Goal: Transaction & Acquisition: Book appointment/travel/reservation

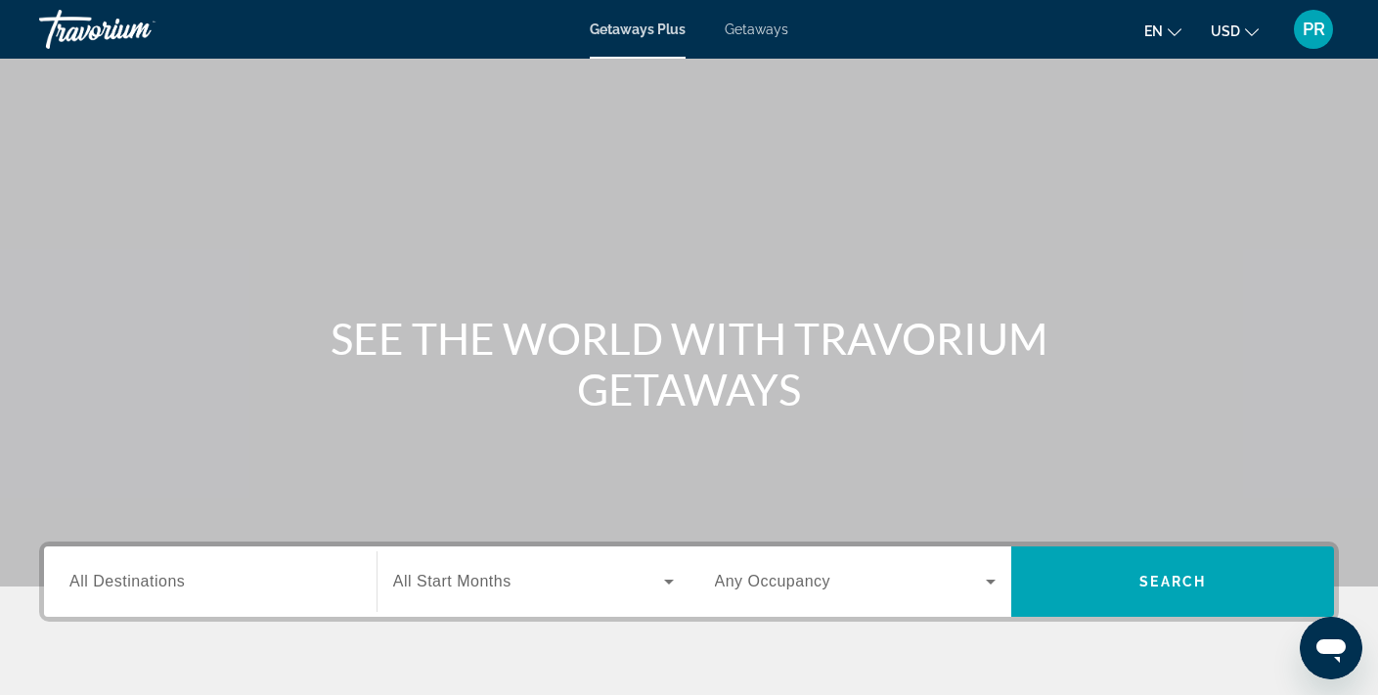
click at [762, 28] on span "Getaways" at bounding box center [757, 30] width 64 height 16
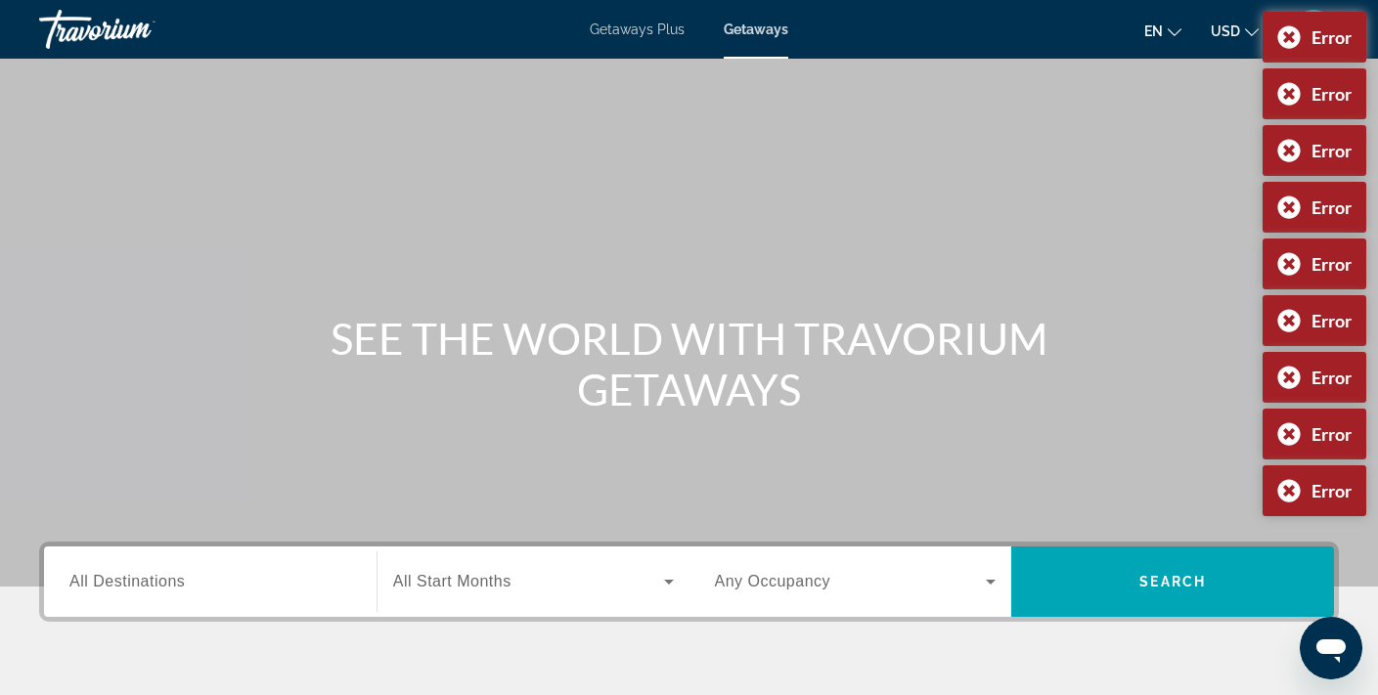
click at [176, 587] on span "All Destinations" at bounding box center [126, 581] width 115 height 17
click at [176, 587] on input "Destination All Destinations" at bounding box center [210, 582] width 282 height 23
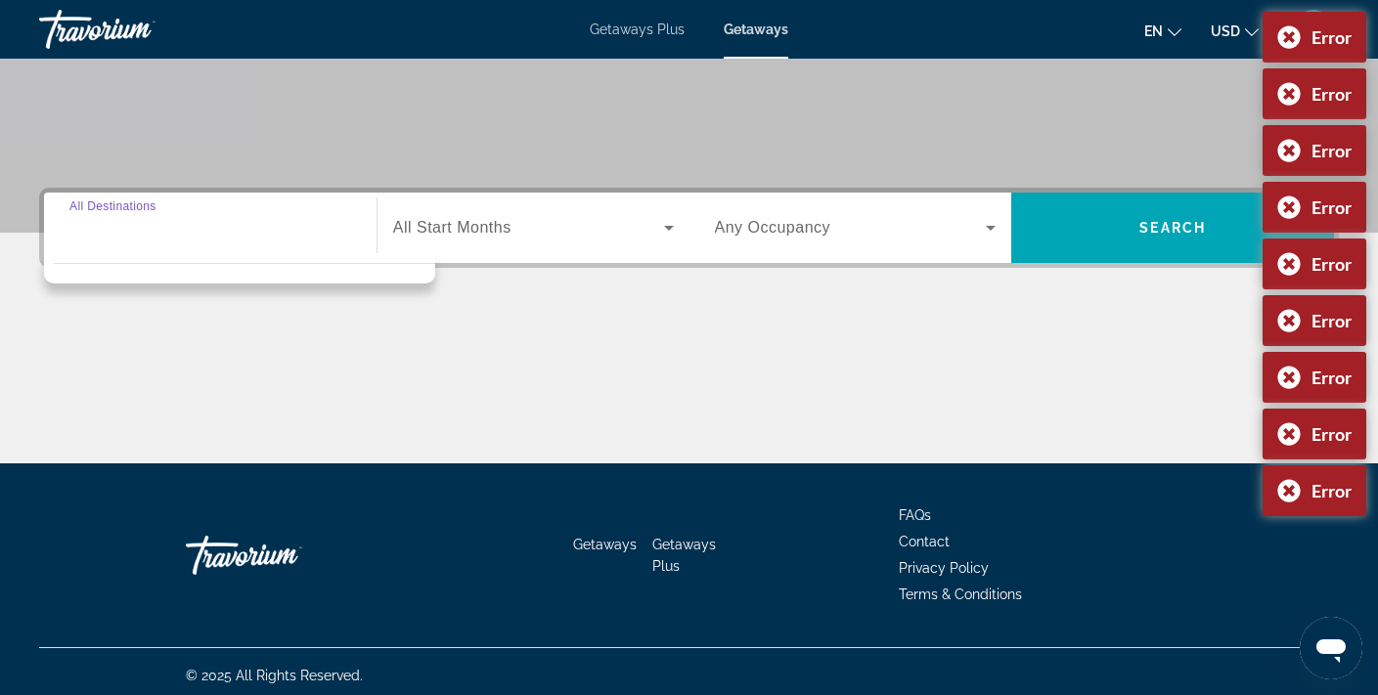
scroll to position [362, 0]
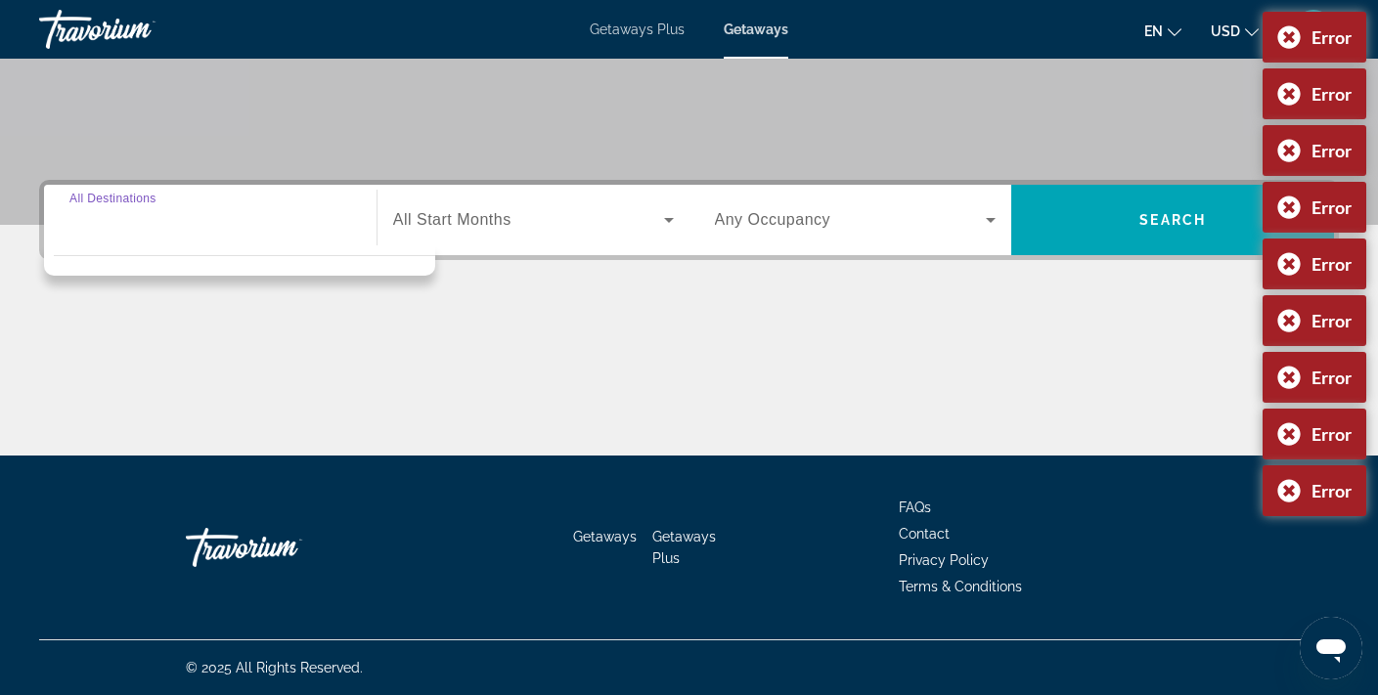
click at [180, 228] on input "Destination All Destinations" at bounding box center [210, 220] width 282 height 23
click at [181, 226] on input "Destination All Destinations" at bounding box center [210, 220] width 282 height 23
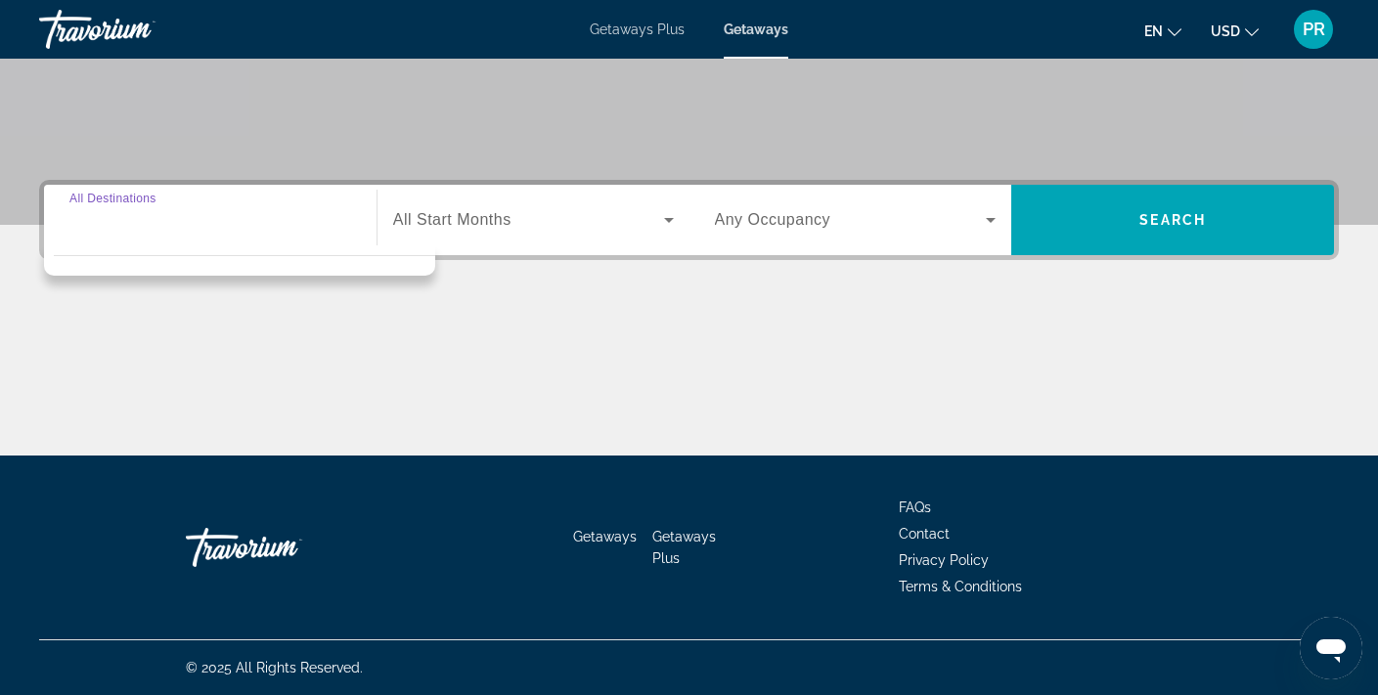
click at [219, 225] on input "Destination All Destinations" at bounding box center [210, 220] width 282 height 23
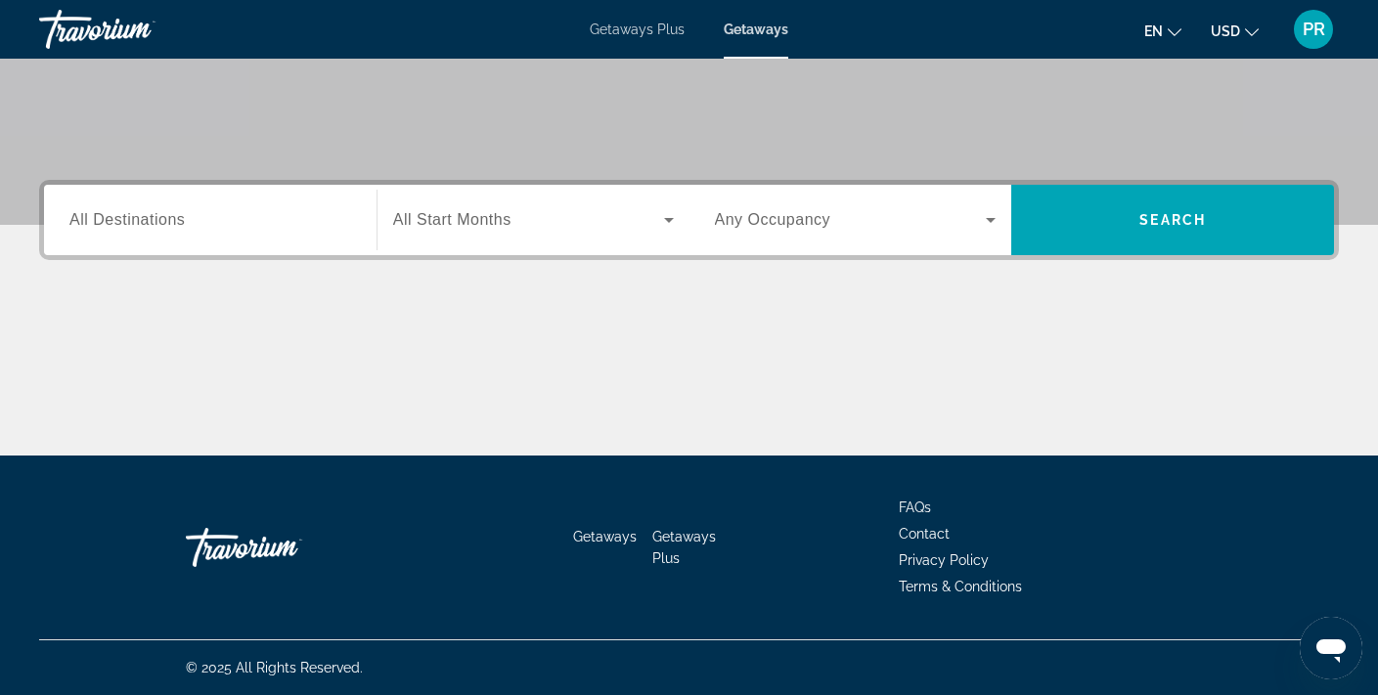
click at [112, 223] on span "All Destinations" at bounding box center [126, 219] width 115 height 17
click at [112, 223] on input "Destination All Destinations" at bounding box center [210, 220] width 282 height 23
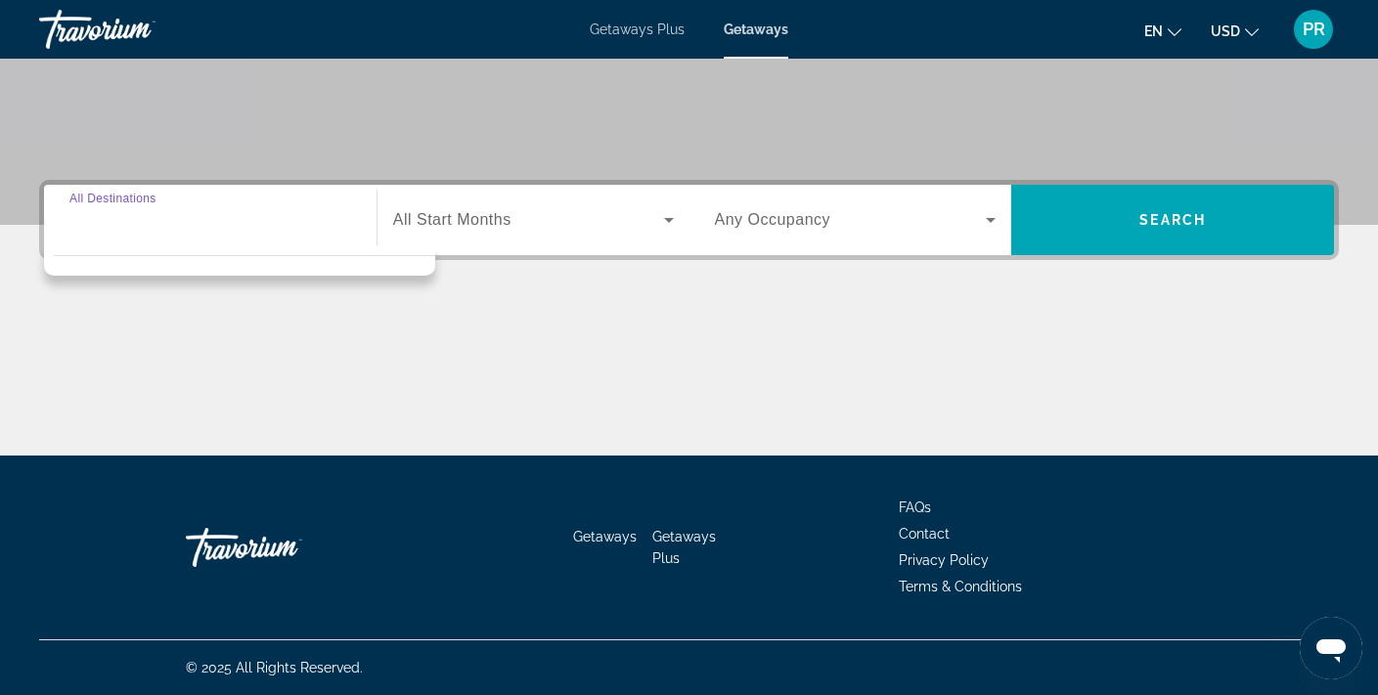
click at [112, 223] on input "Destination All Destinations" at bounding box center [210, 220] width 282 height 23
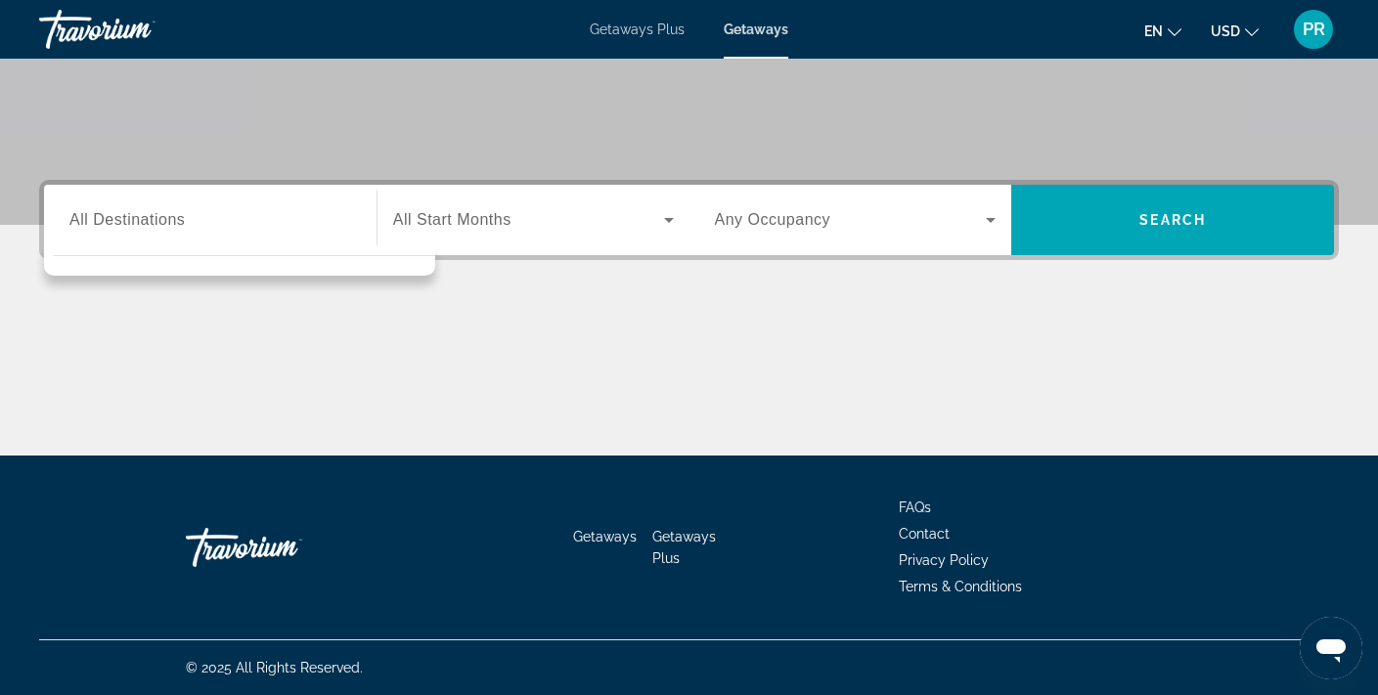
click at [61, 222] on div "Destination All Destinations" at bounding box center [210, 221] width 313 height 56
click at [62, 222] on div "Destination All Destinations" at bounding box center [210, 221] width 313 height 56
click at [519, 220] on span "Search widget" at bounding box center [528, 219] width 271 height 23
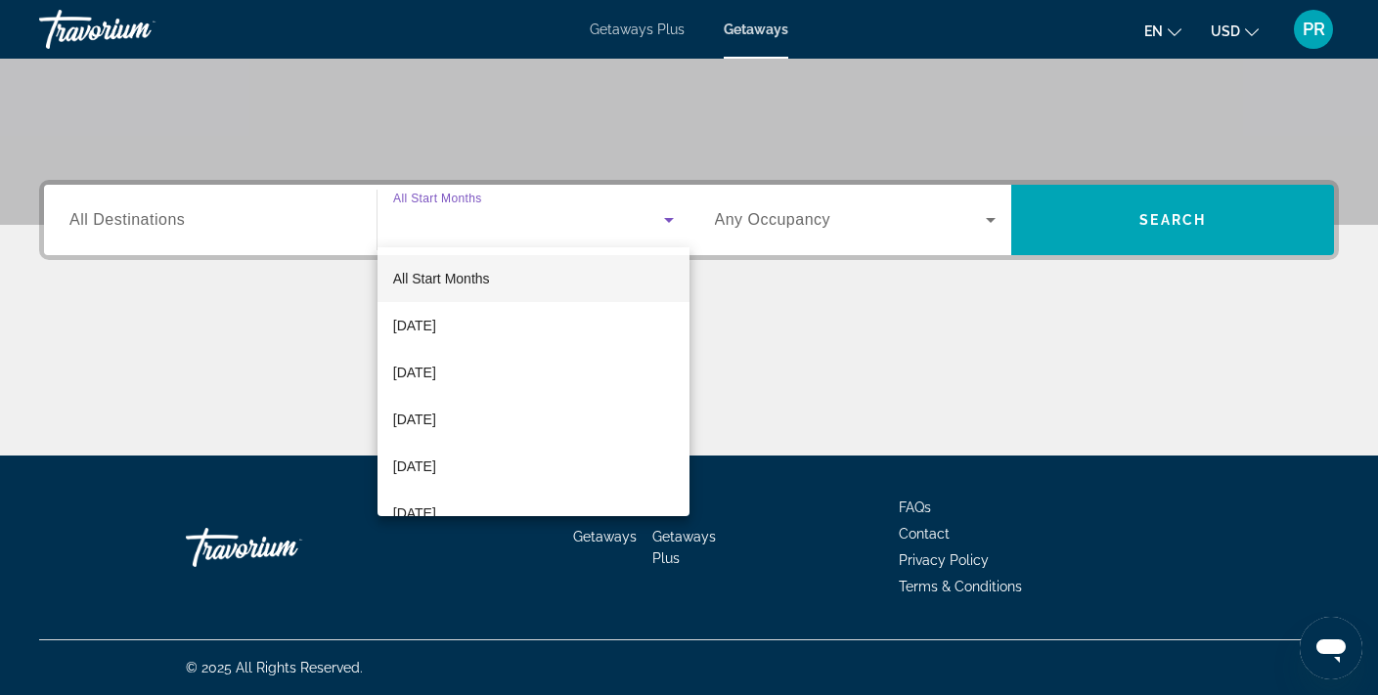
click at [259, 239] on div at bounding box center [689, 347] width 1378 height 695
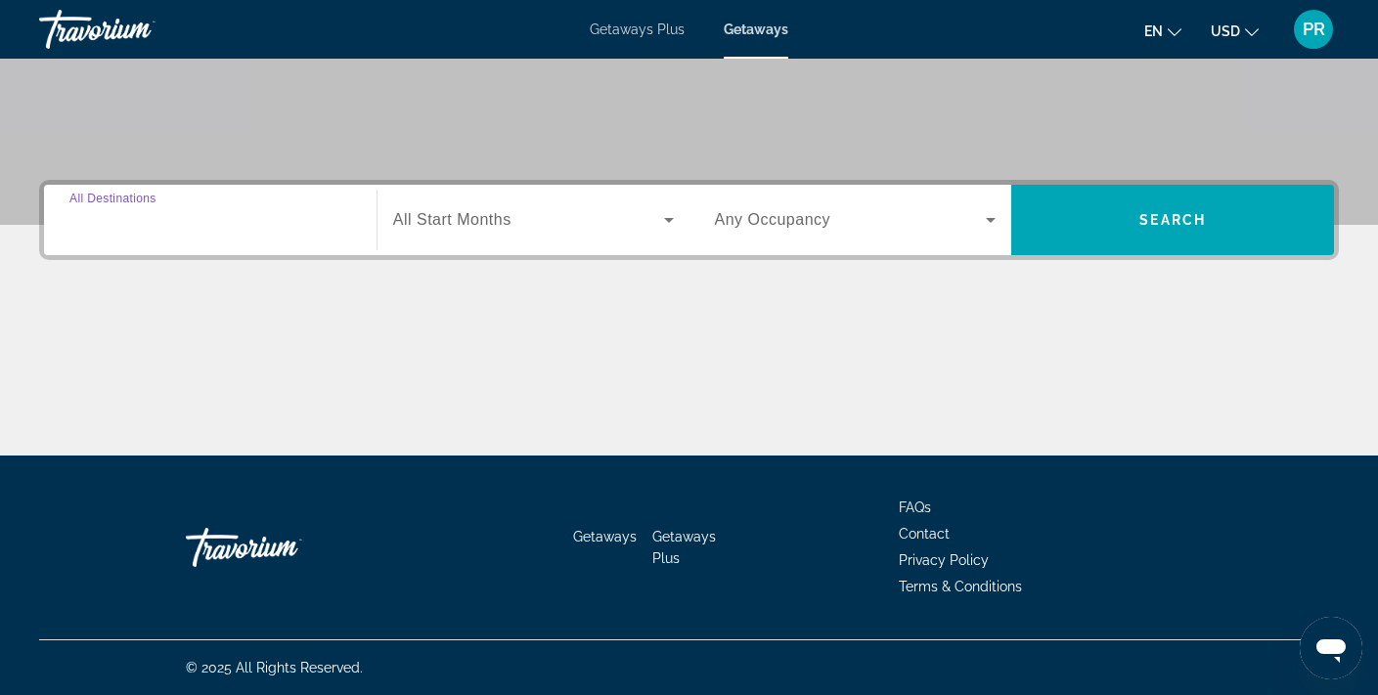
click at [254, 230] on input "Destination All Destinations" at bounding box center [210, 220] width 282 height 23
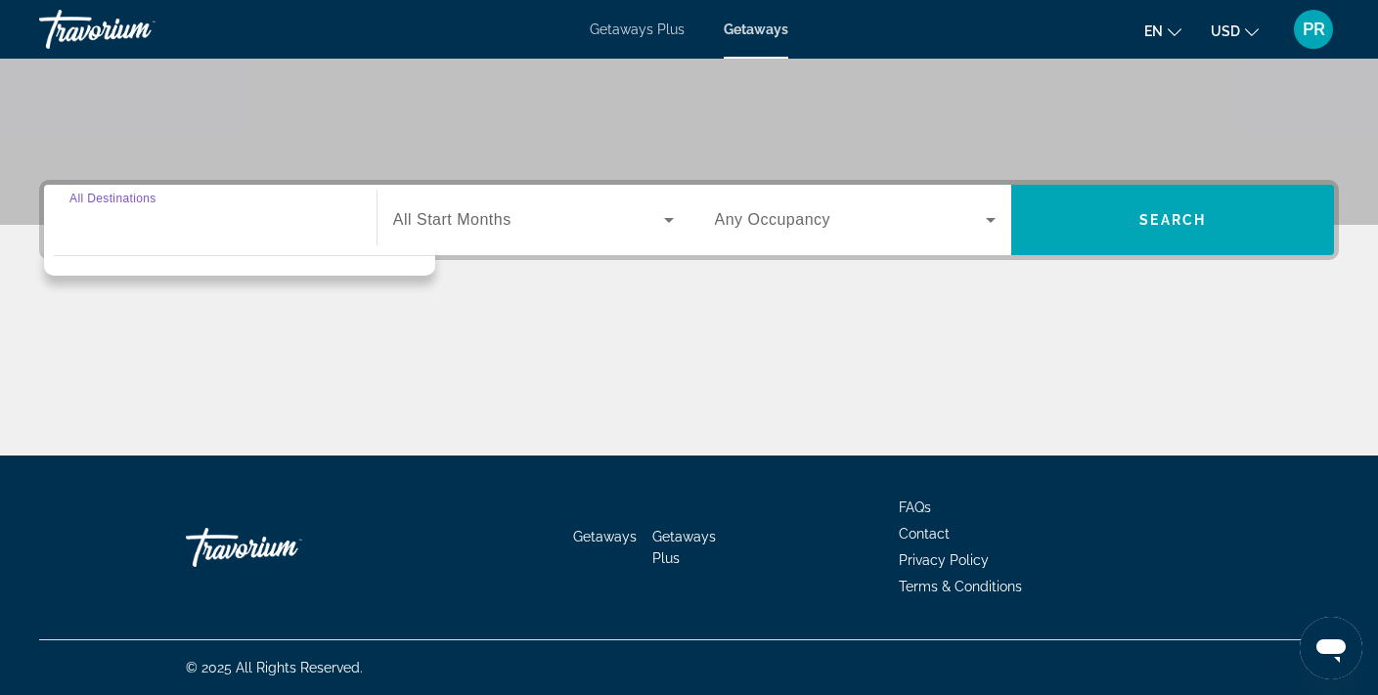
click at [254, 230] on input "Destination All Destinations" at bounding box center [210, 220] width 282 height 23
click at [524, 214] on span "Search widget" at bounding box center [528, 219] width 271 height 23
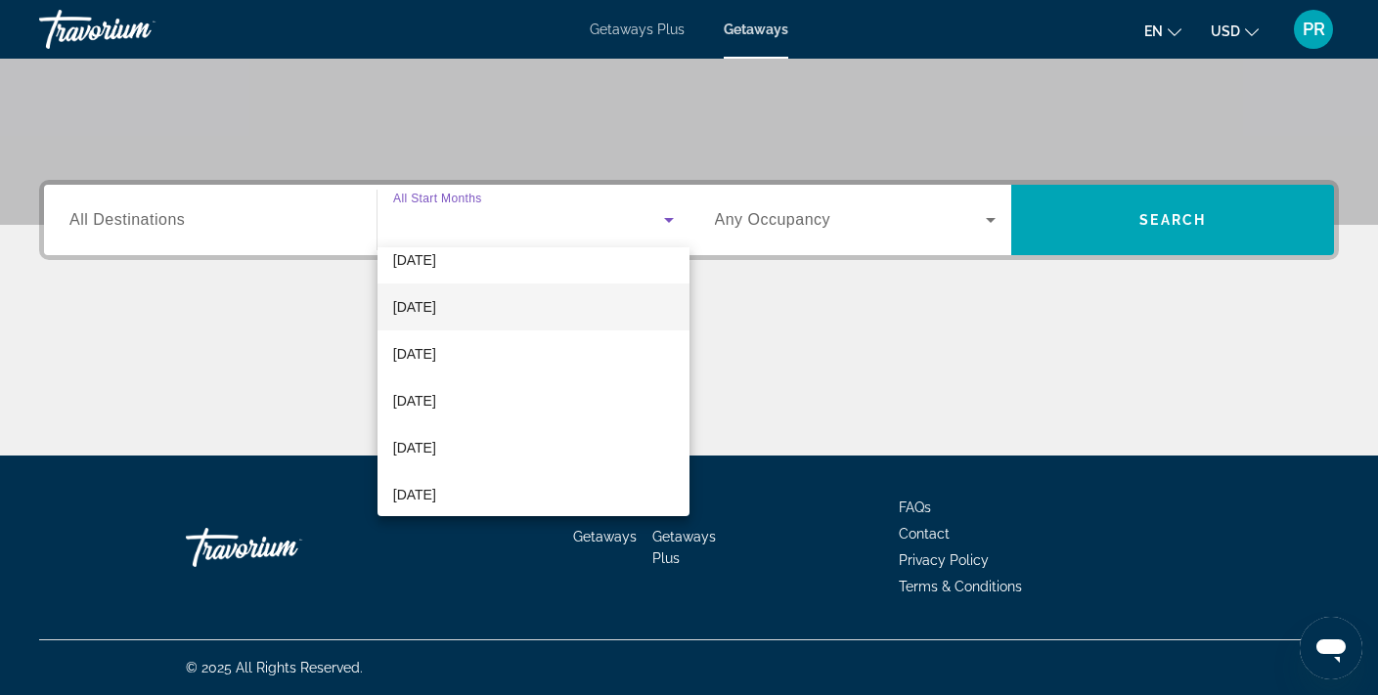
scroll to position [113, 0]
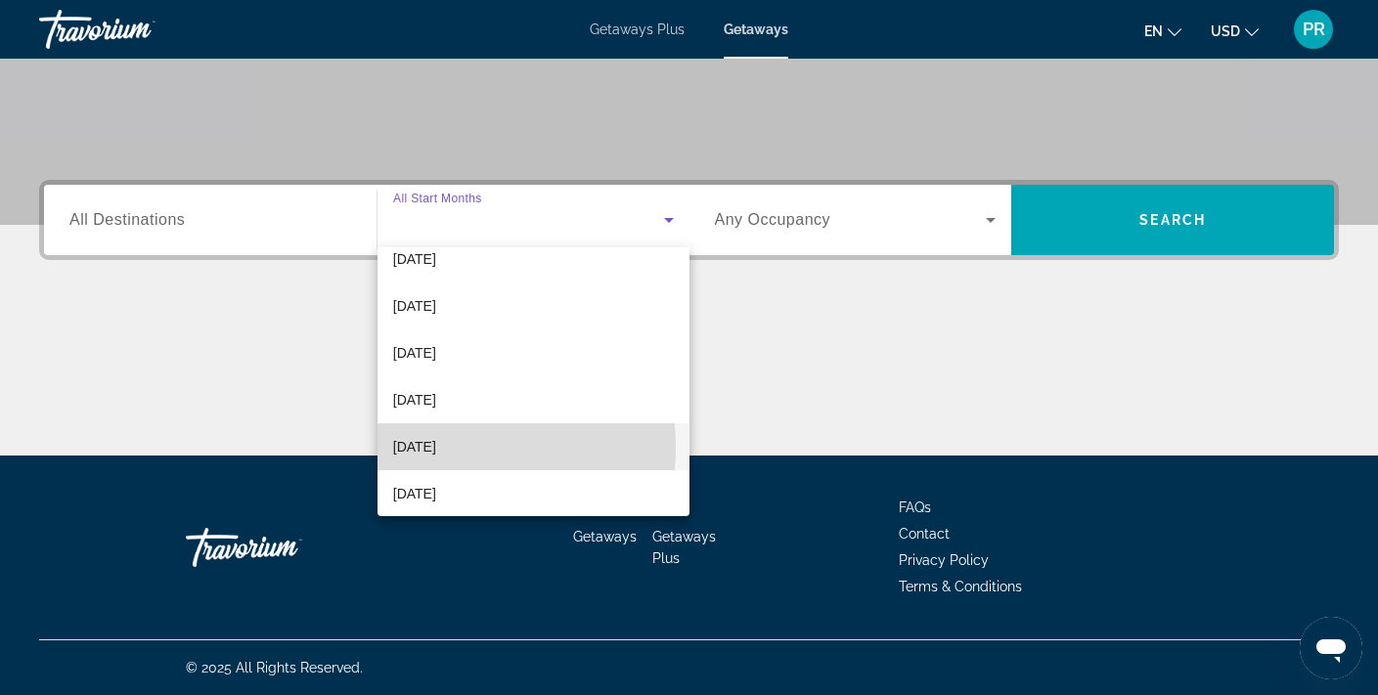
click at [436, 448] on span "[DATE]" at bounding box center [414, 446] width 43 height 23
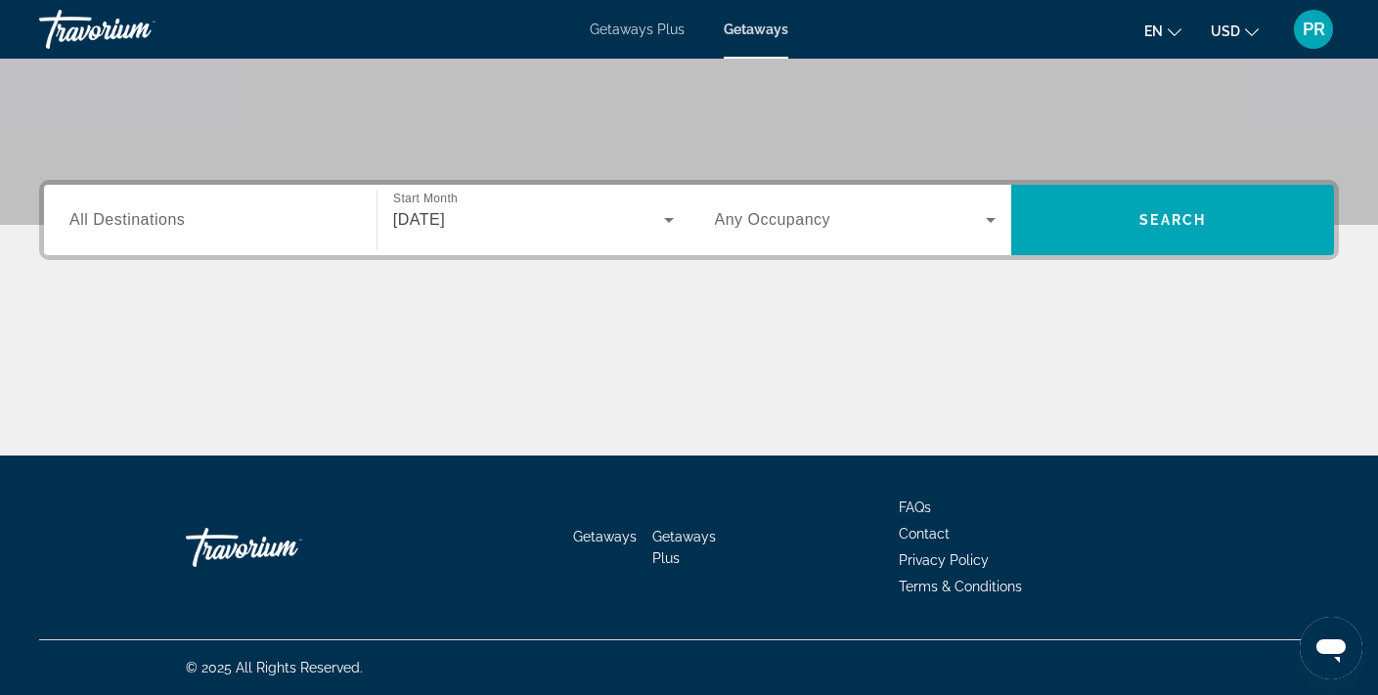
click at [853, 242] on div "Search widget" at bounding box center [856, 220] width 282 height 55
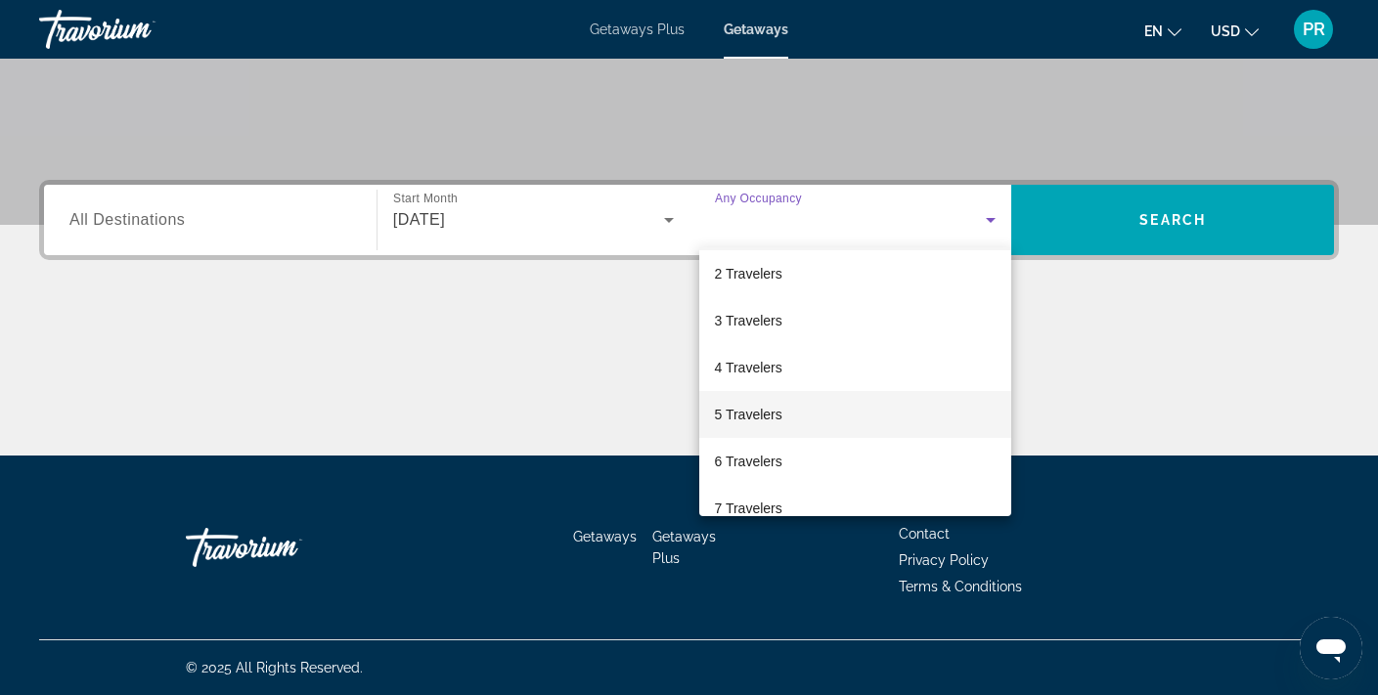
scroll to position [56, 0]
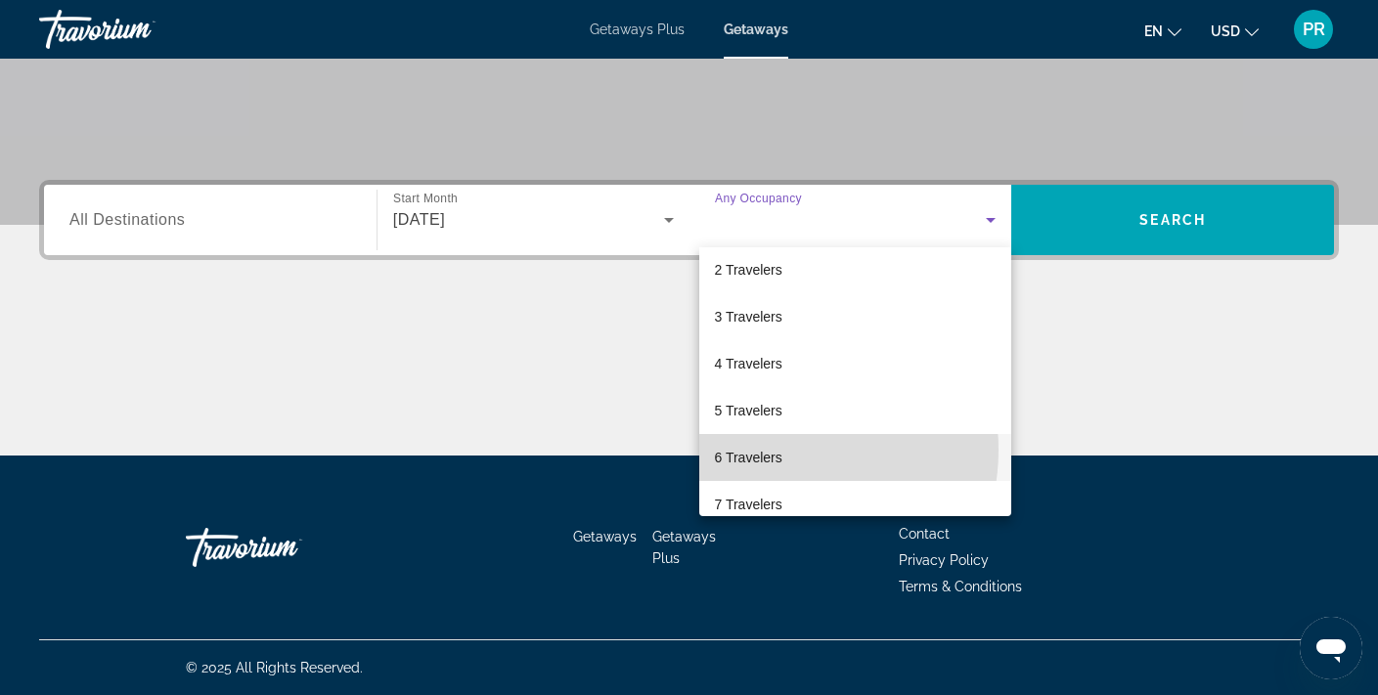
click at [769, 450] on span "6 Travelers" at bounding box center [748, 457] width 67 height 23
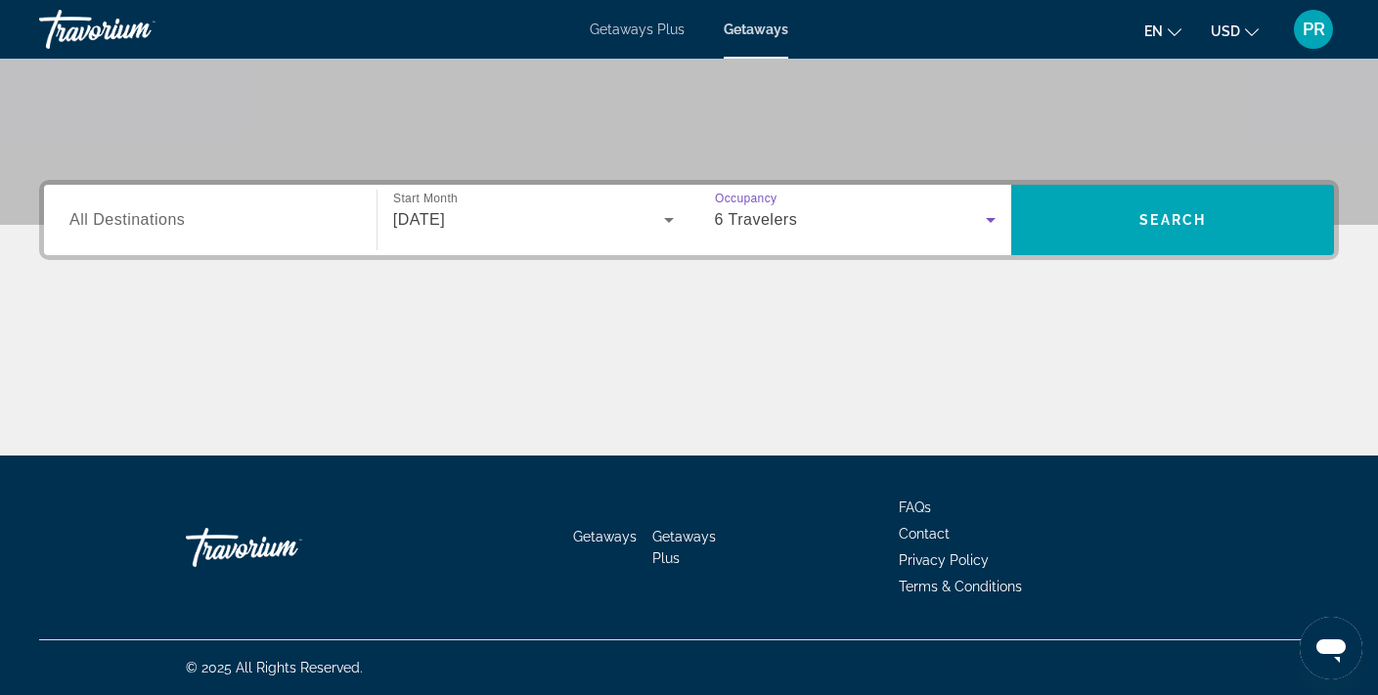
click at [983, 225] on icon "Search widget" at bounding box center [990, 219] width 23 height 23
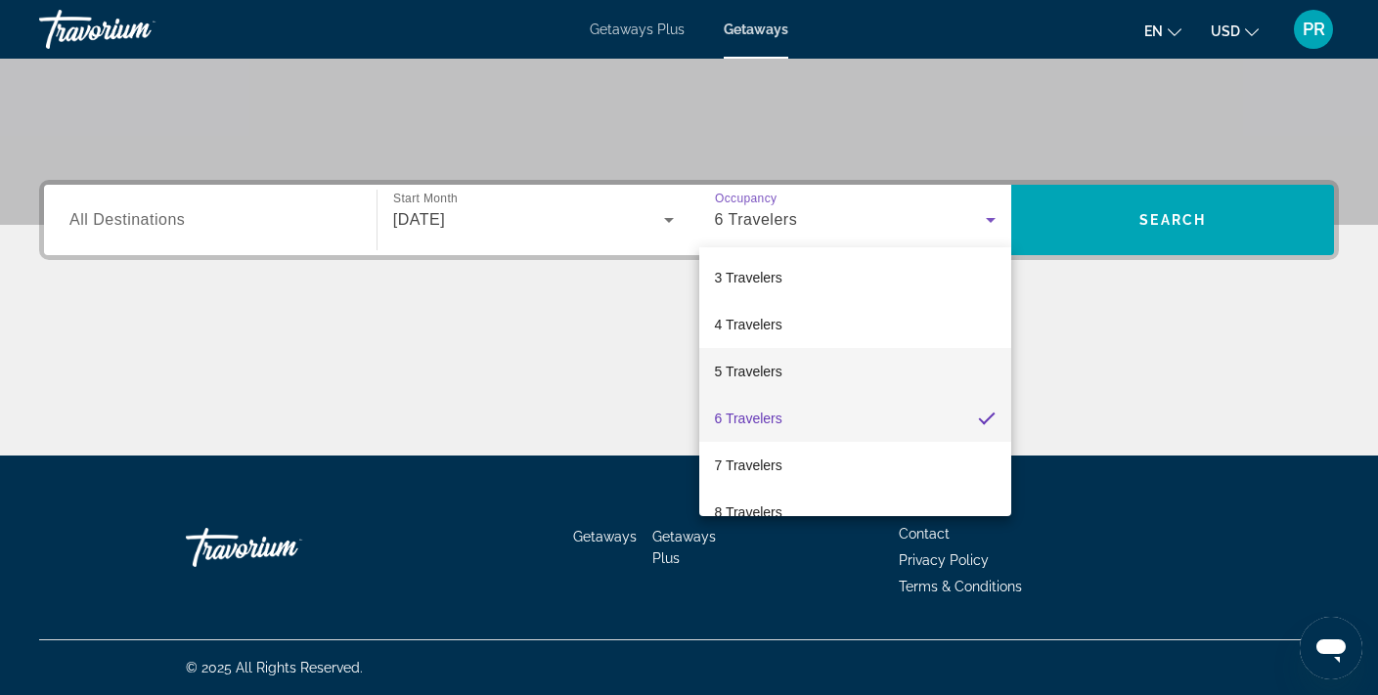
scroll to position [96, 0]
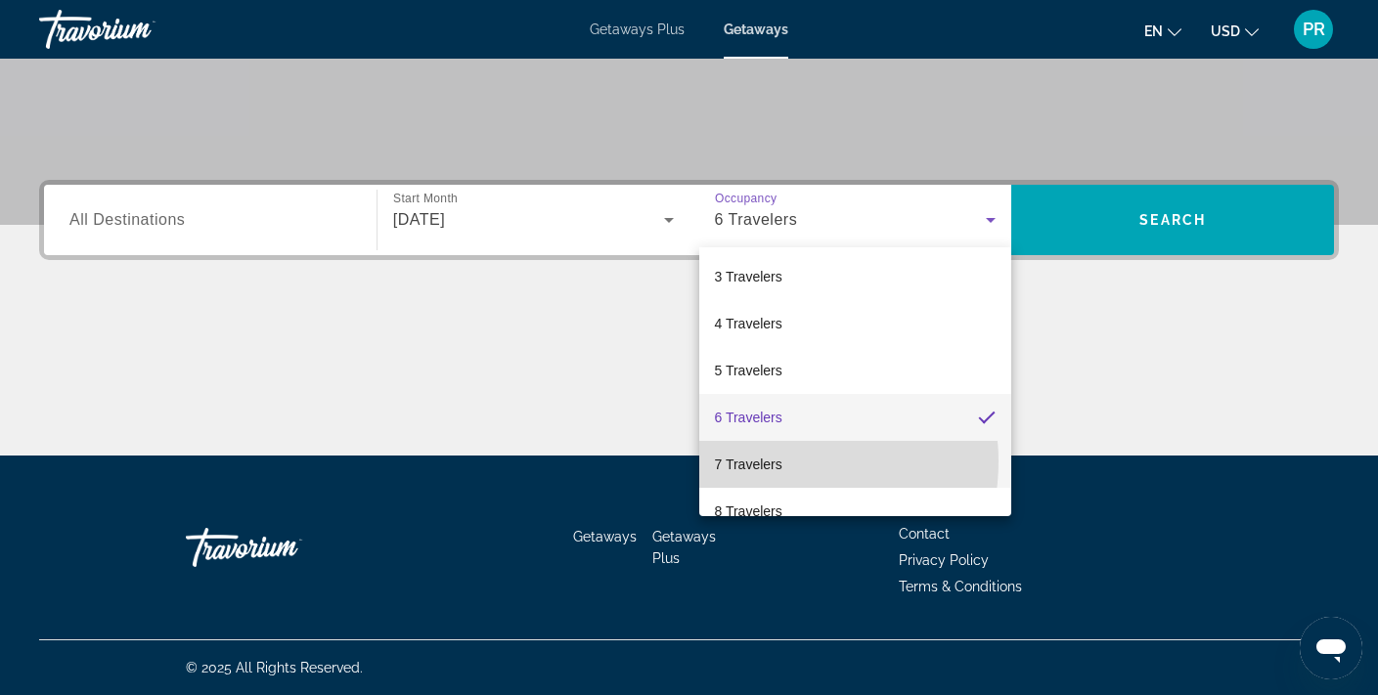
click at [775, 462] on span "7 Travelers" at bounding box center [748, 464] width 67 height 23
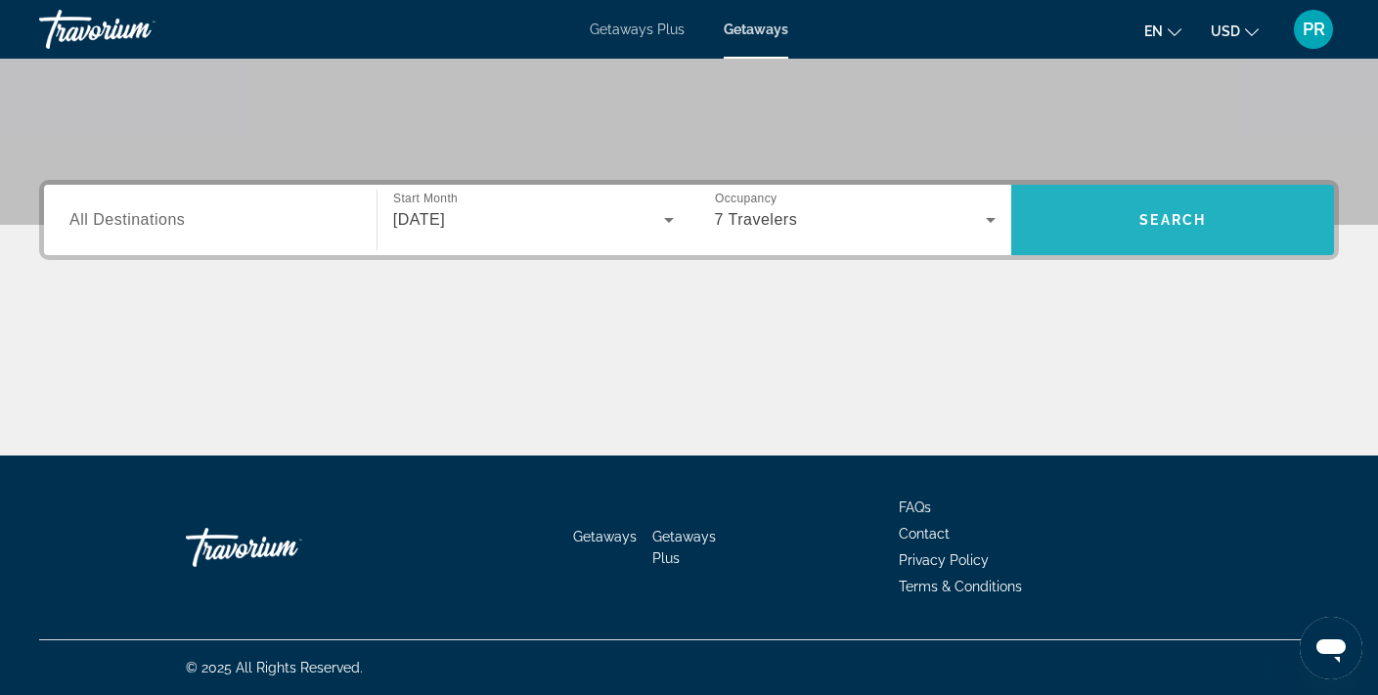
click at [1206, 203] on span "Search" at bounding box center [1172, 220] width 323 height 47
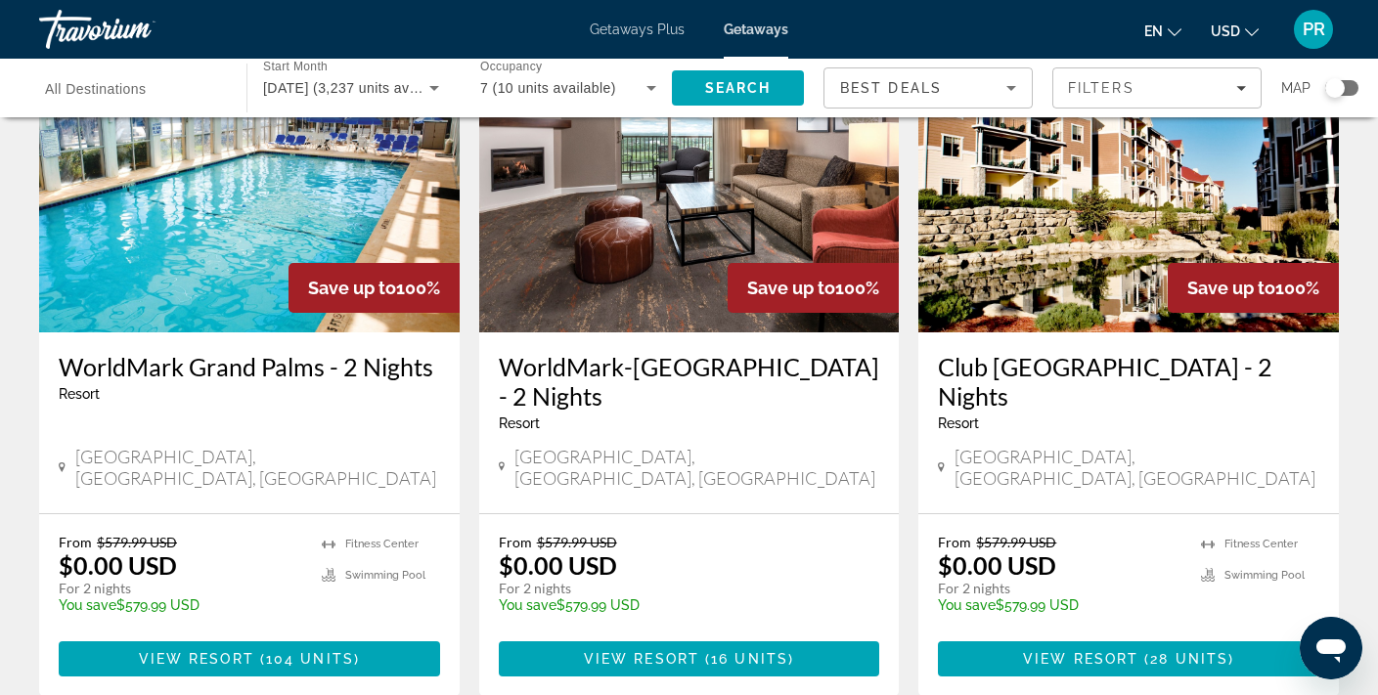
scroll to position [173, 0]
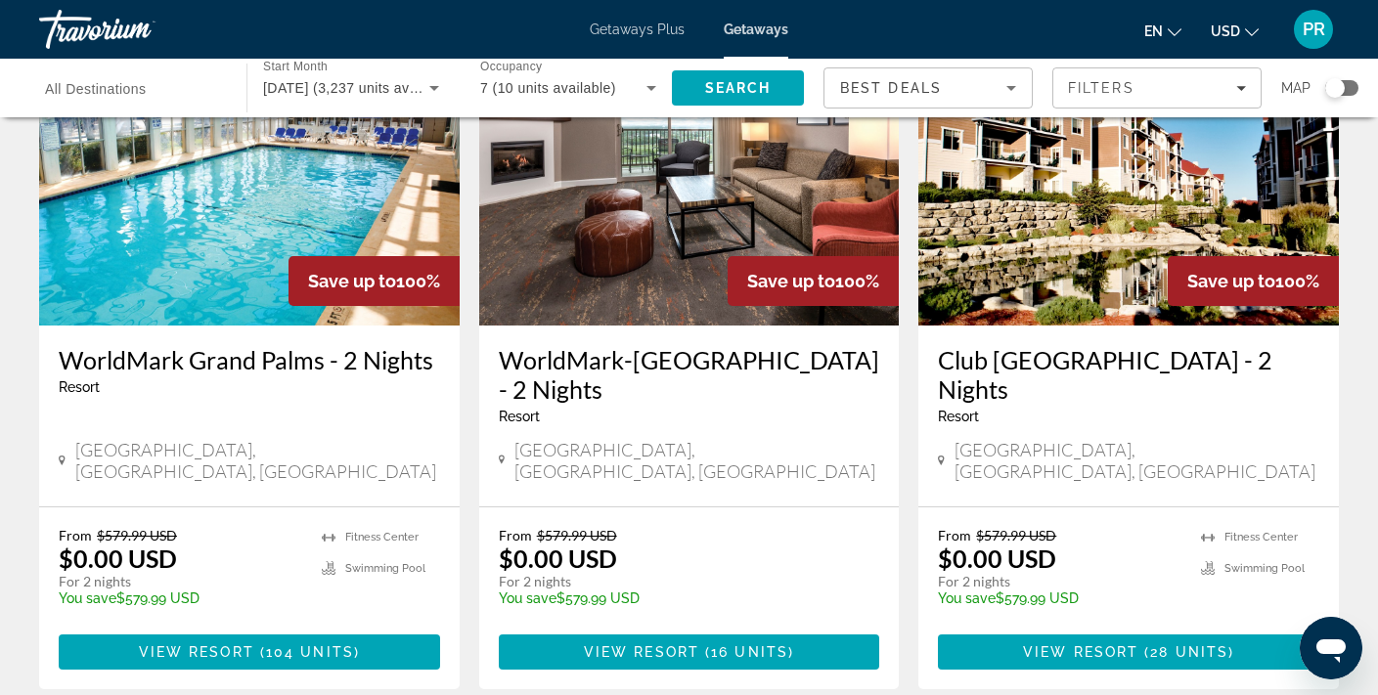
click at [206, 313] on img "Main content" at bounding box center [249, 169] width 421 height 313
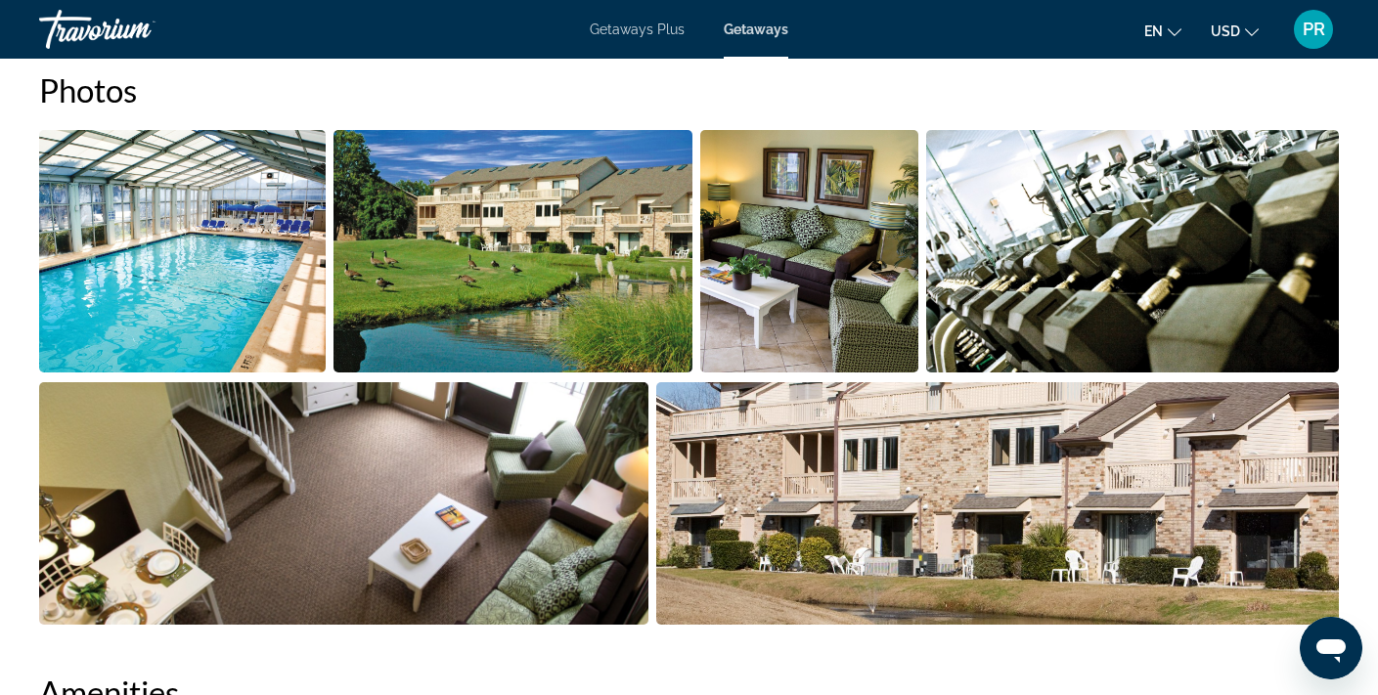
scroll to position [916, 0]
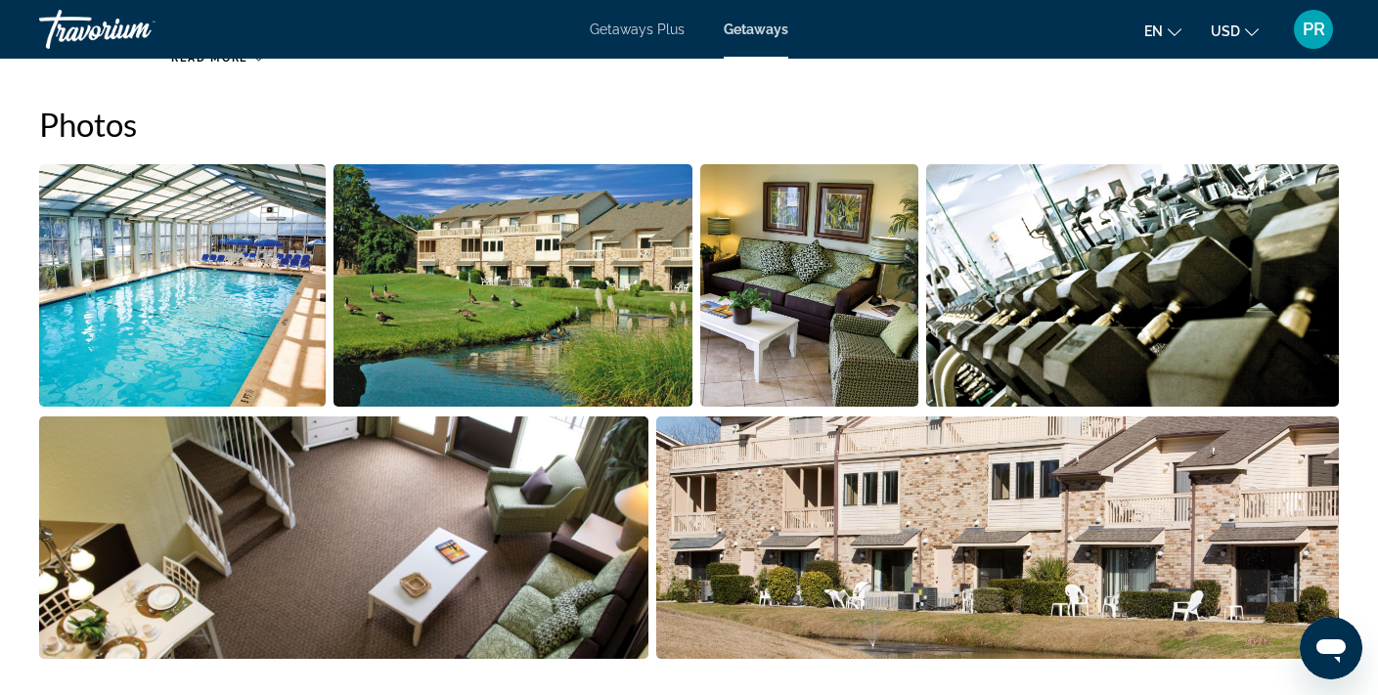
click at [265, 306] on img "Open full-screen image slider" at bounding box center [182, 285] width 287 height 243
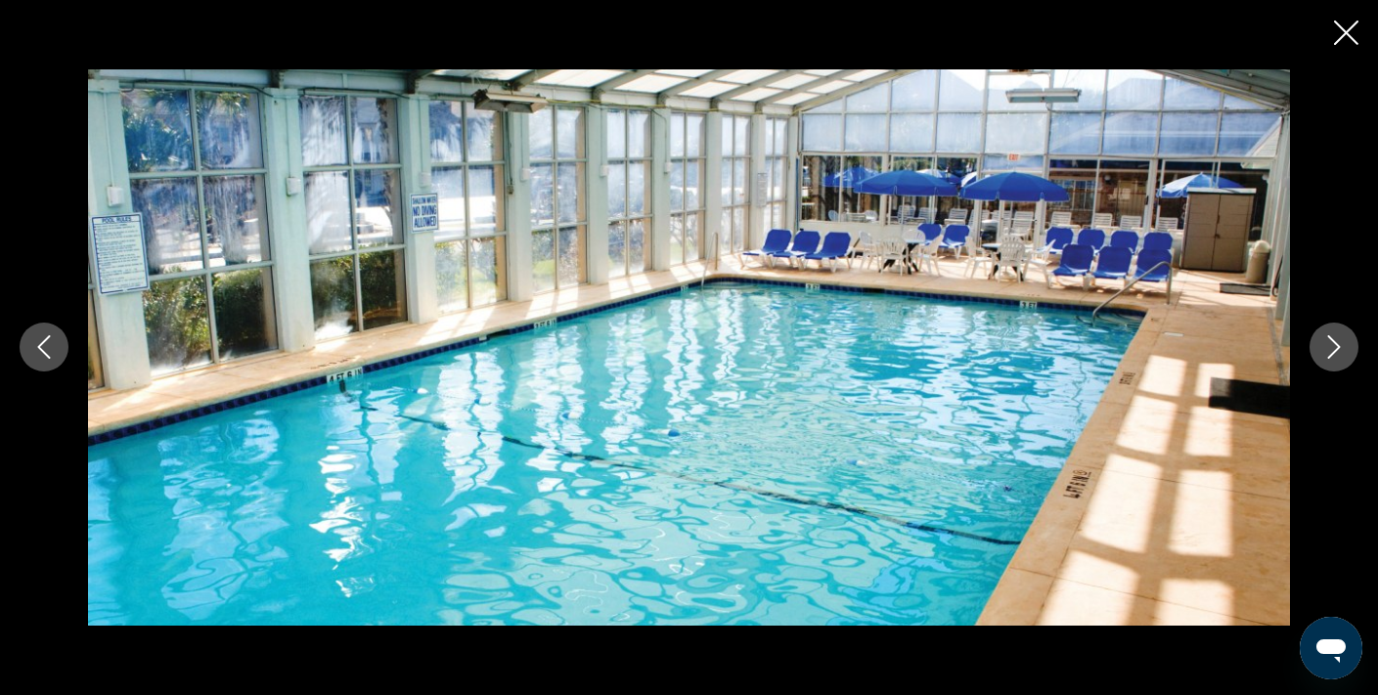
click at [1336, 345] on icon "Next image" at bounding box center [1333, 347] width 23 height 23
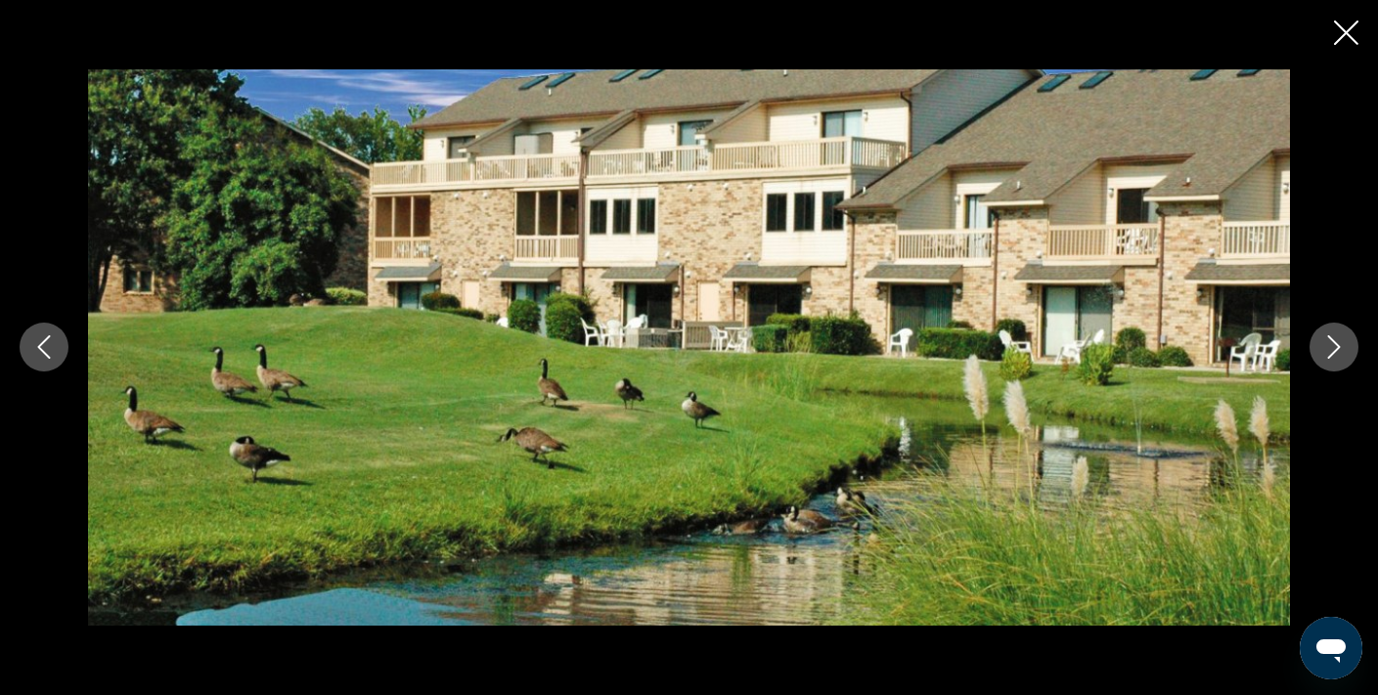
click at [1336, 345] on icon "Next image" at bounding box center [1333, 347] width 23 height 23
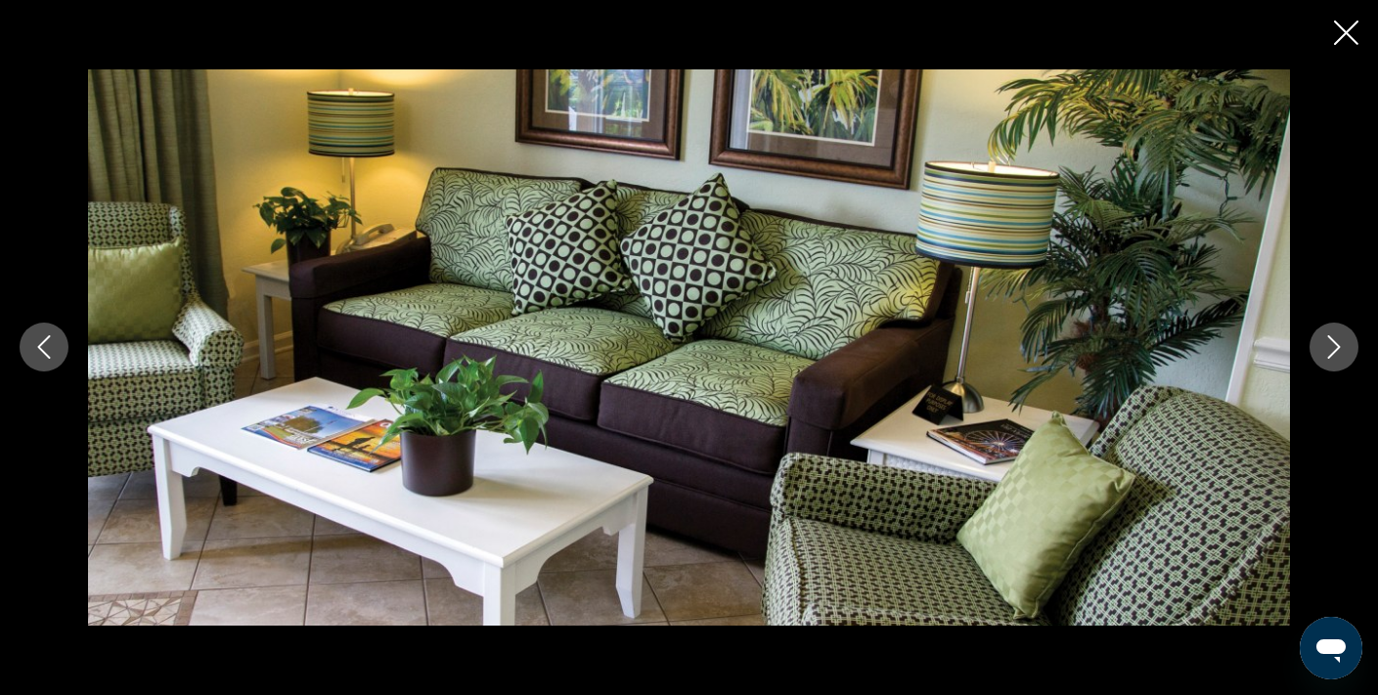
click at [1336, 345] on icon "Next image" at bounding box center [1333, 347] width 23 height 23
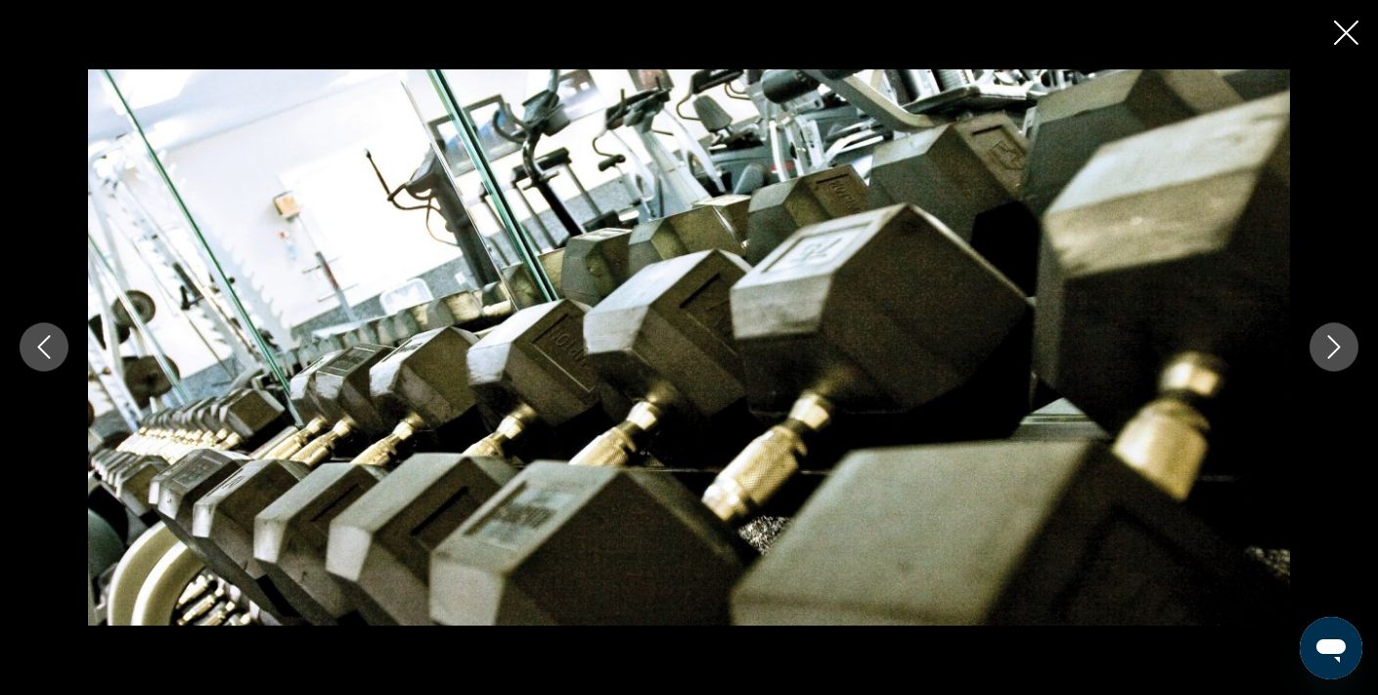
click at [1336, 345] on icon "Next image" at bounding box center [1333, 347] width 23 height 23
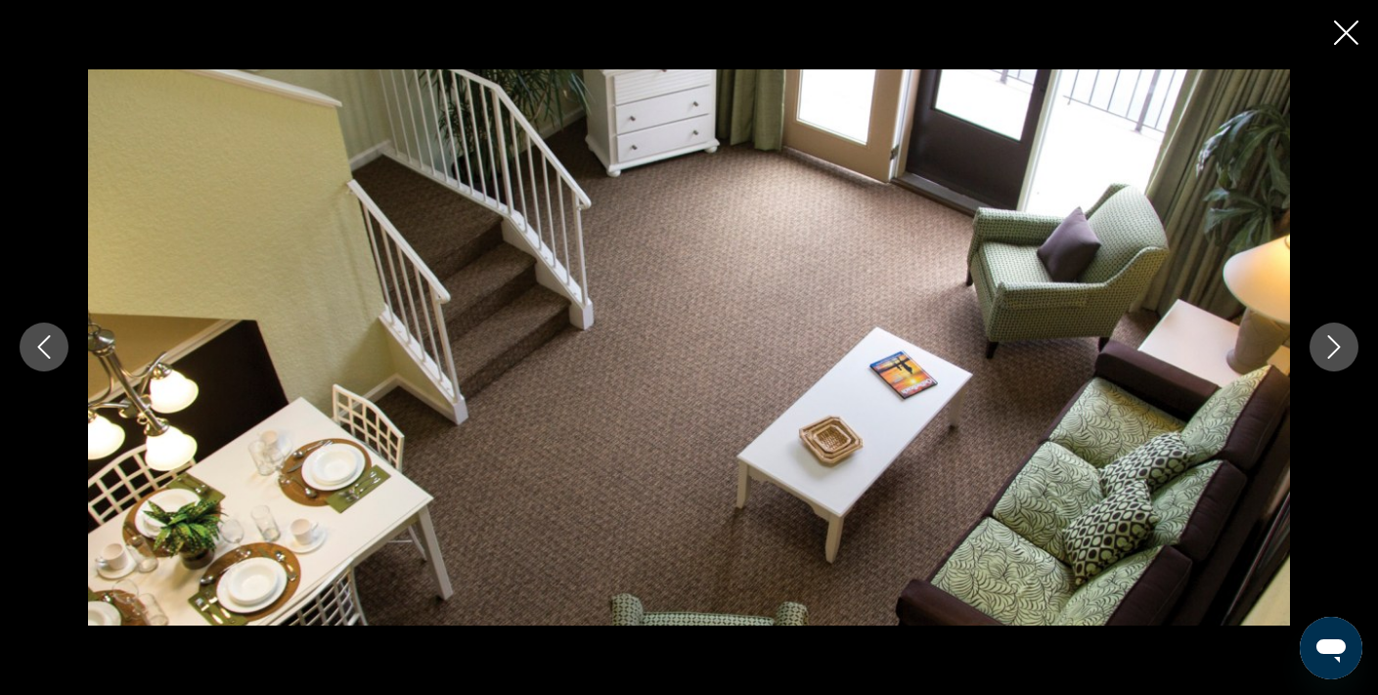
click at [1338, 346] on icon "Next image" at bounding box center [1334, 347] width 13 height 23
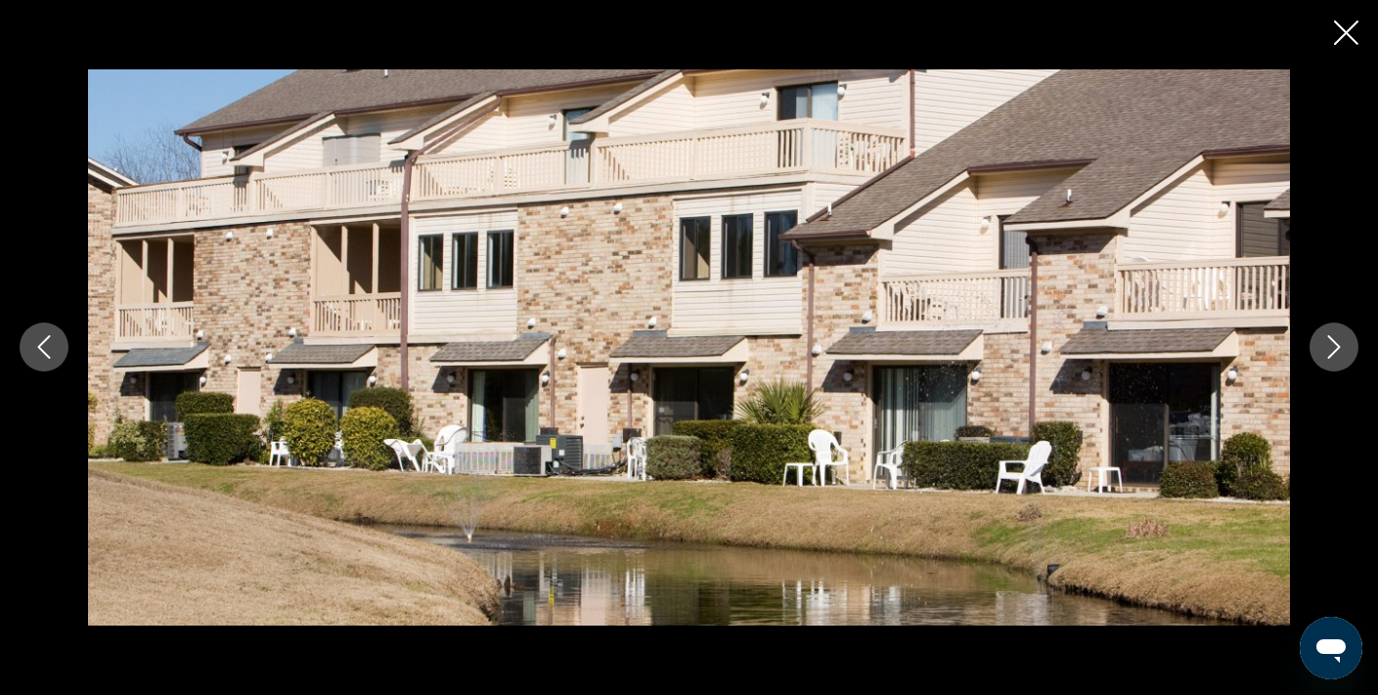
click at [1338, 346] on icon "Next image" at bounding box center [1334, 347] width 13 height 23
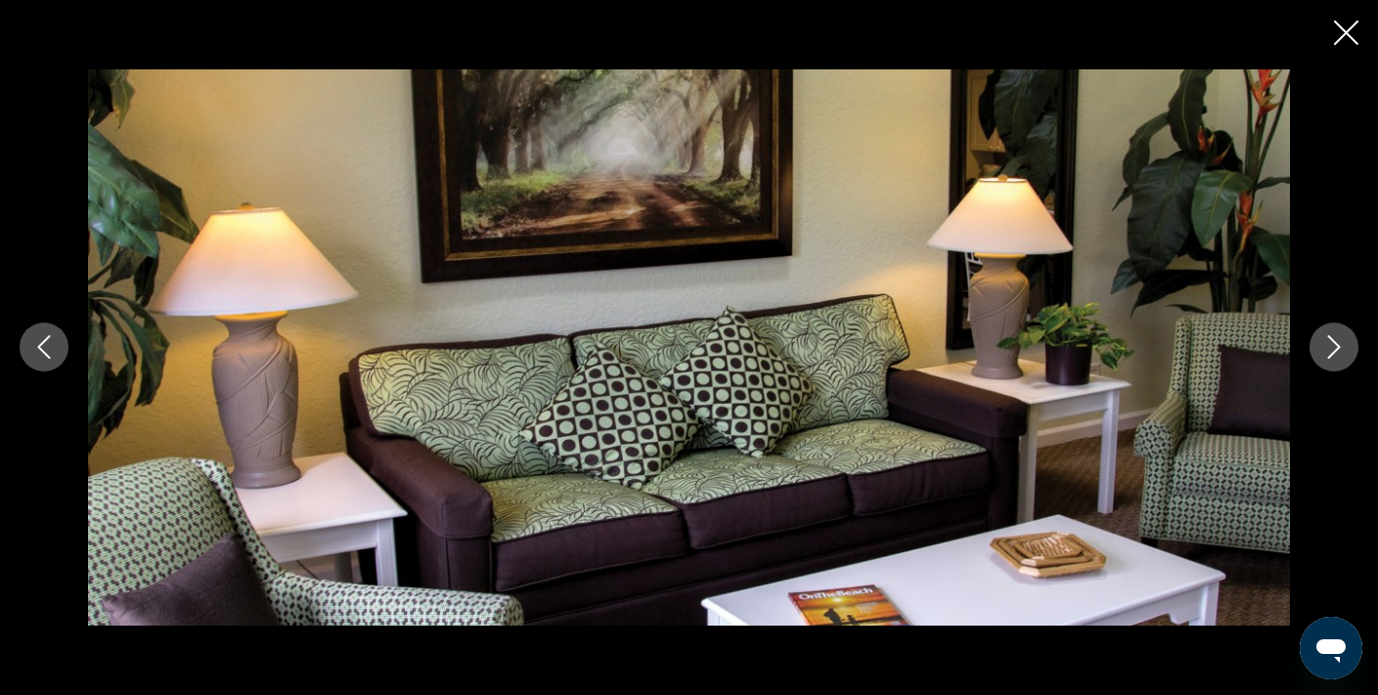
click at [1338, 346] on icon "Next image" at bounding box center [1334, 347] width 13 height 23
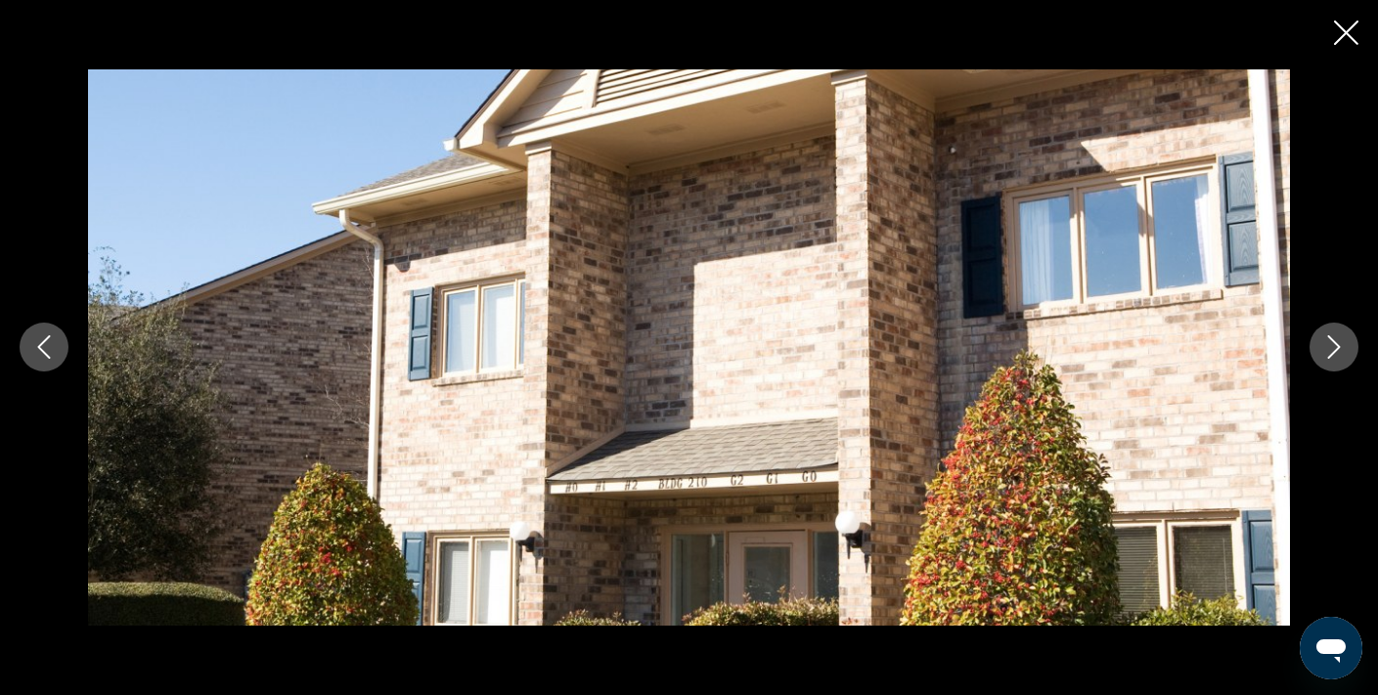
click at [1338, 346] on icon "Next image" at bounding box center [1334, 347] width 13 height 23
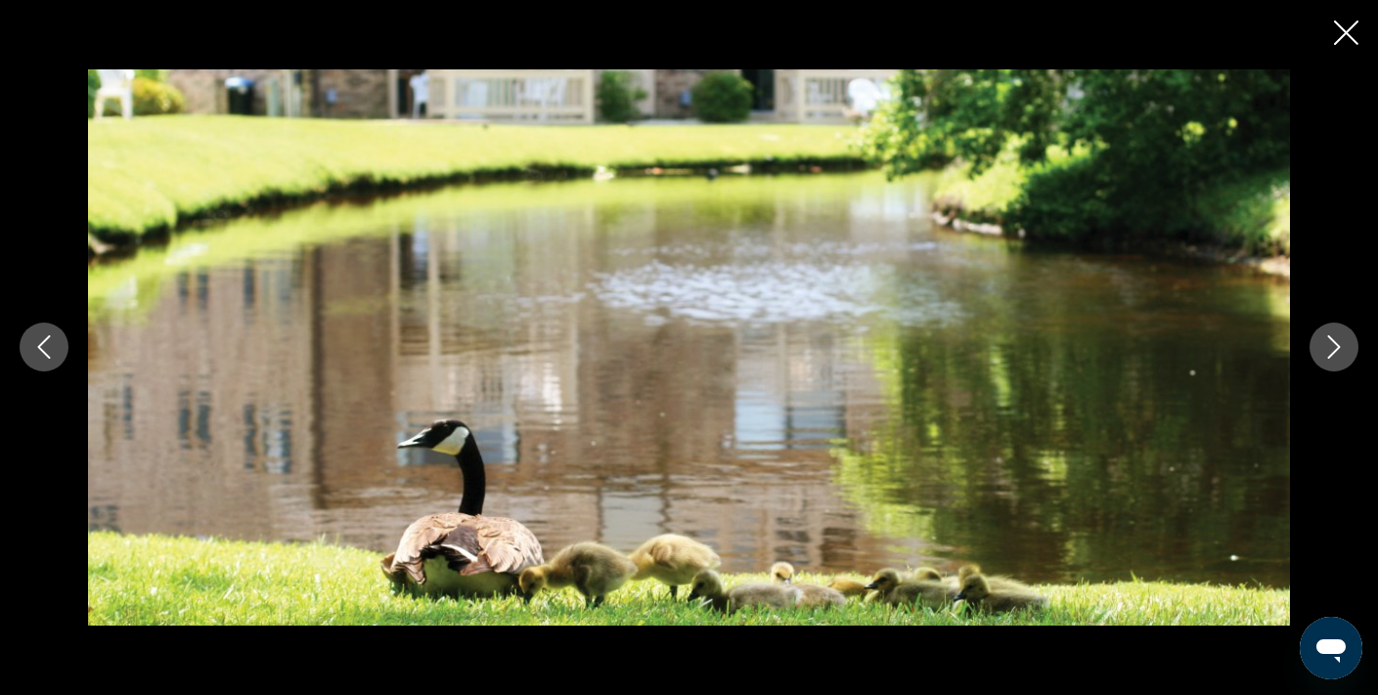
click at [1338, 346] on icon "Next image" at bounding box center [1334, 347] width 13 height 23
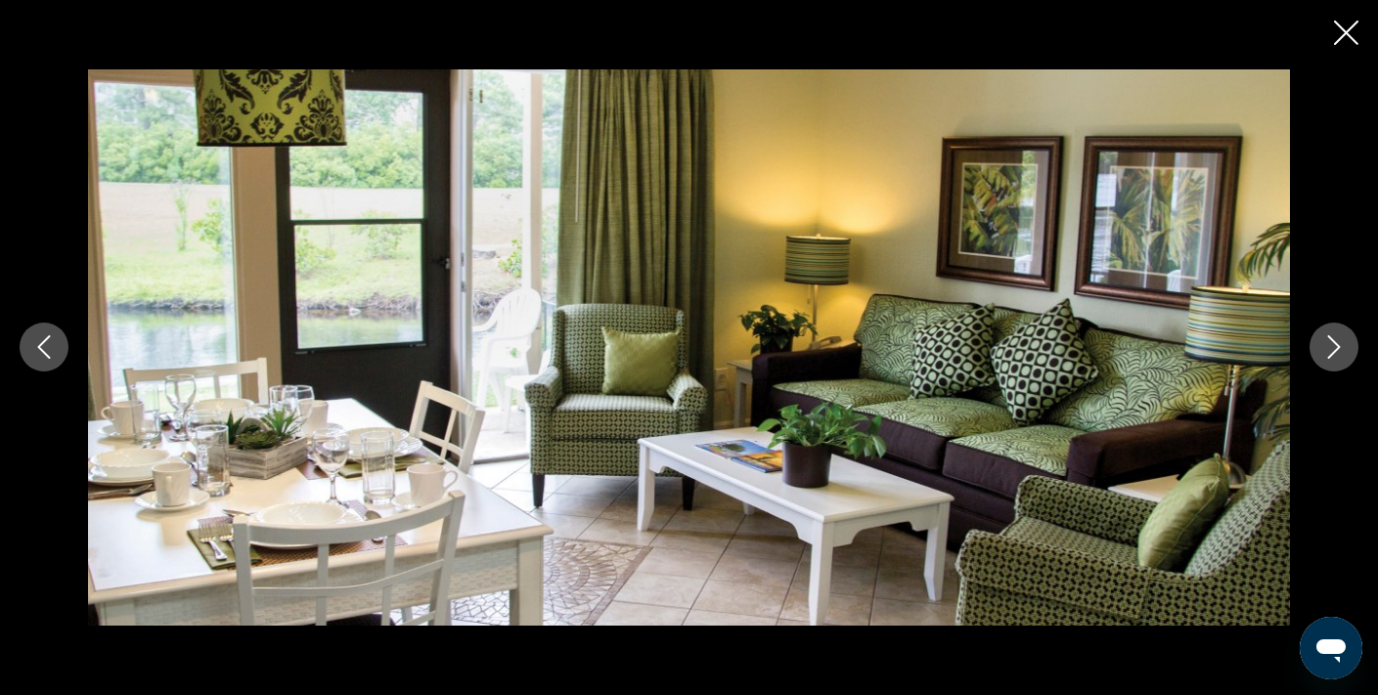
click at [1338, 346] on icon "Next image" at bounding box center [1334, 347] width 13 height 23
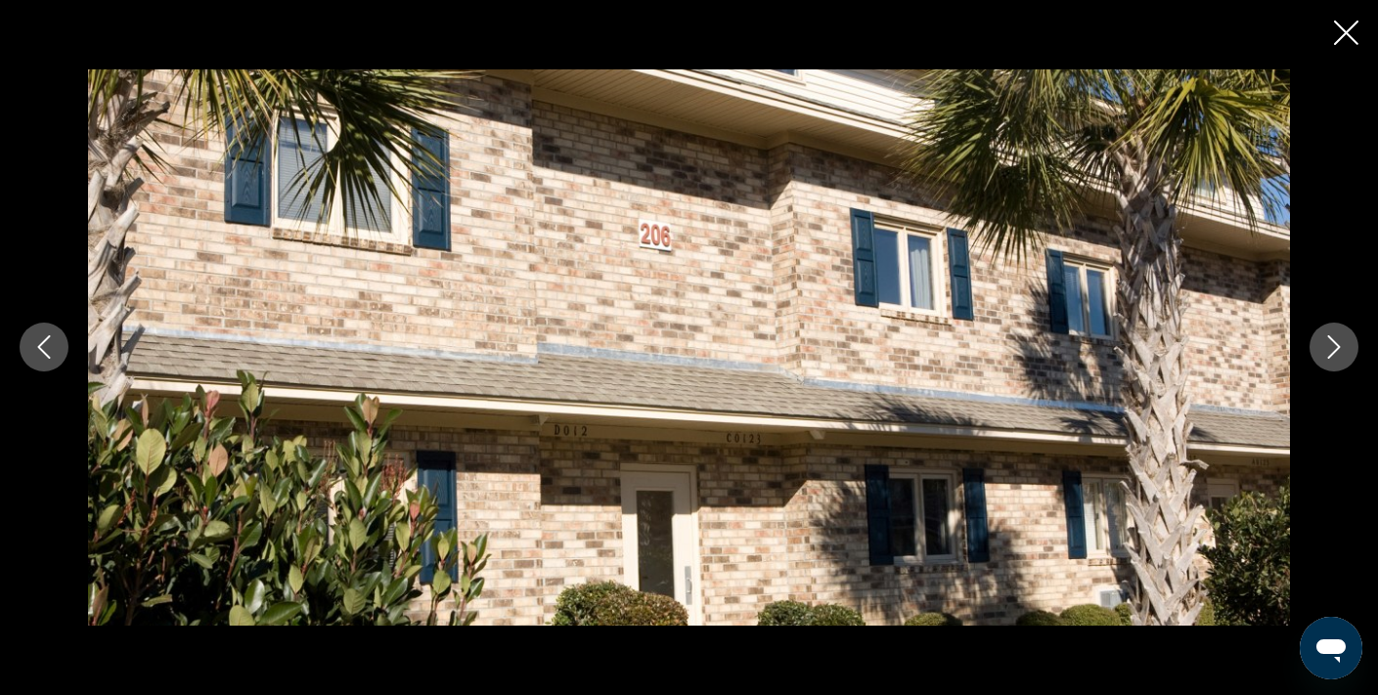
click at [1338, 346] on icon "Next image" at bounding box center [1334, 347] width 13 height 23
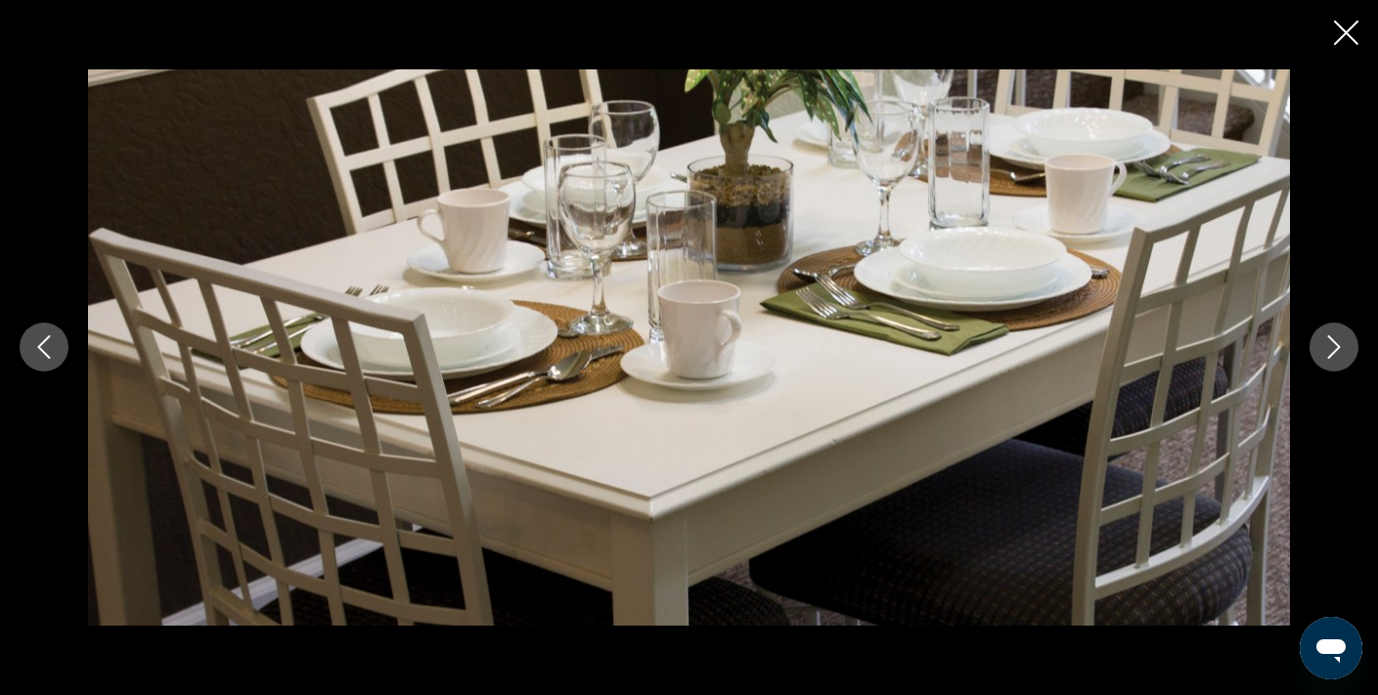
click at [1338, 346] on icon "Next image" at bounding box center [1334, 347] width 13 height 23
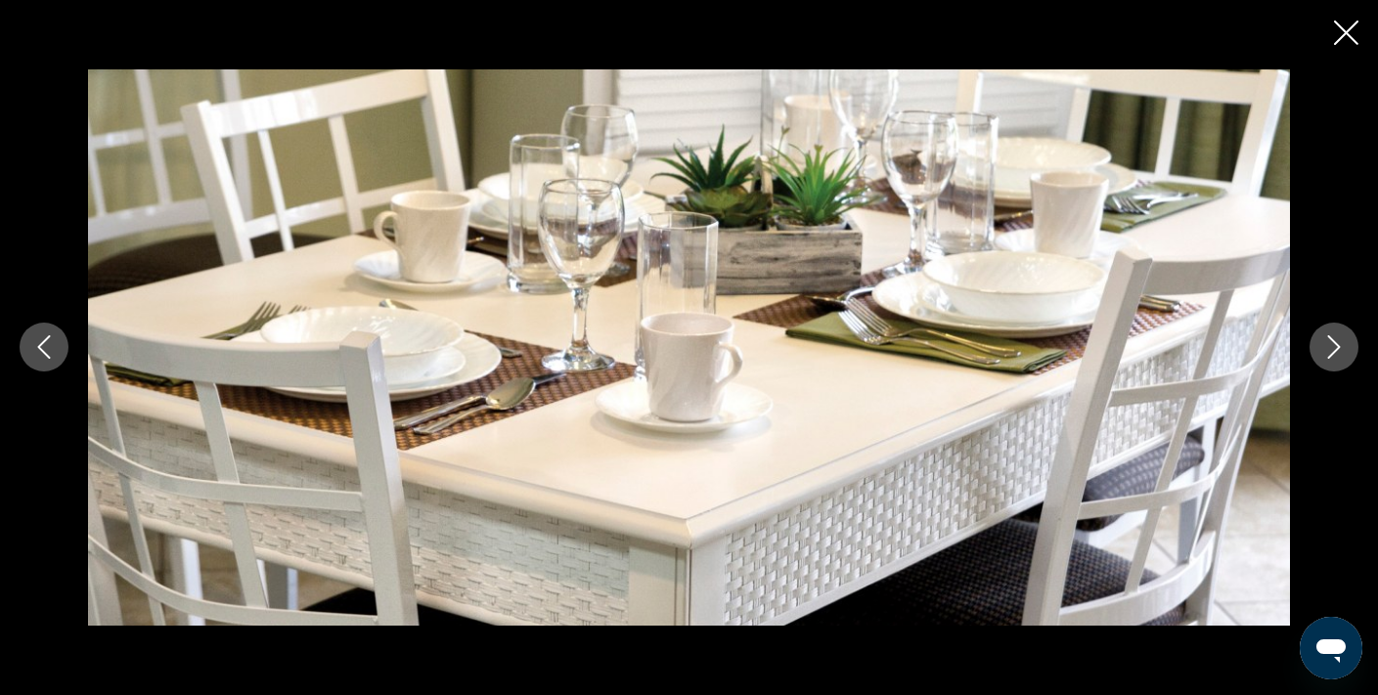
click at [1338, 346] on icon "Next image" at bounding box center [1334, 347] width 13 height 23
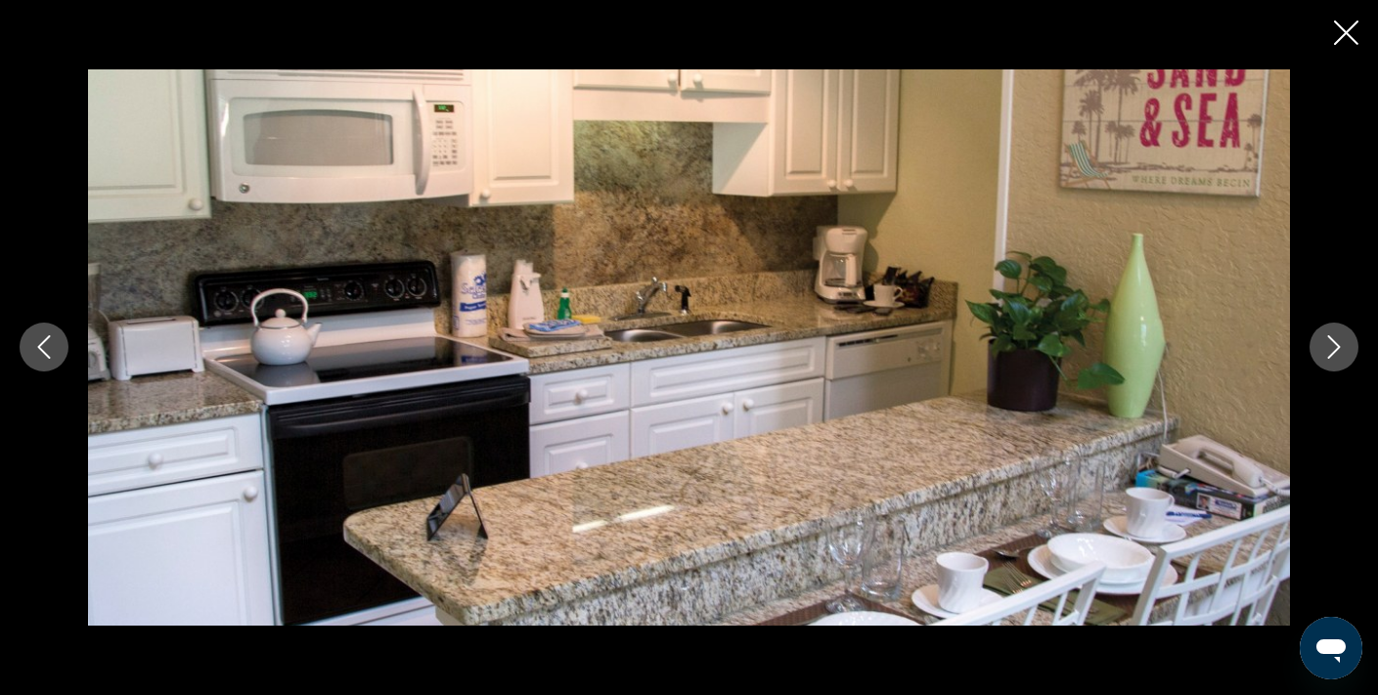
click at [1338, 346] on icon "Next image" at bounding box center [1334, 347] width 13 height 23
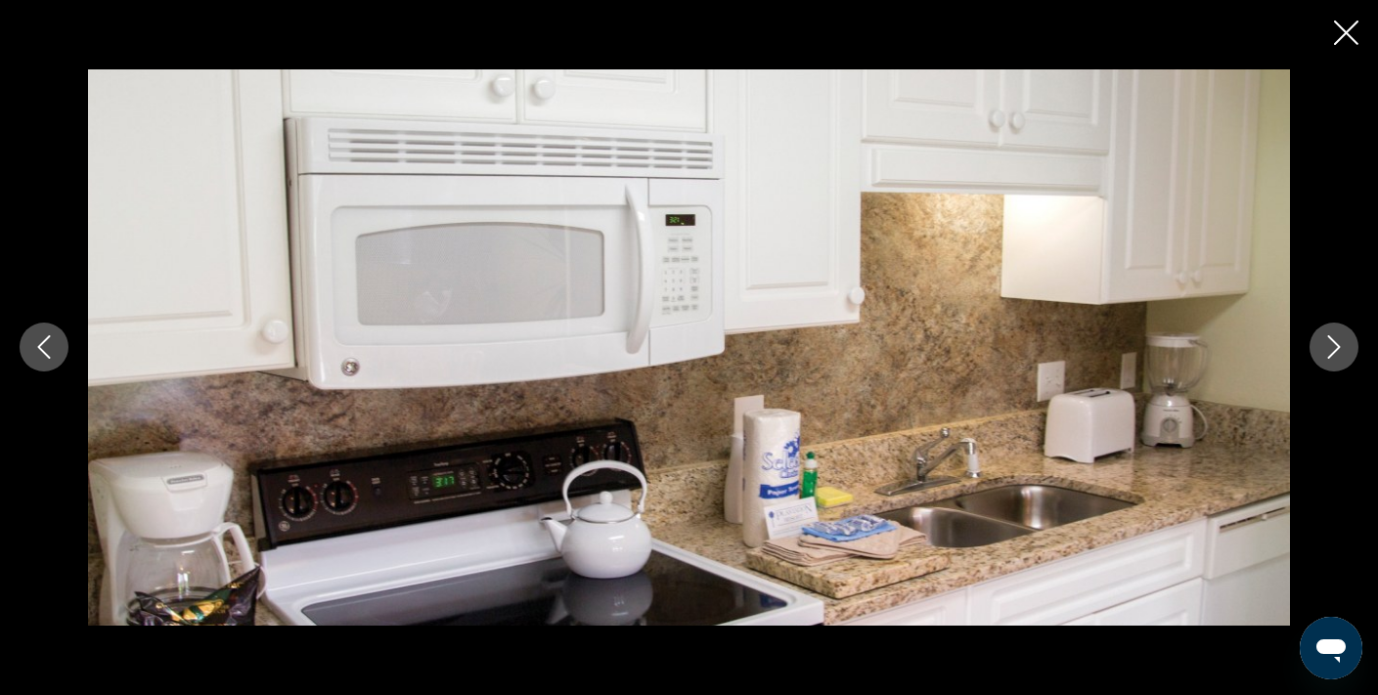
click at [1338, 346] on icon "Next image" at bounding box center [1334, 347] width 13 height 23
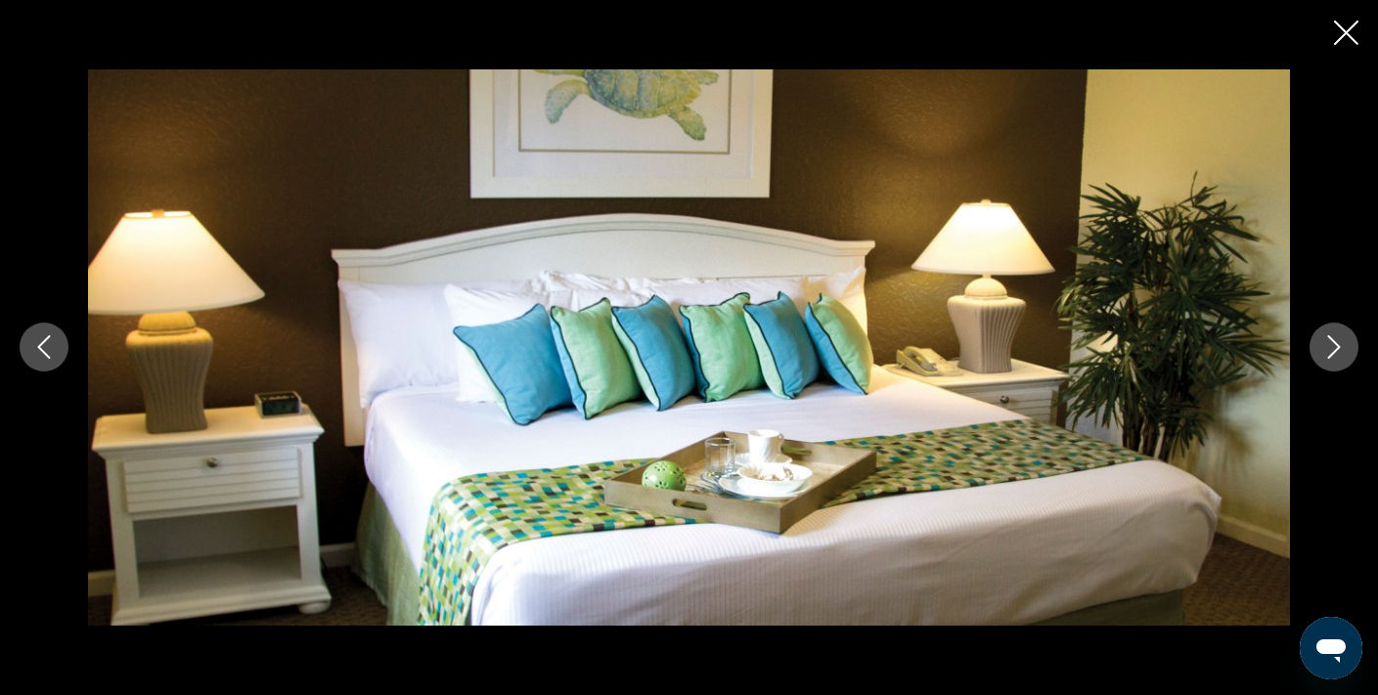
click at [1338, 346] on icon "Next image" at bounding box center [1334, 347] width 13 height 23
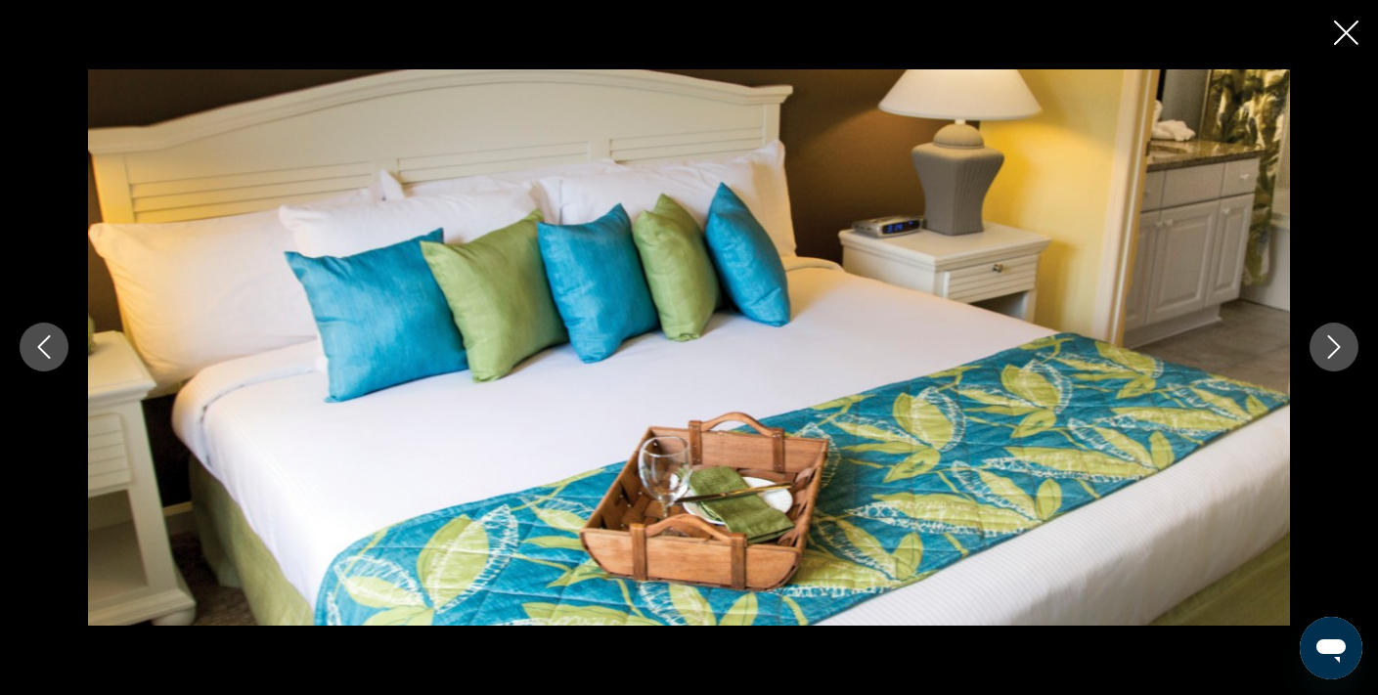
click at [1338, 346] on icon "Next image" at bounding box center [1334, 347] width 13 height 23
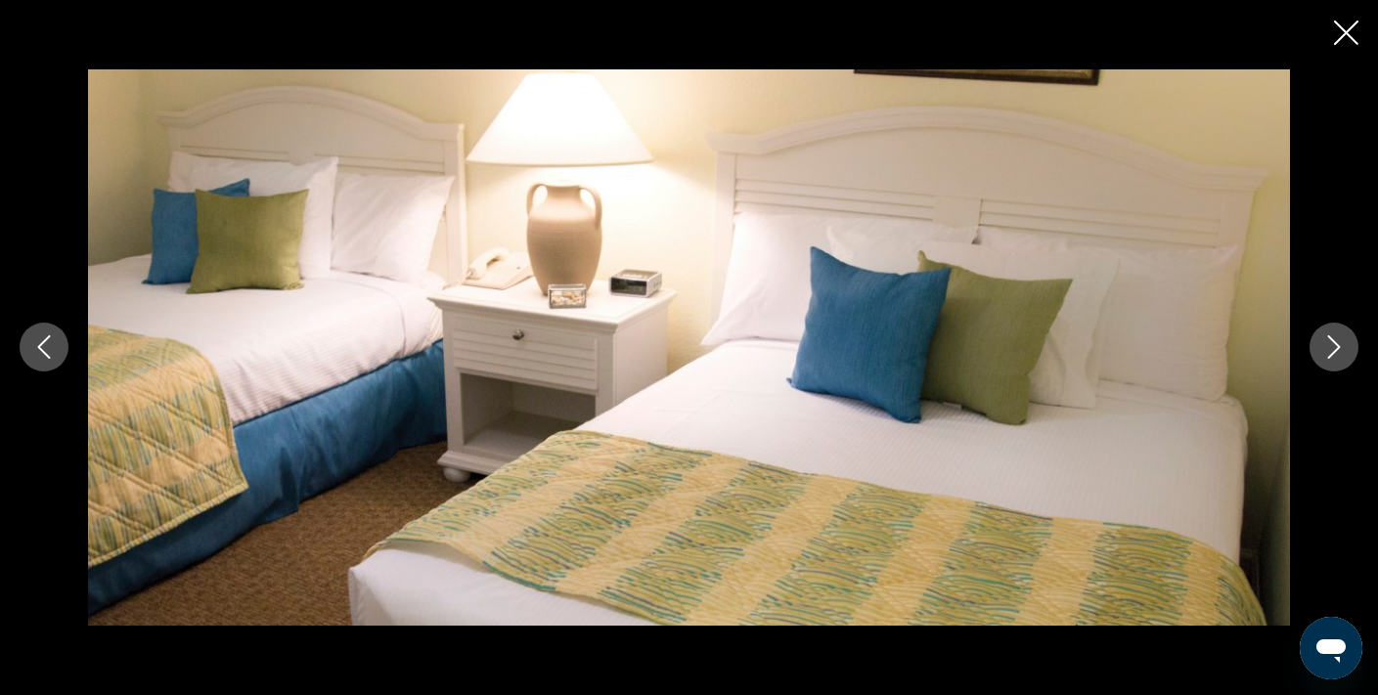
click at [1338, 346] on icon "Next image" at bounding box center [1334, 347] width 13 height 23
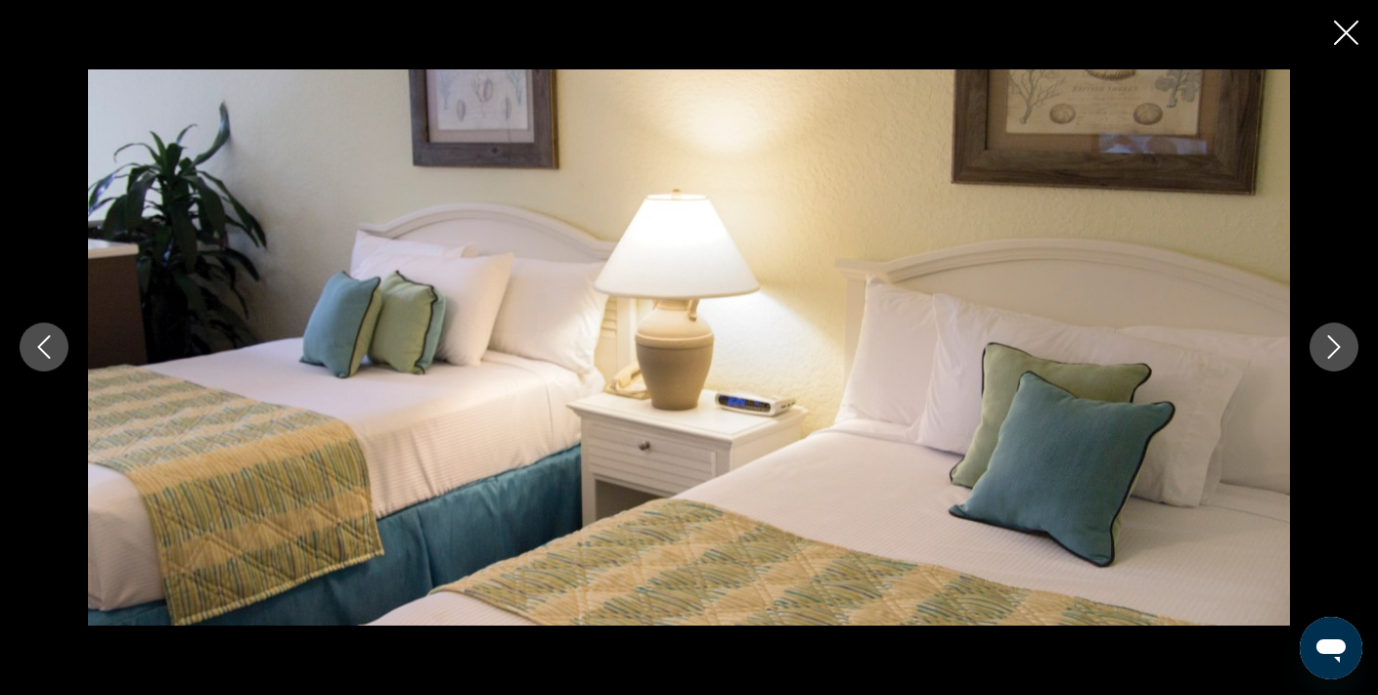
click at [1338, 346] on icon "Next image" at bounding box center [1334, 347] width 13 height 23
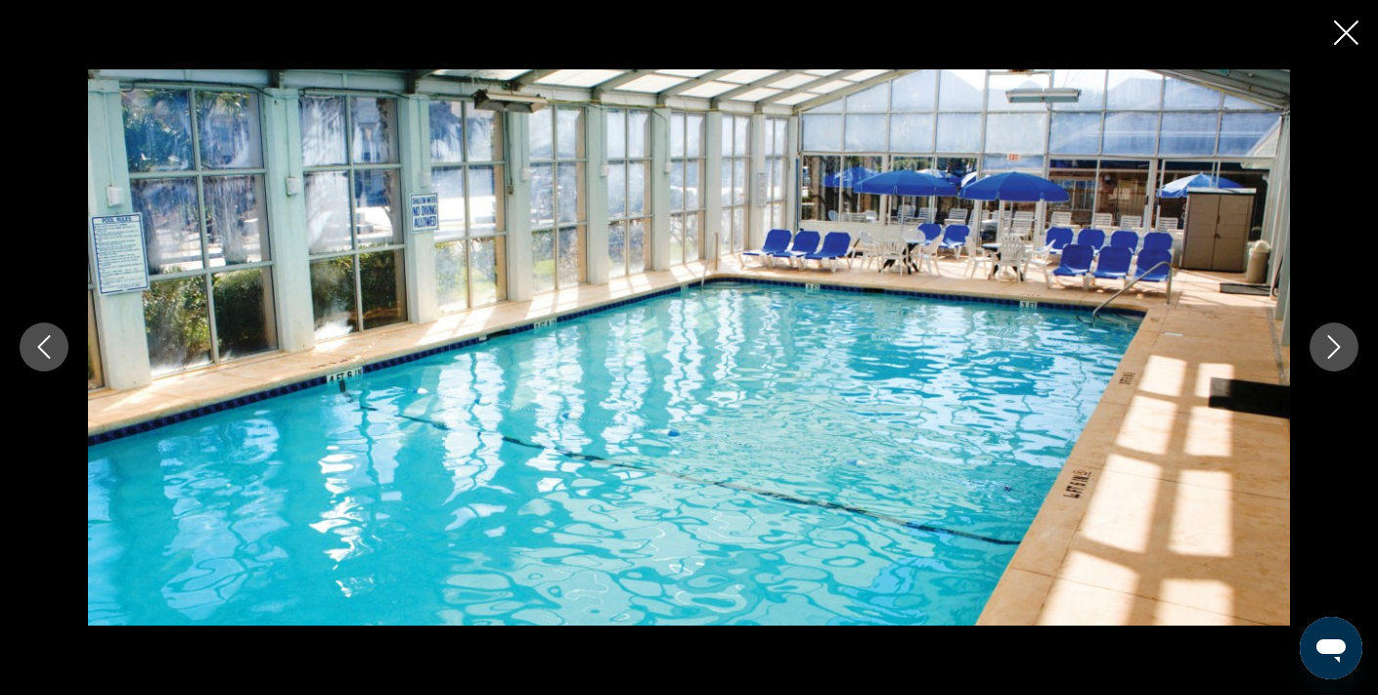
click at [1338, 346] on icon "Next image" at bounding box center [1334, 347] width 13 height 23
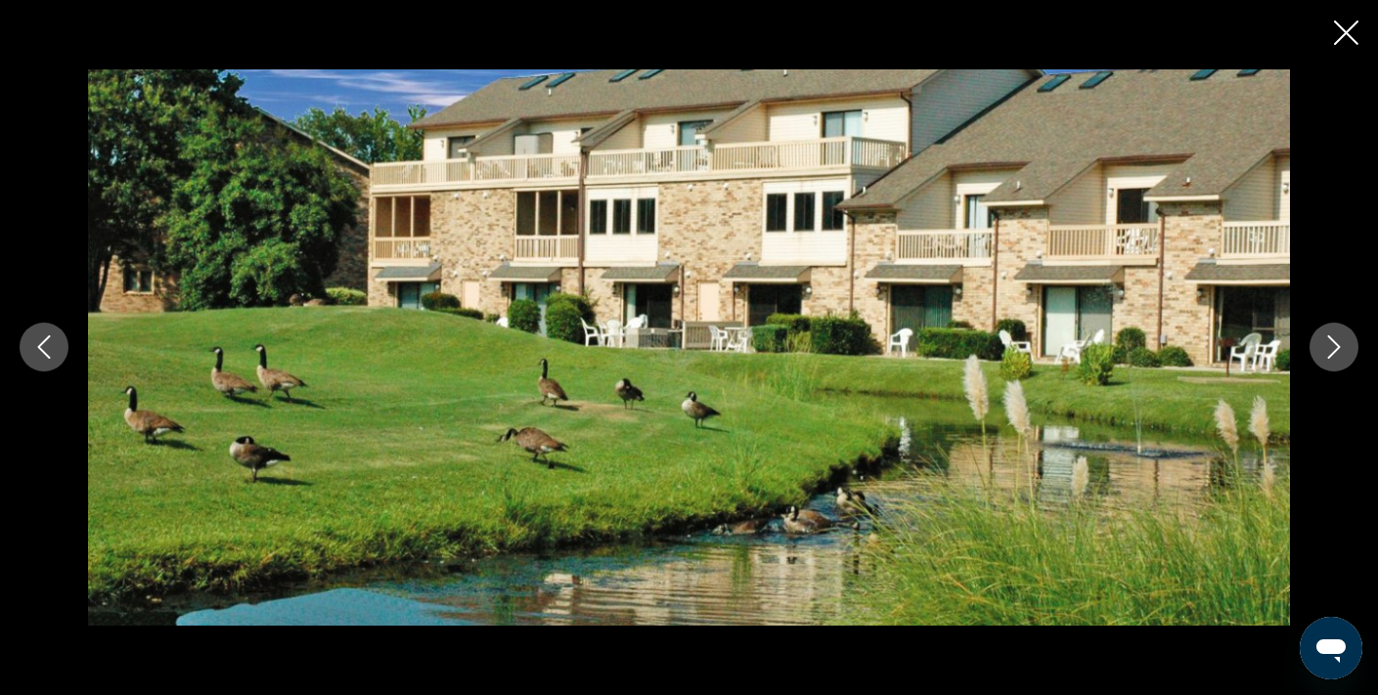
click at [1338, 32] on icon "Close slideshow" at bounding box center [1346, 33] width 24 height 24
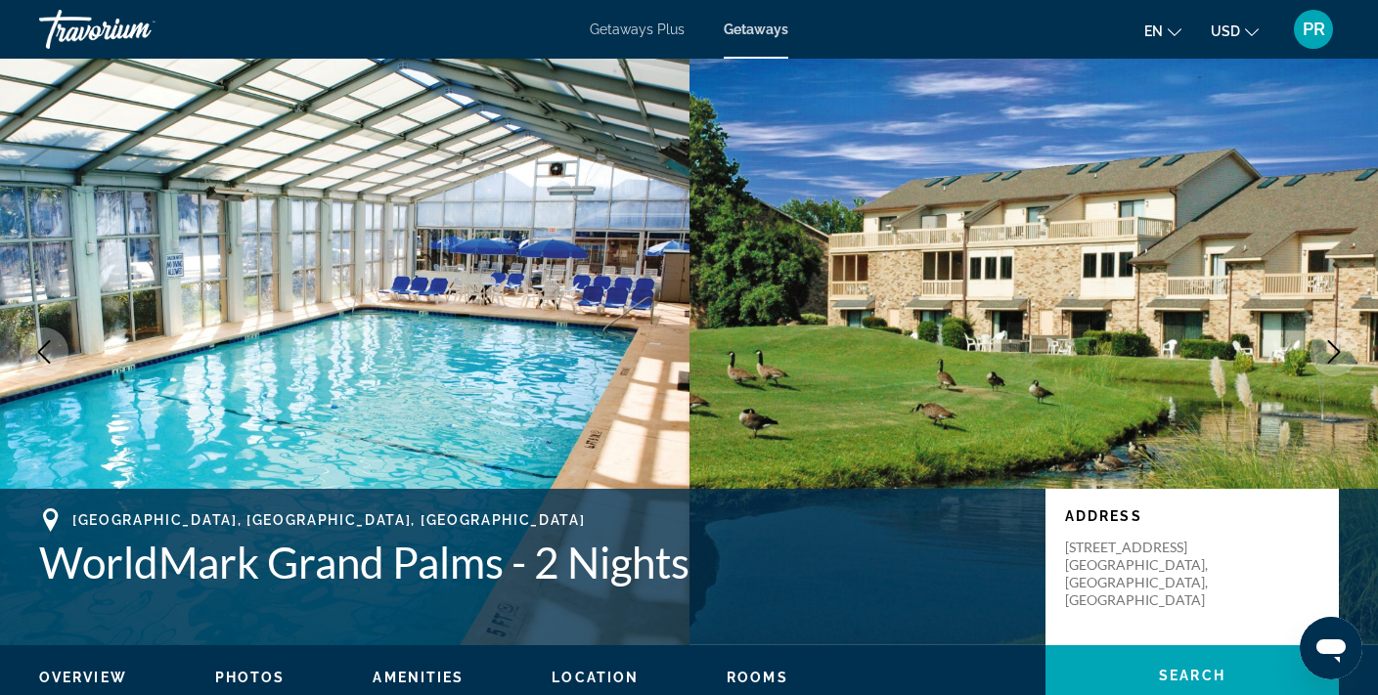
scroll to position [4, 0]
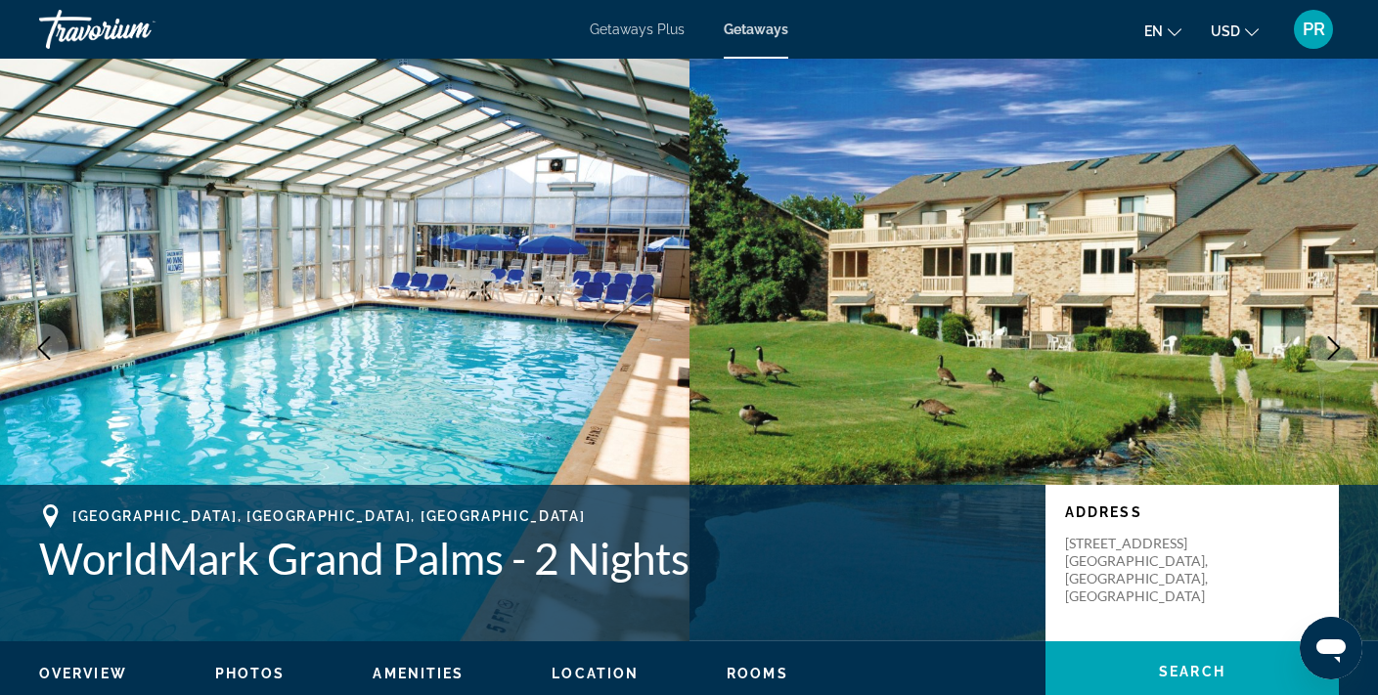
click at [832, 362] on img "Main content" at bounding box center [1035, 348] width 690 height 587
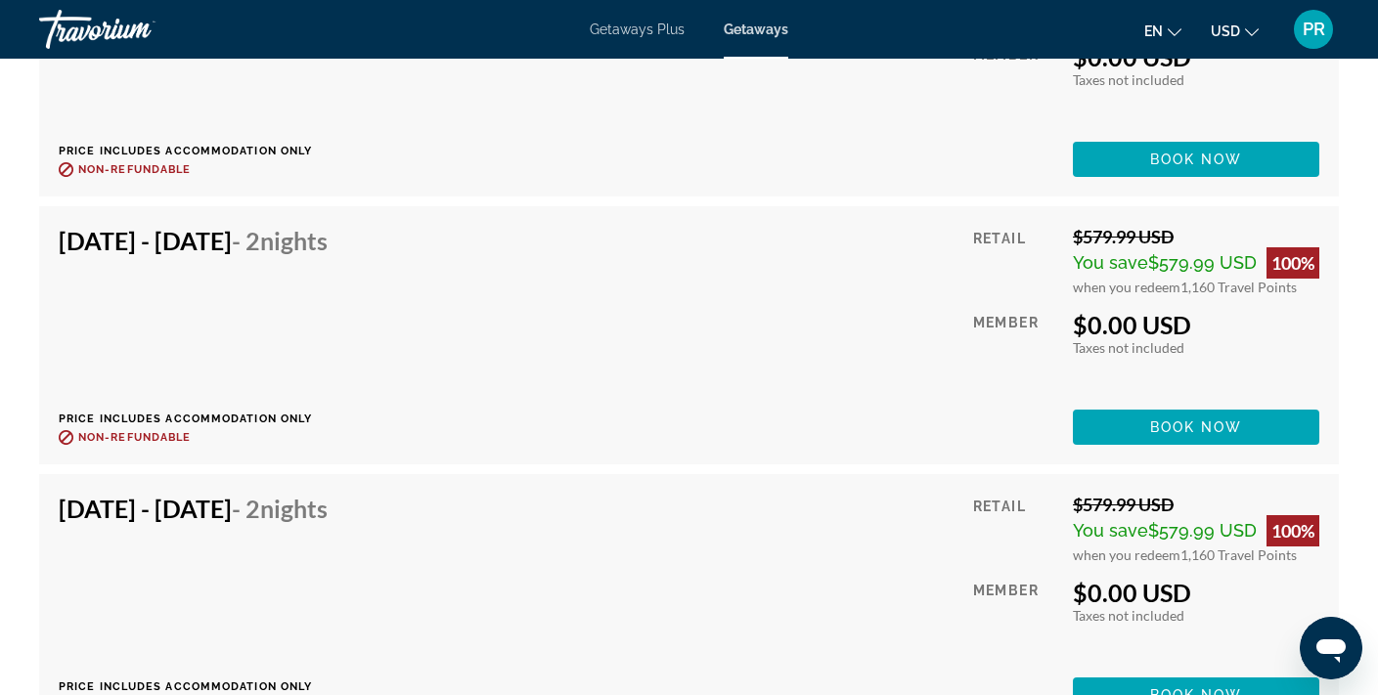
scroll to position [4028, 0]
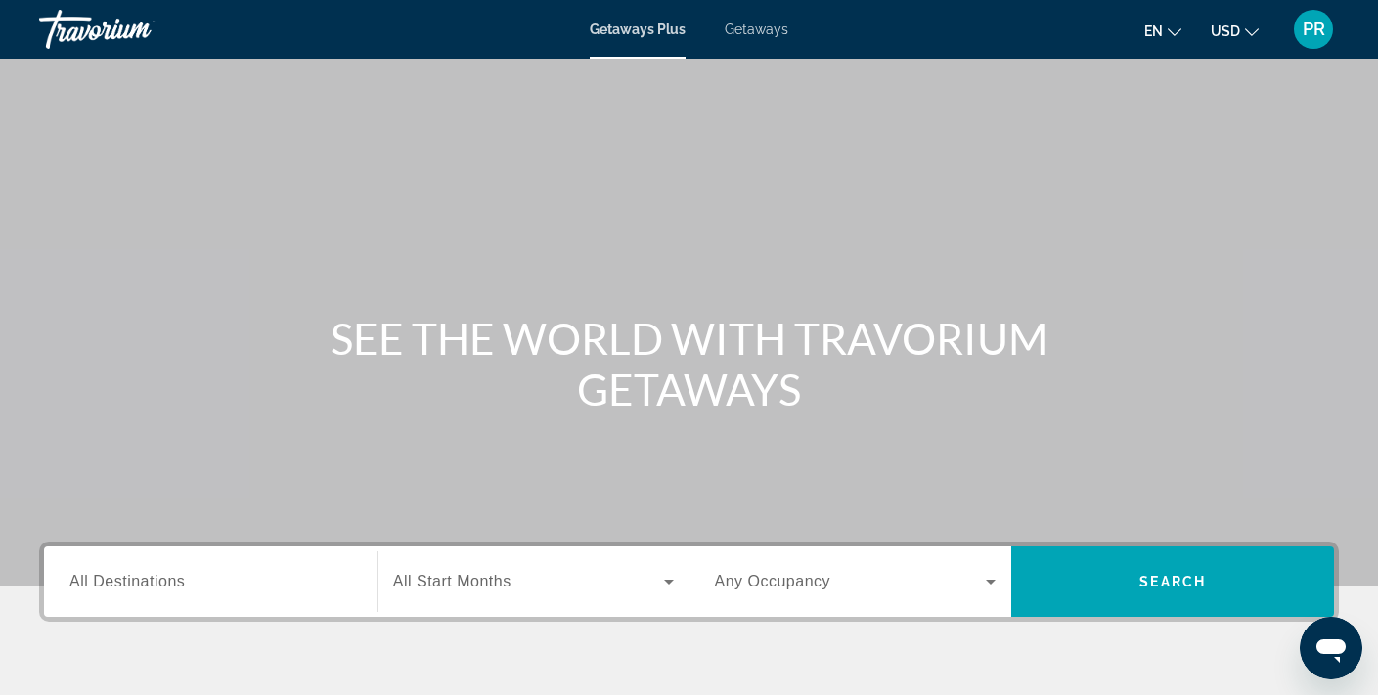
click at [227, 595] on div "Search widget" at bounding box center [210, 583] width 282 height 56
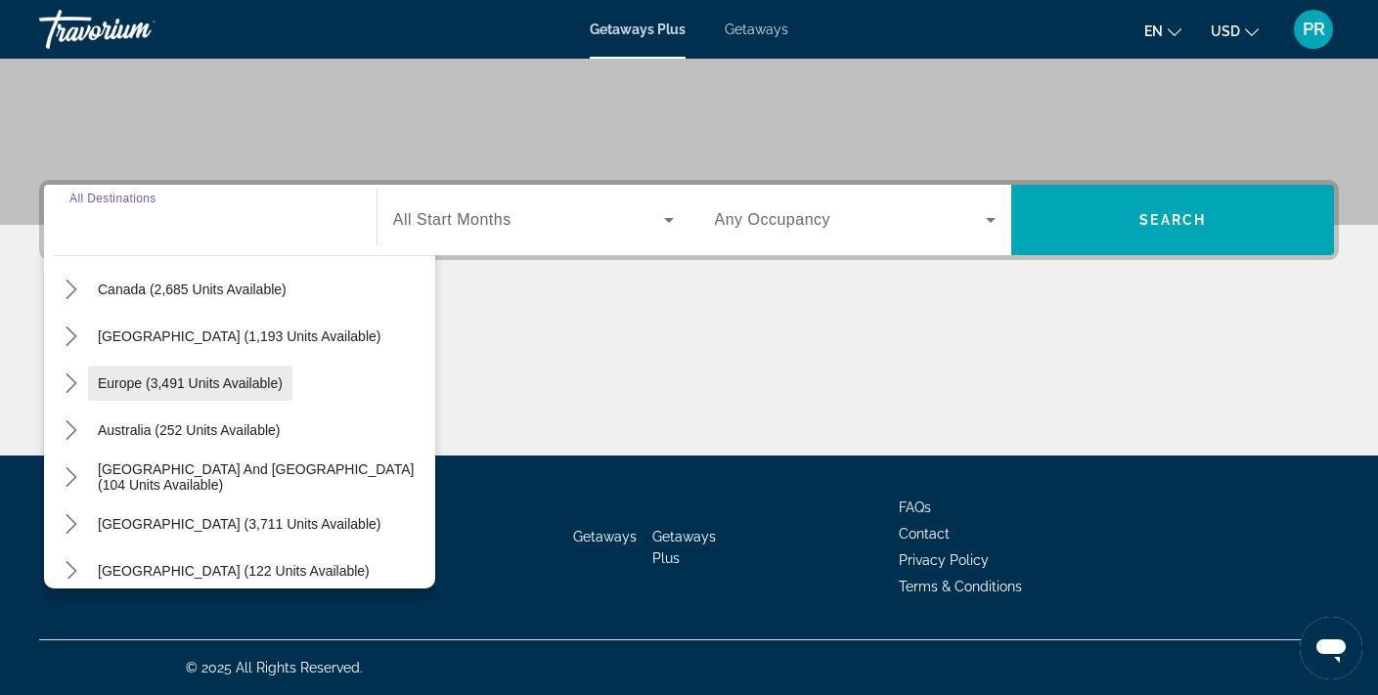
scroll to position [157, 0]
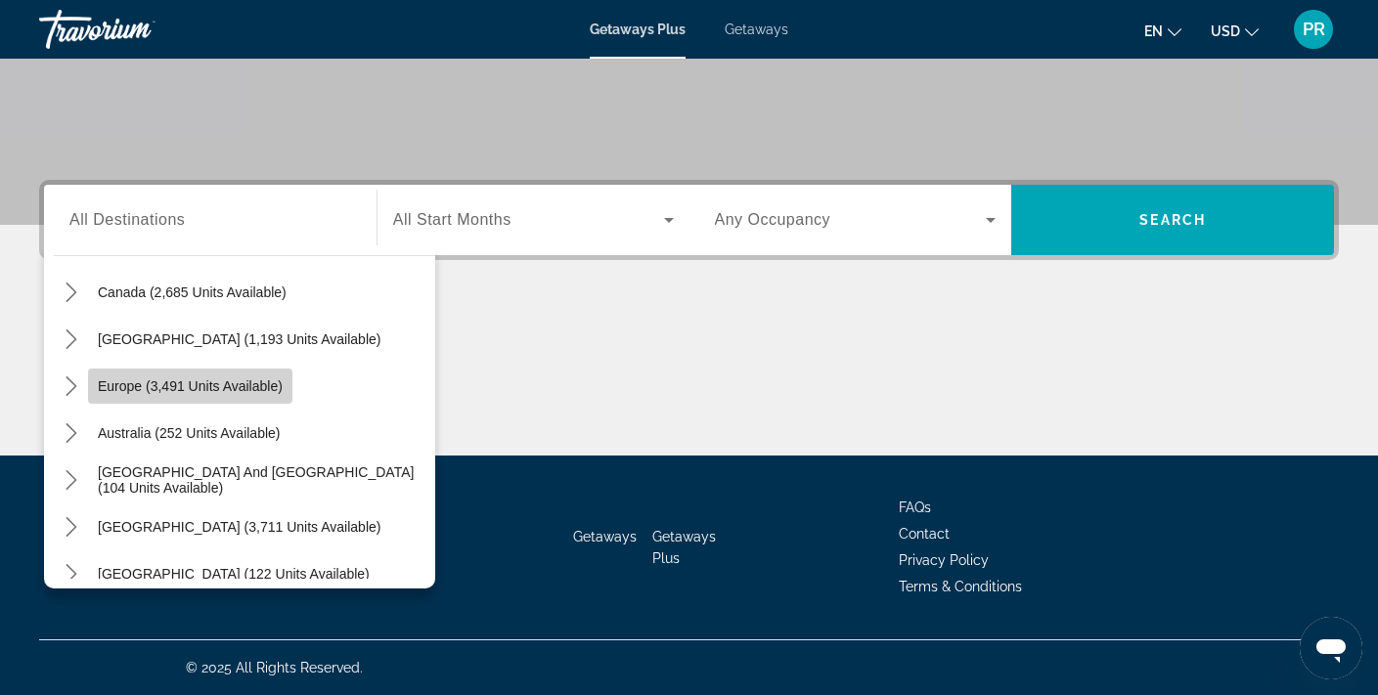
click at [216, 384] on span "Europe (3,491 units available)" at bounding box center [190, 387] width 185 height 16
type input "**********"
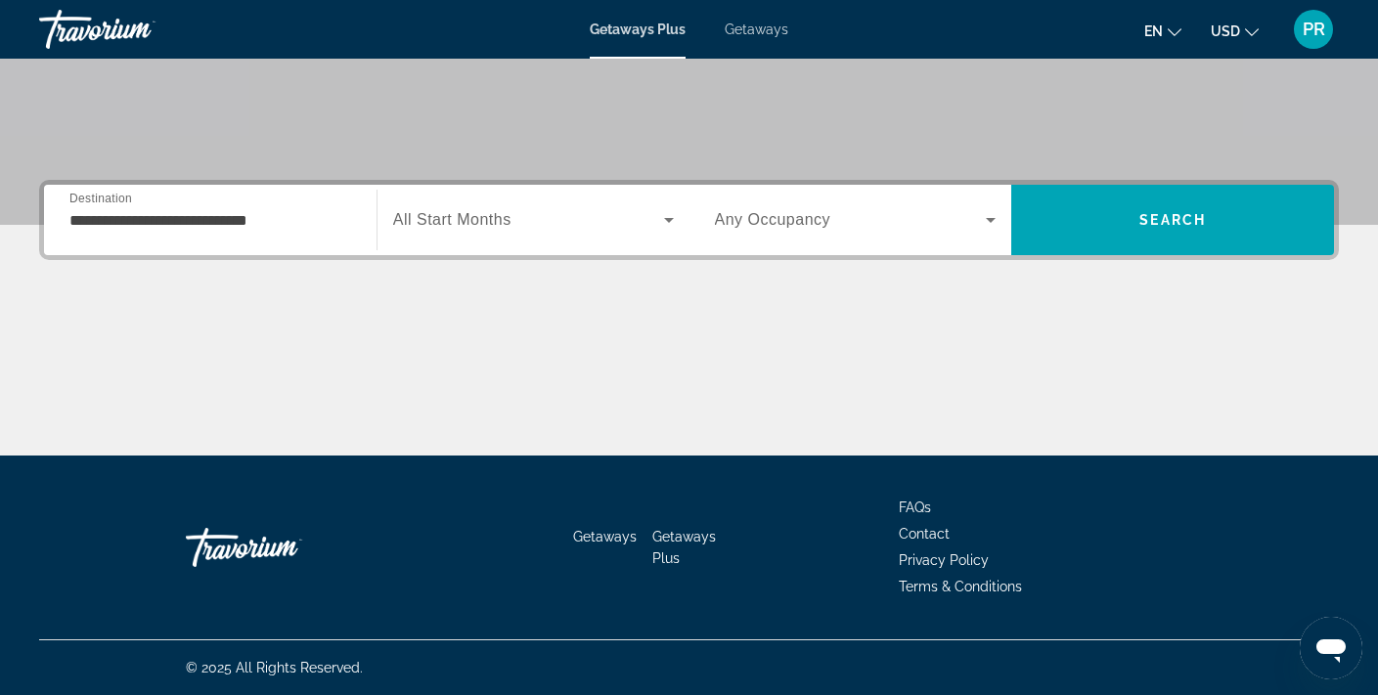
click at [482, 235] on div "Search widget" at bounding box center [533, 220] width 281 height 55
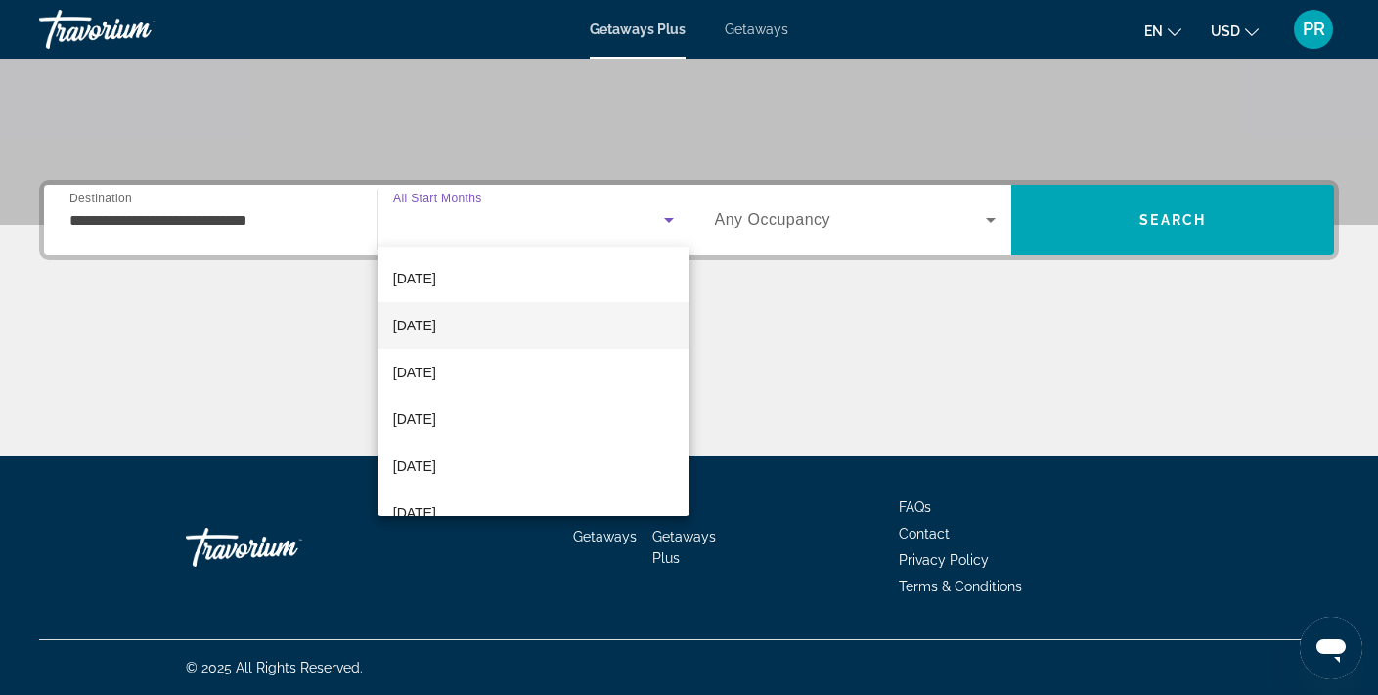
scroll to position [96, 0]
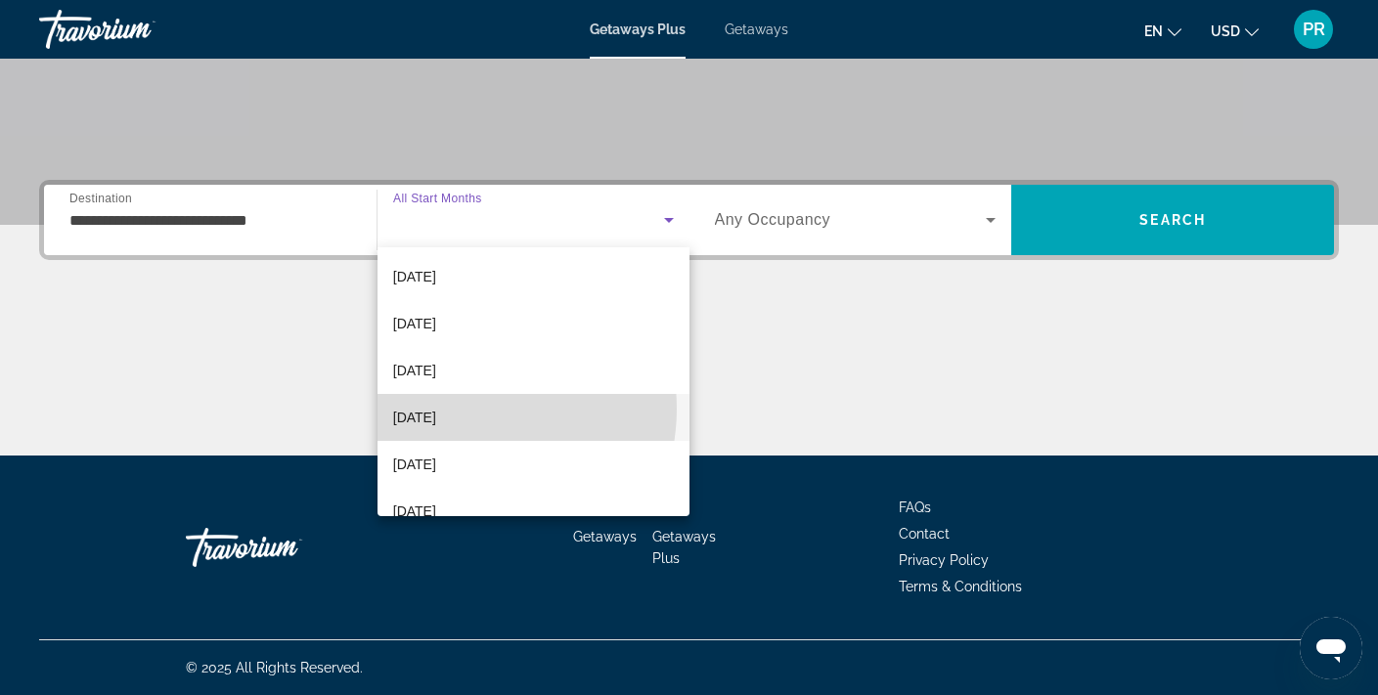
click at [436, 409] on span "[DATE]" at bounding box center [414, 417] width 43 height 23
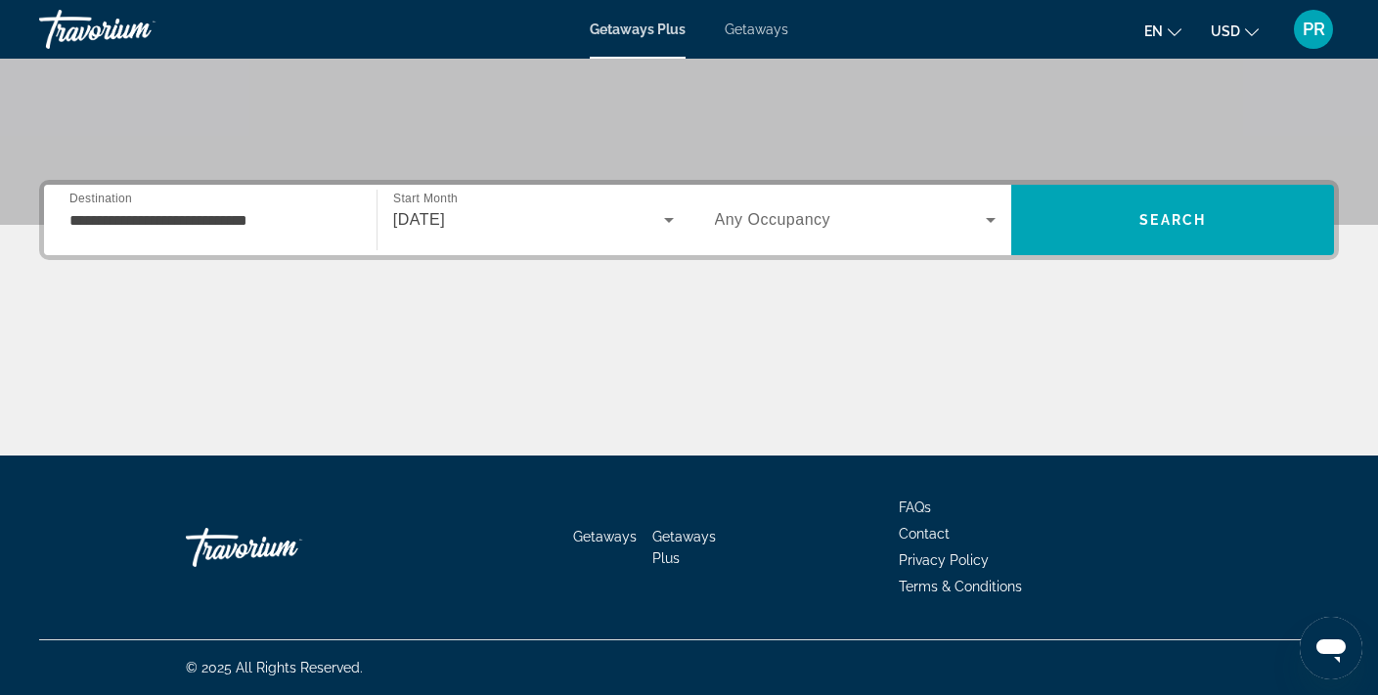
click at [795, 221] on span "Any Occupancy" at bounding box center [773, 219] width 116 height 17
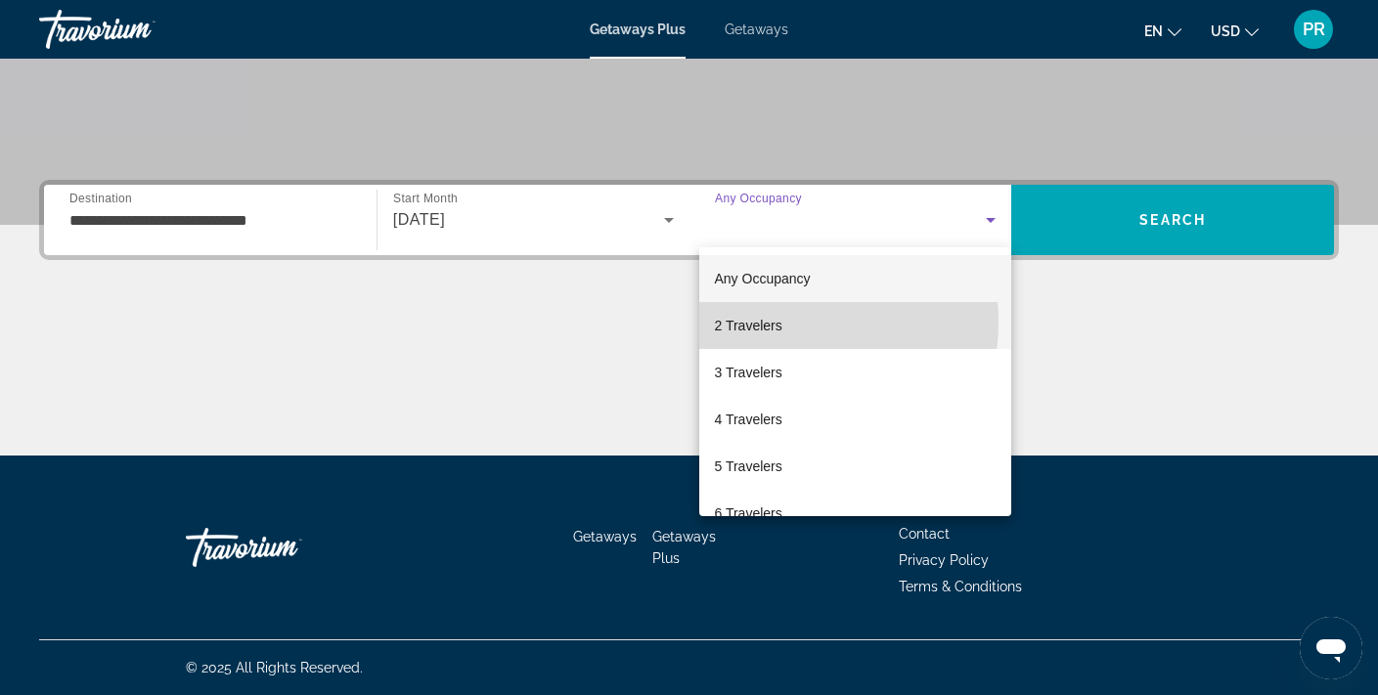
click at [769, 322] on span "2 Travelers" at bounding box center [748, 325] width 67 height 23
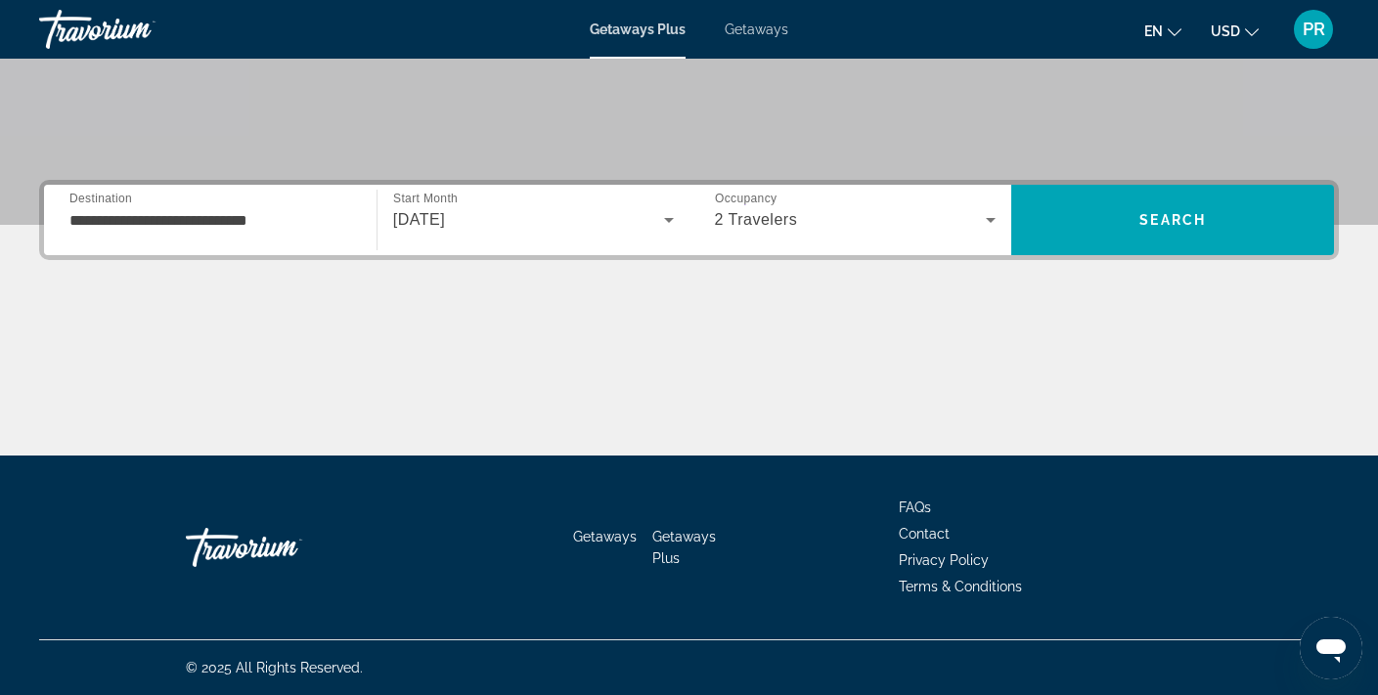
click at [839, 234] on div "2 Travelers" at bounding box center [856, 220] width 282 height 55
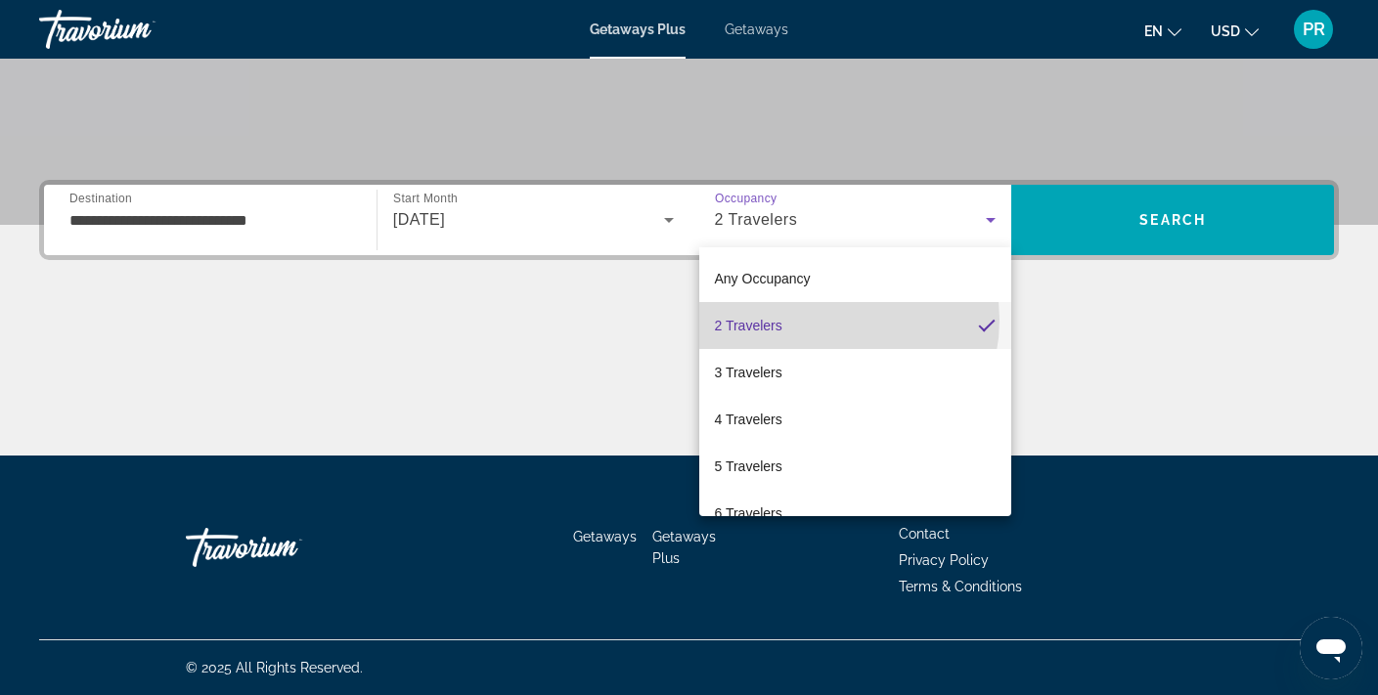
click at [825, 320] on mat-option "2 Travelers" at bounding box center [855, 325] width 313 height 47
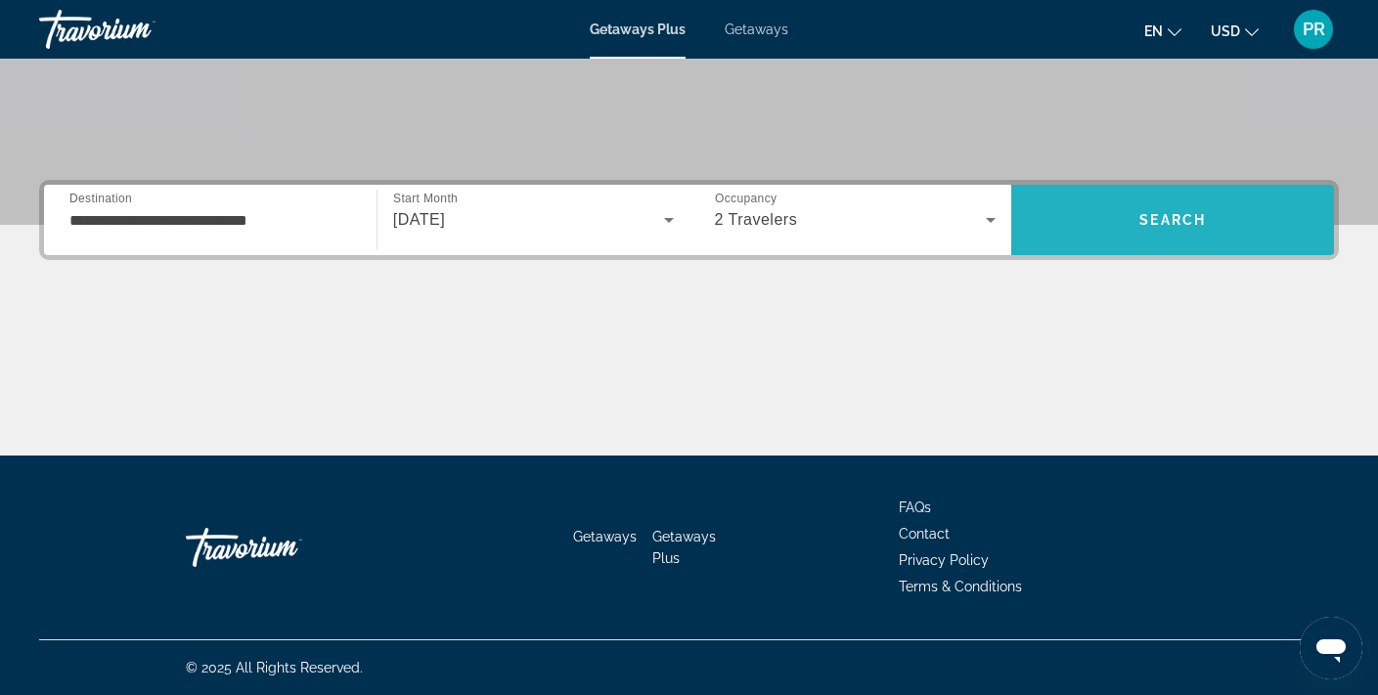
click at [1052, 219] on span "Search" at bounding box center [1172, 220] width 323 height 47
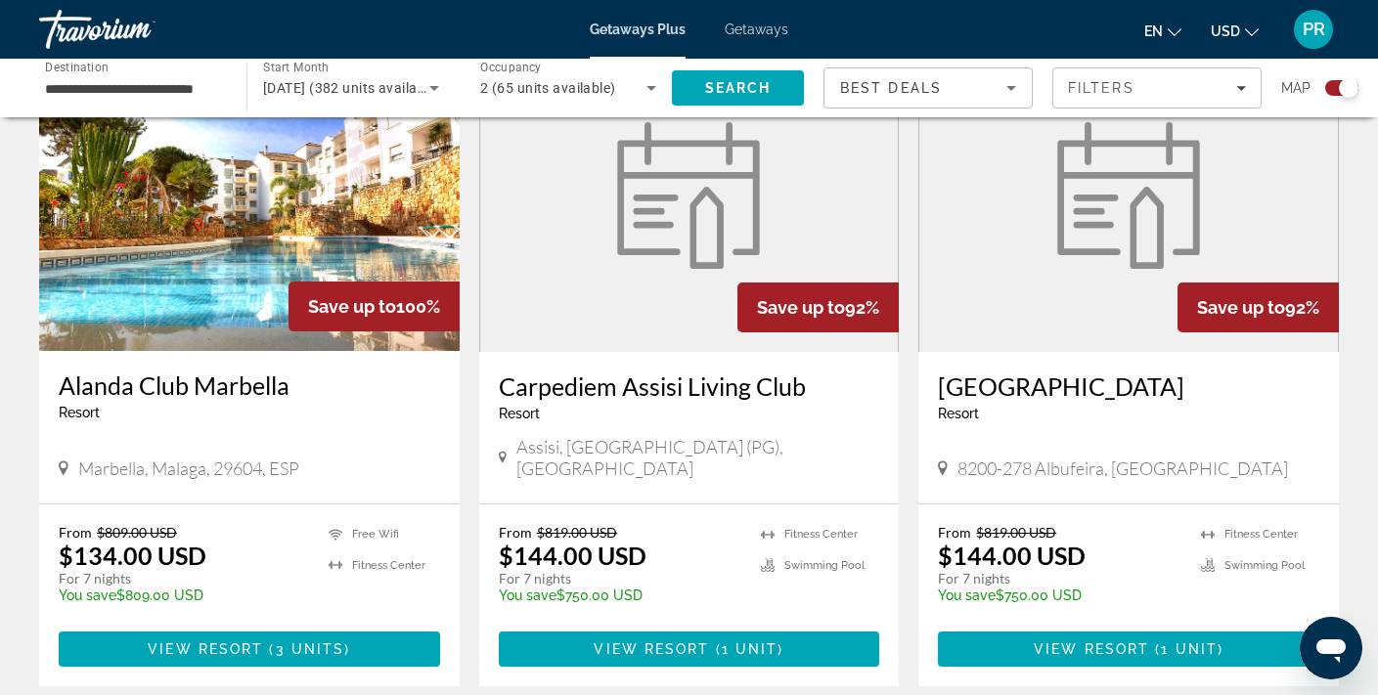
scroll to position [2941, 0]
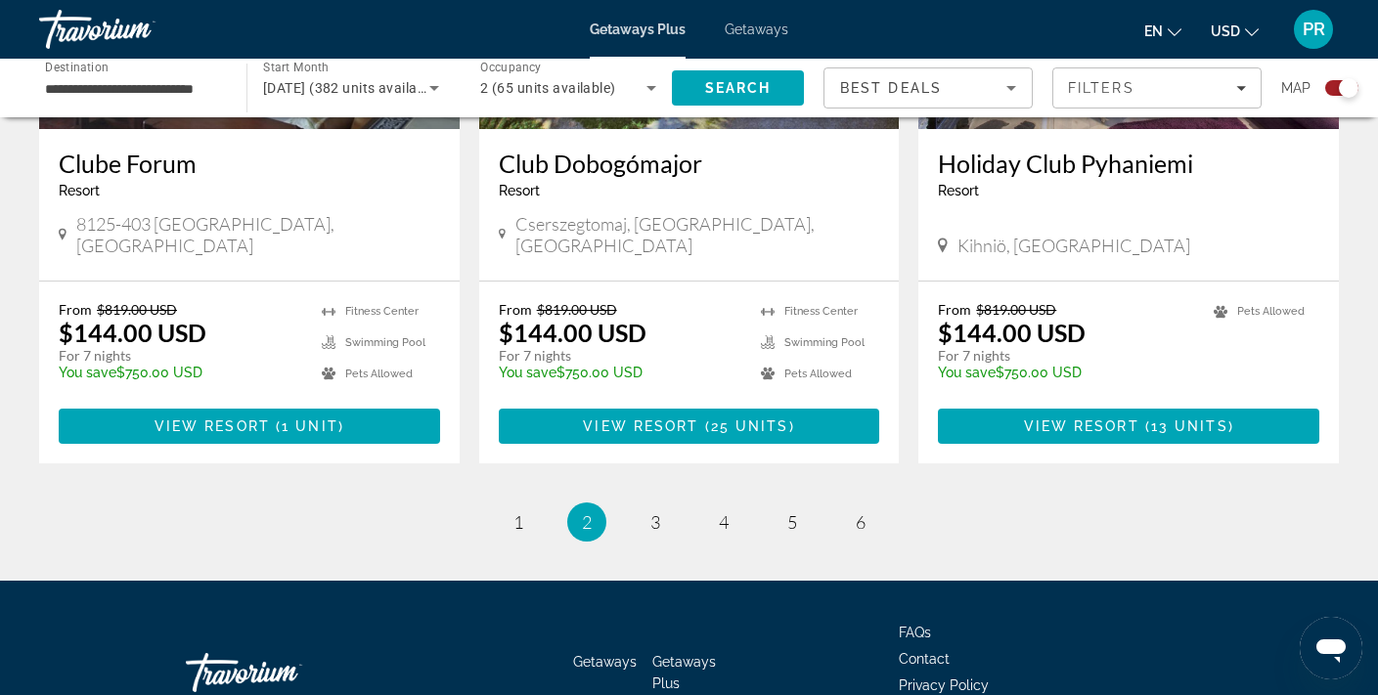
scroll to position [3100, 0]
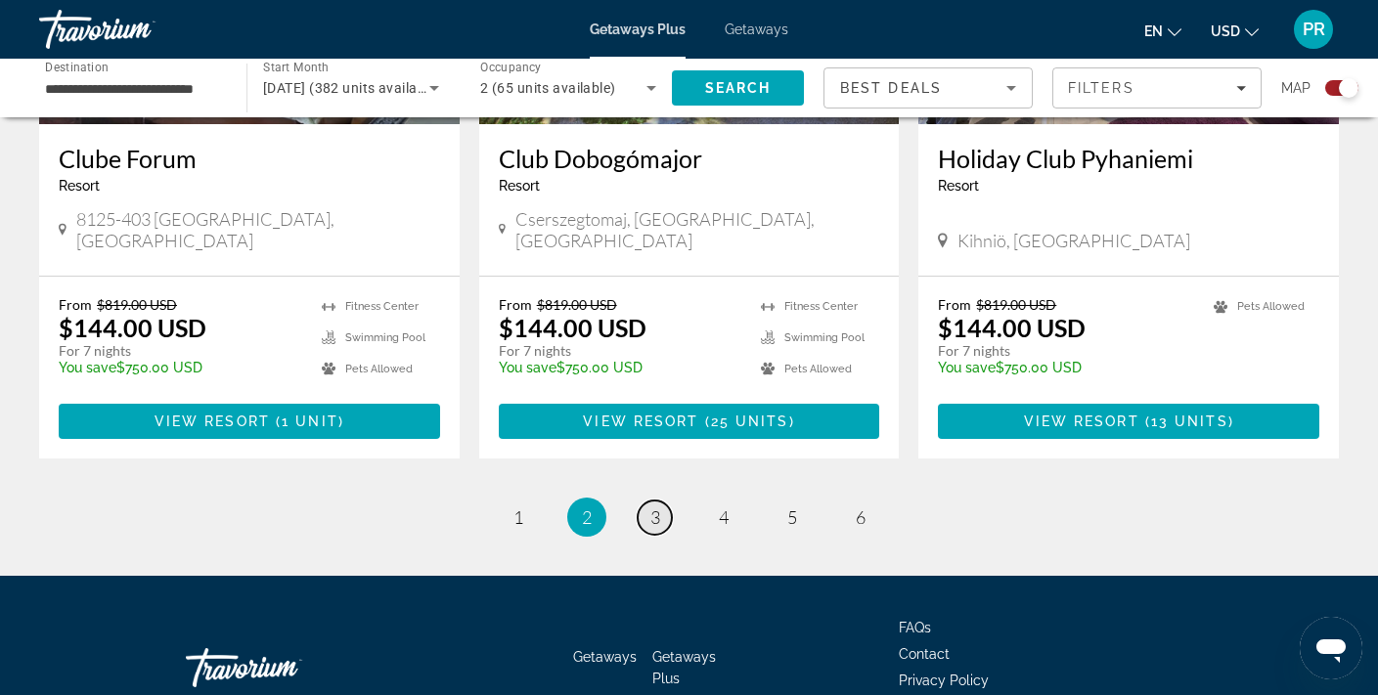
click at [653, 507] on span "3" at bounding box center [655, 518] width 10 height 22
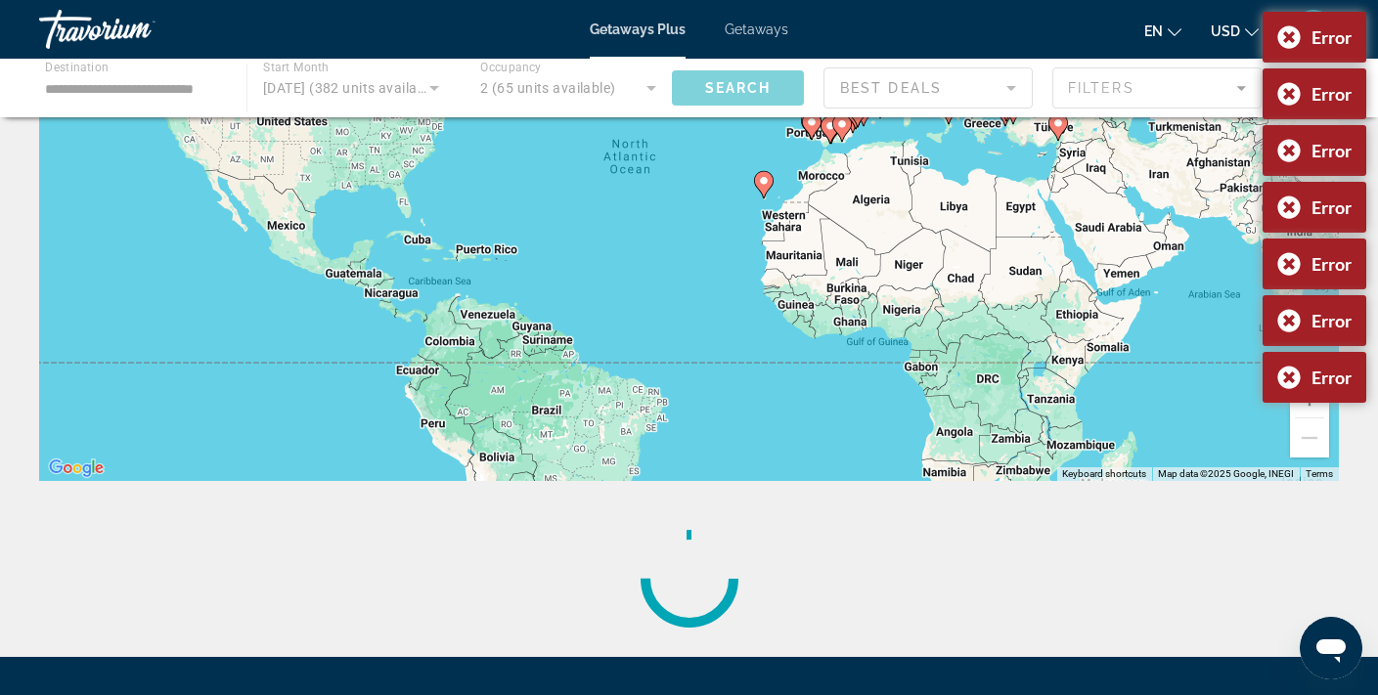
scroll to position [271, 0]
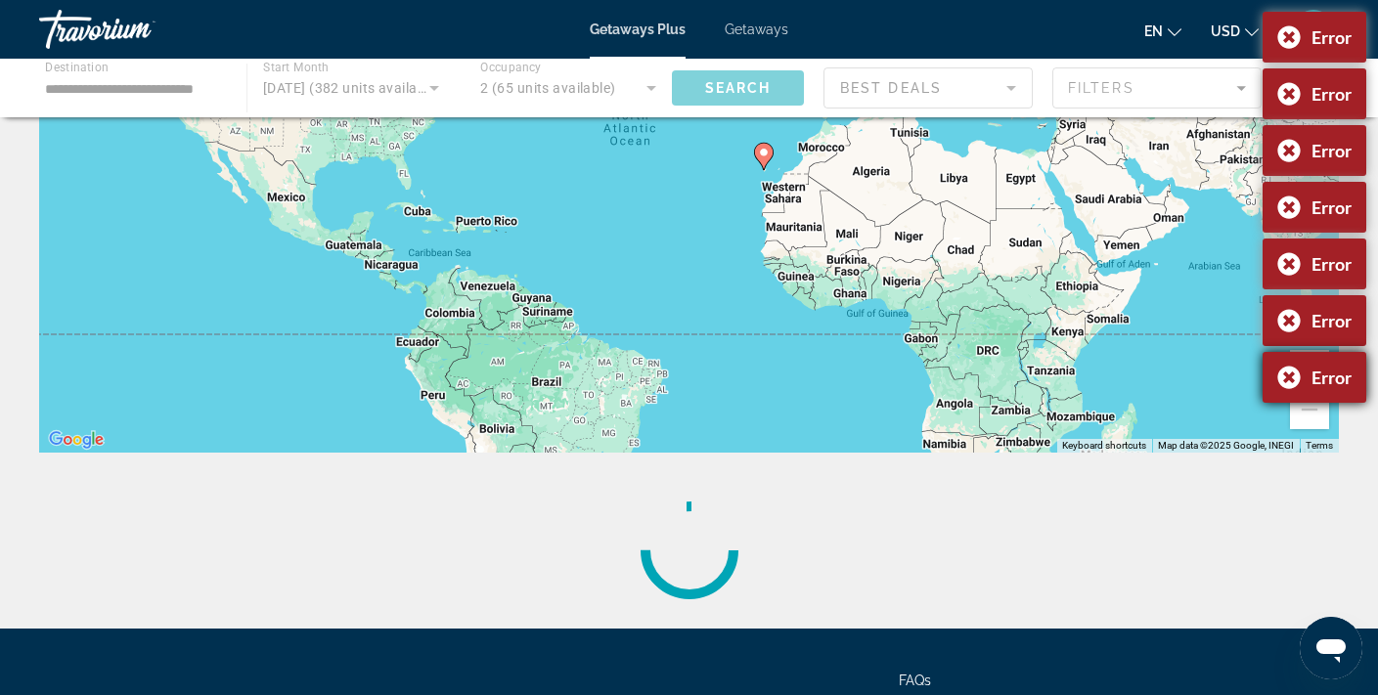
click at [1285, 383] on div "Error" at bounding box center [1315, 377] width 104 height 51
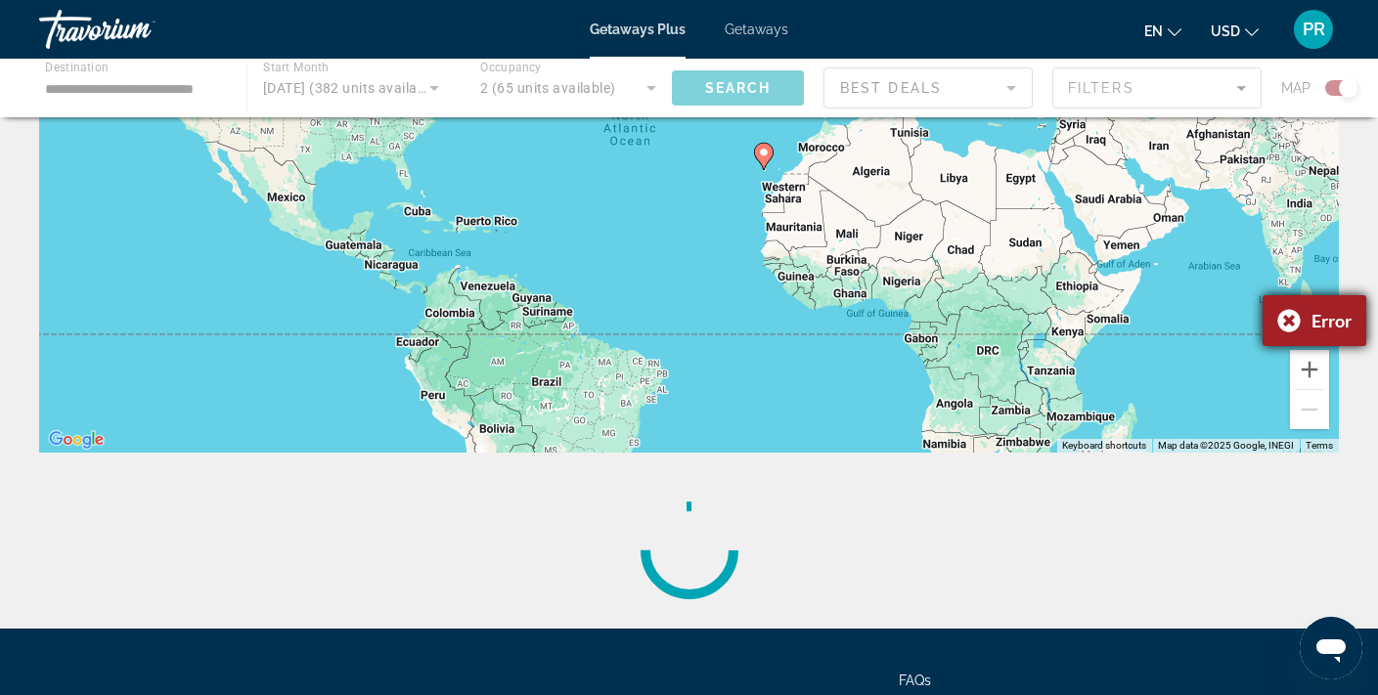
click at [1276, 323] on div "Error" at bounding box center [1315, 320] width 104 height 51
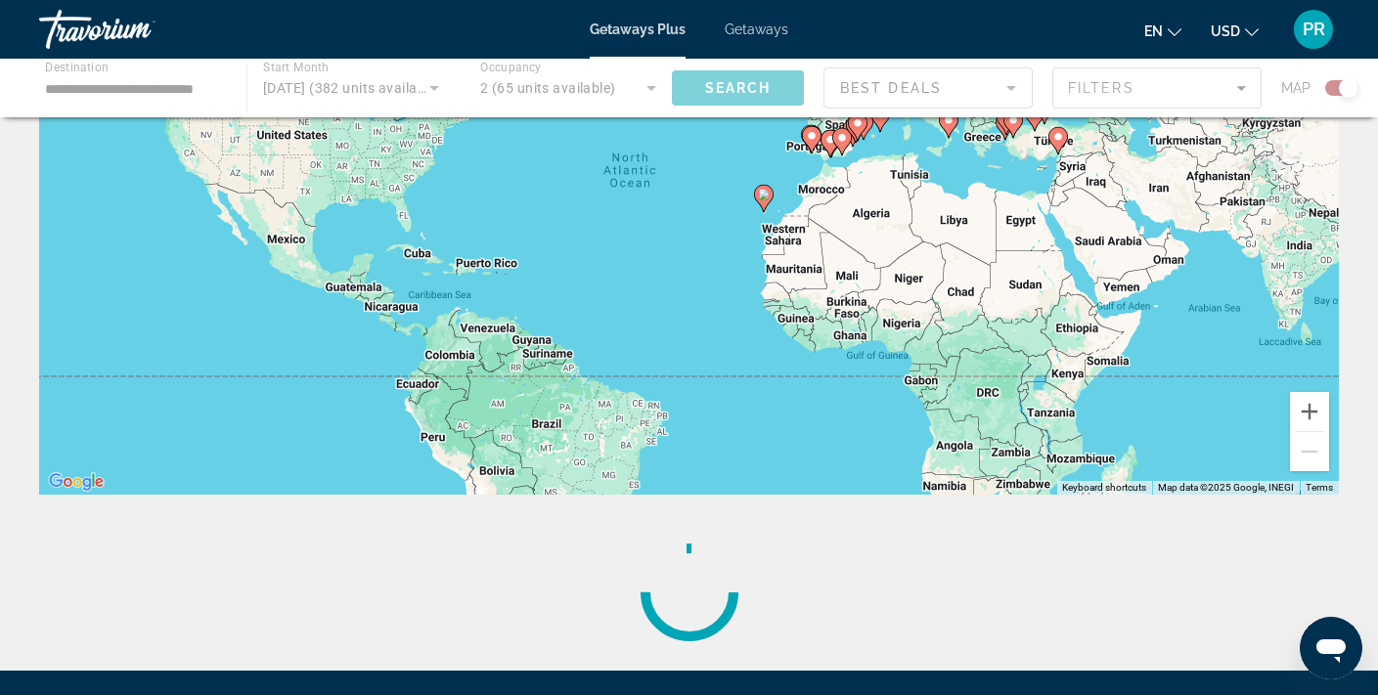
scroll to position [0, 0]
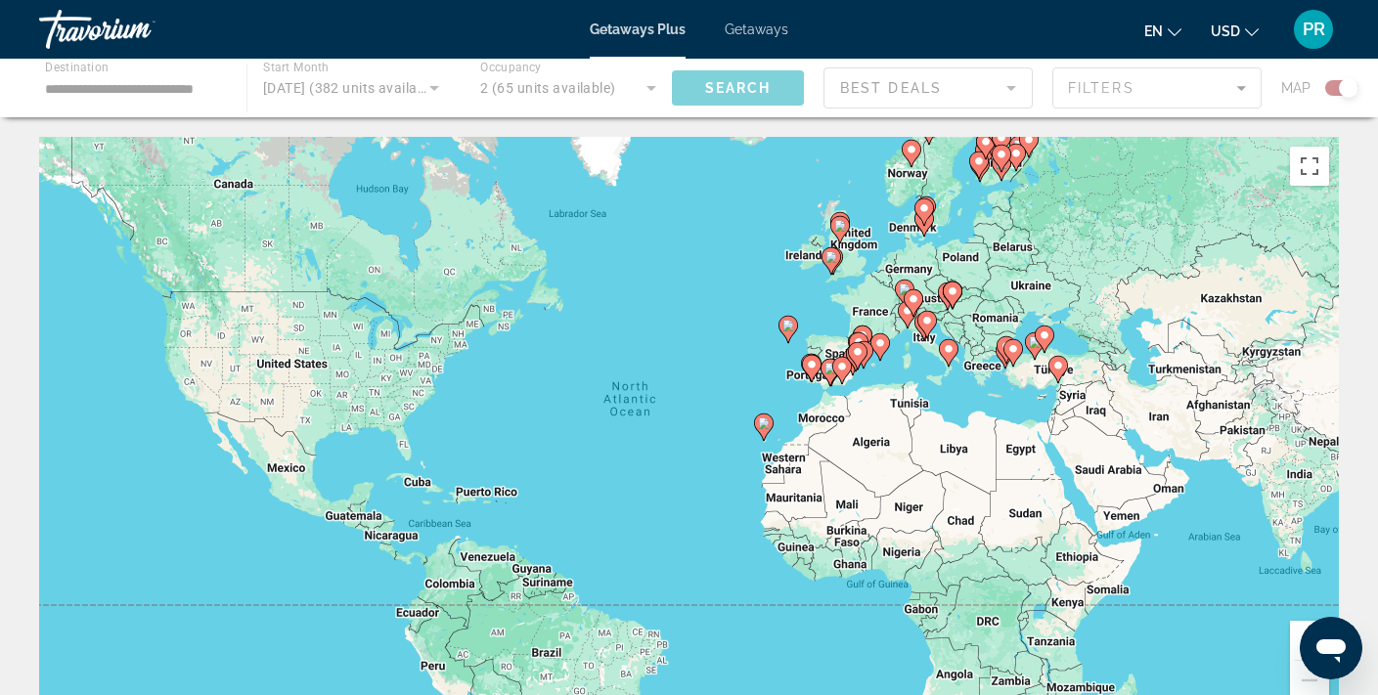
click at [755, 32] on span "Getaways" at bounding box center [757, 30] width 64 height 16
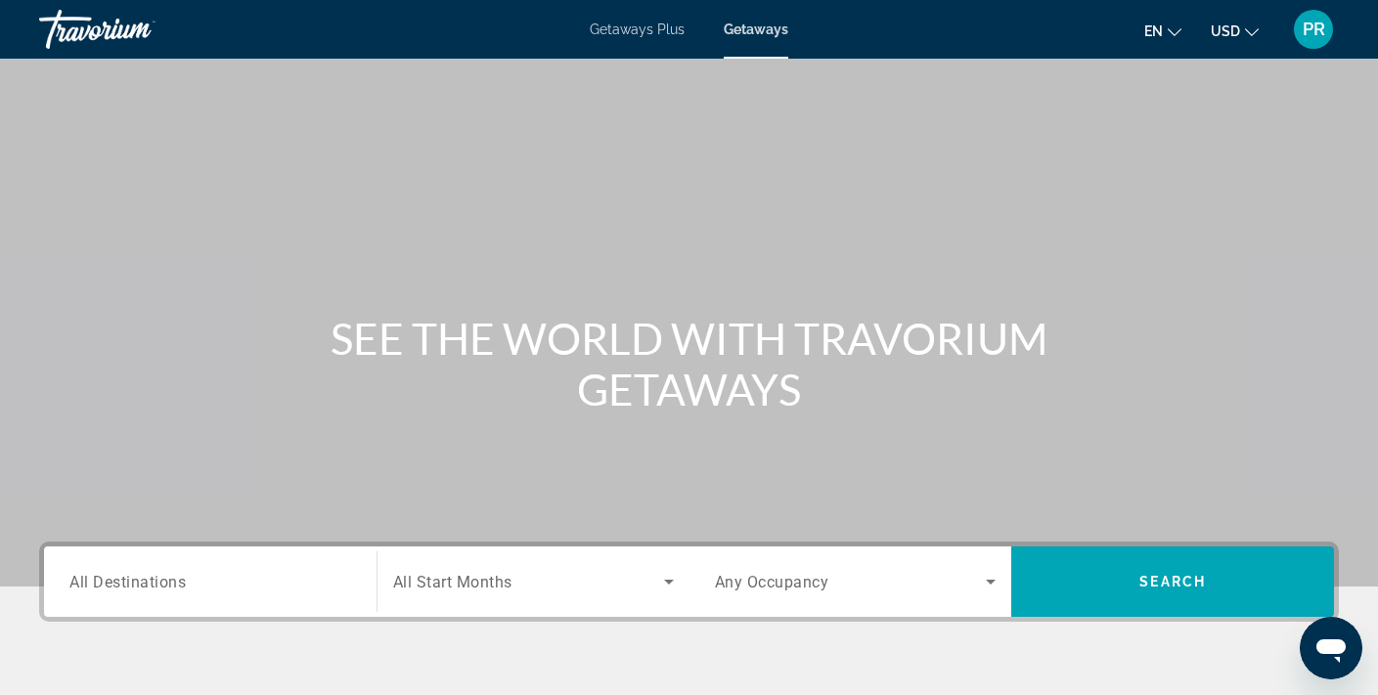
click at [112, 599] on div "Search widget" at bounding box center [210, 583] width 282 height 56
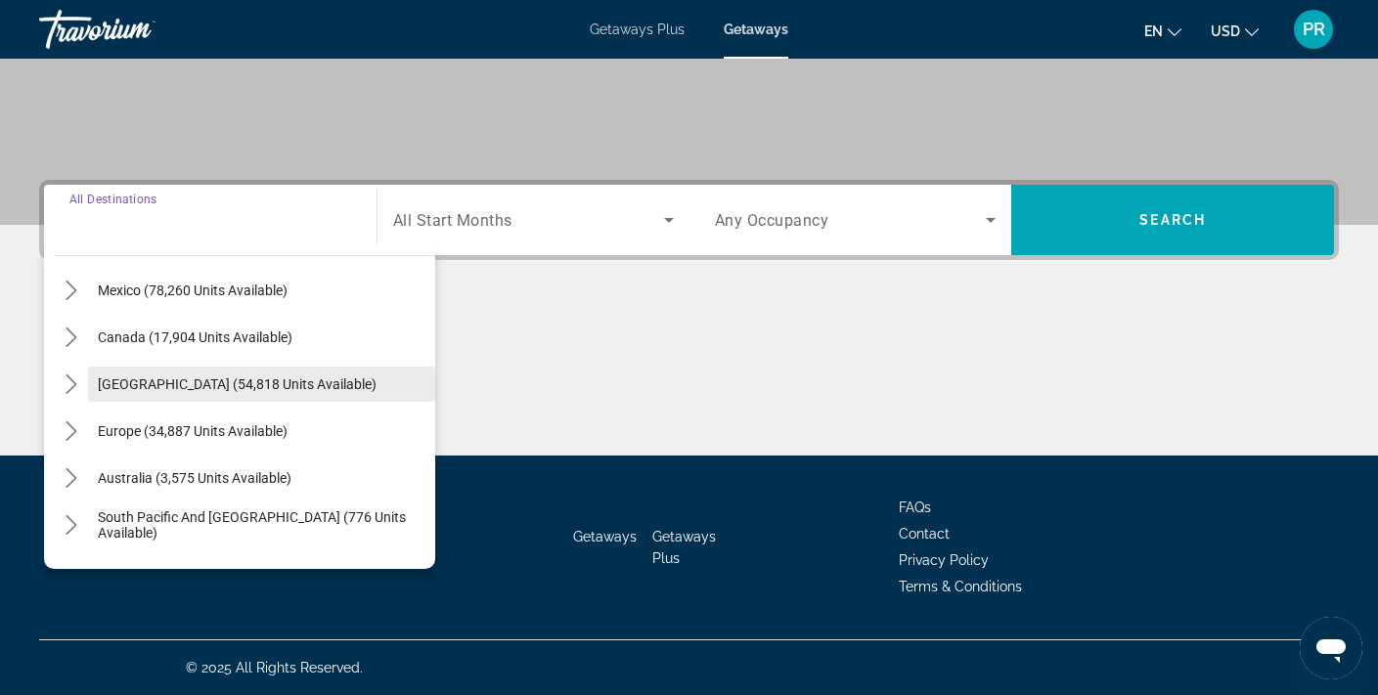
scroll to position [91, 0]
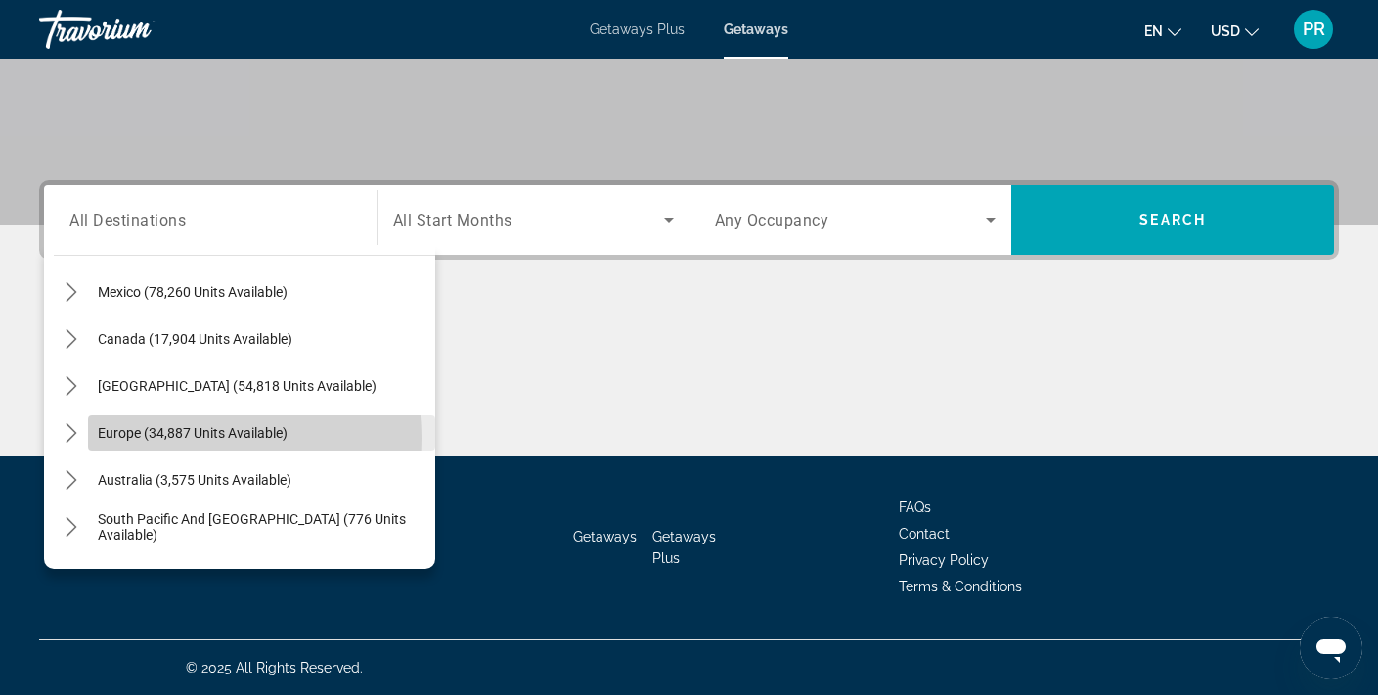
click at [172, 438] on span "Europe (34,887 units available)" at bounding box center [193, 433] width 190 height 16
type input "**********"
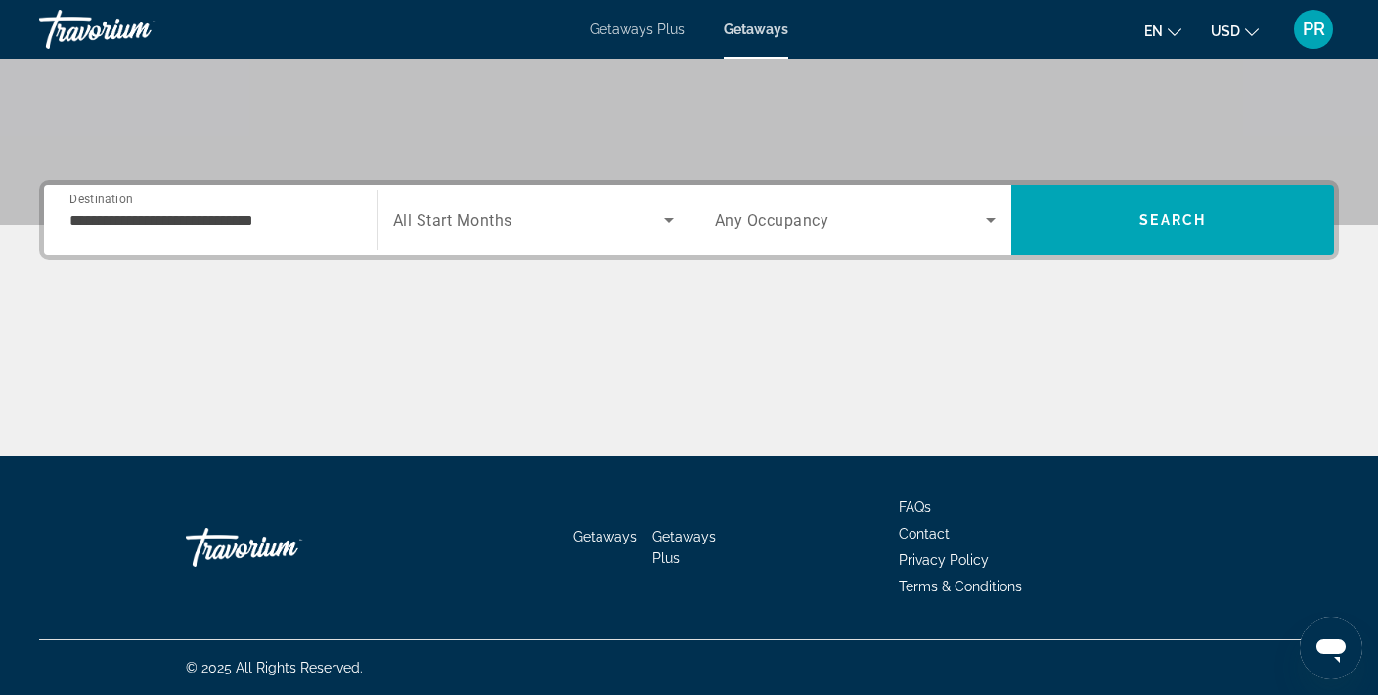
click at [510, 221] on span "All Start Months" at bounding box center [452, 220] width 119 height 19
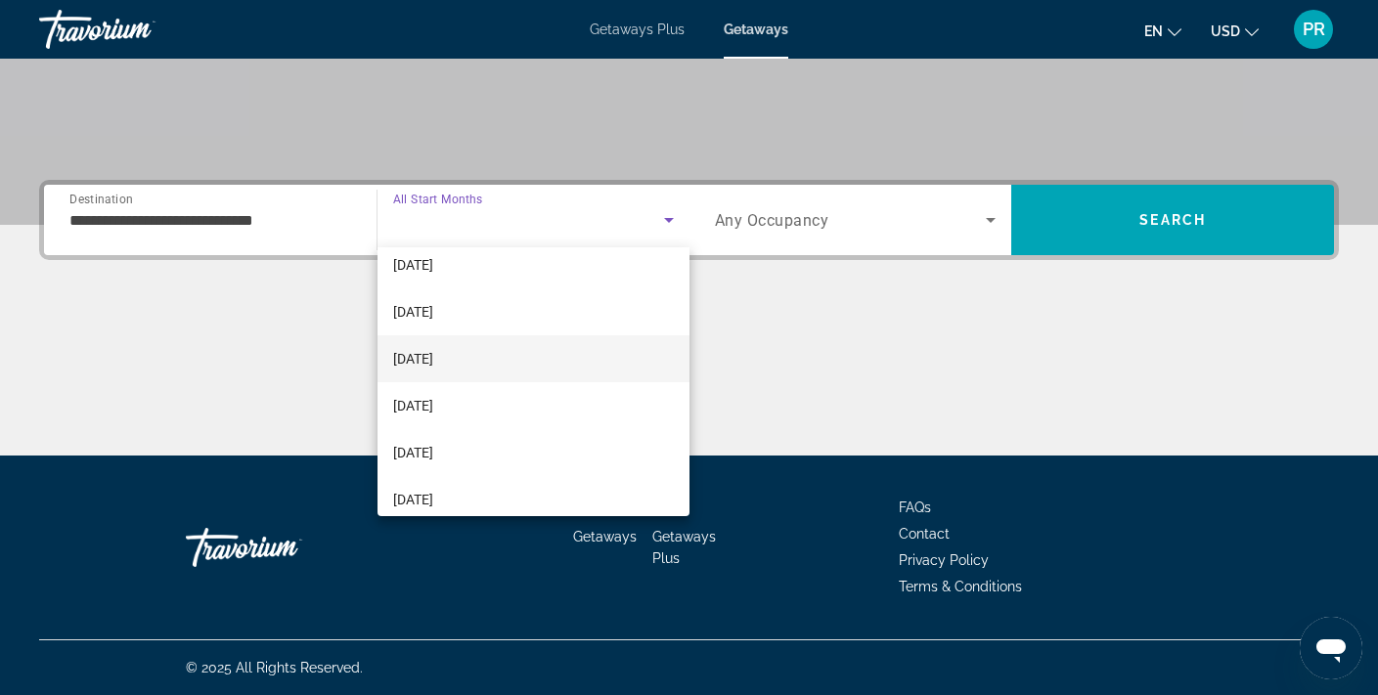
scroll to position [110, 0]
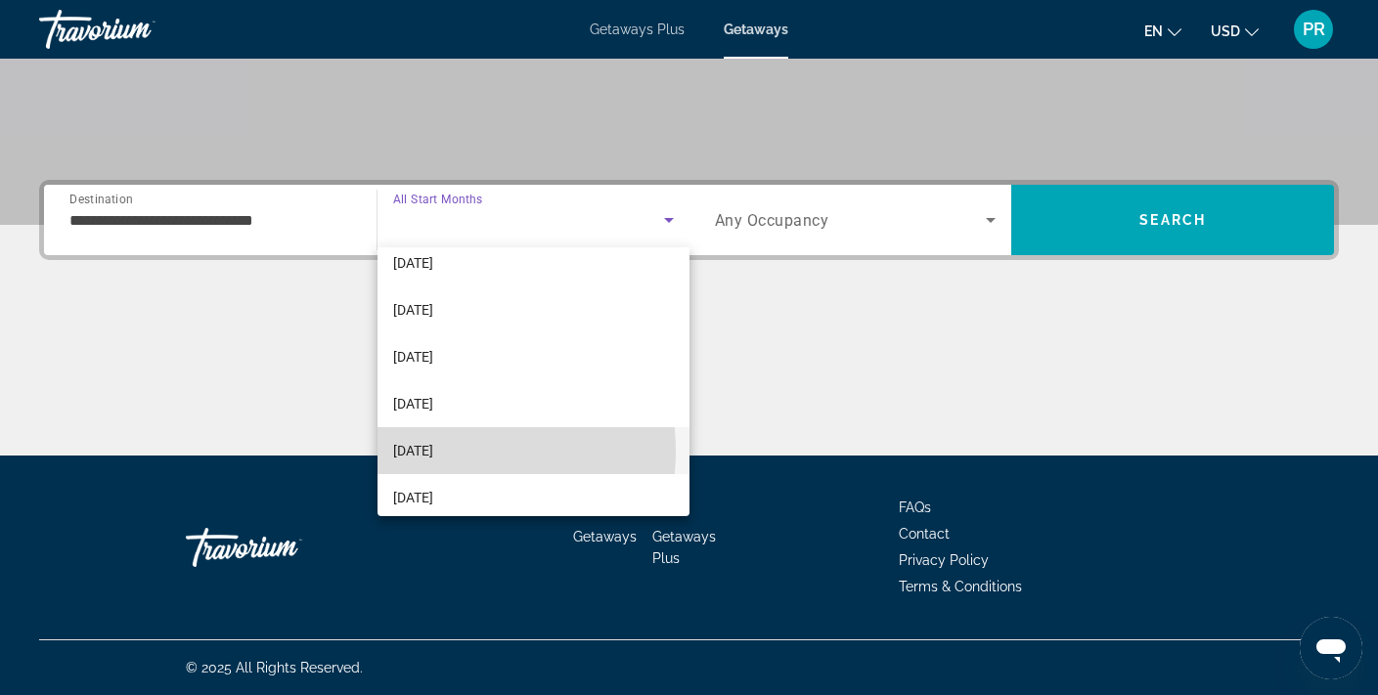
click at [433, 451] on span "[DATE]" at bounding box center [413, 450] width 40 height 23
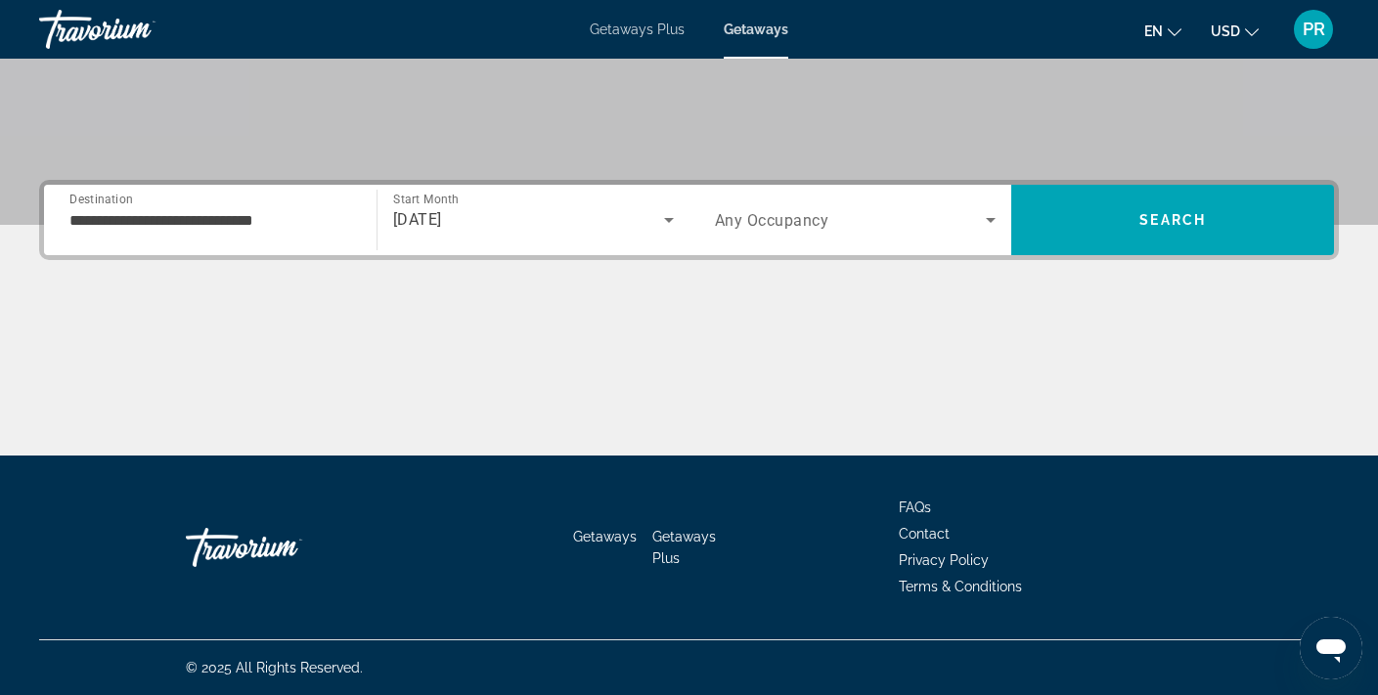
click at [823, 216] on span "Any Occupancy" at bounding box center [772, 220] width 114 height 19
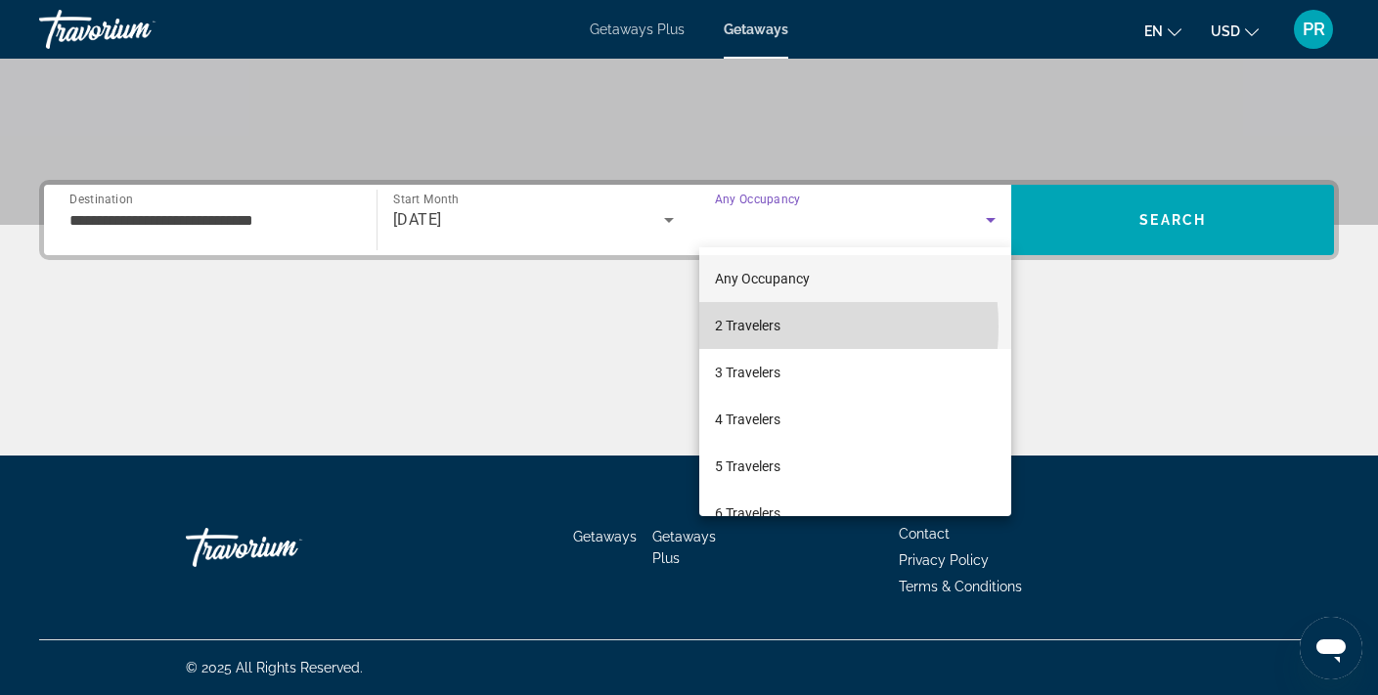
click at [758, 327] on span "2 Travelers" at bounding box center [748, 325] width 66 height 23
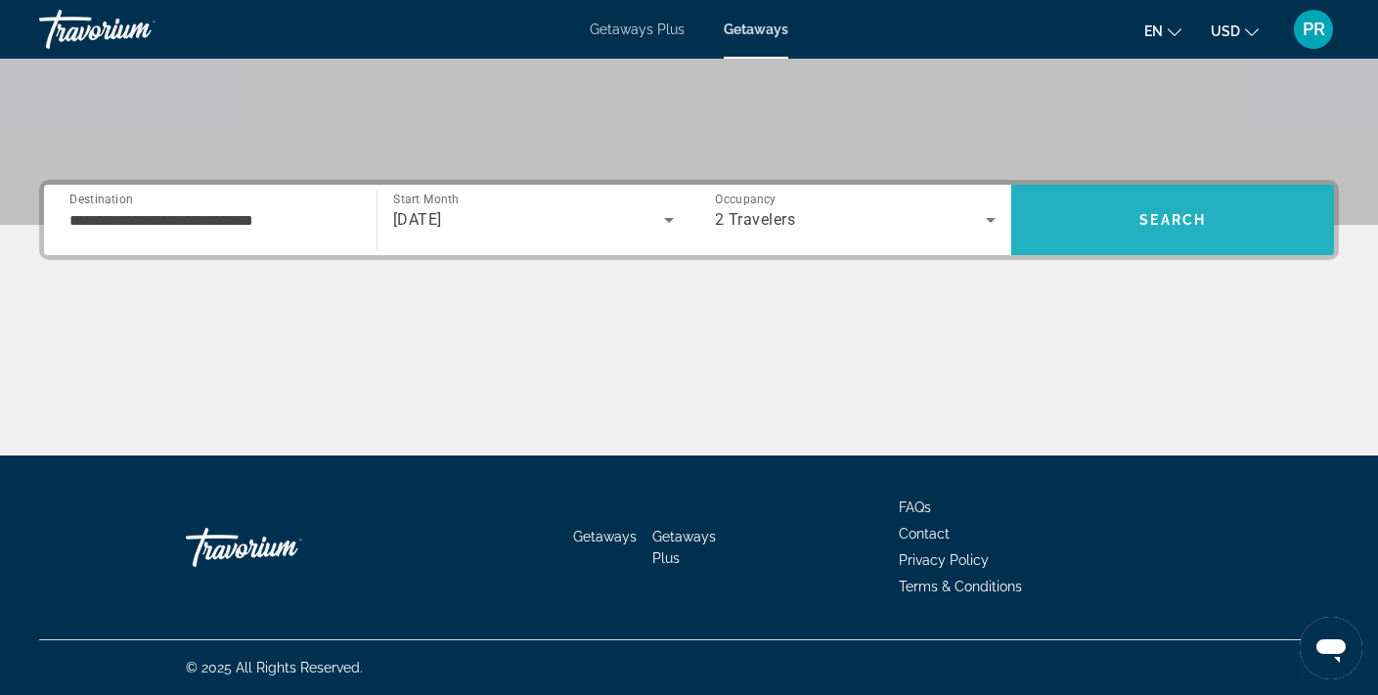
click at [1162, 208] on span "Search" at bounding box center [1172, 220] width 323 height 47
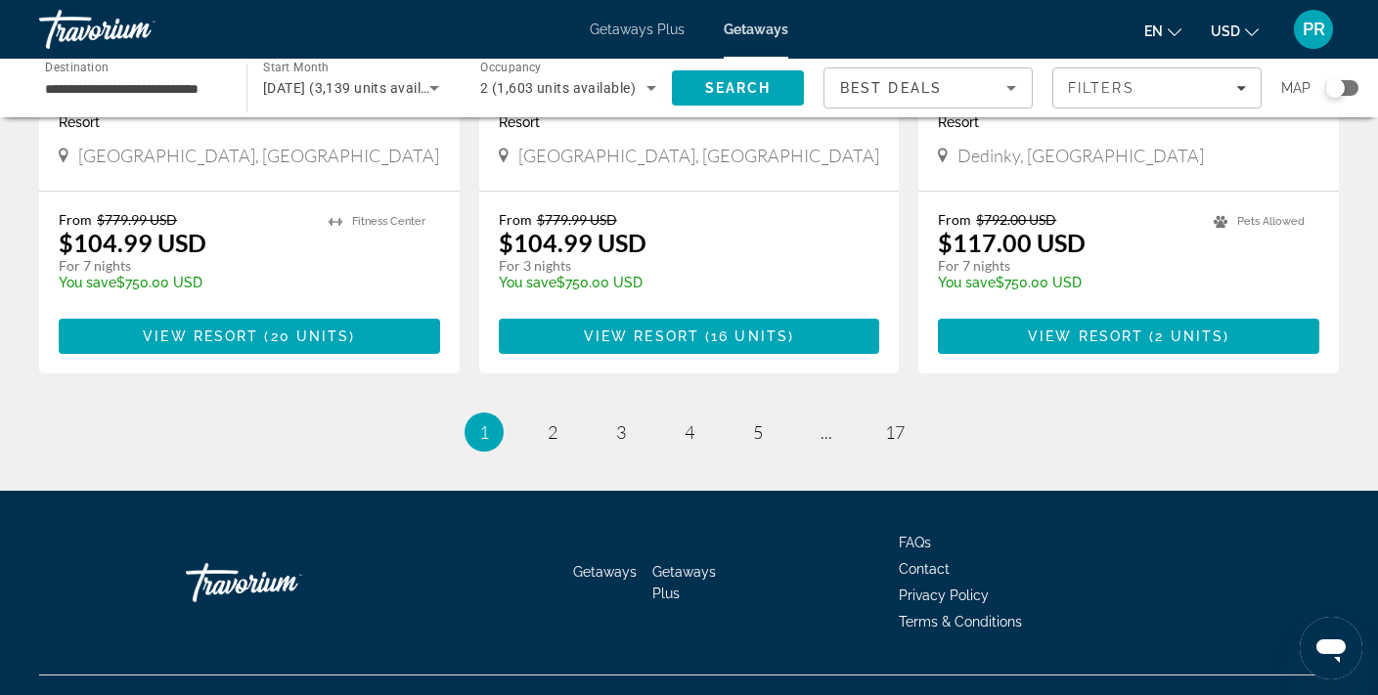
scroll to position [2498, 0]
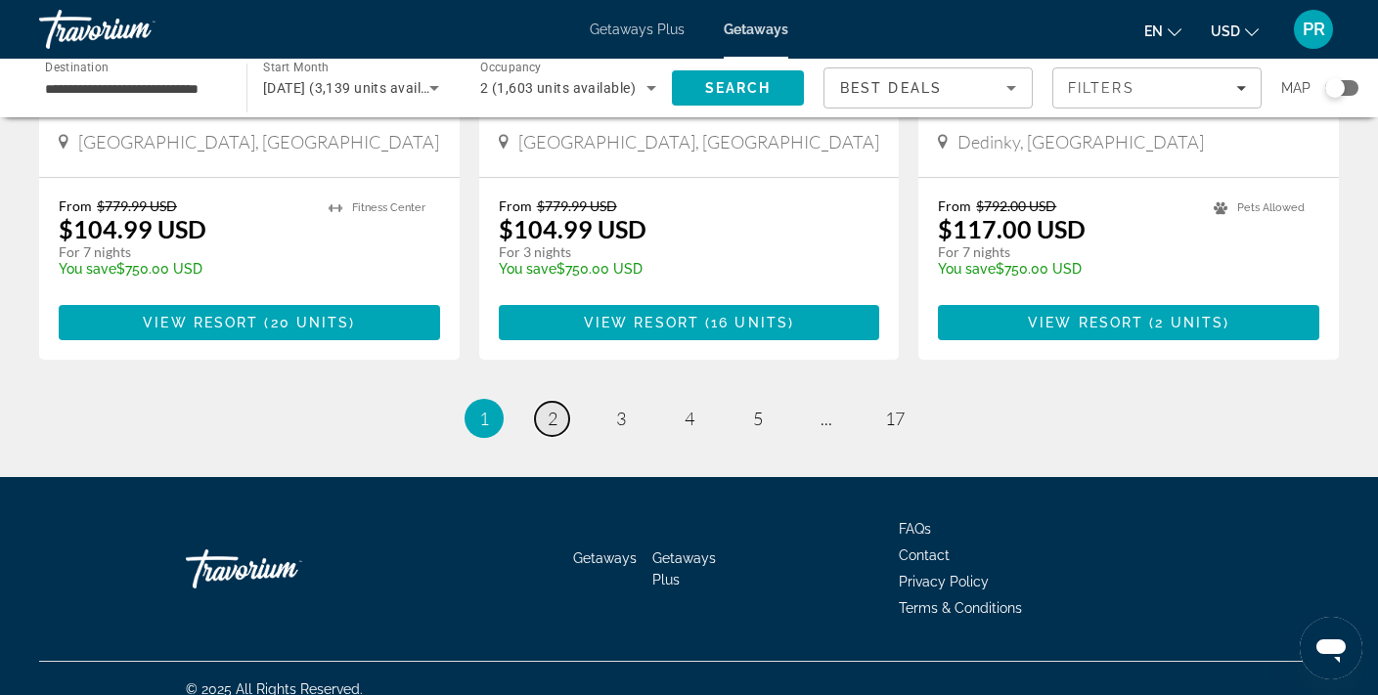
click at [559, 402] on link "page 2" at bounding box center [552, 419] width 34 height 34
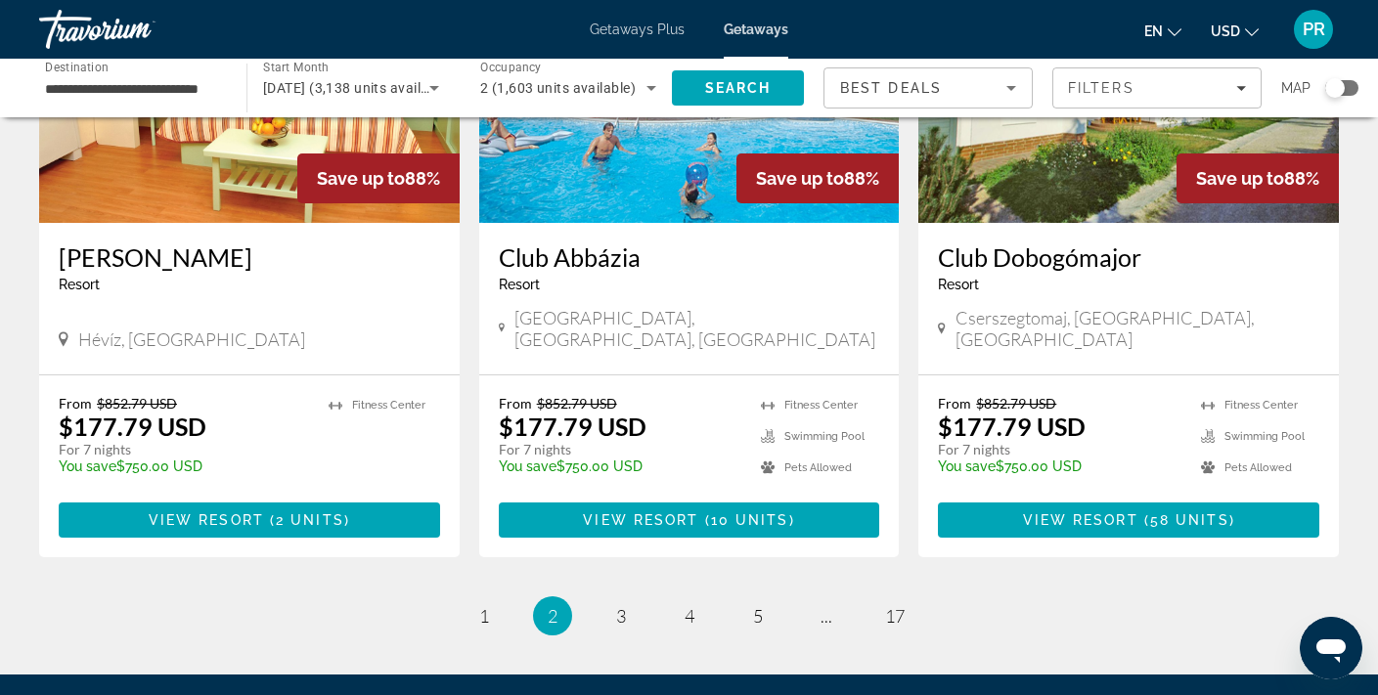
scroll to position [2382, 0]
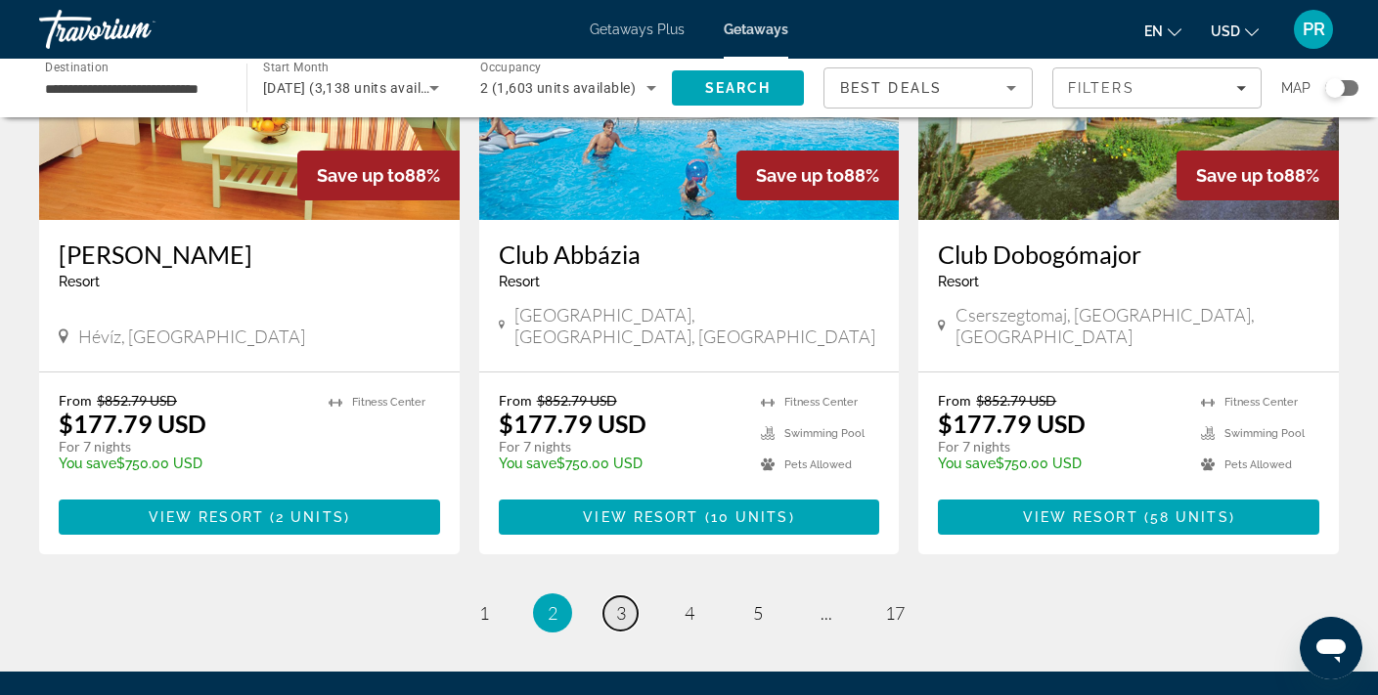
click at [624, 603] on span "3" at bounding box center [621, 614] width 10 height 22
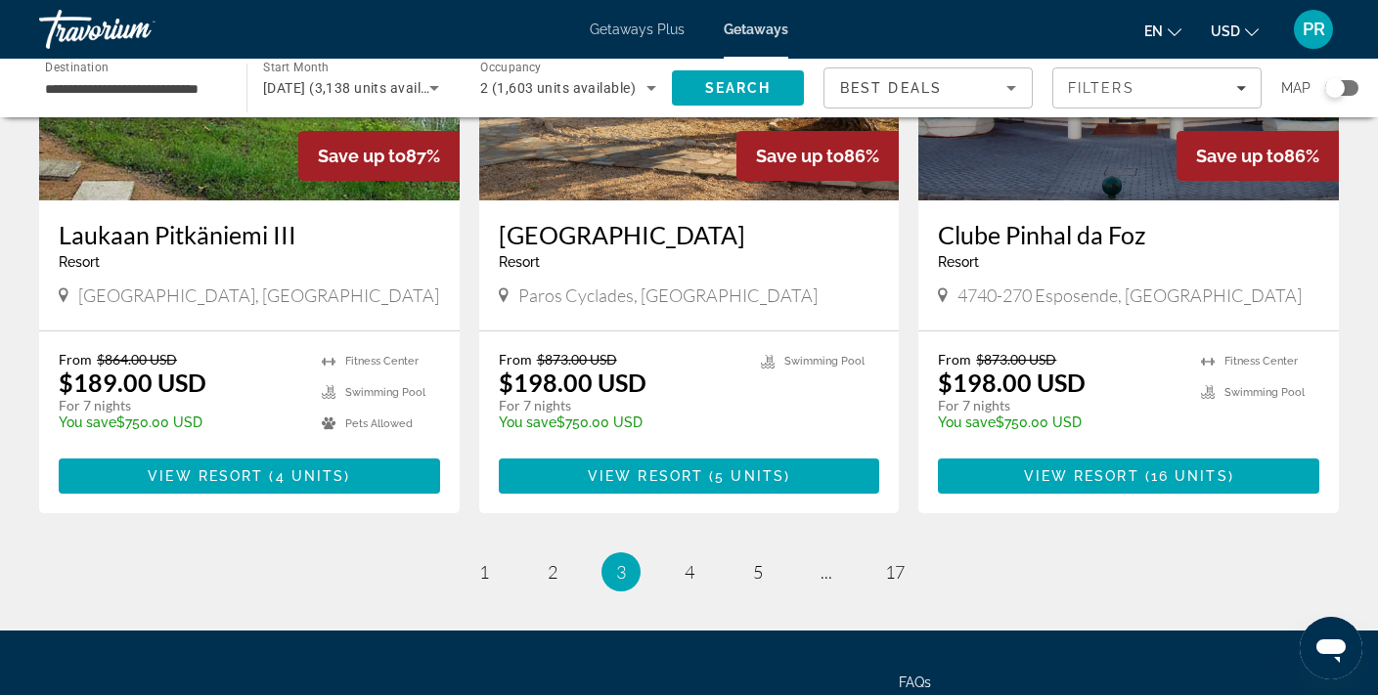
scroll to position [2322, 0]
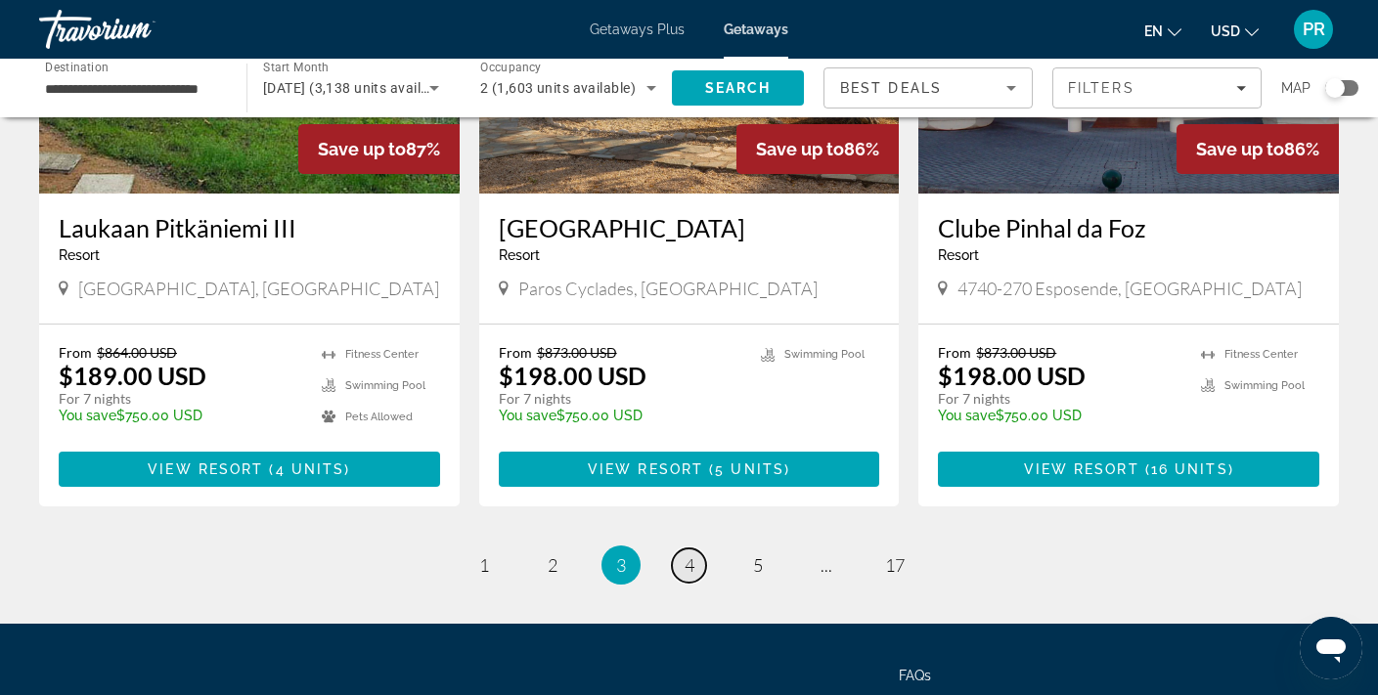
click at [691, 564] on span "4" at bounding box center [690, 566] width 10 height 22
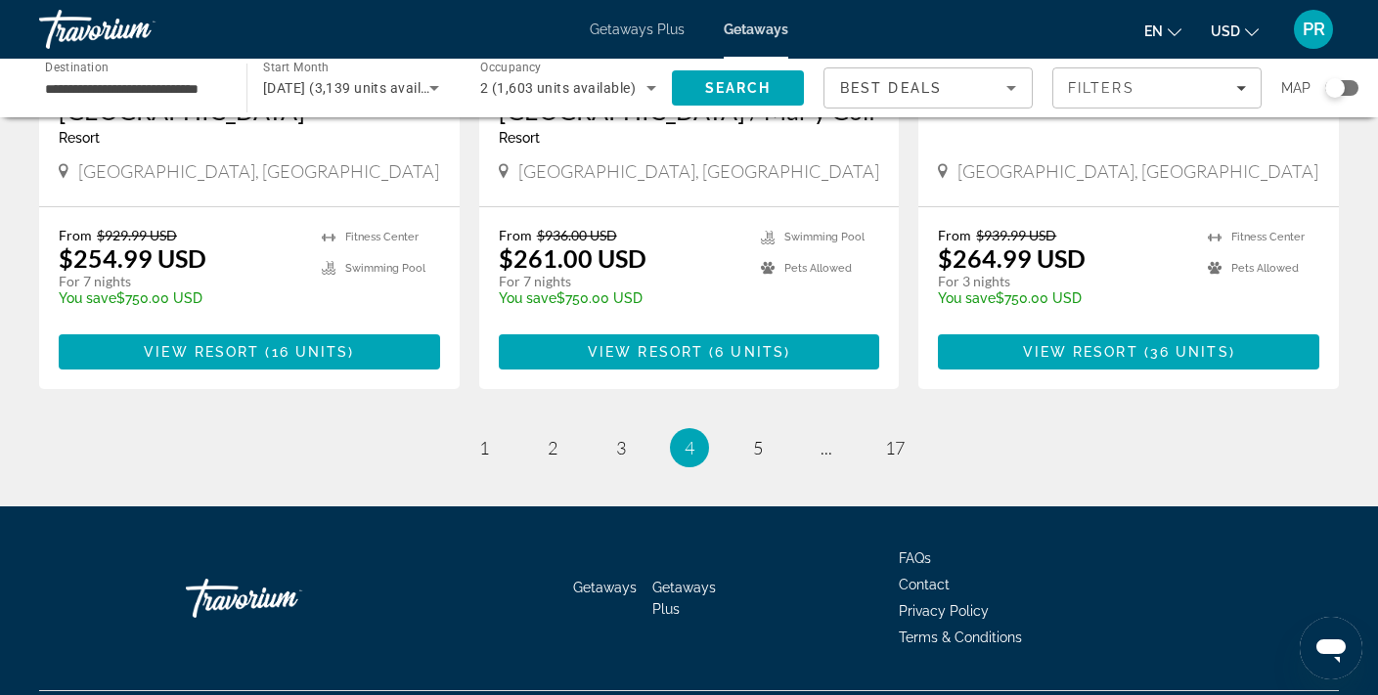
scroll to position [2528, 0]
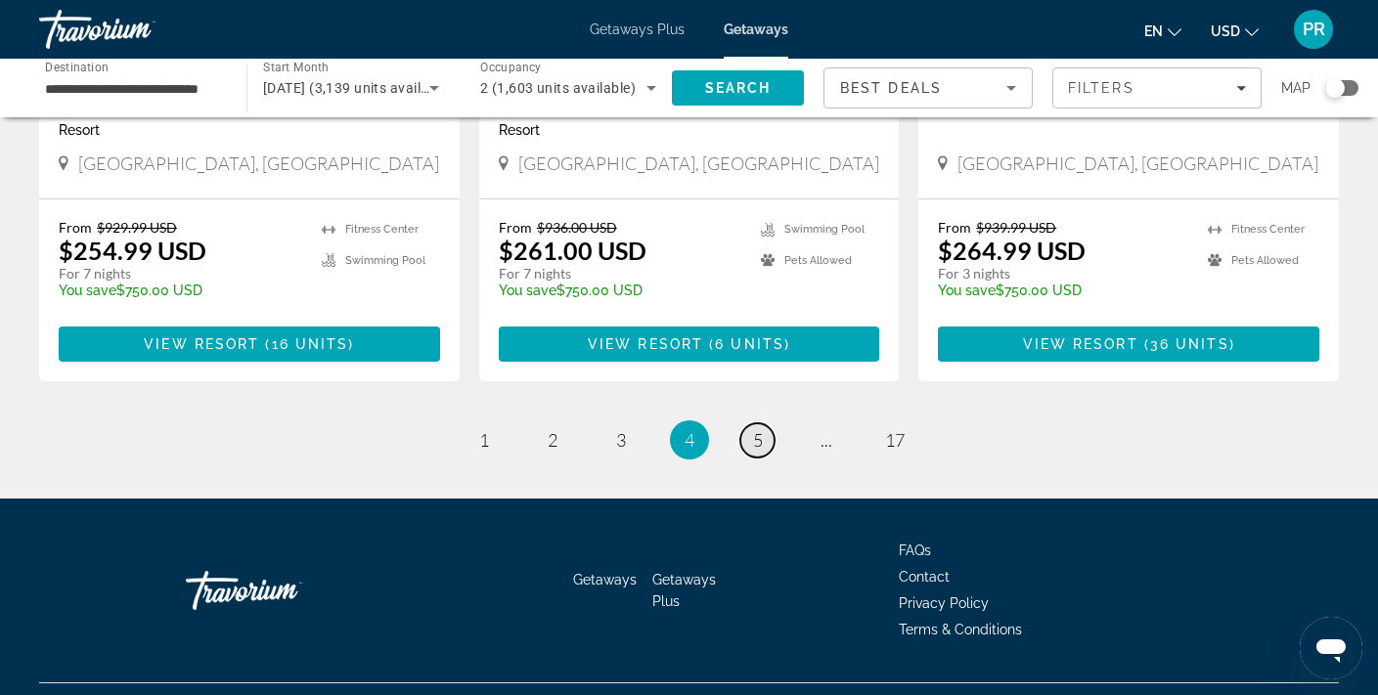
click at [760, 429] on span "5" at bounding box center [758, 440] width 10 height 22
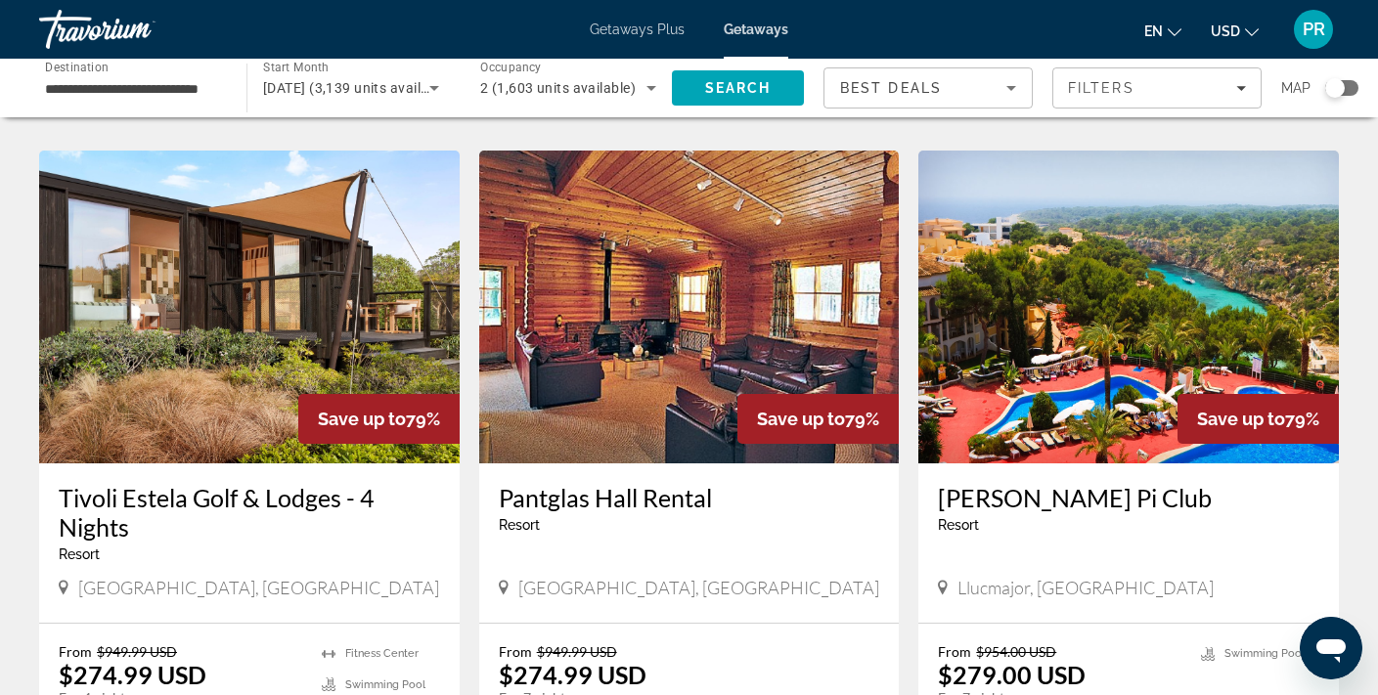
scroll to position [2111, 0]
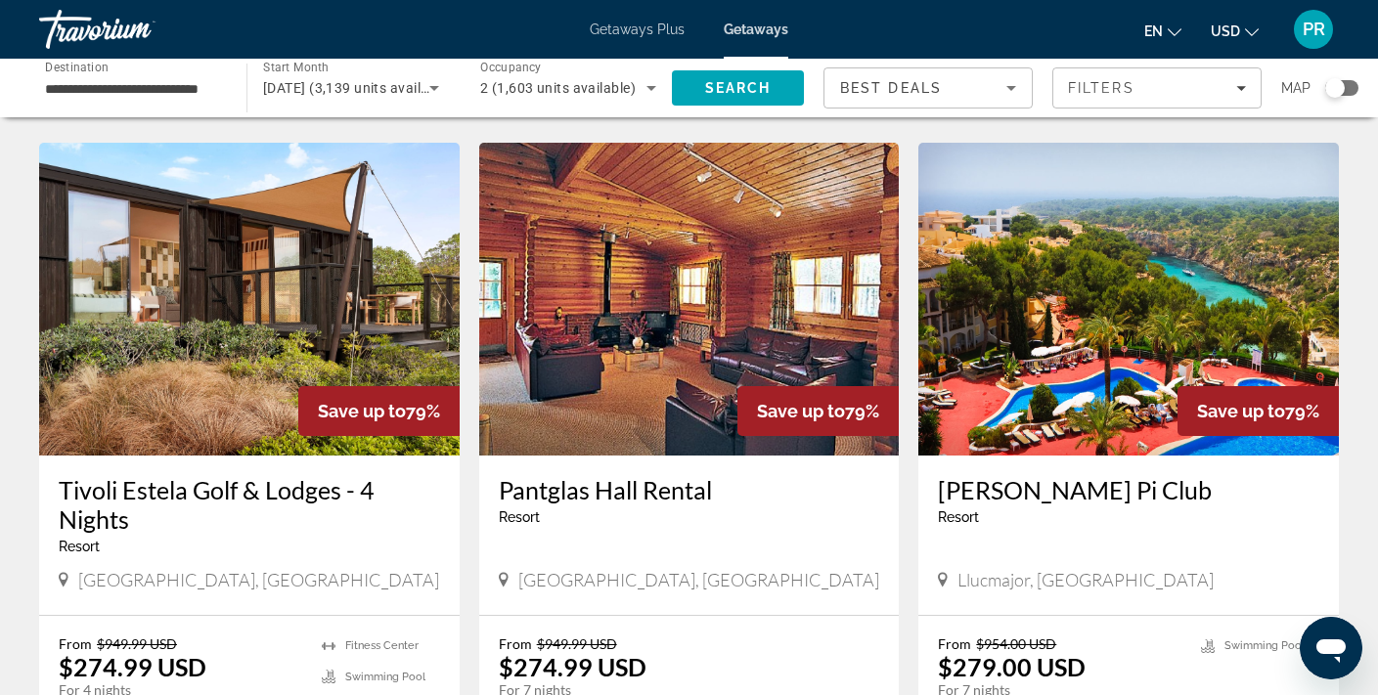
click at [190, 326] on img "Main content" at bounding box center [249, 299] width 421 height 313
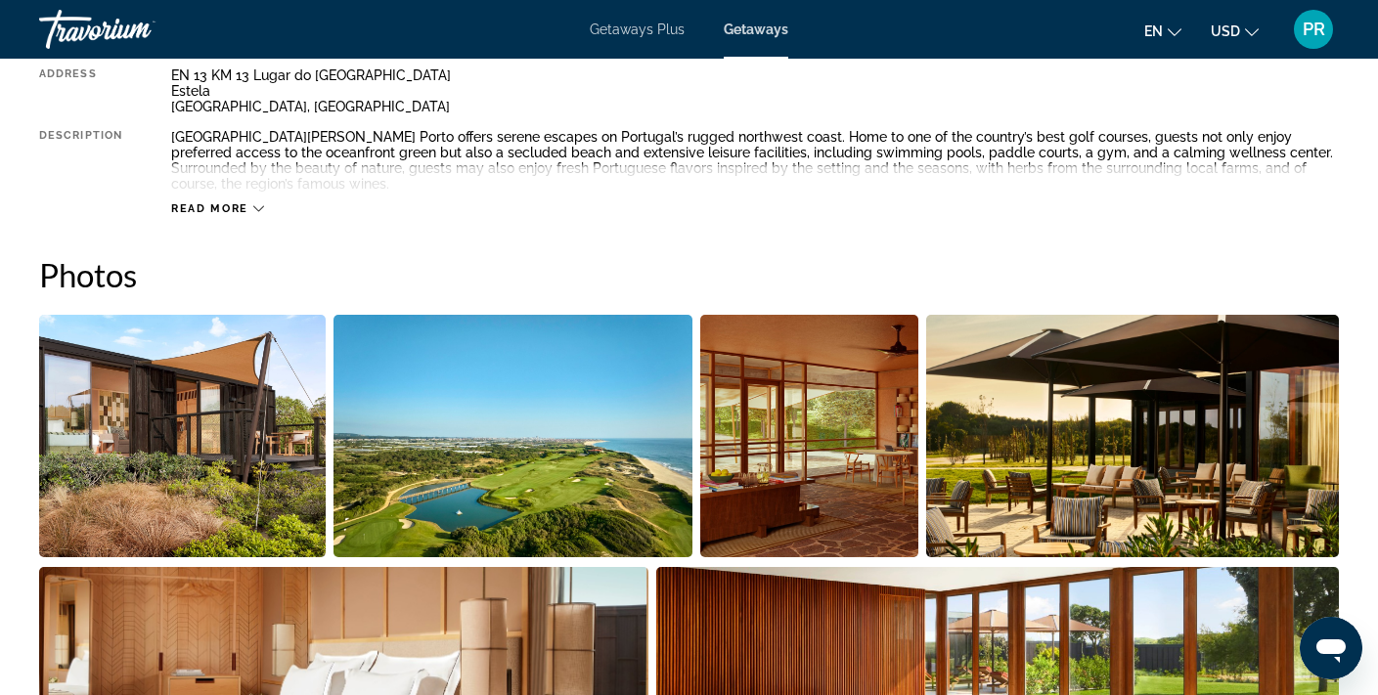
scroll to position [767, 0]
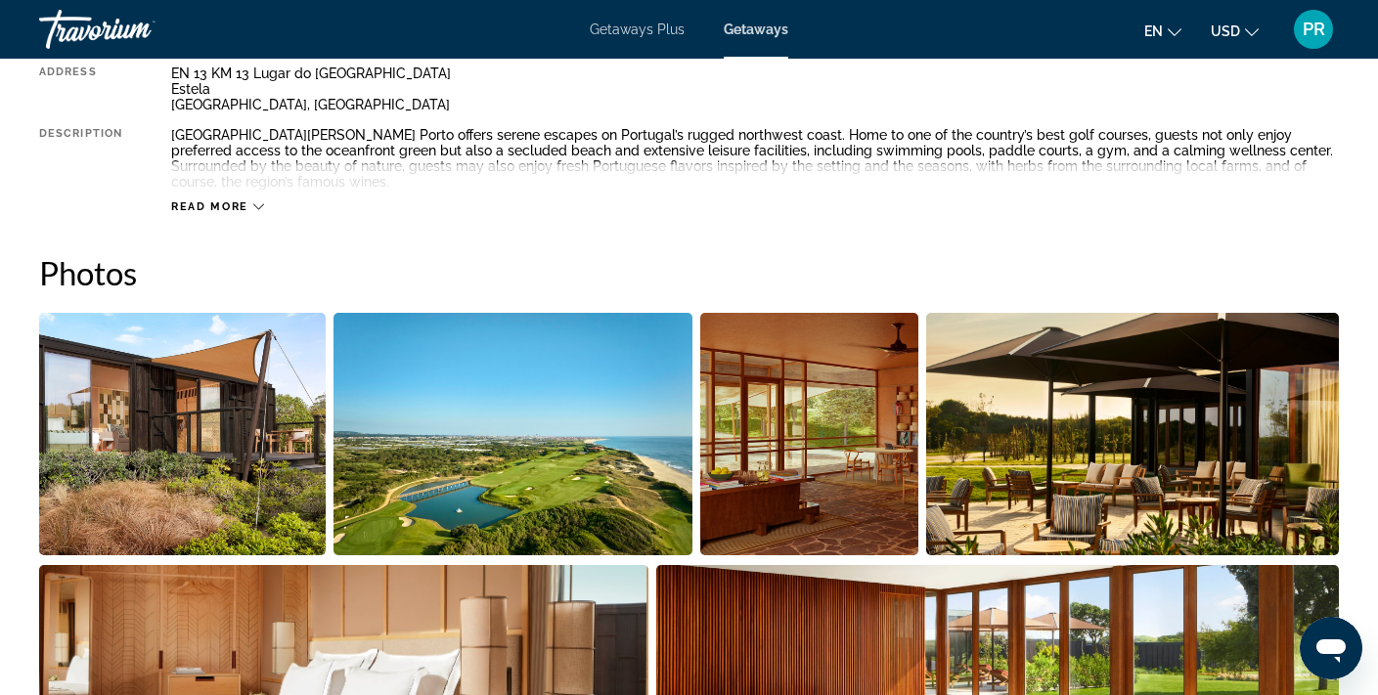
click at [228, 452] on img "Open full-screen image slider" at bounding box center [182, 434] width 287 height 243
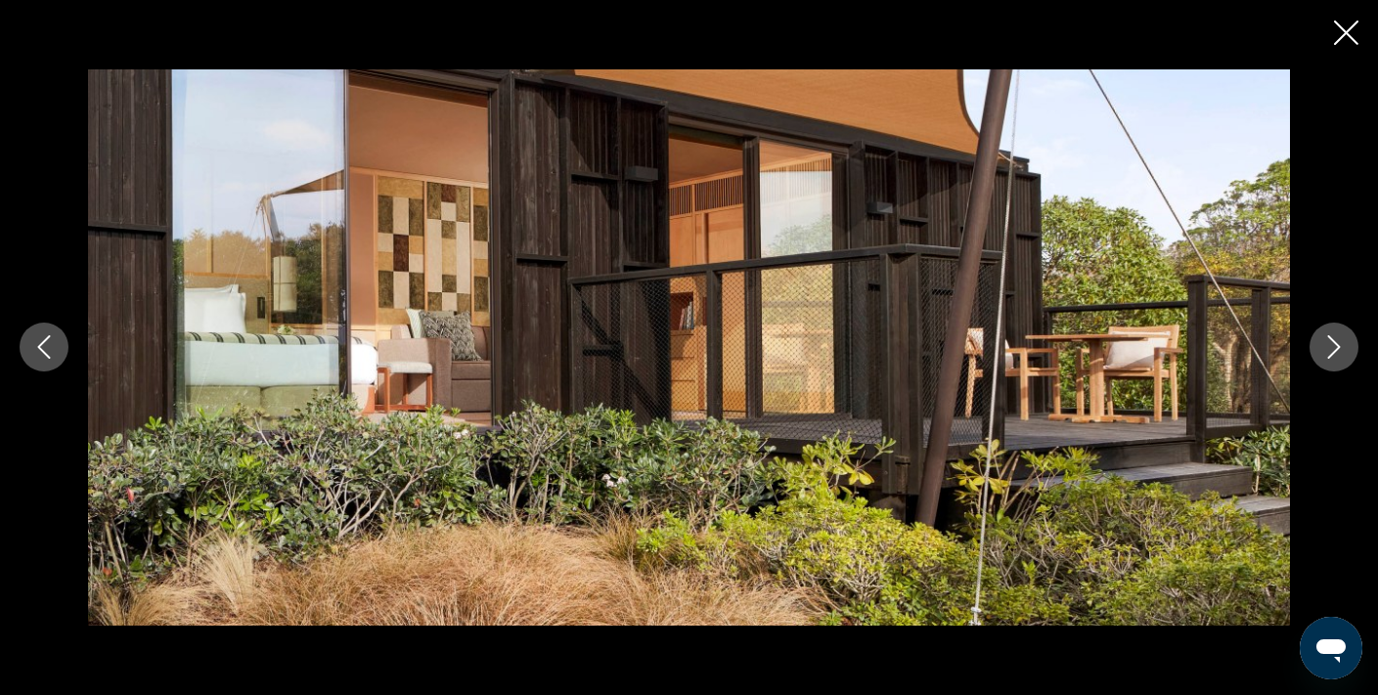
click at [1336, 345] on icon "Next image" at bounding box center [1333, 347] width 23 height 23
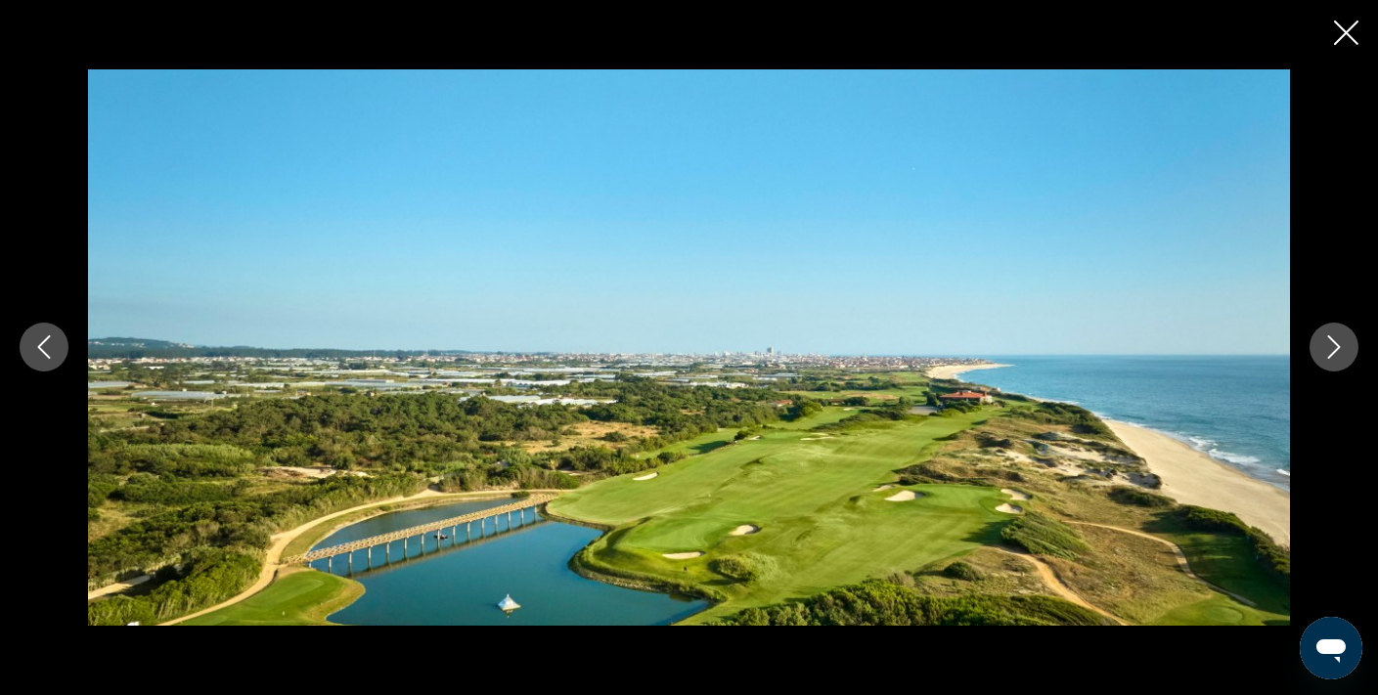
click at [1336, 345] on icon "Next image" at bounding box center [1333, 347] width 23 height 23
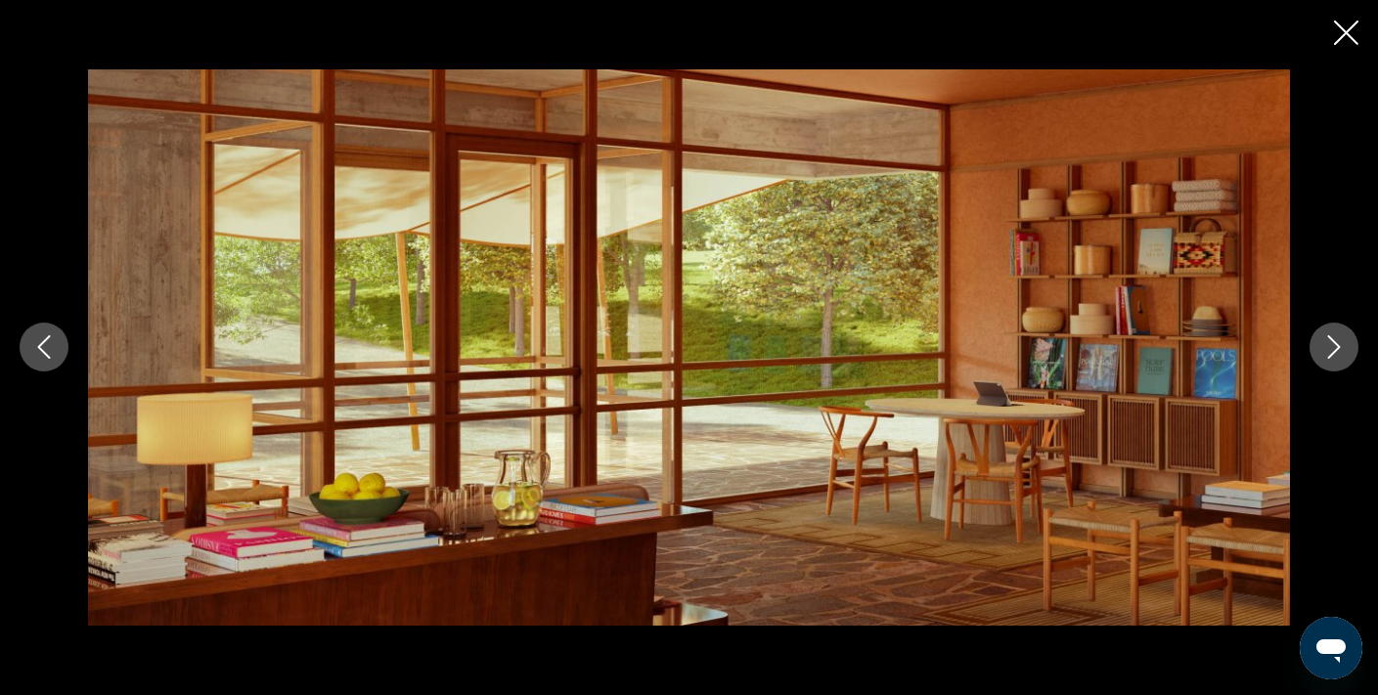
click at [1336, 347] on icon "Next image" at bounding box center [1333, 347] width 23 height 23
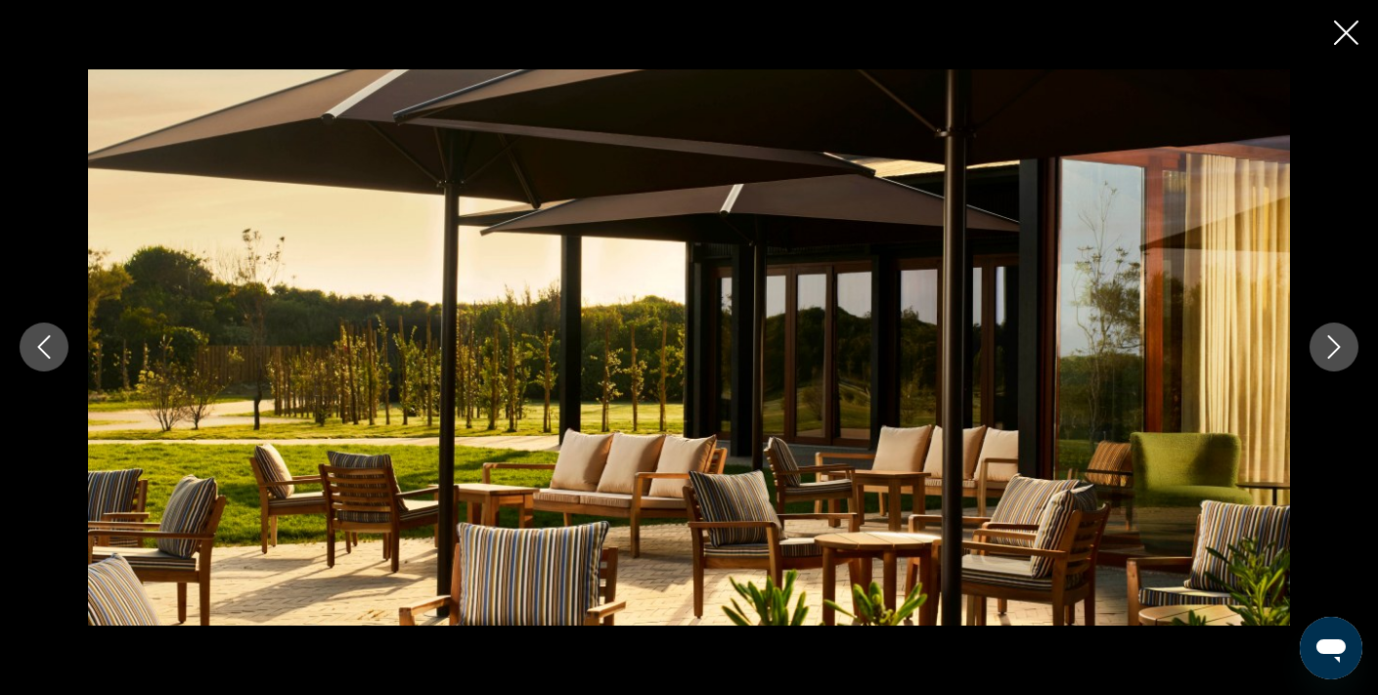
click at [1336, 347] on icon "Next image" at bounding box center [1333, 347] width 23 height 23
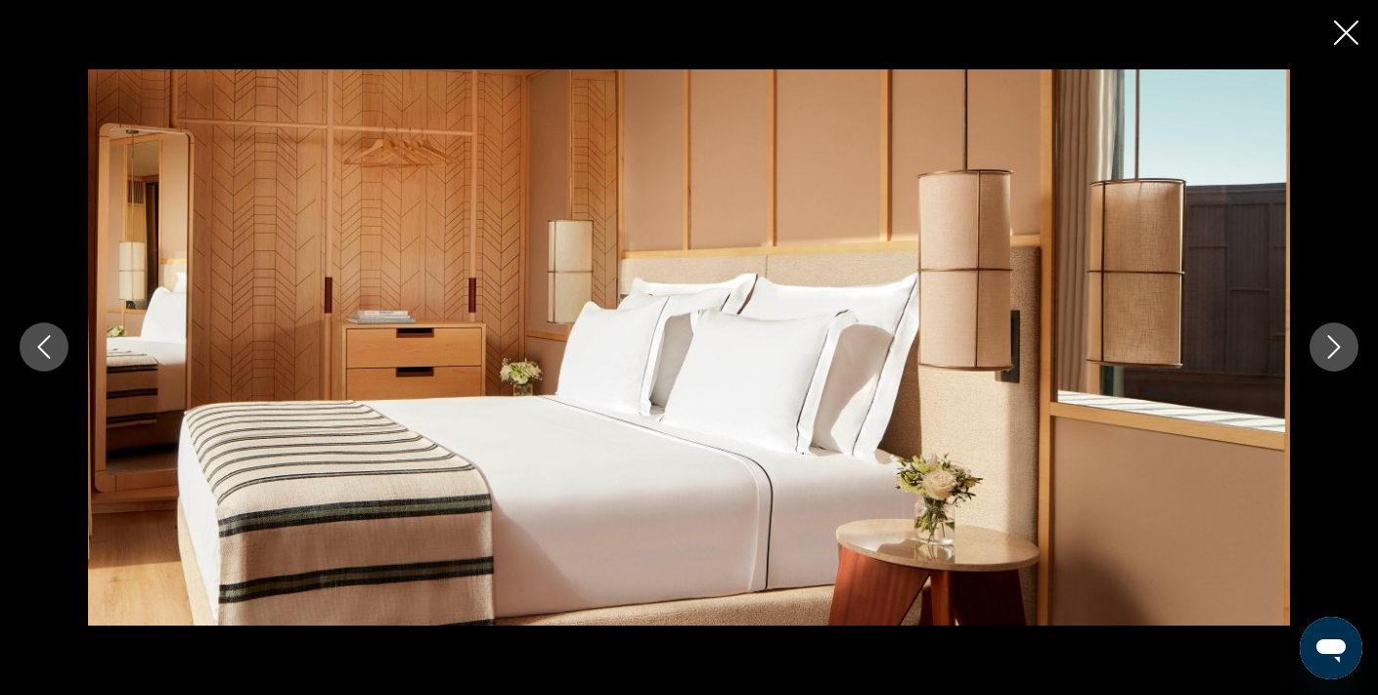
click at [1336, 347] on icon "Next image" at bounding box center [1333, 347] width 23 height 23
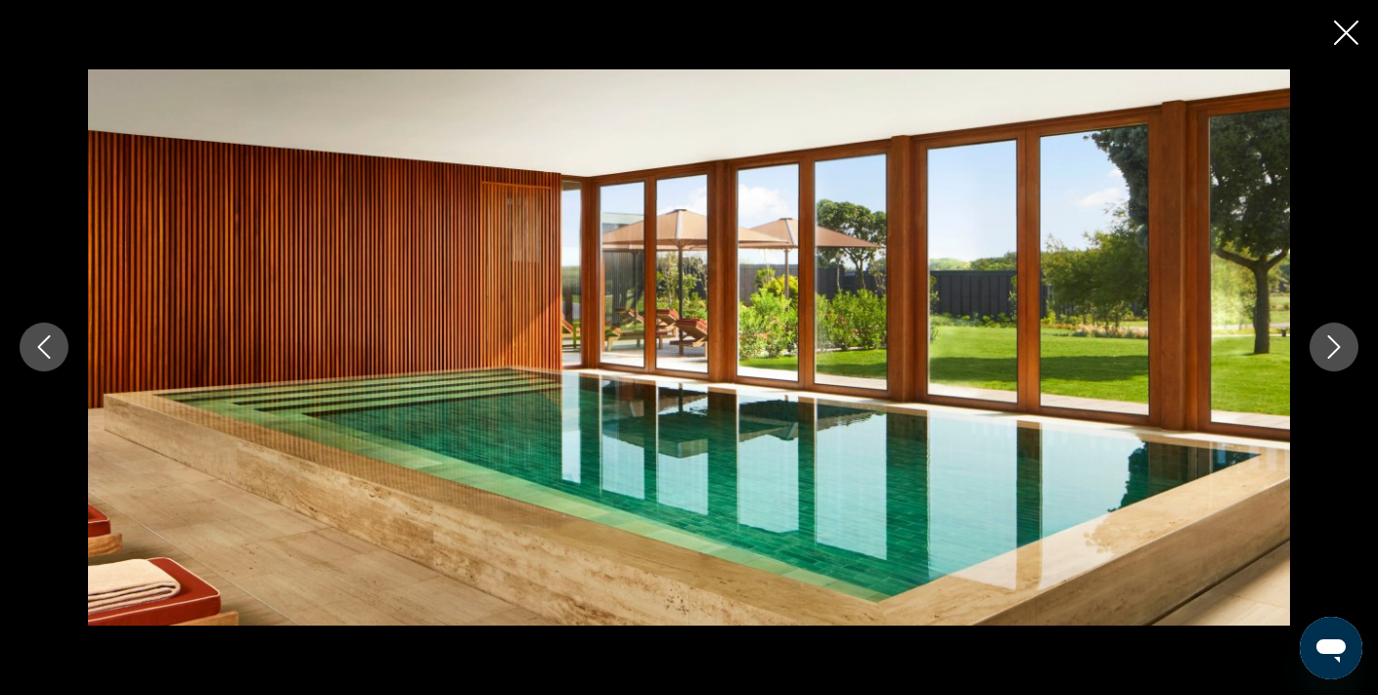
click at [1336, 347] on icon "Next image" at bounding box center [1333, 347] width 23 height 23
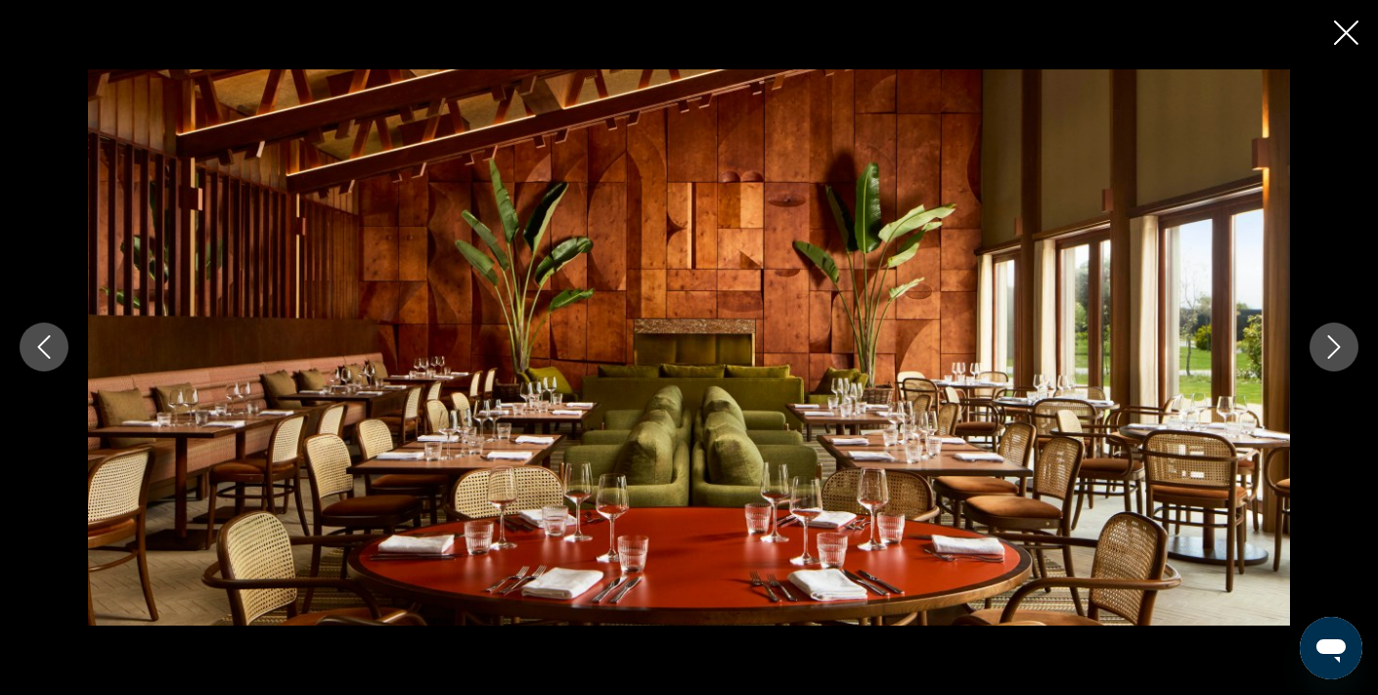
click at [1336, 347] on icon "Next image" at bounding box center [1333, 347] width 23 height 23
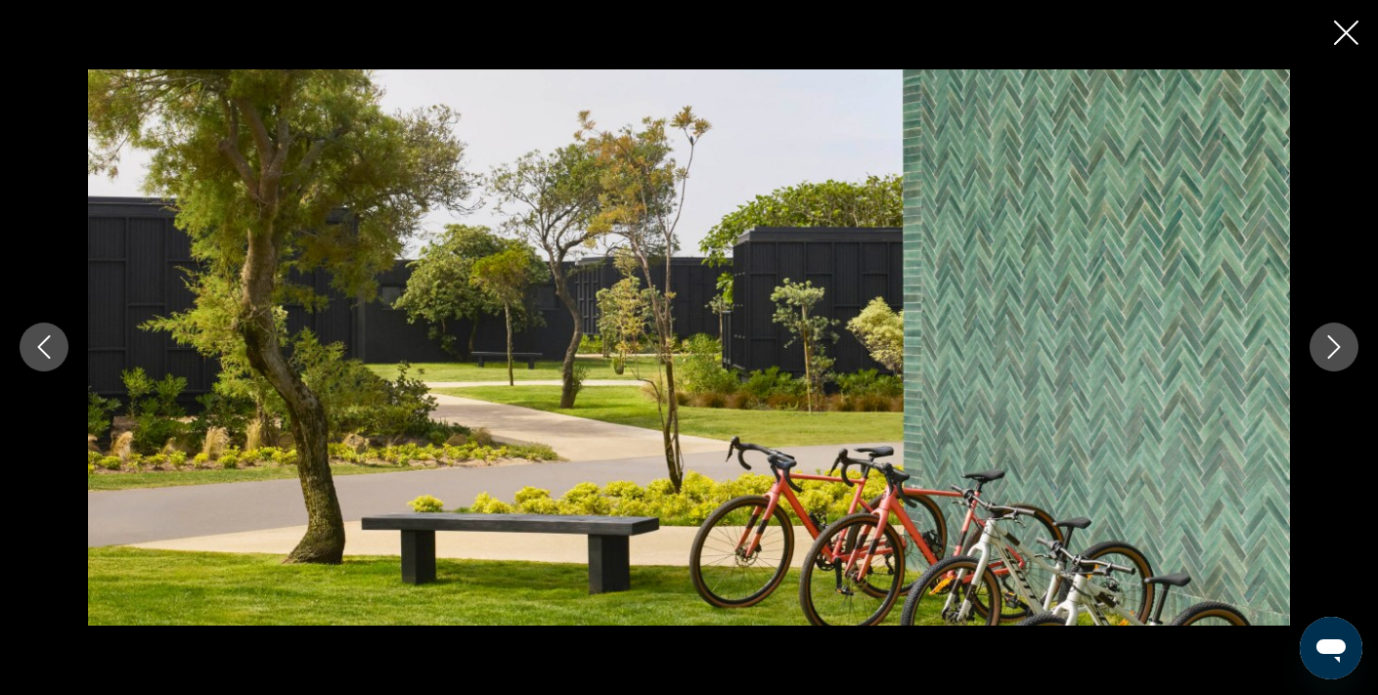
click at [1336, 347] on icon "Next image" at bounding box center [1333, 347] width 23 height 23
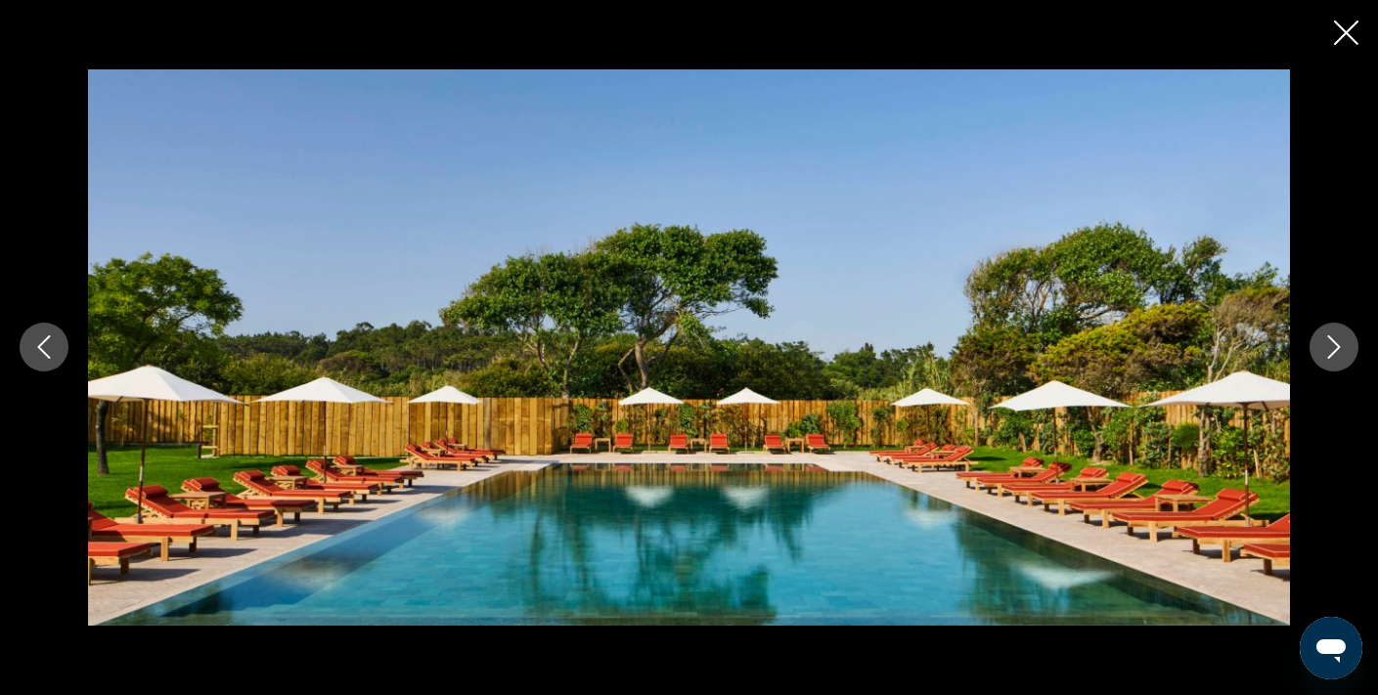
click at [1336, 347] on icon "Next image" at bounding box center [1333, 347] width 23 height 23
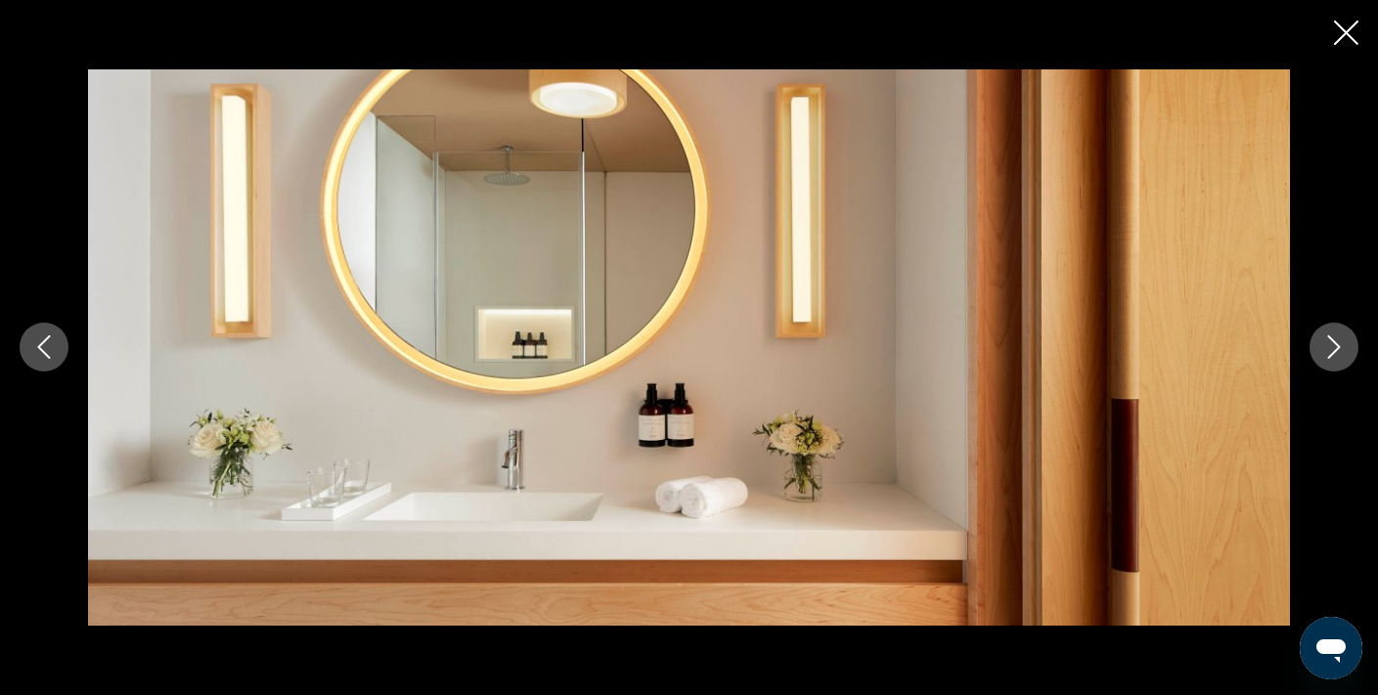
click at [1336, 347] on icon "Next image" at bounding box center [1333, 347] width 23 height 23
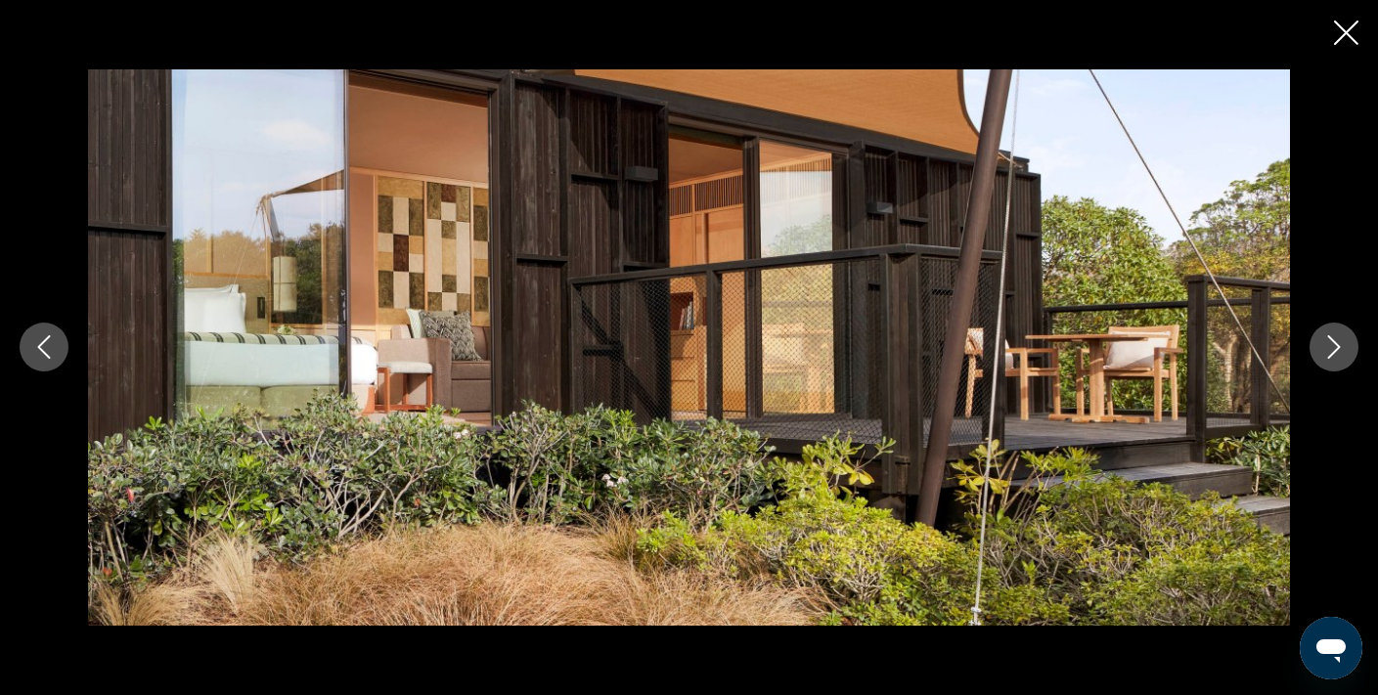
click at [1336, 347] on icon "Next image" at bounding box center [1333, 347] width 23 height 23
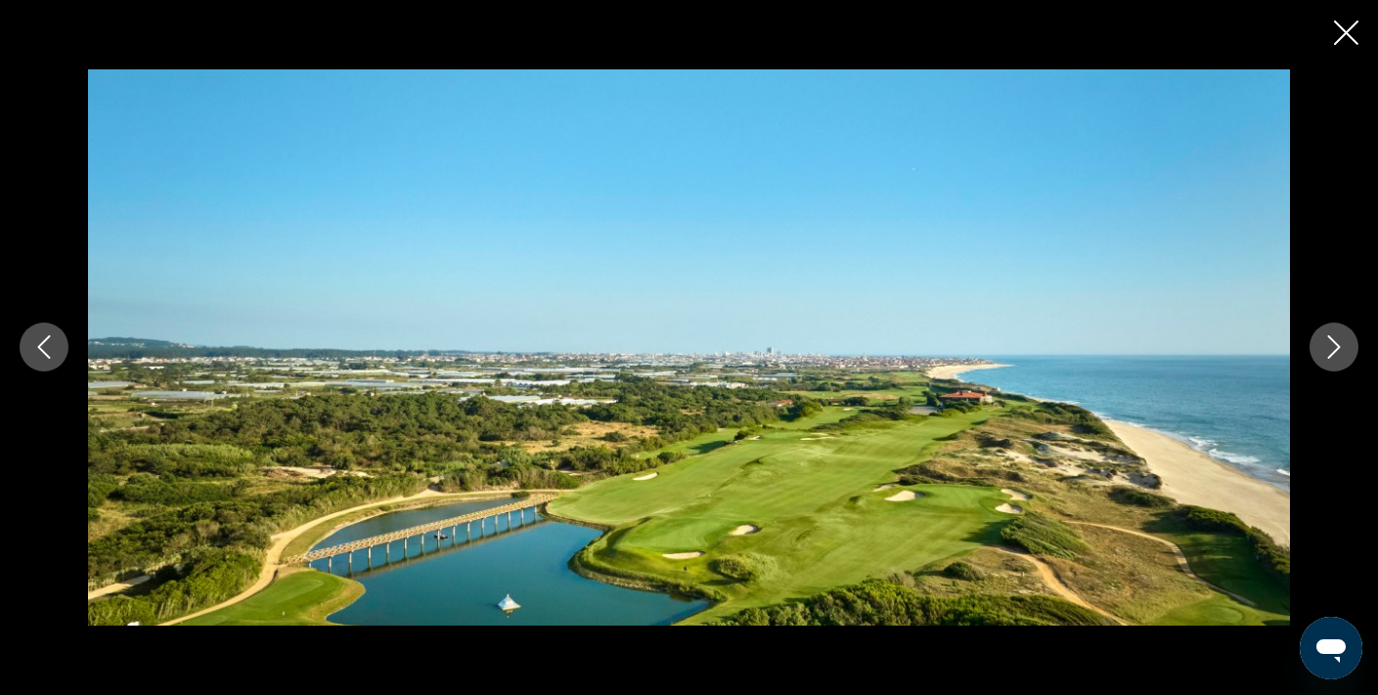
click at [1346, 39] on icon "Close slideshow" at bounding box center [1346, 33] width 24 height 24
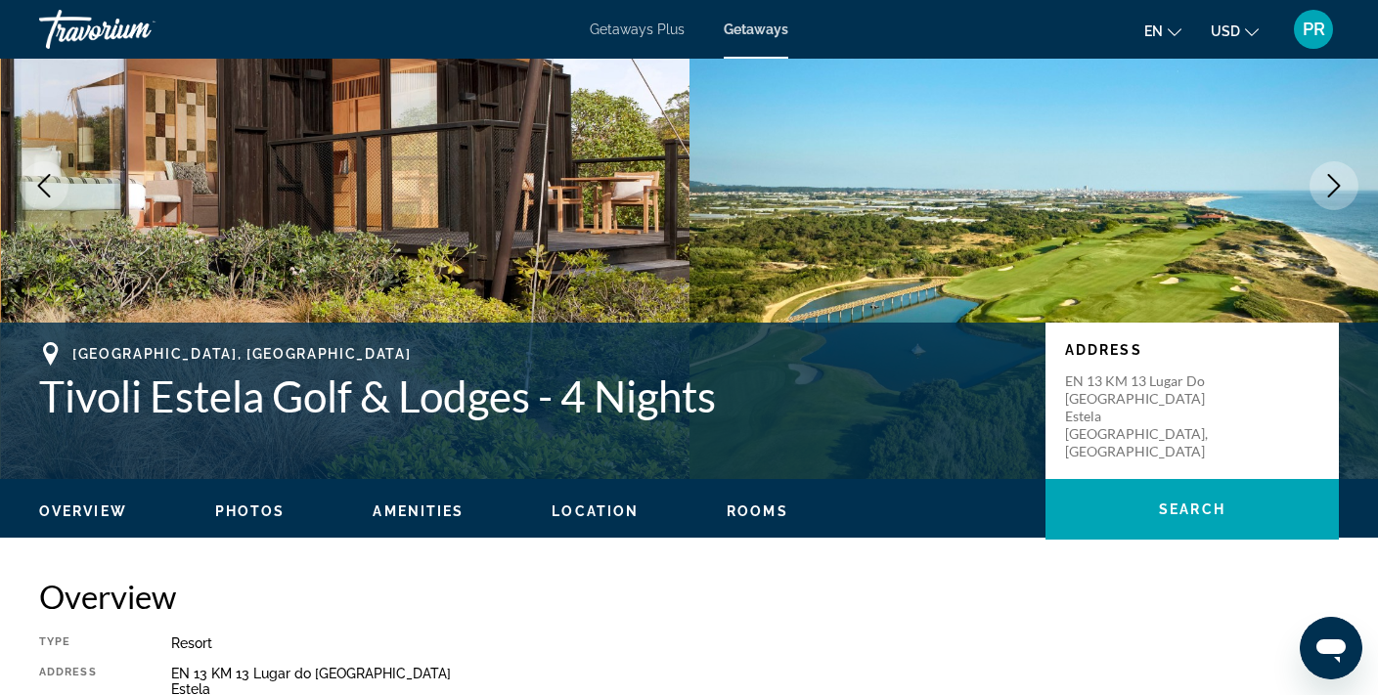
scroll to position [125, 0]
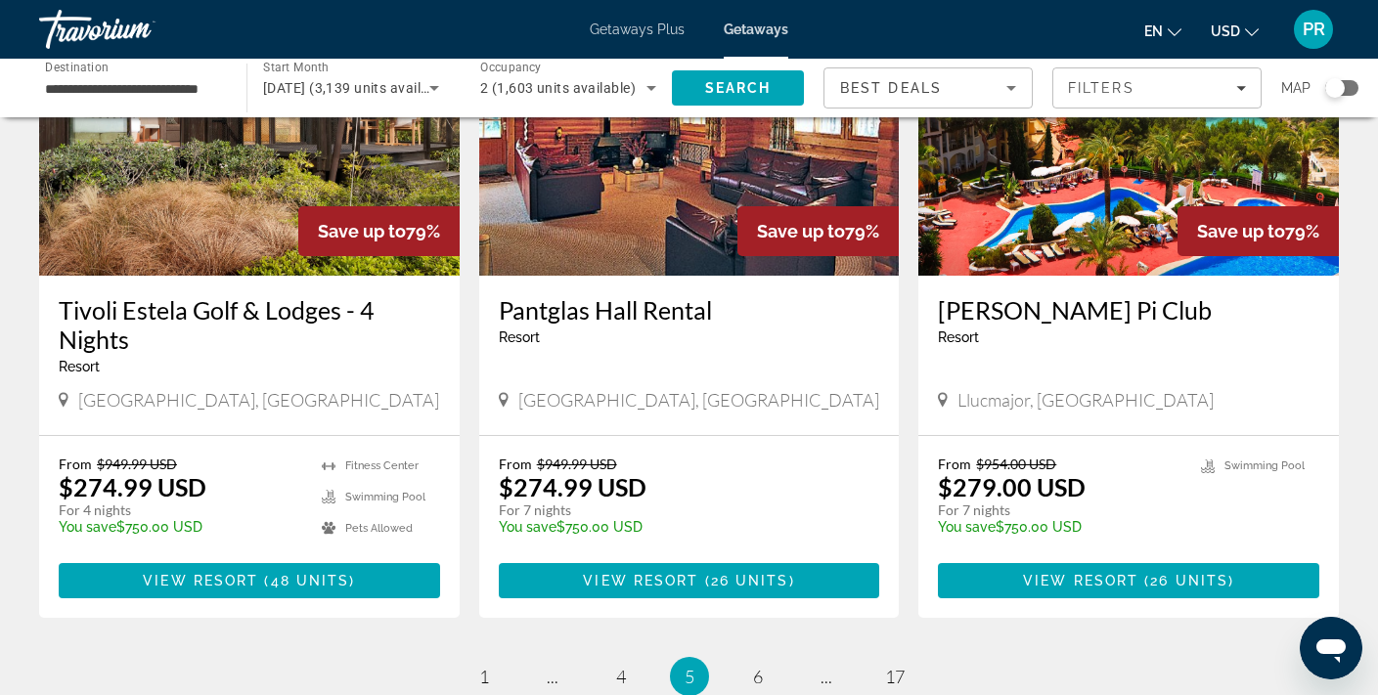
scroll to position [2302, 0]
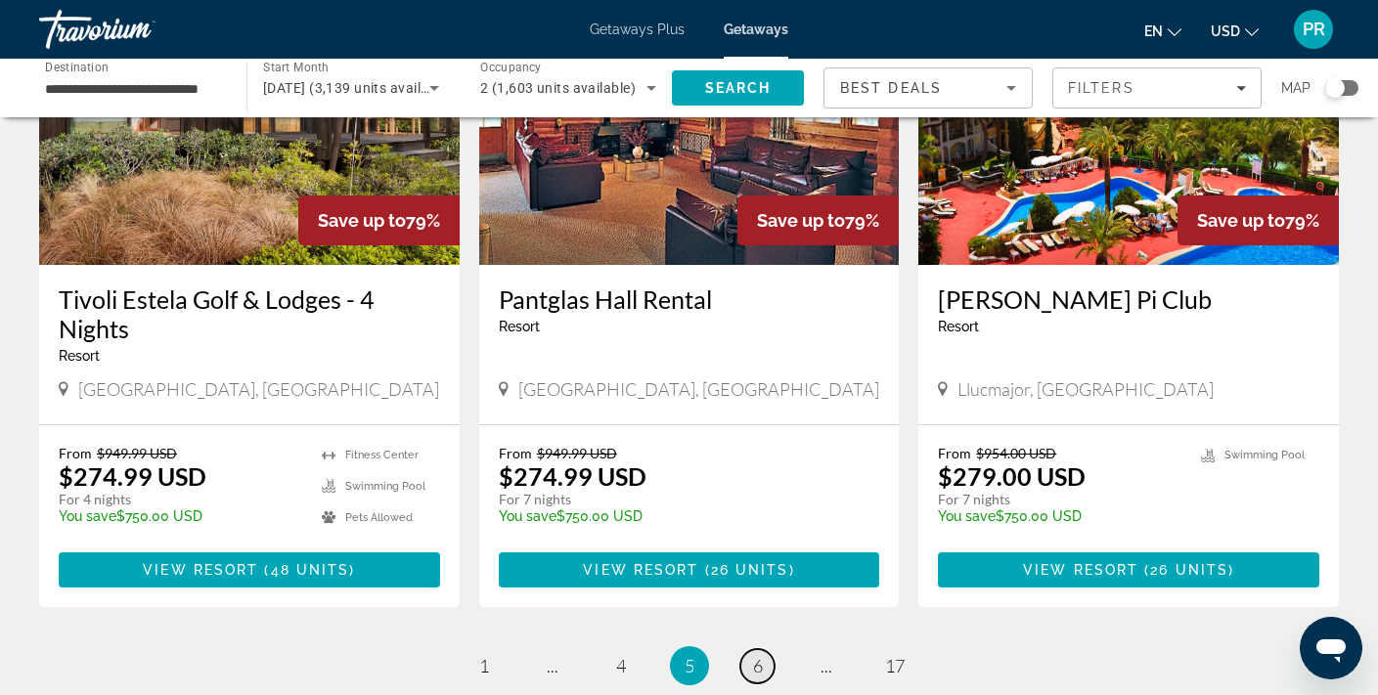
click at [760, 655] on span "6" at bounding box center [758, 666] width 10 height 22
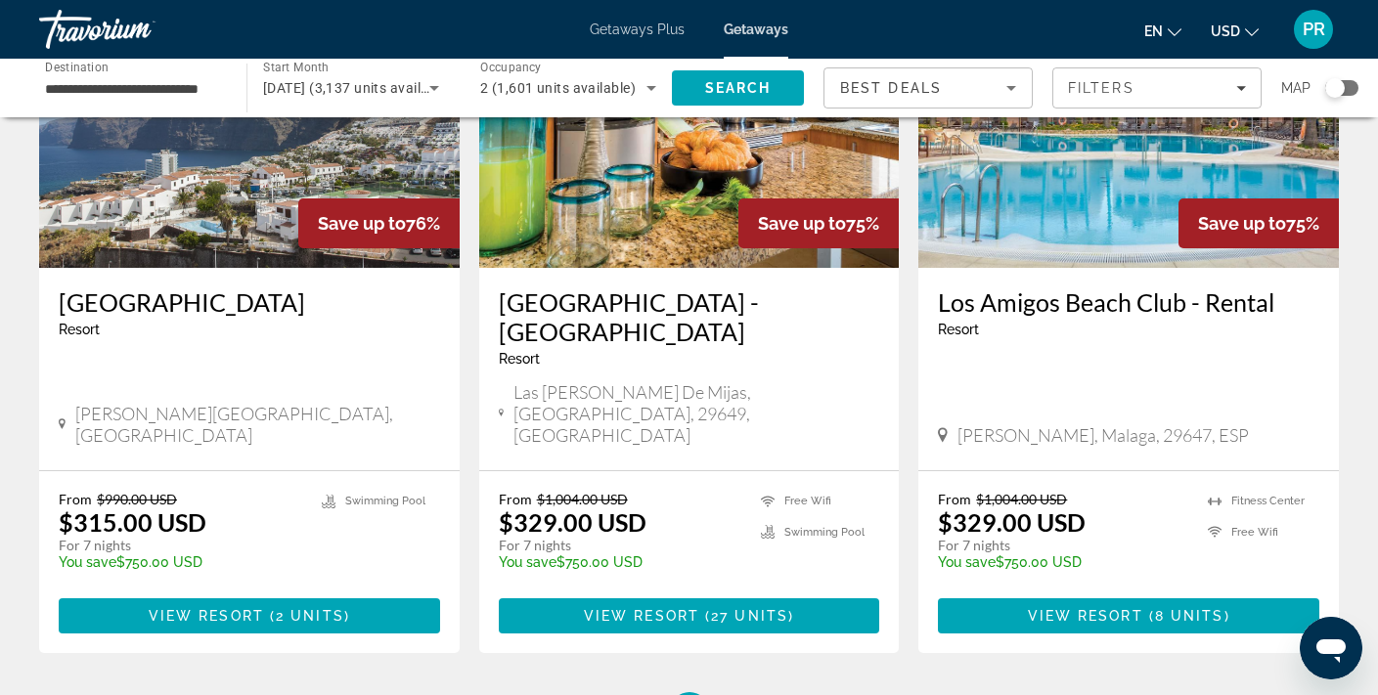
scroll to position [2372, 0]
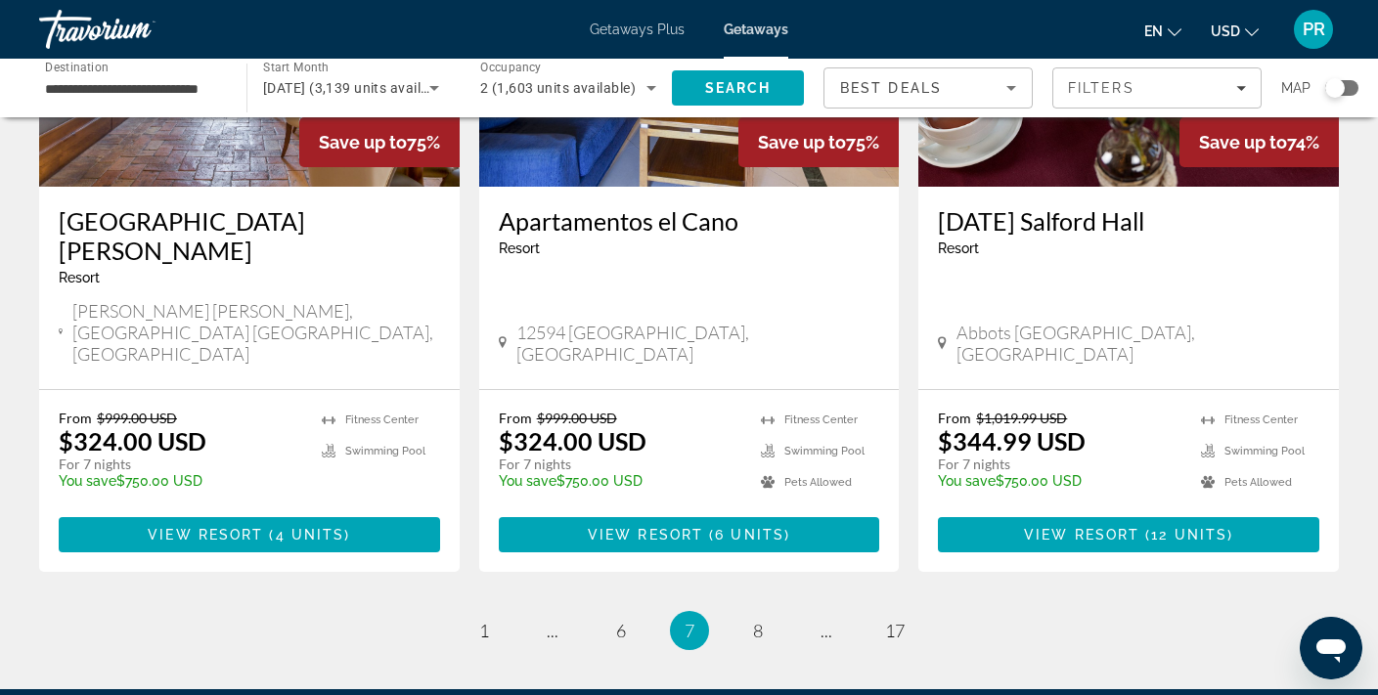
scroll to position [2498, 0]
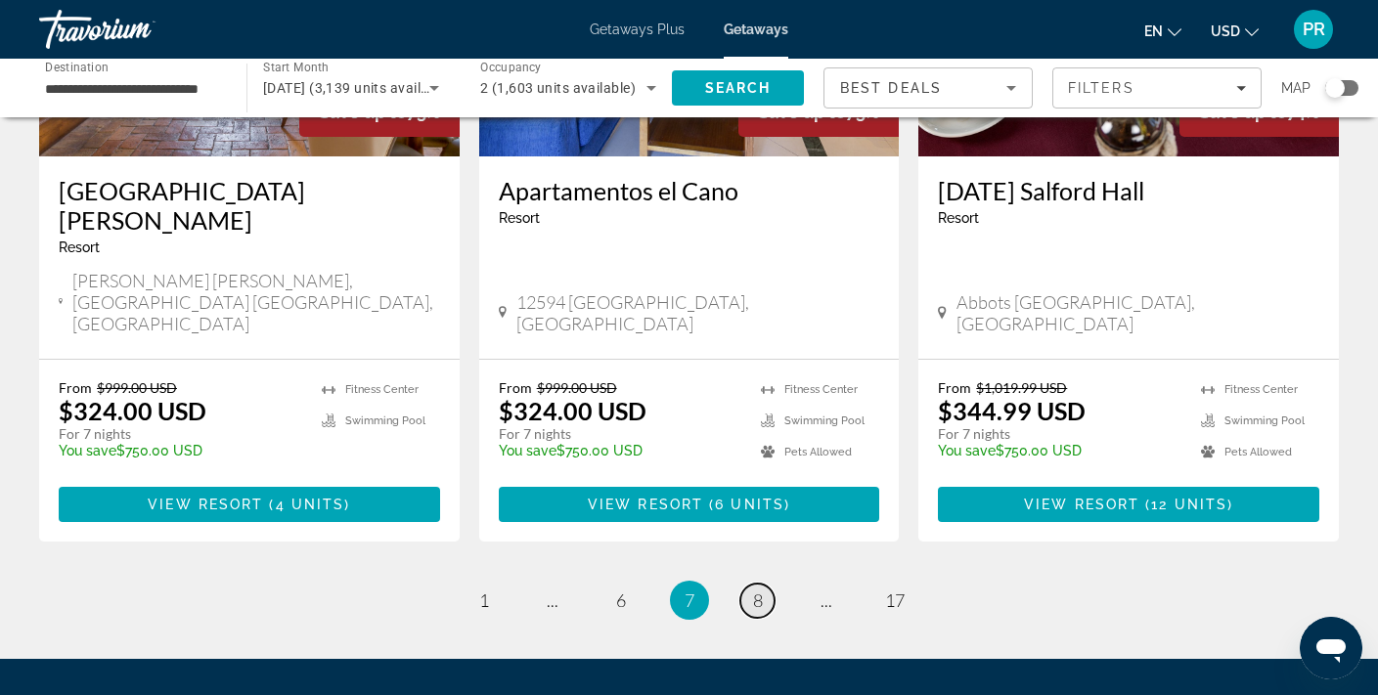
click at [755, 584] on link "page 8" at bounding box center [757, 601] width 34 height 34
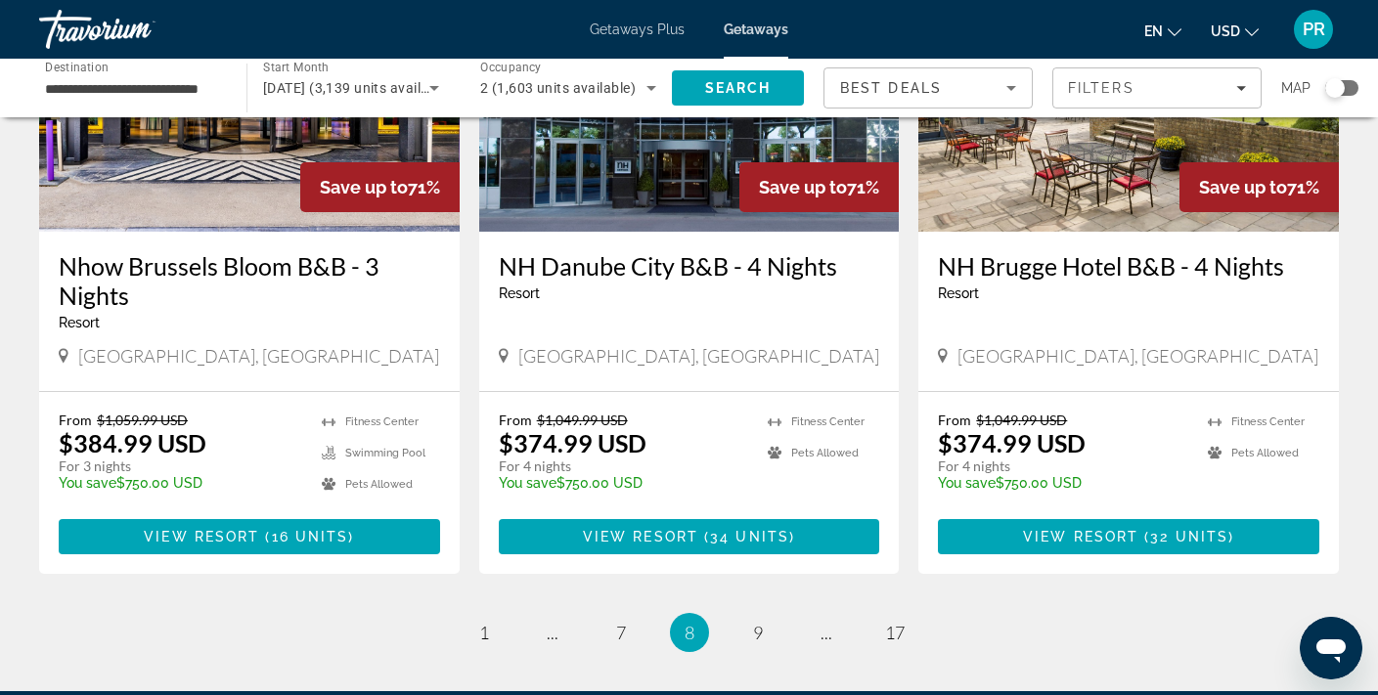
scroll to position [2377, 0]
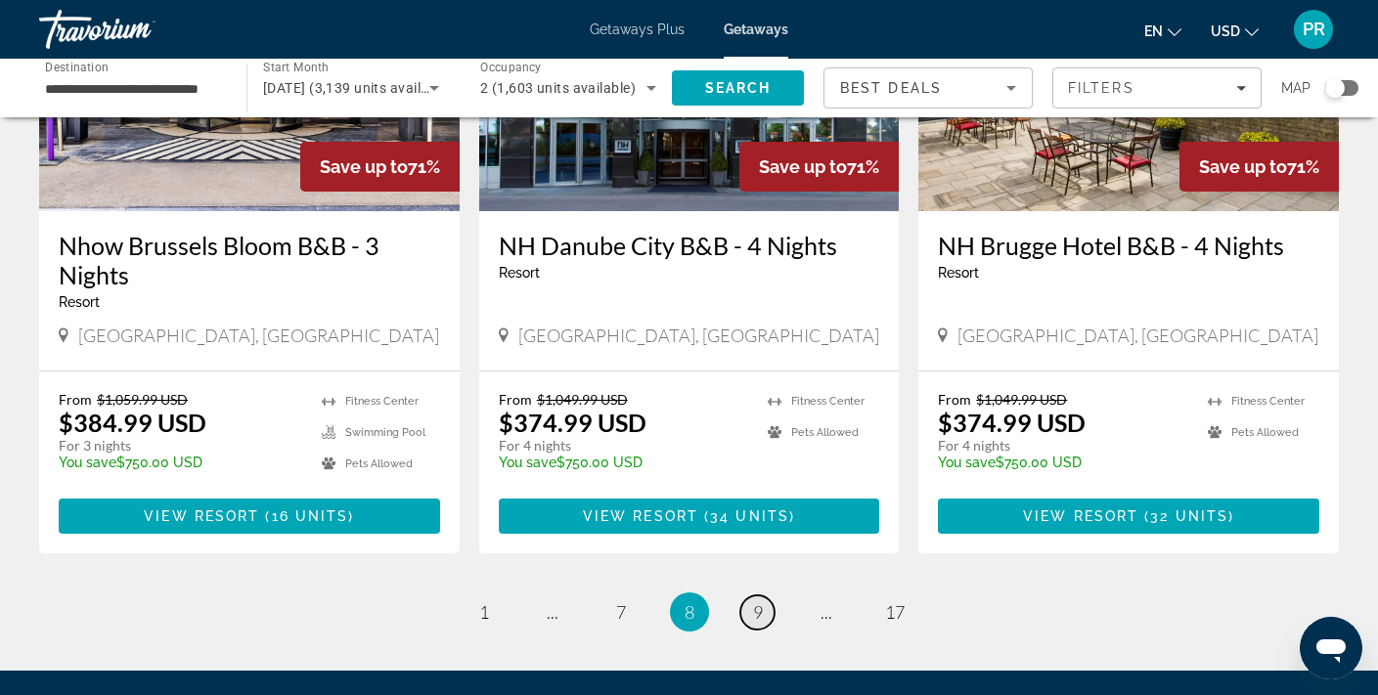
click at [756, 602] on span "9" at bounding box center [758, 613] width 10 height 22
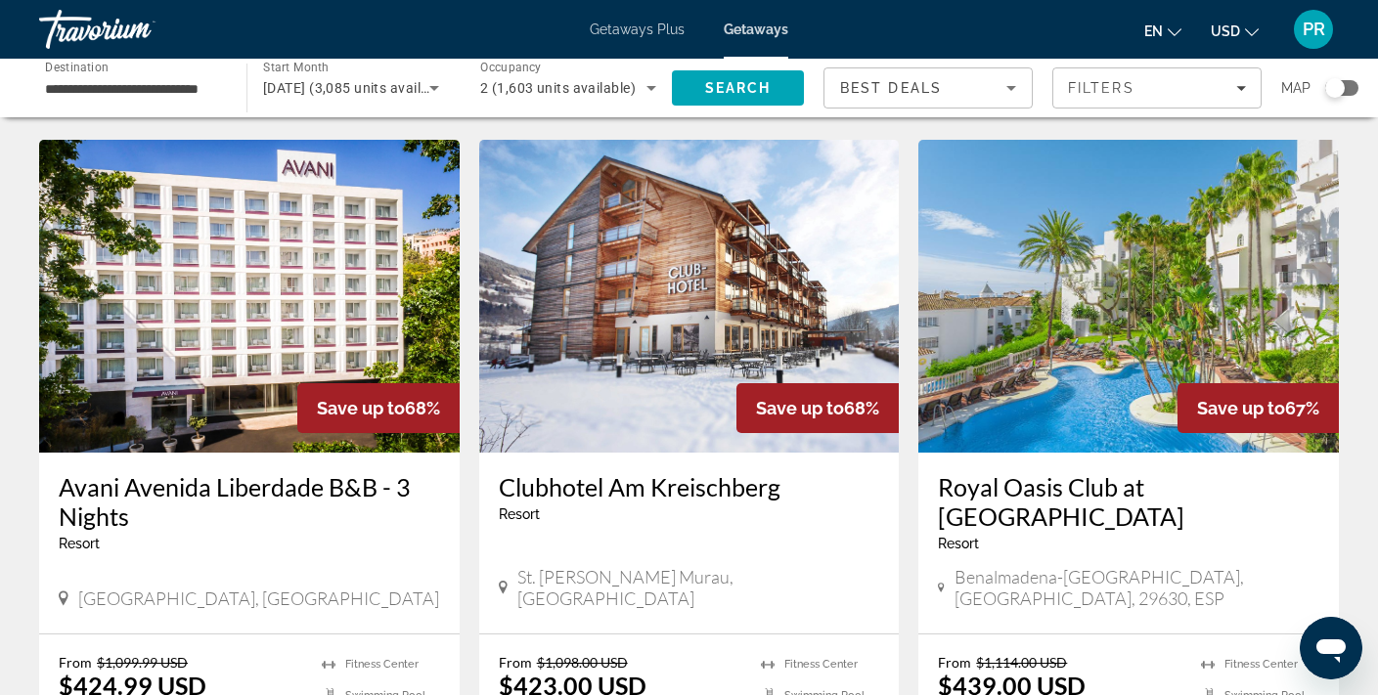
scroll to position [1469, 0]
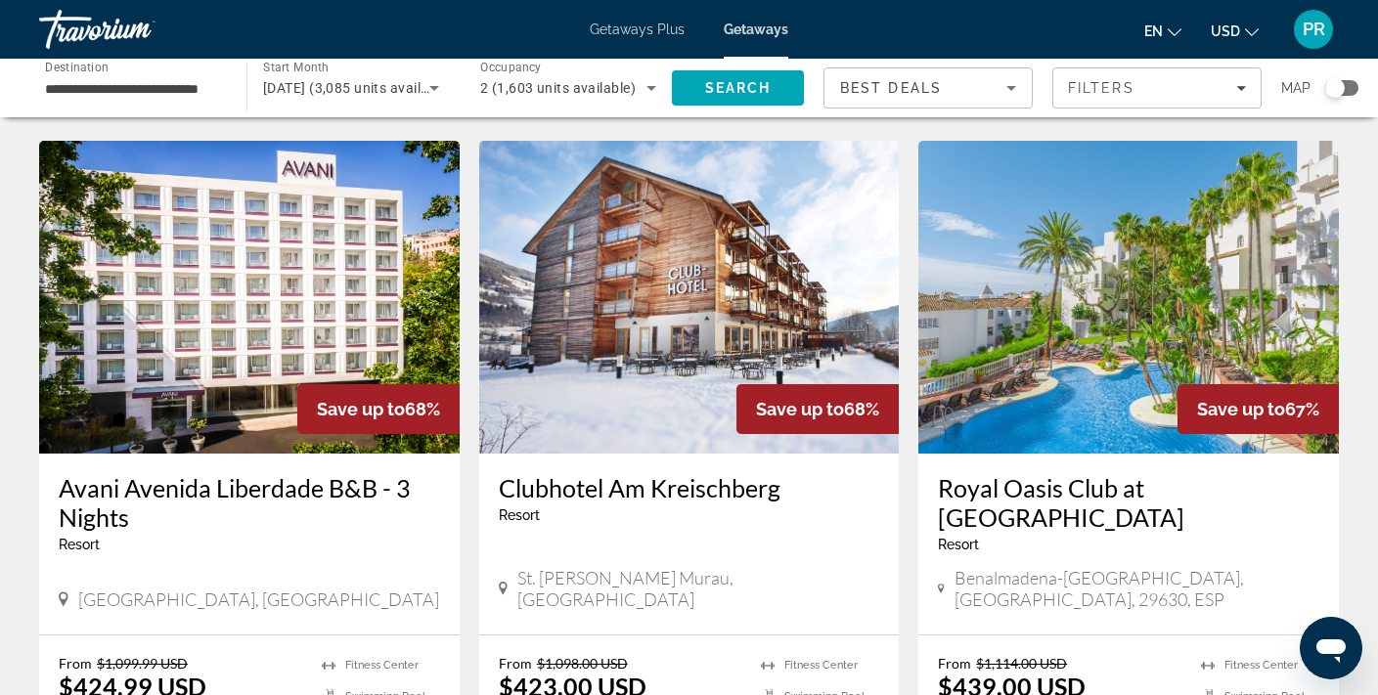
click at [1064, 361] on img "Main content" at bounding box center [1128, 297] width 421 height 313
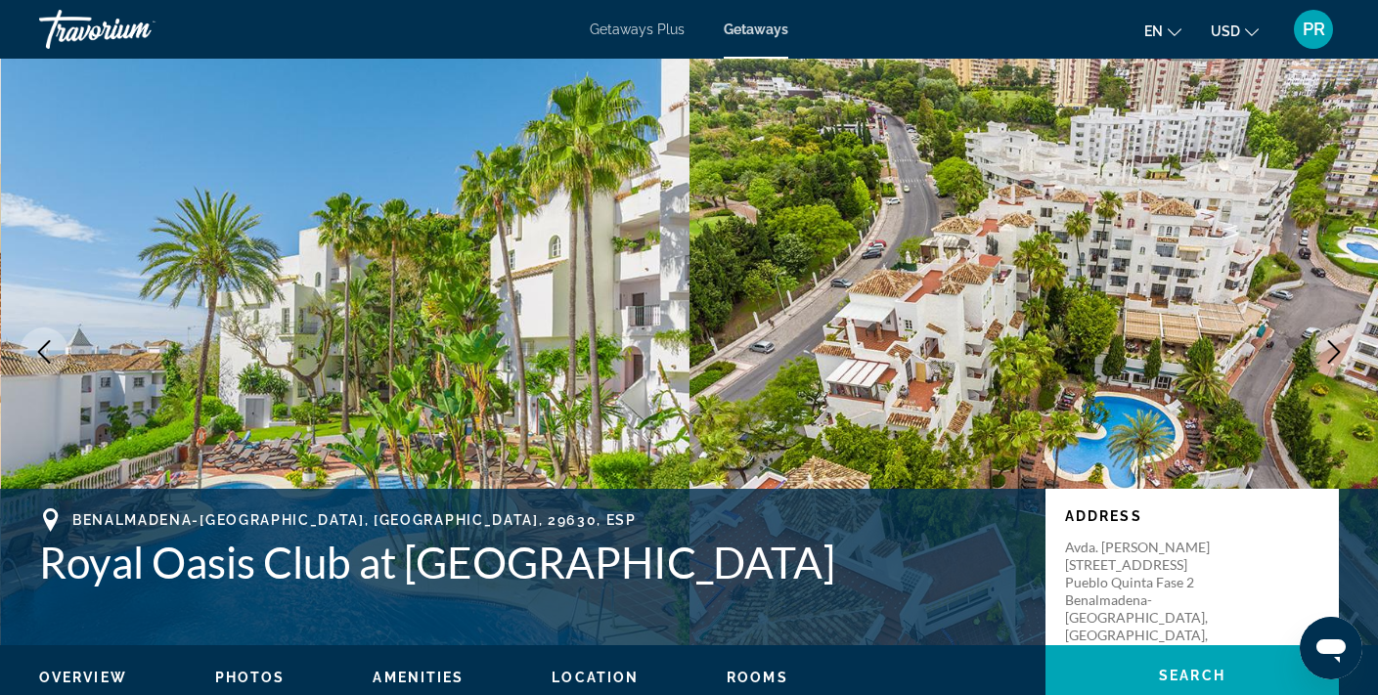
click at [609, 353] on img "Main content" at bounding box center [346, 352] width 690 height 587
click at [1030, 354] on img "Main content" at bounding box center [1035, 352] width 690 height 587
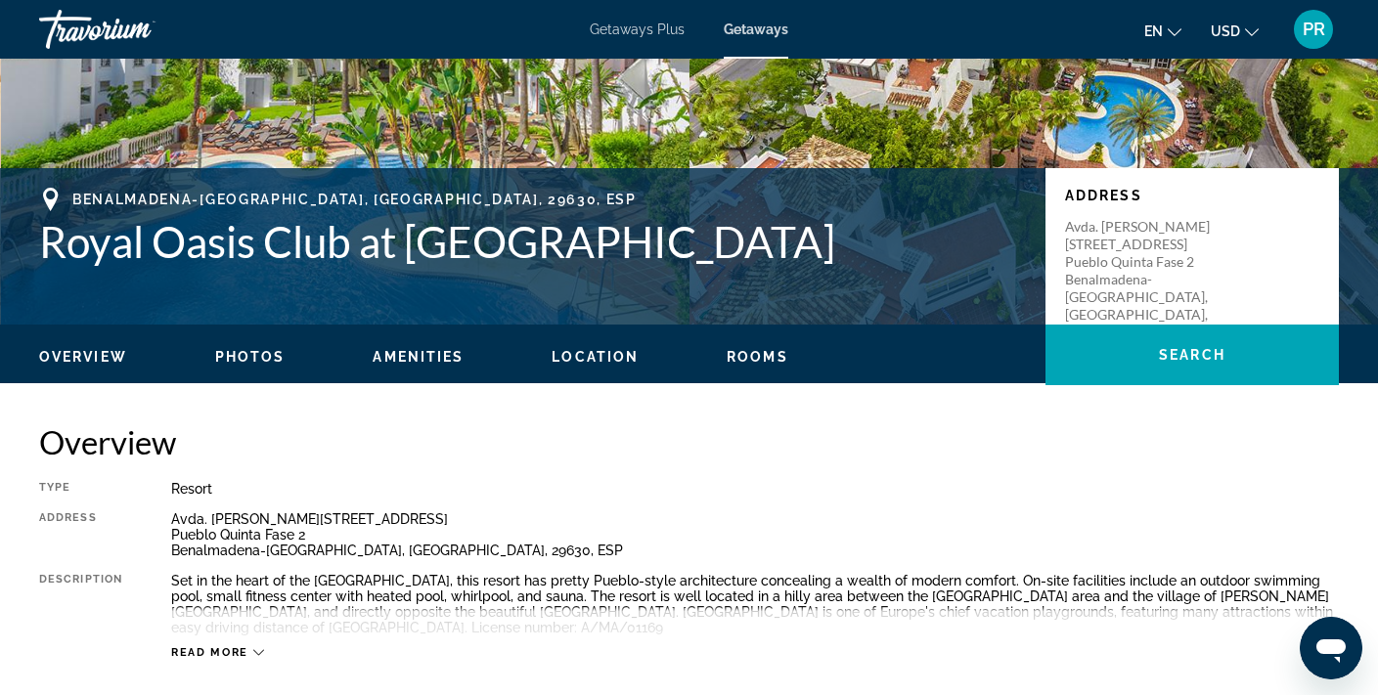
scroll to position [298, 0]
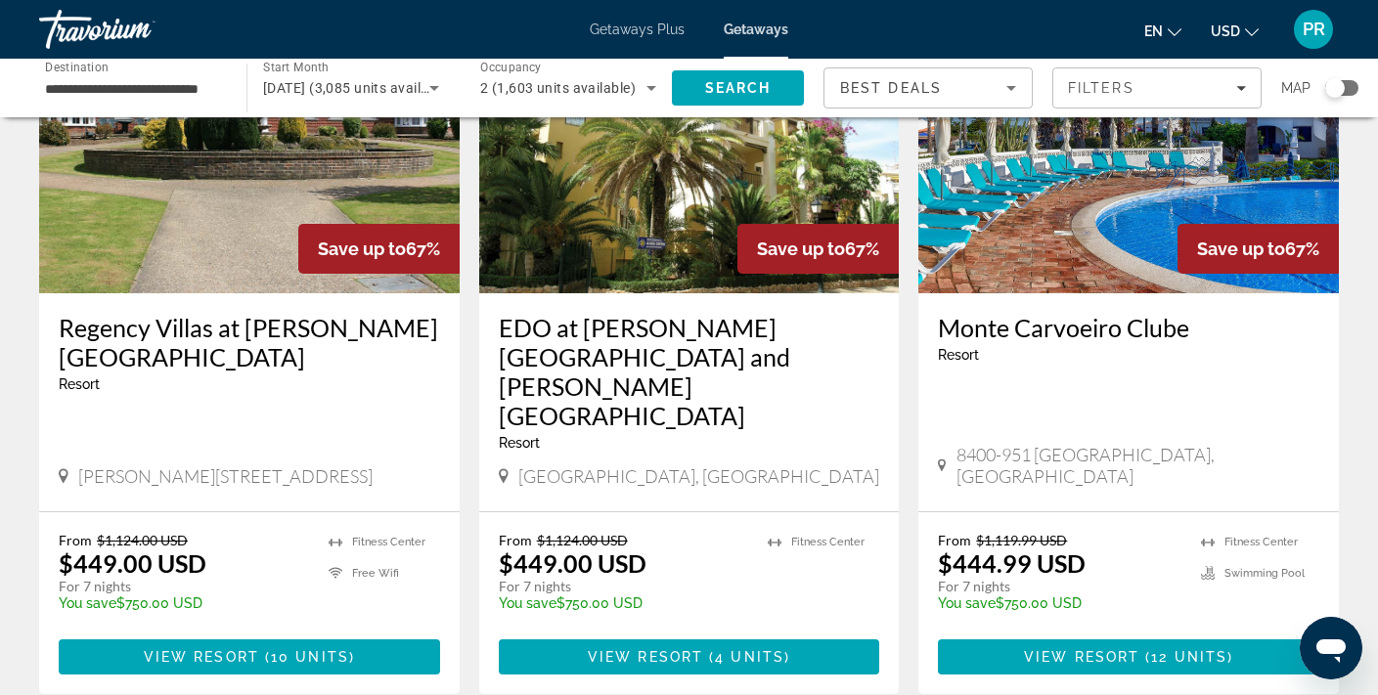
scroll to position [2352, 0]
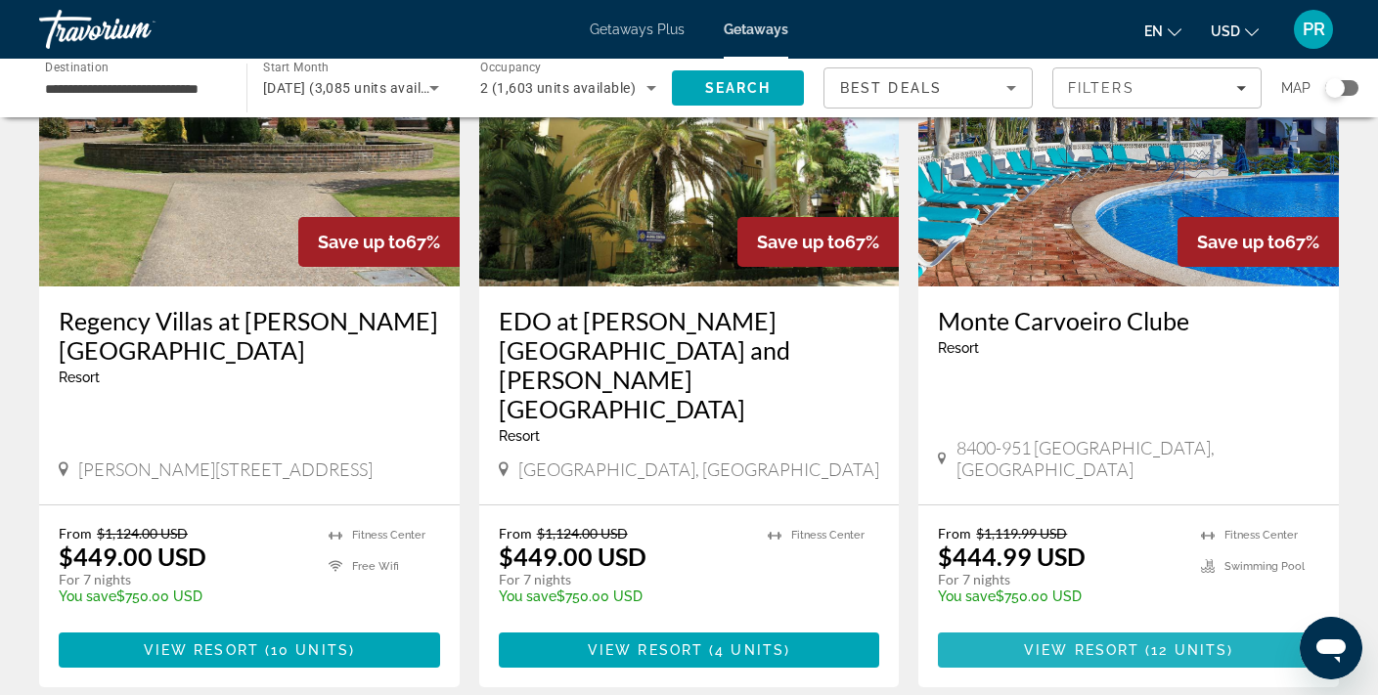
click at [1066, 627] on span "Main content" at bounding box center [1128, 650] width 381 height 47
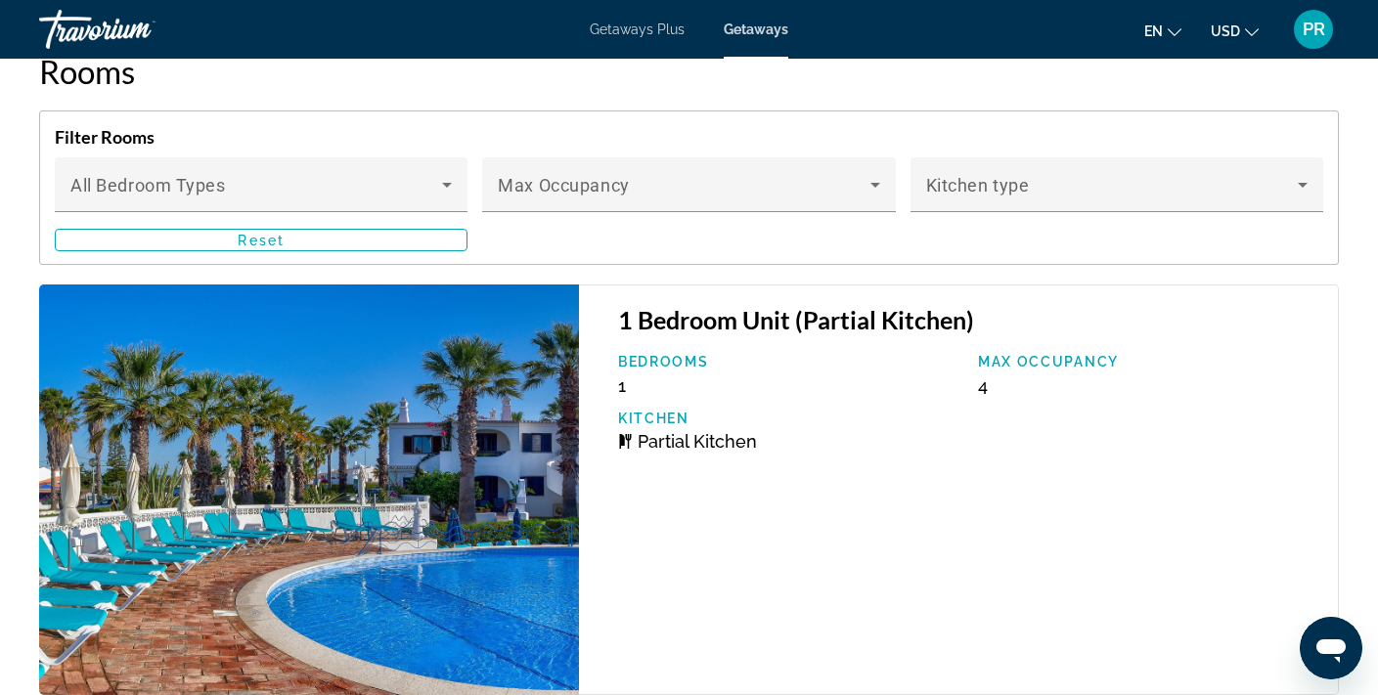
scroll to position [3714, 0]
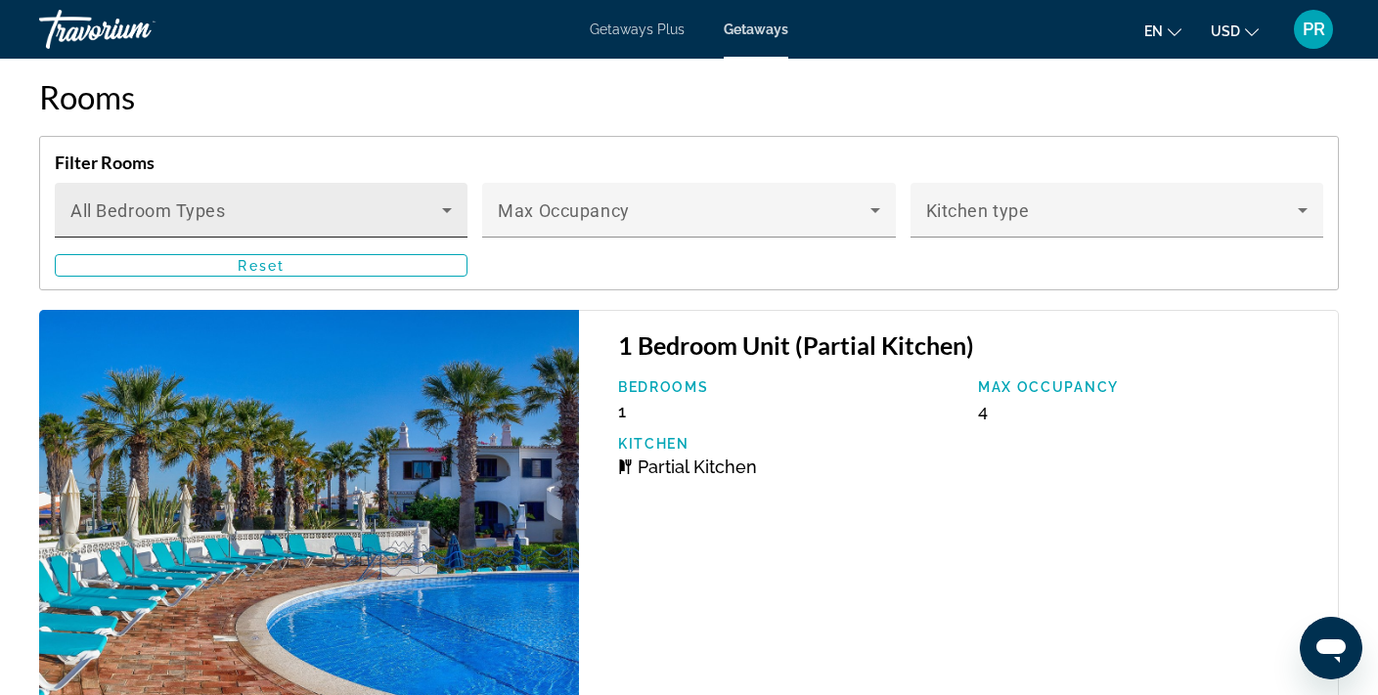
click at [449, 213] on icon "Main content" at bounding box center [447, 210] width 10 height 5
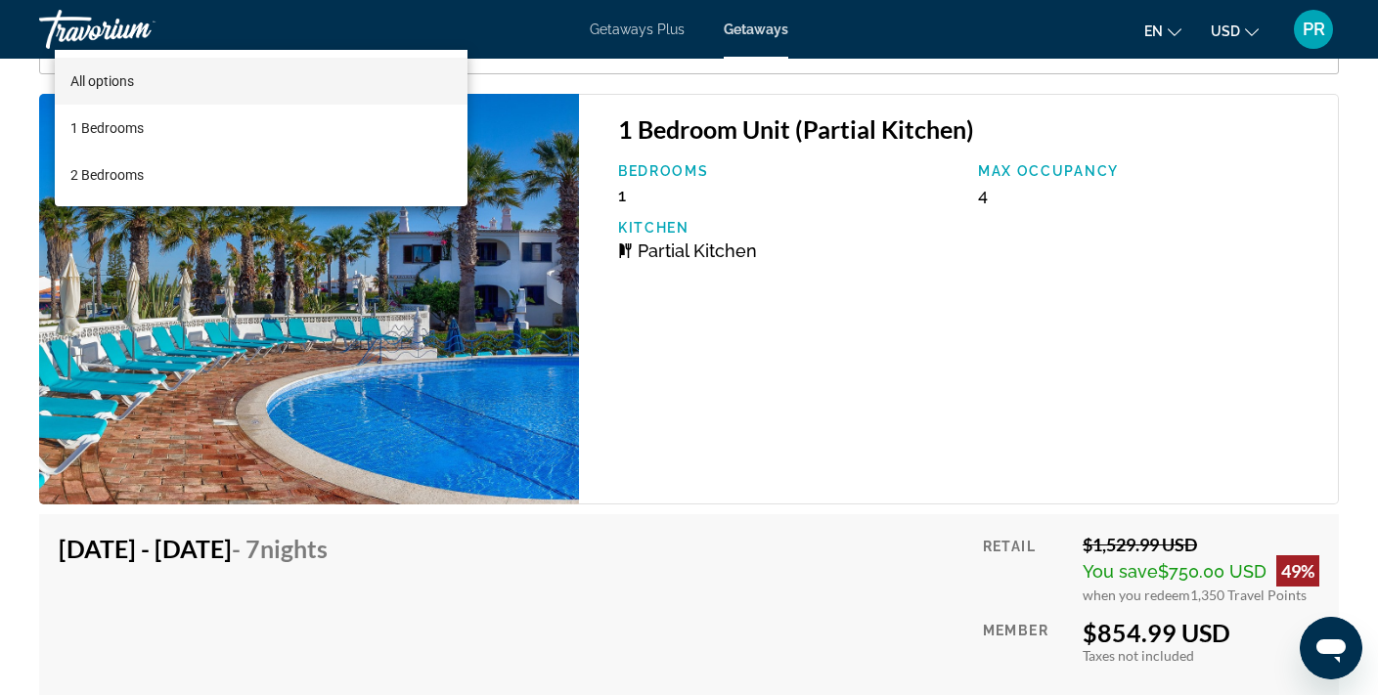
scroll to position [3921, 0]
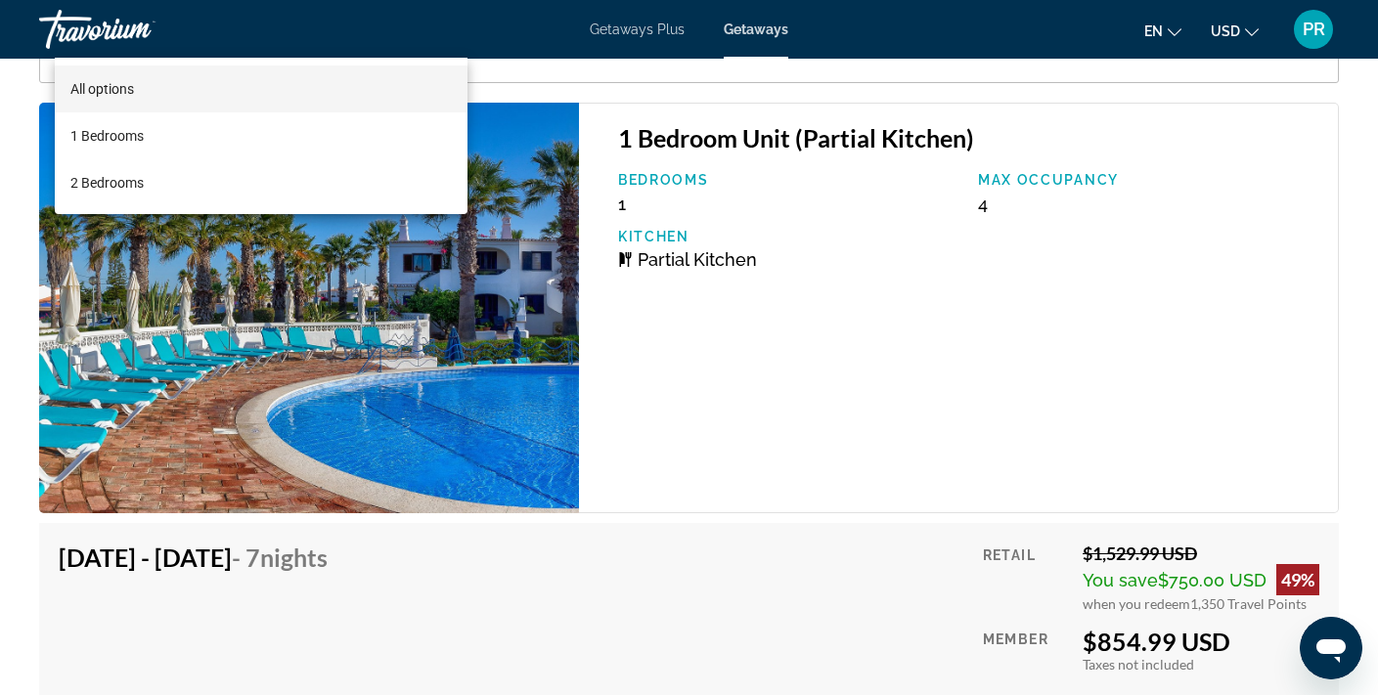
click at [422, 442] on div at bounding box center [689, 347] width 1378 height 695
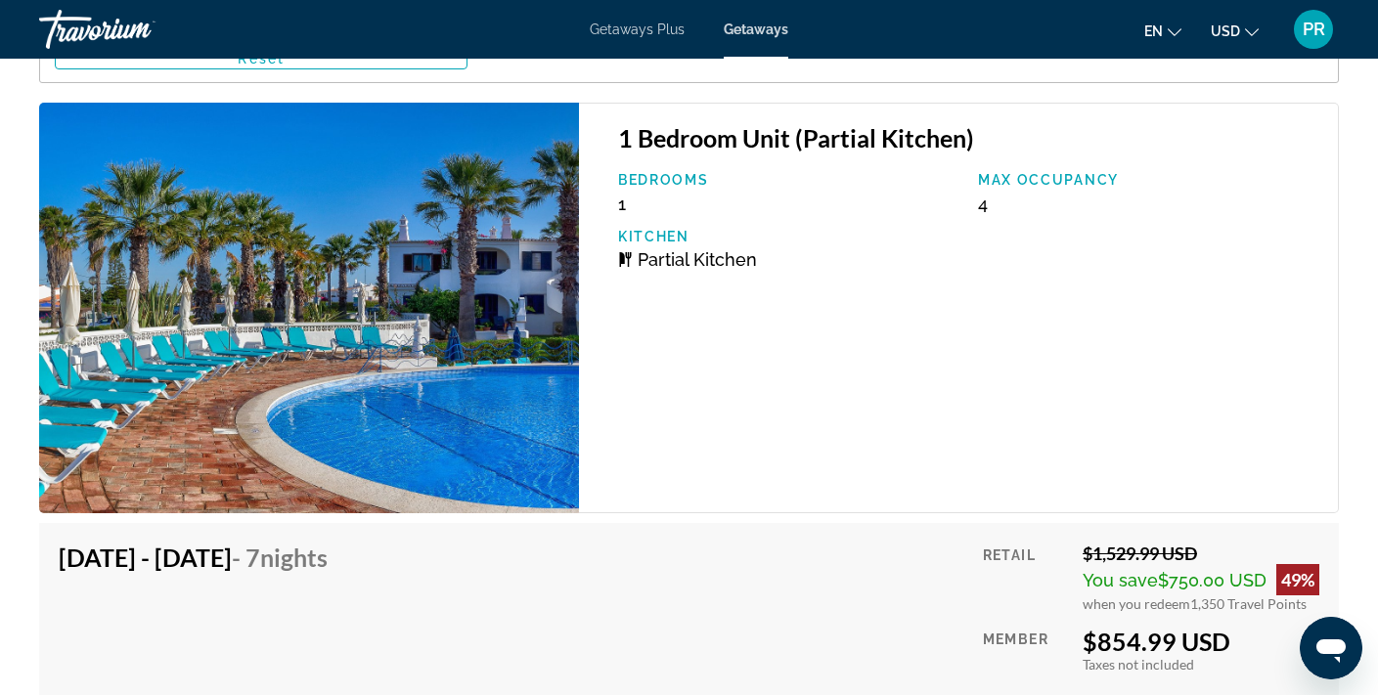
click at [468, 391] on img "Main content" at bounding box center [309, 309] width 540 height 412
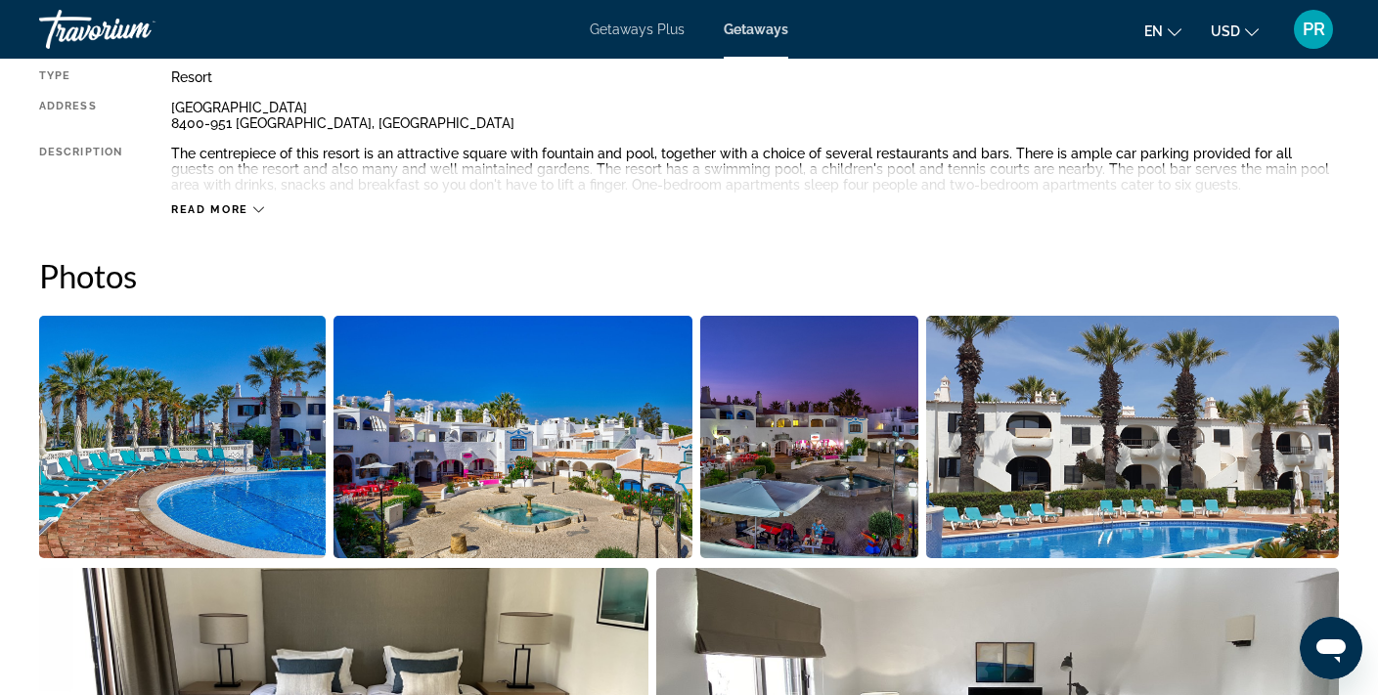
scroll to position [745, 0]
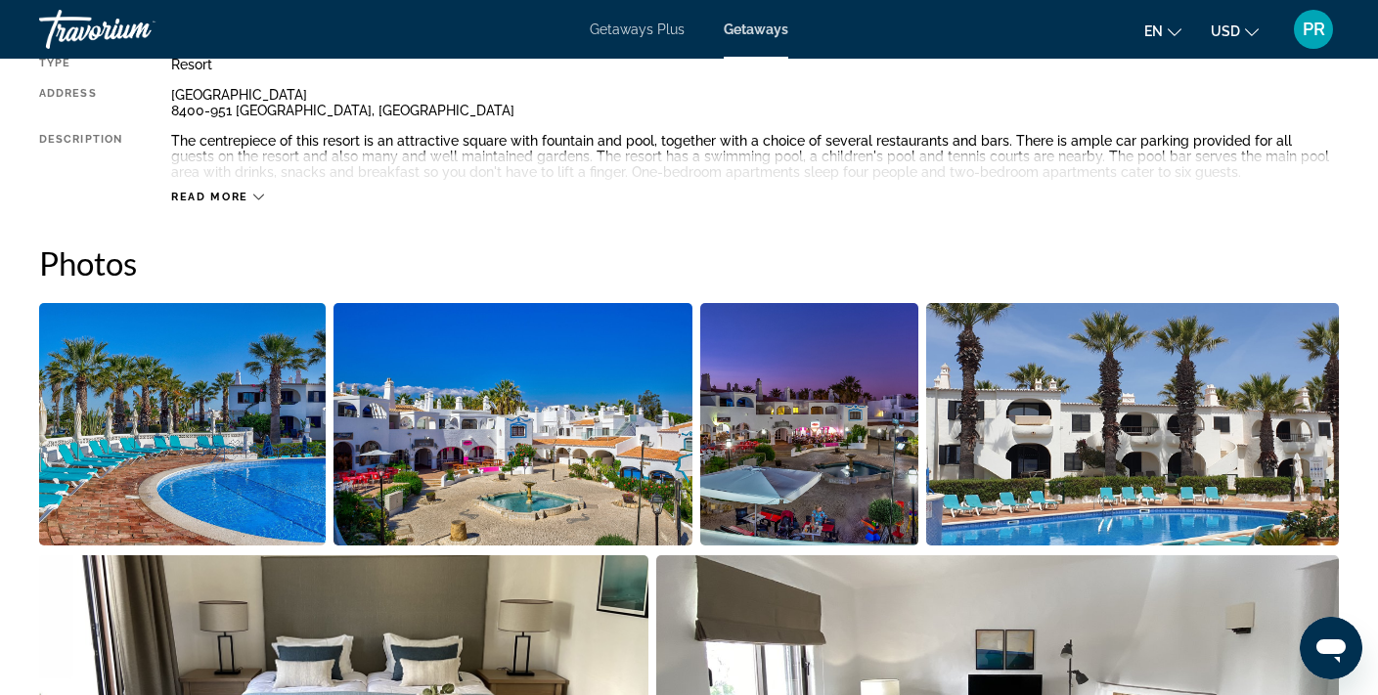
click at [207, 435] on img "Open full-screen image slider" at bounding box center [182, 424] width 287 height 243
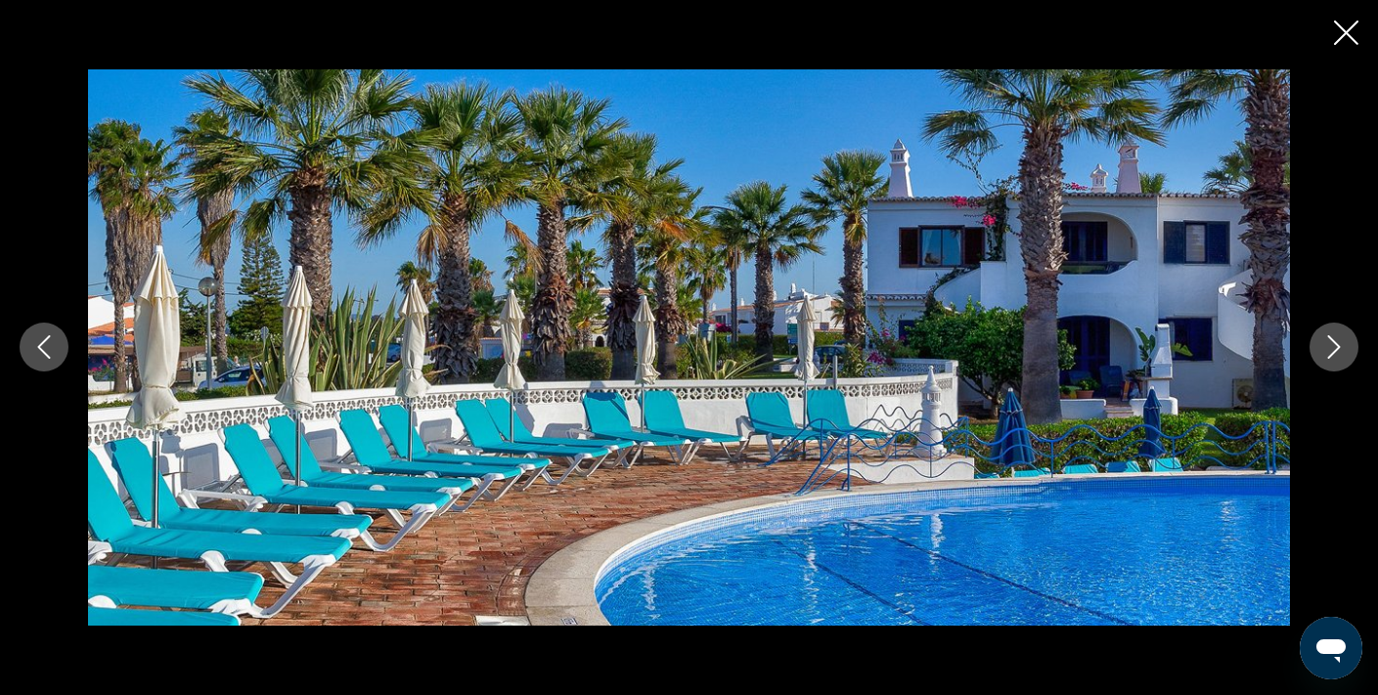
click at [1335, 335] on button "Next image" at bounding box center [1334, 347] width 49 height 49
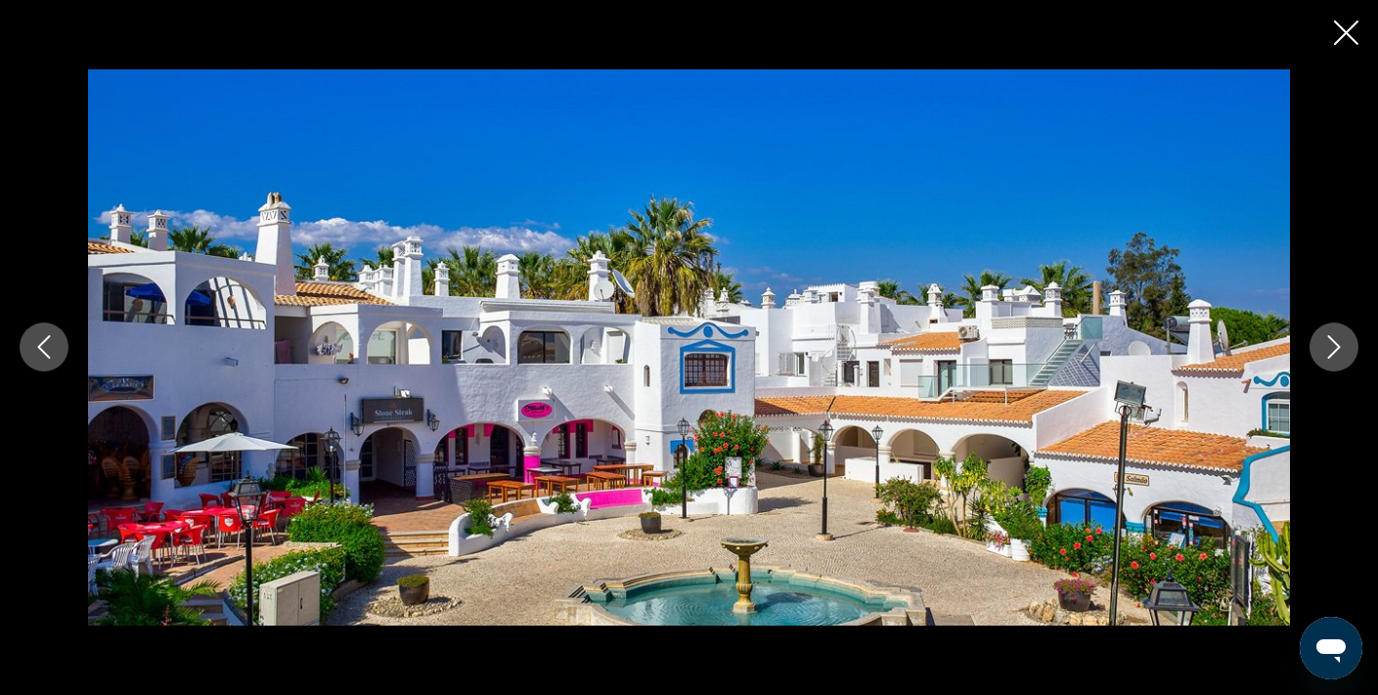
click at [1333, 340] on icon "Next image" at bounding box center [1334, 347] width 13 height 23
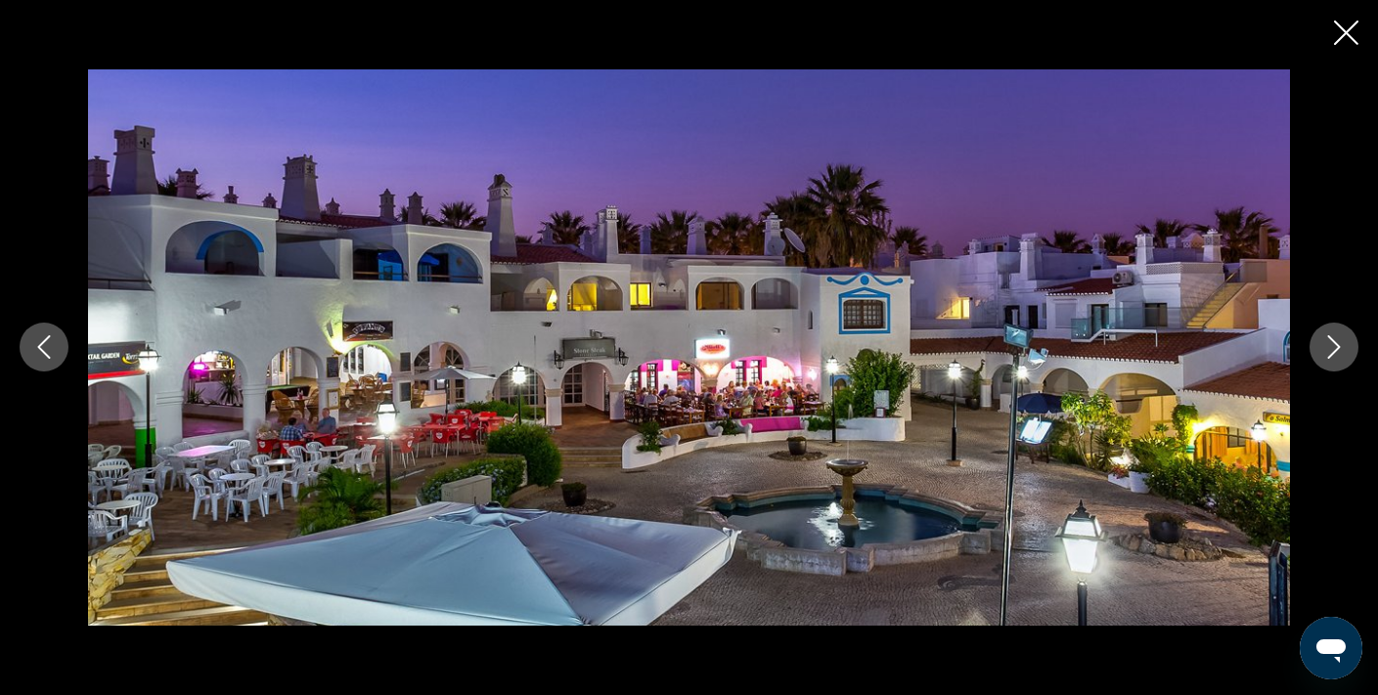
click at [1333, 340] on icon "Next image" at bounding box center [1334, 347] width 13 height 23
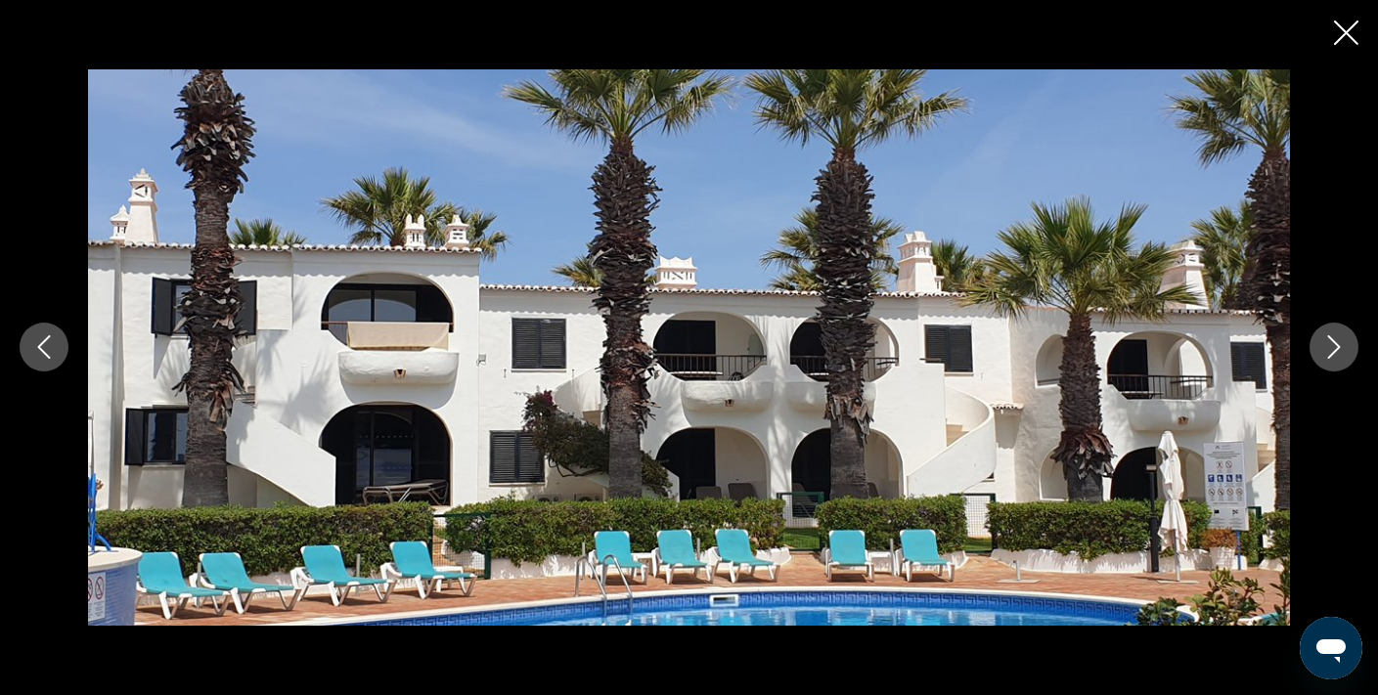
click at [1333, 340] on icon "Next image" at bounding box center [1334, 347] width 13 height 23
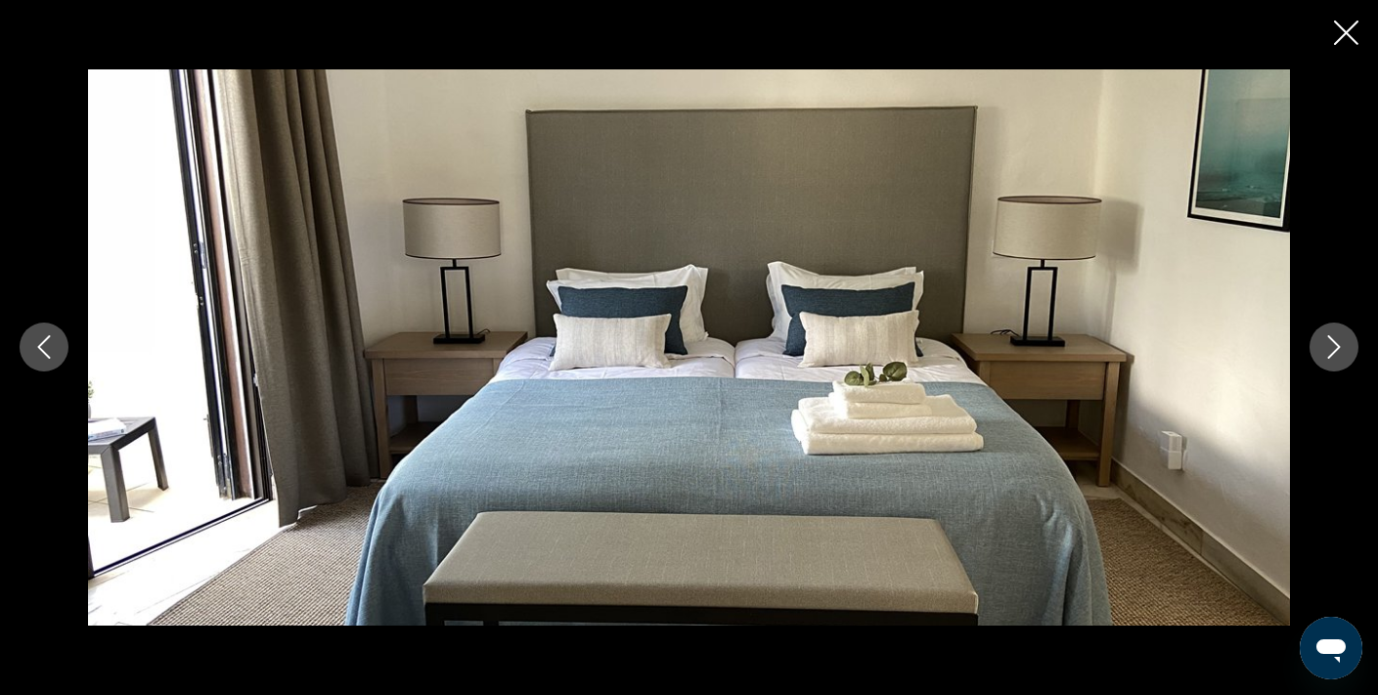
click at [1333, 340] on icon "Next image" at bounding box center [1334, 347] width 13 height 23
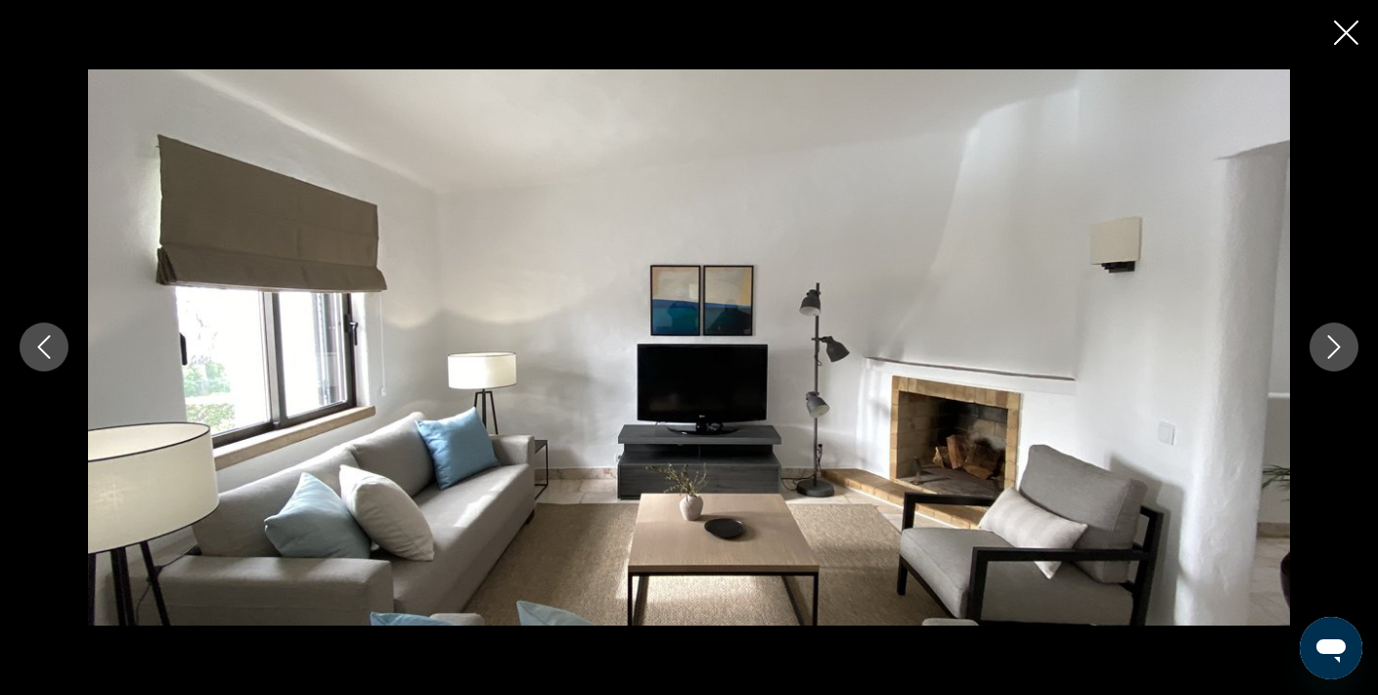
click at [1333, 340] on icon "Next image" at bounding box center [1334, 347] width 13 height 23
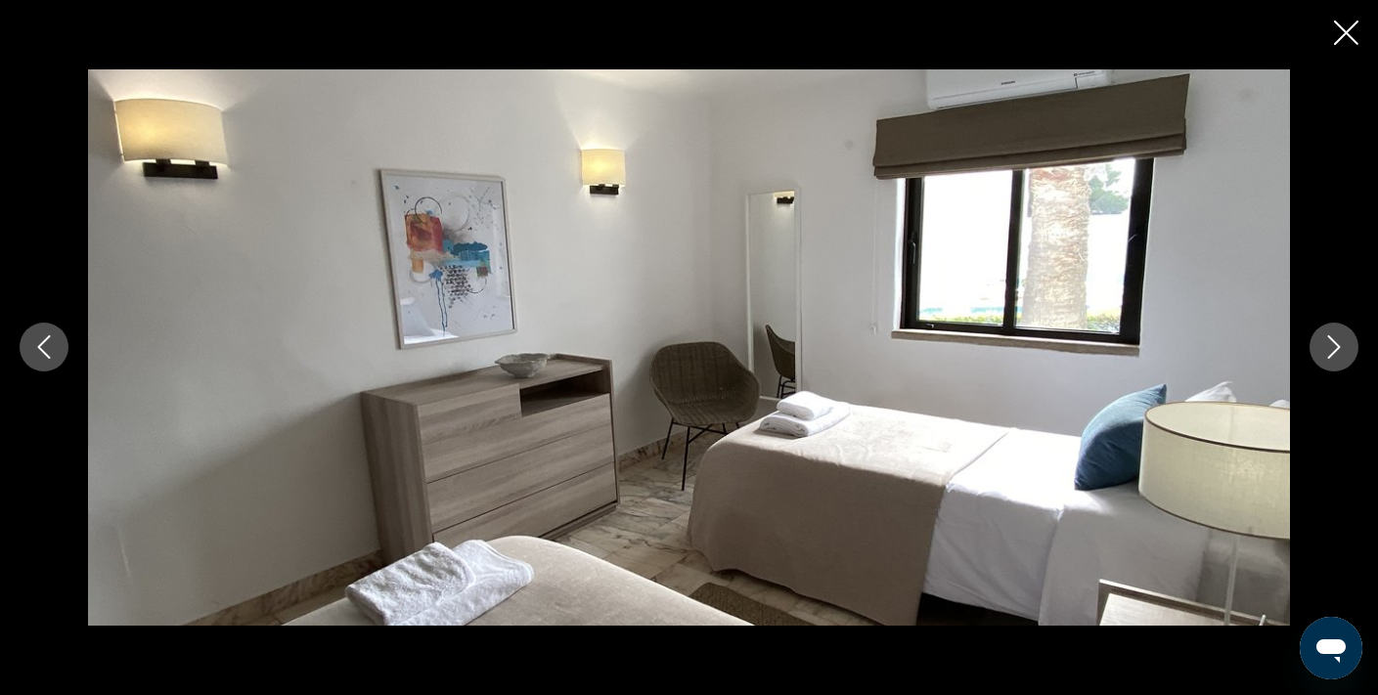
click at [1333, 340] on icon "Next image" at bounding box center [1334, 347] width 13 height 23
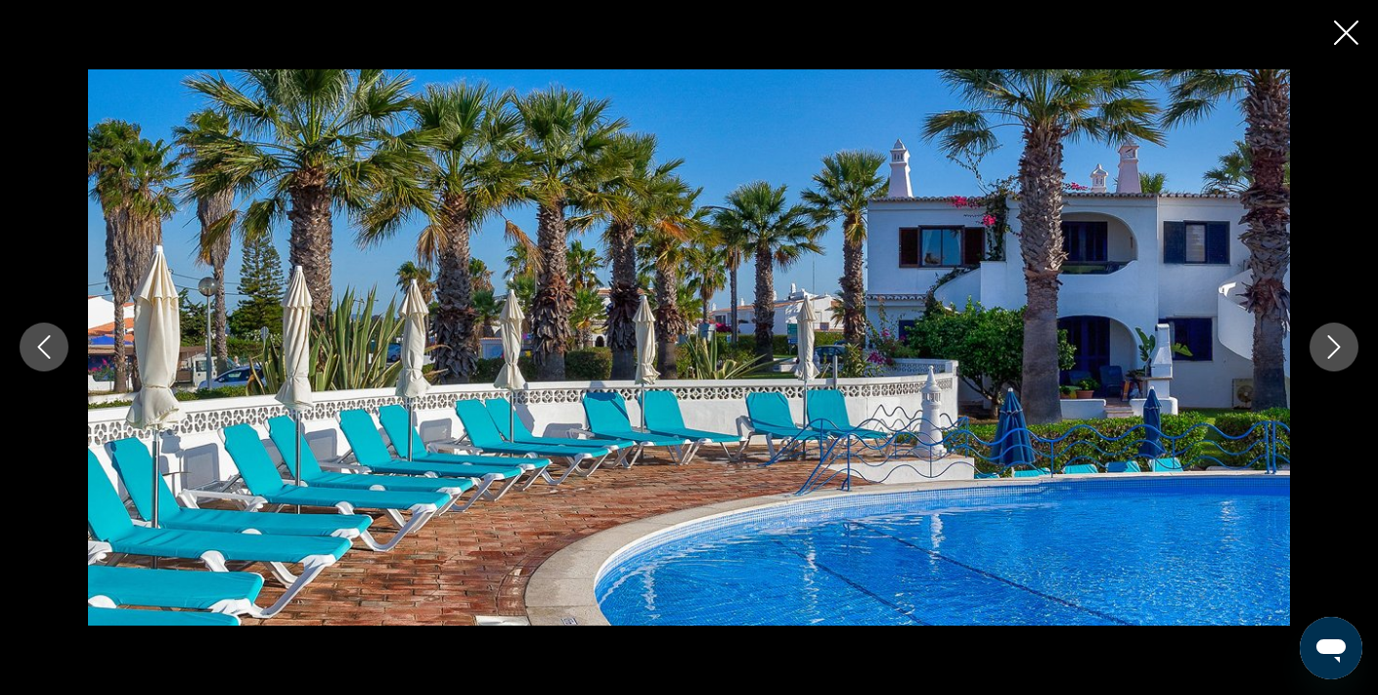
click at [1333, 340] on icon "Next image" at bounding box center [1334, 347] width 13 height 23
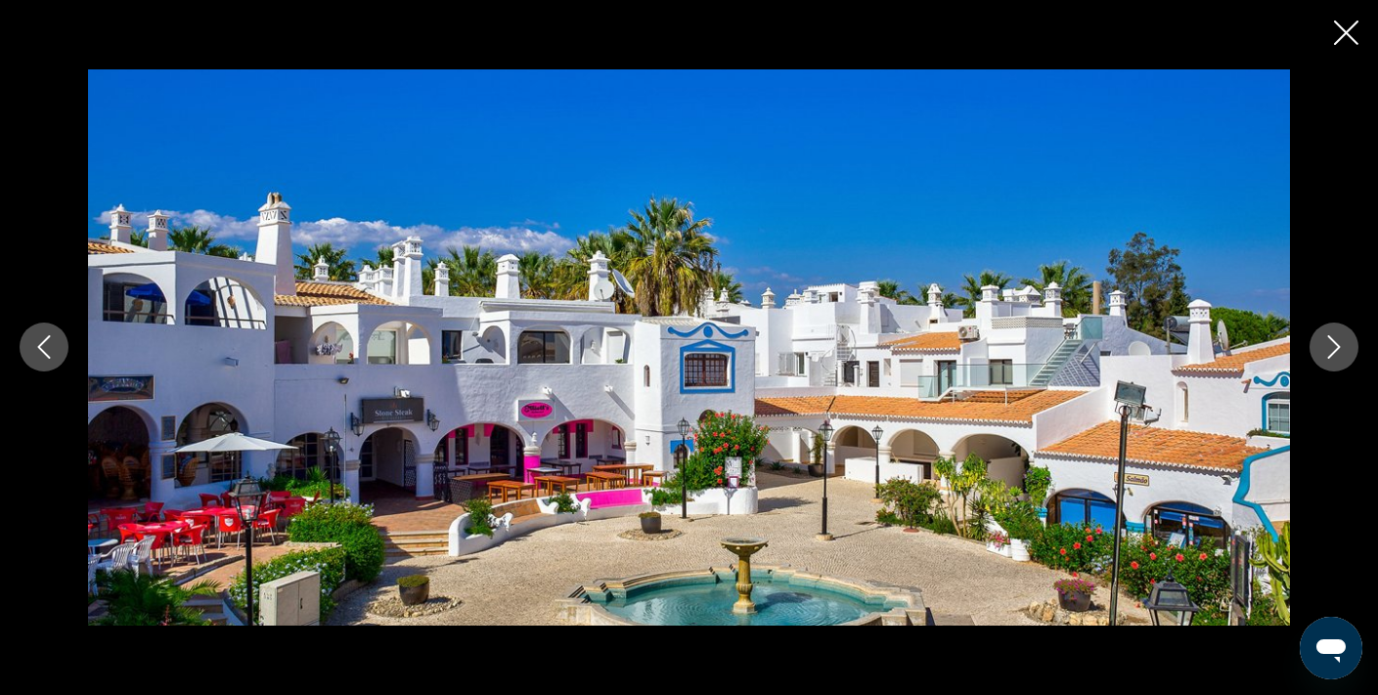
click at [1333, 340] on icon "Next image" at bounding box center [1334, 347] width 13 height 23
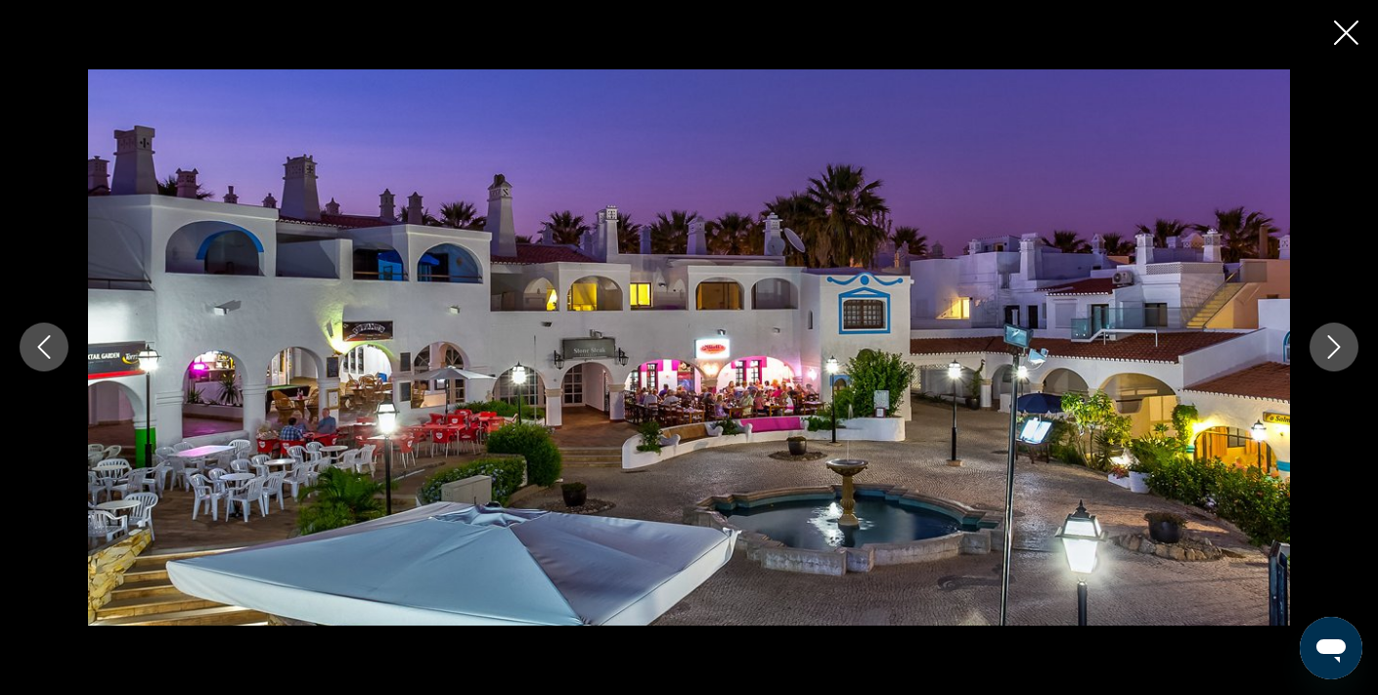
click at [1333, 340] on icon "Next image" at bounding box center [1334, 347] width 13 height 23
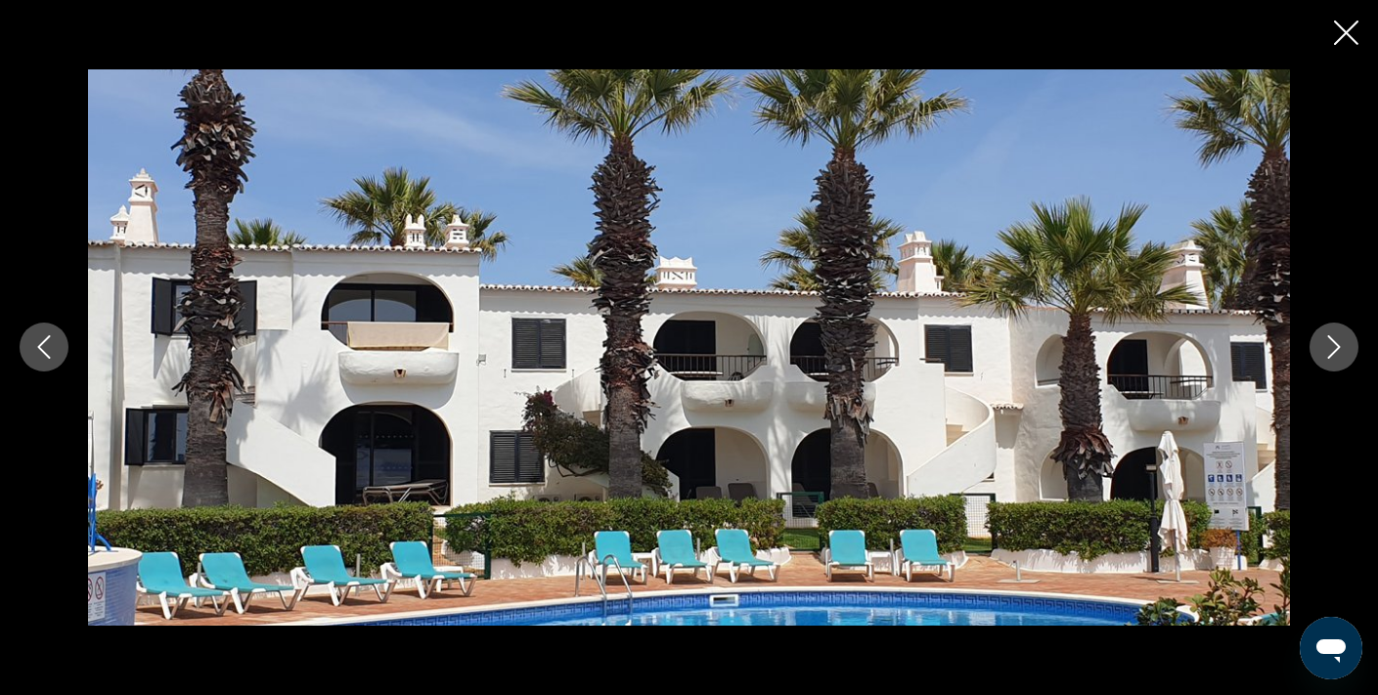
click at [1333, 340] on icon "Next image" at bounding box center [1334, 347] width 13 height 23
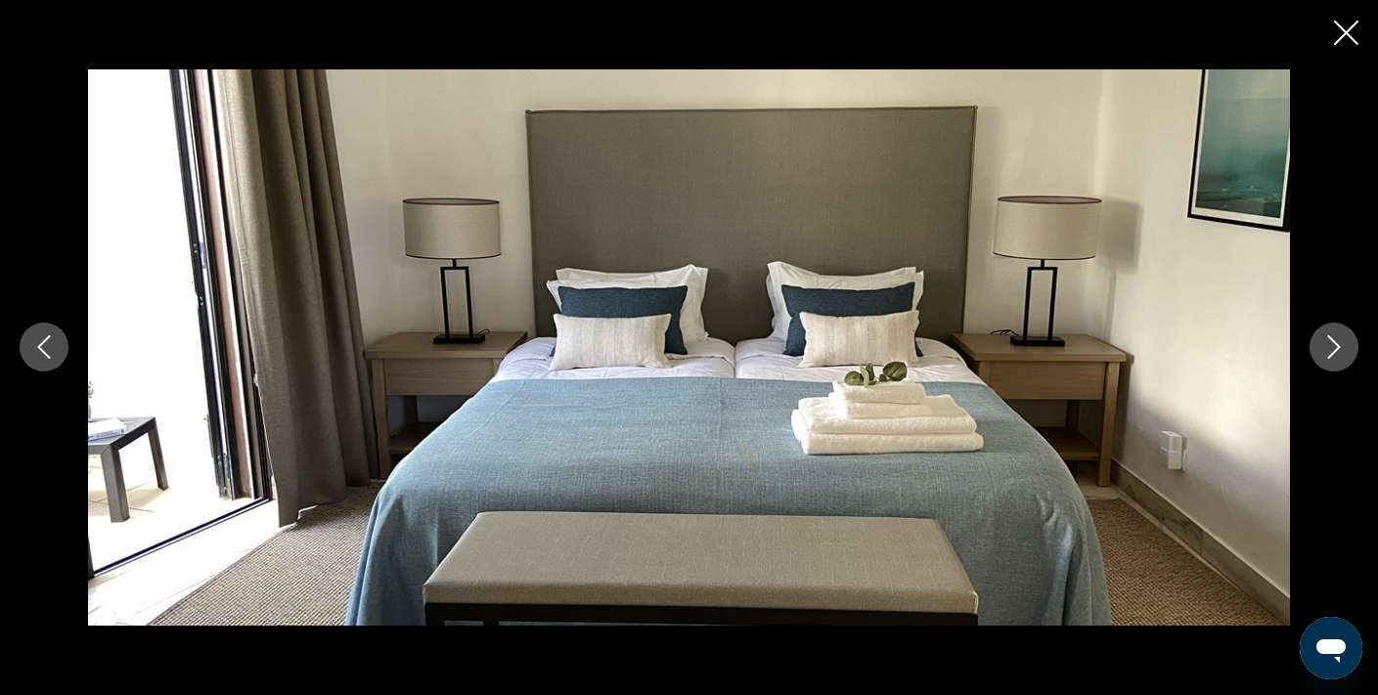
click at [1341, 25] on icon "Close slideshow" at bounding box center [1346, 33] width 24 height 24
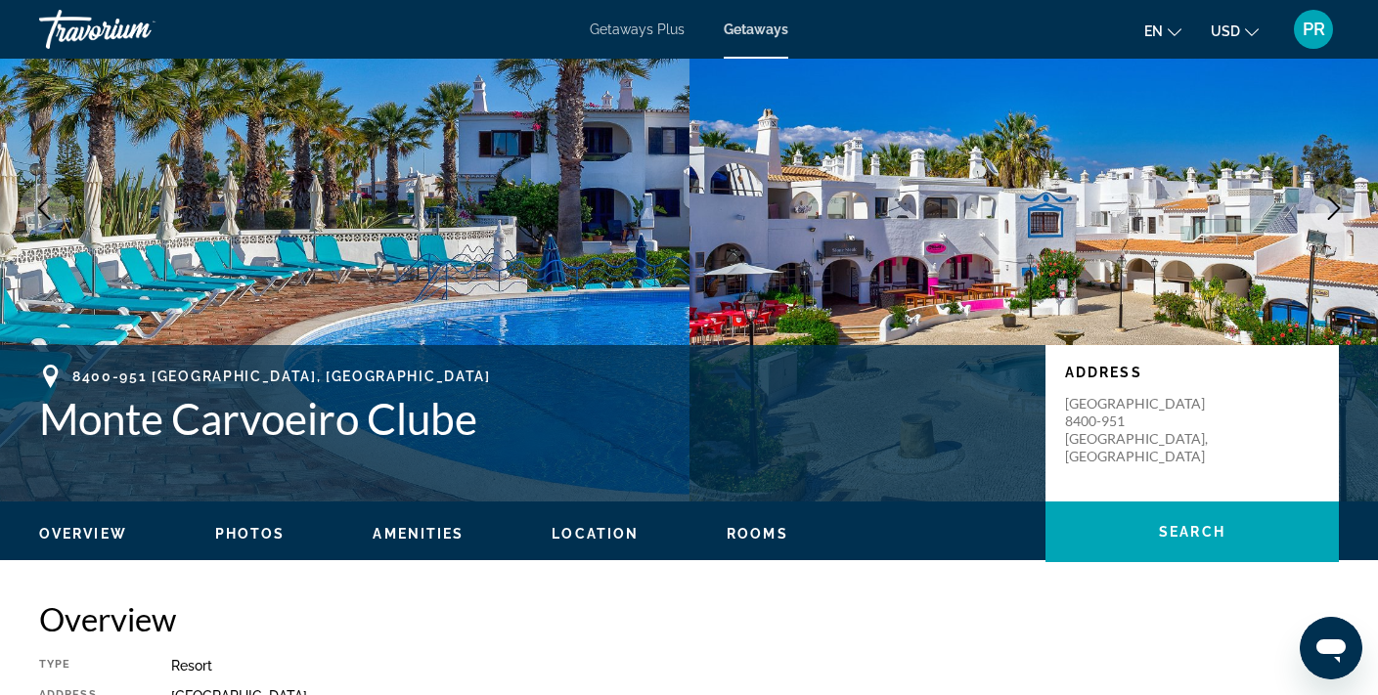
scroll to position [106, 0]
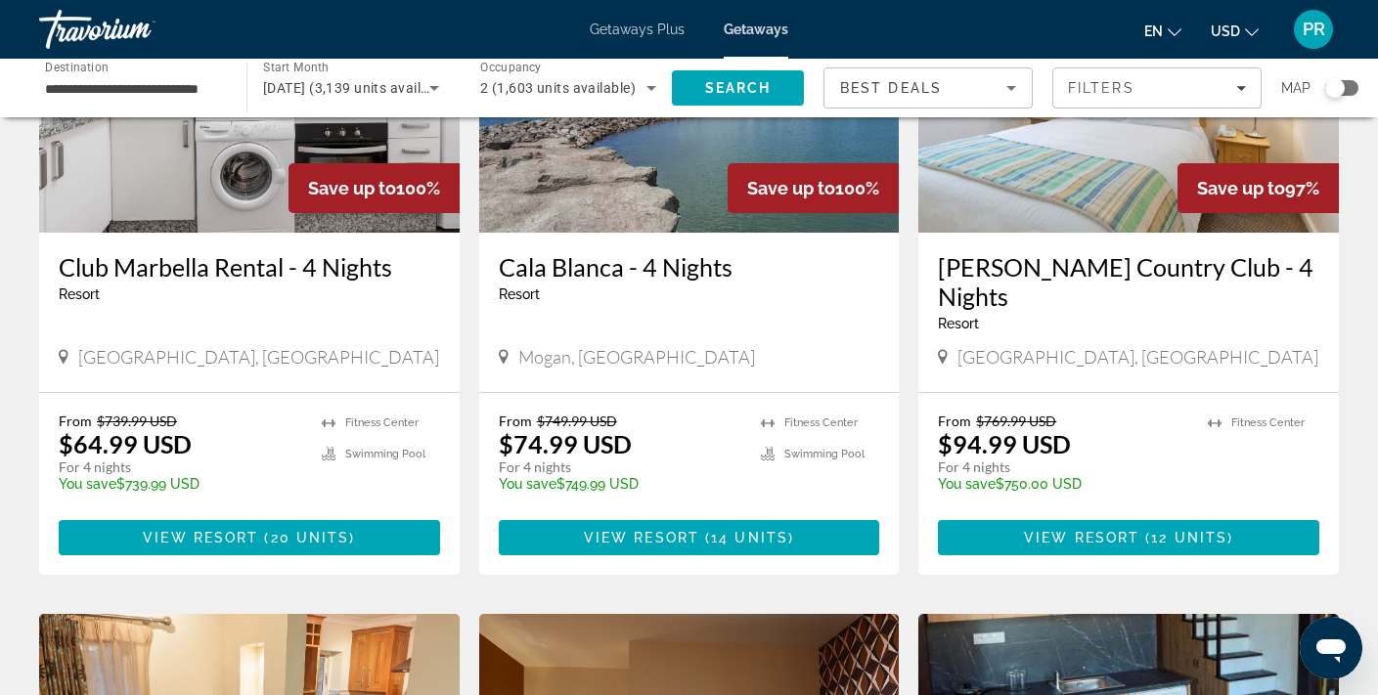
scroll to position [1614, 0]
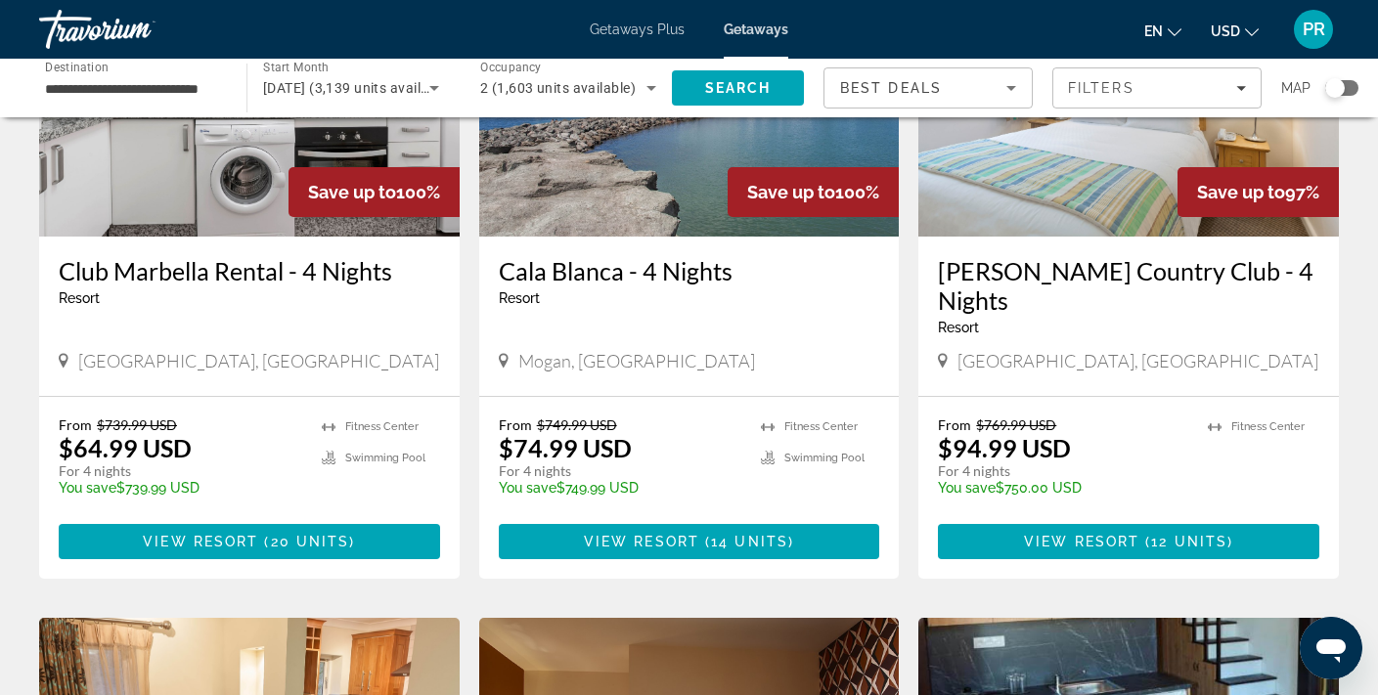
click at [647, 177] on img "Main content" at bounding box center [689, 80] width 421 height 313
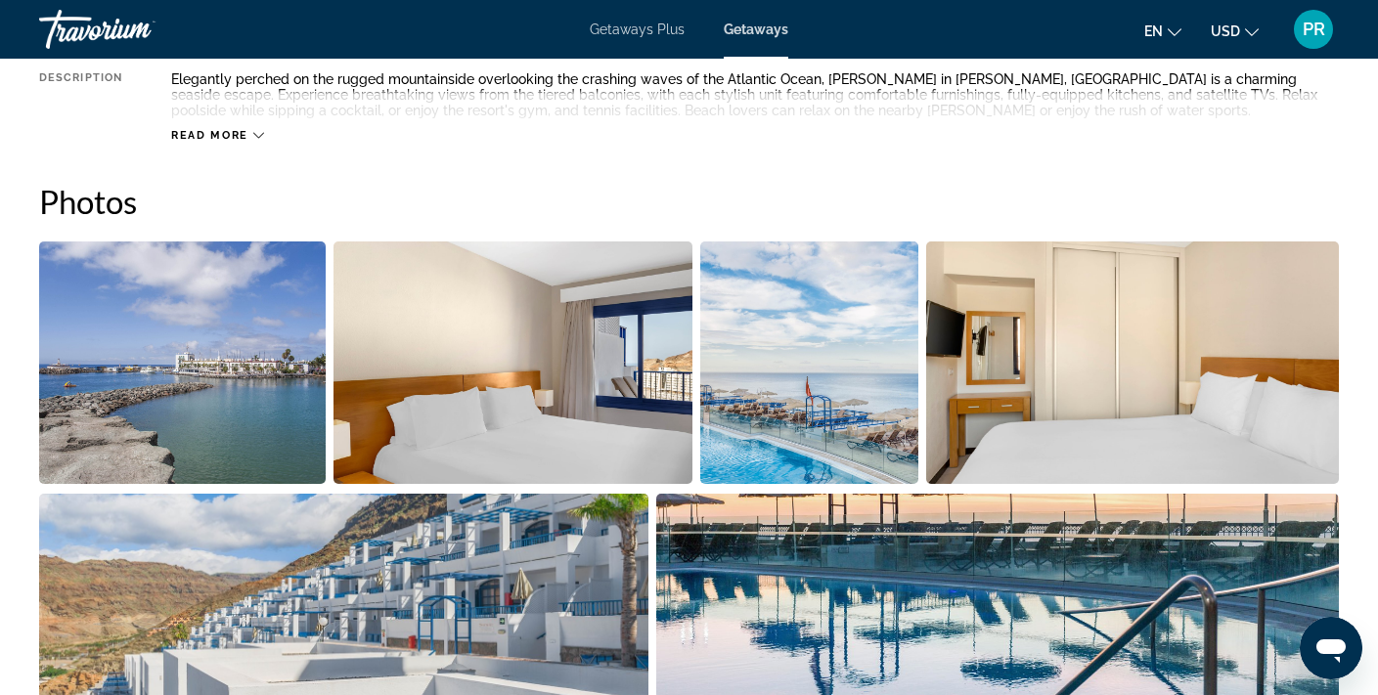
scroll to position [821, 0]
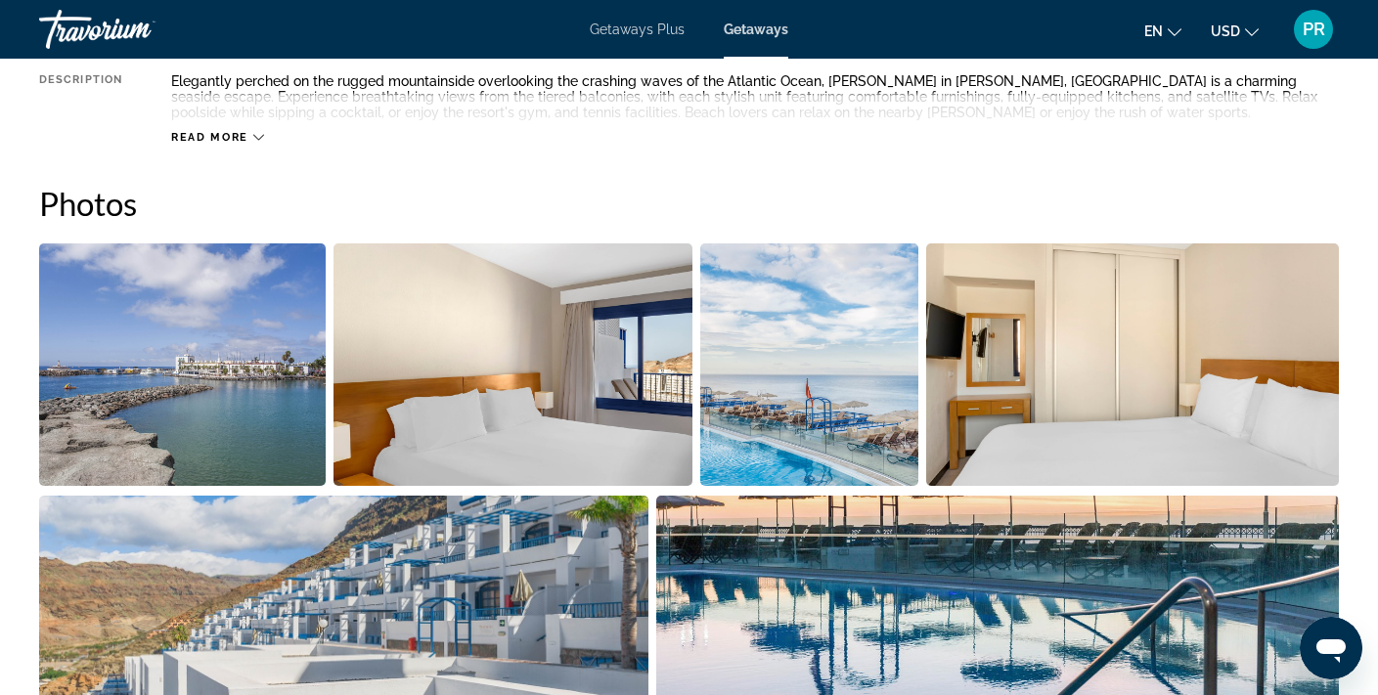
click at [205, 354] on img "Open full-screen image slider" at bounding box center [182, 365] width 287 height 243
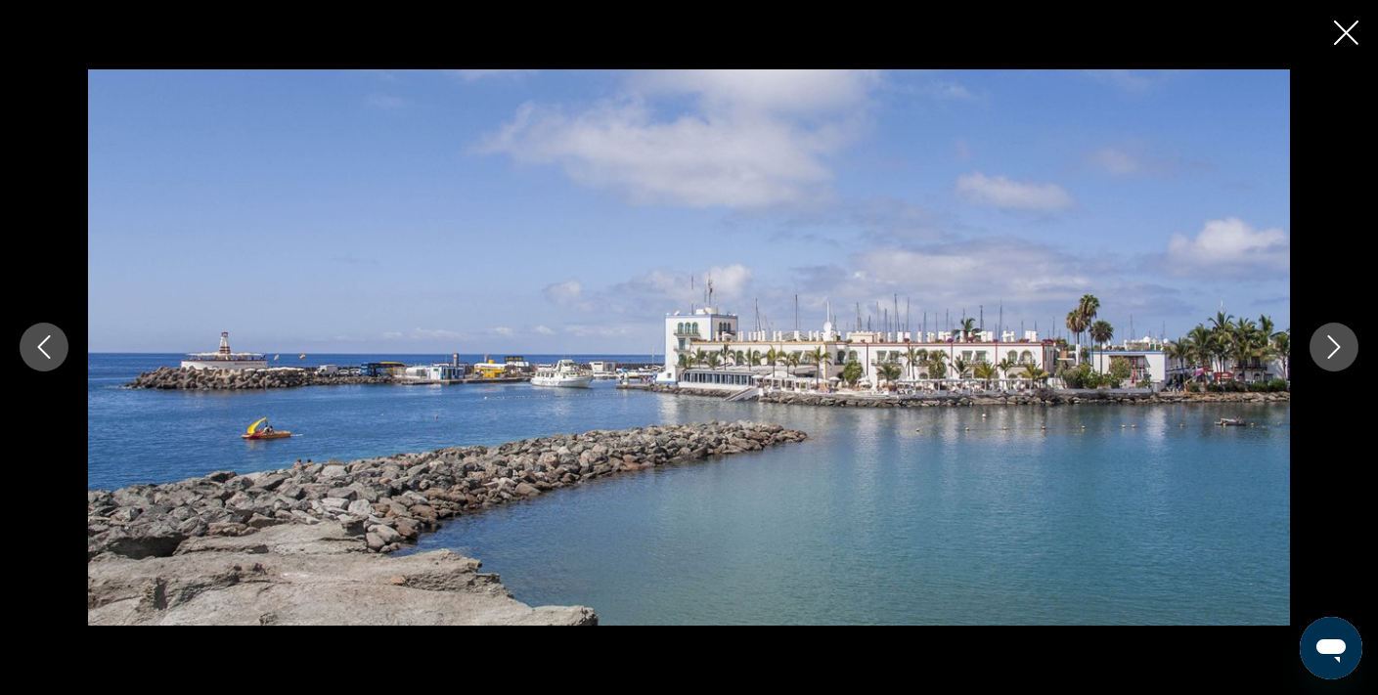
click at [1324, 350] on icon "Next image" at bounding box center [1333, 347] width 23 height 23
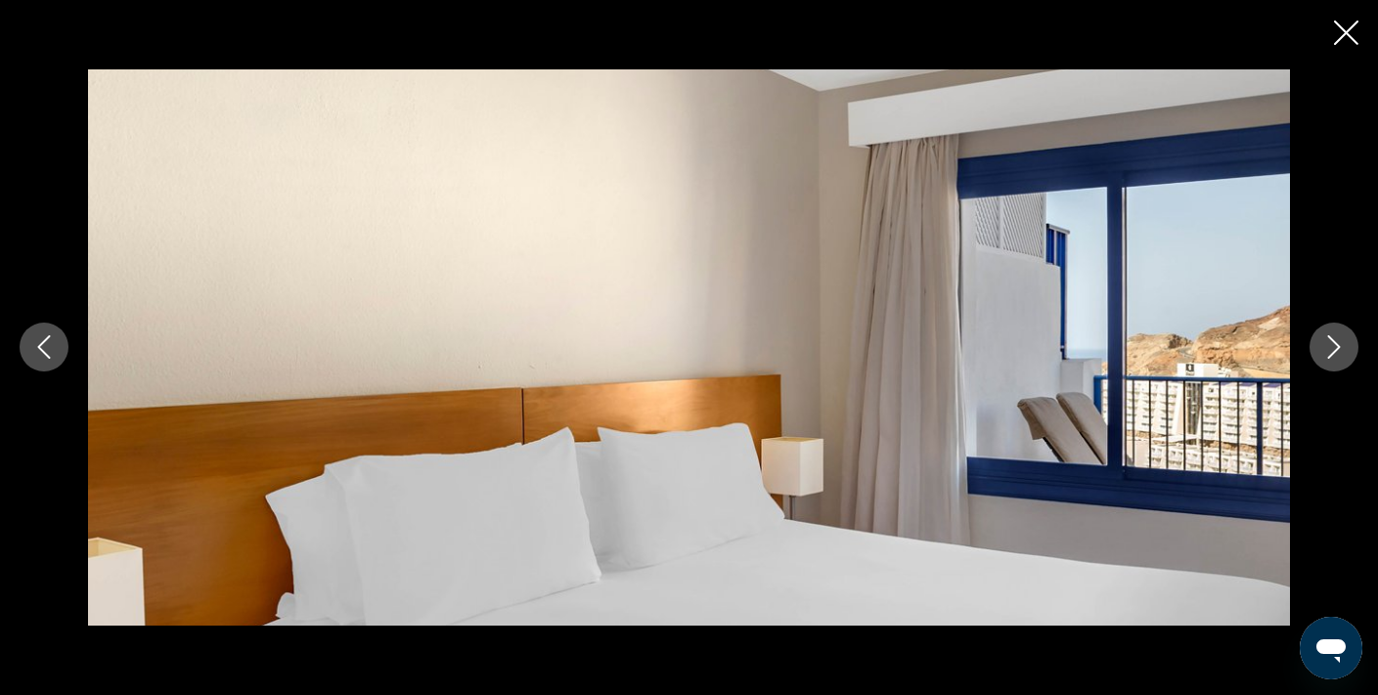
click at [1324, 350] on icon "Next image" at bounding box center [1333, 347] width 23 height 23
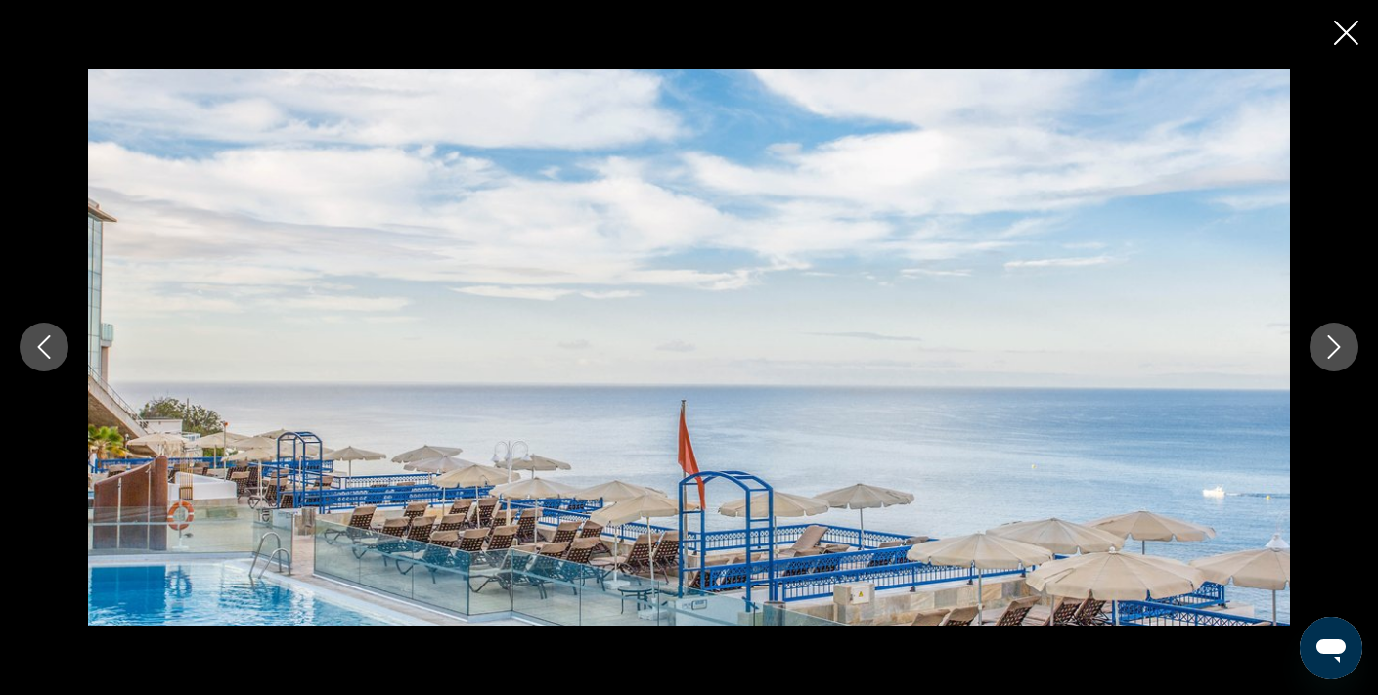
click at [1324, 350] on icon "Next image" at bounding box center [1333, 347] width 23 height 23
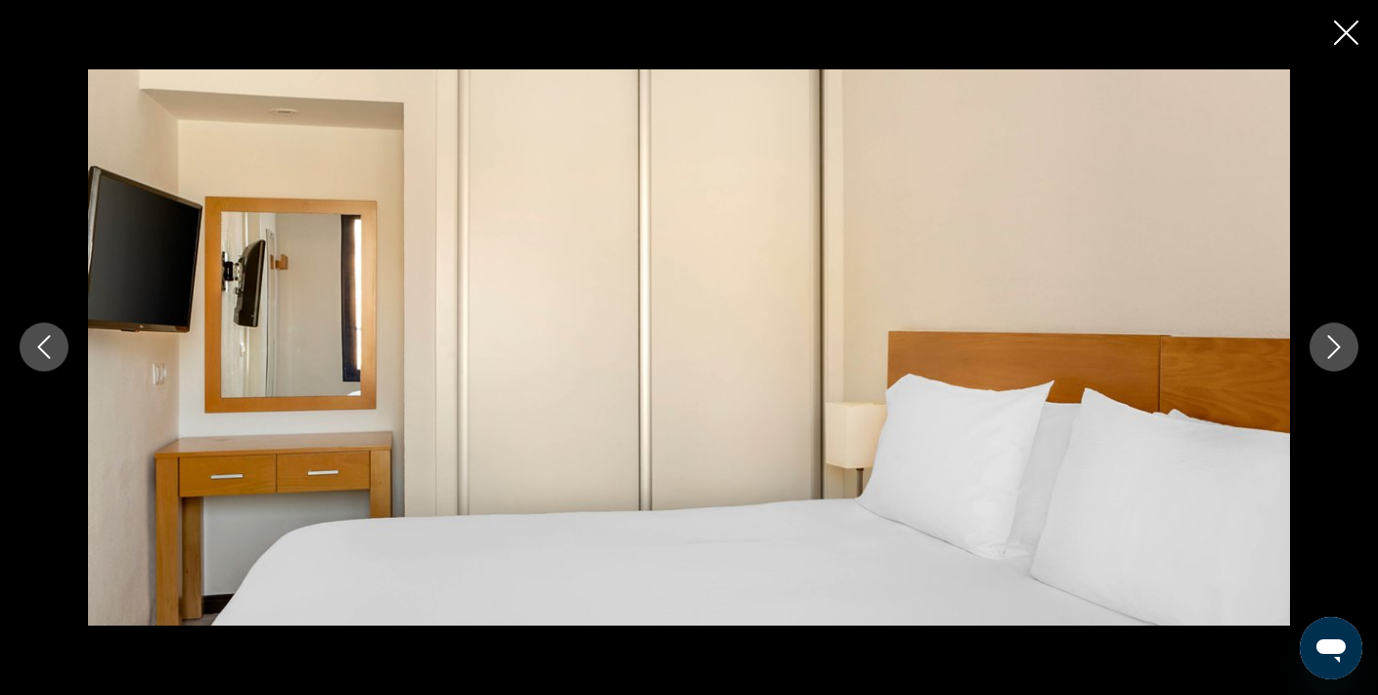
click at [1324, 350] on icon "Next image" at bounding box center [1333, 347] width 23 height 23
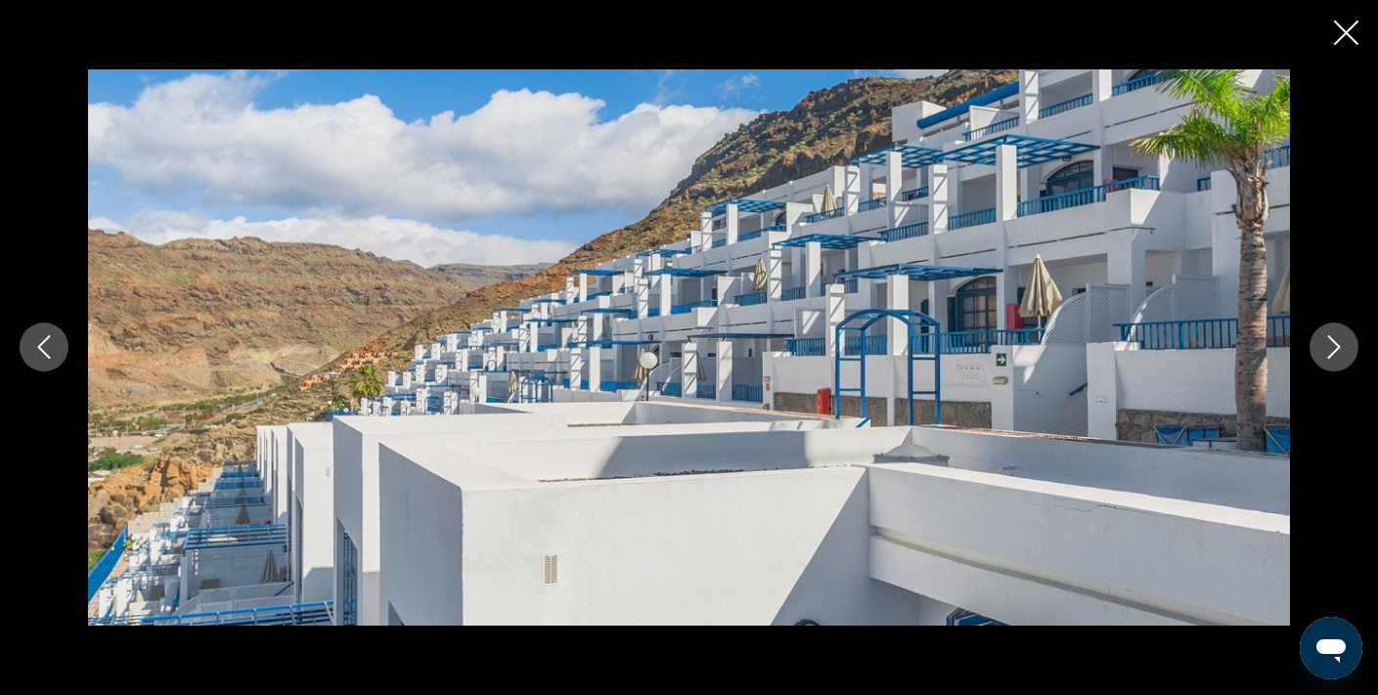
click at [1324, 350] on icon "Next image" at bounding box center [1333, 347] width 23 height 23
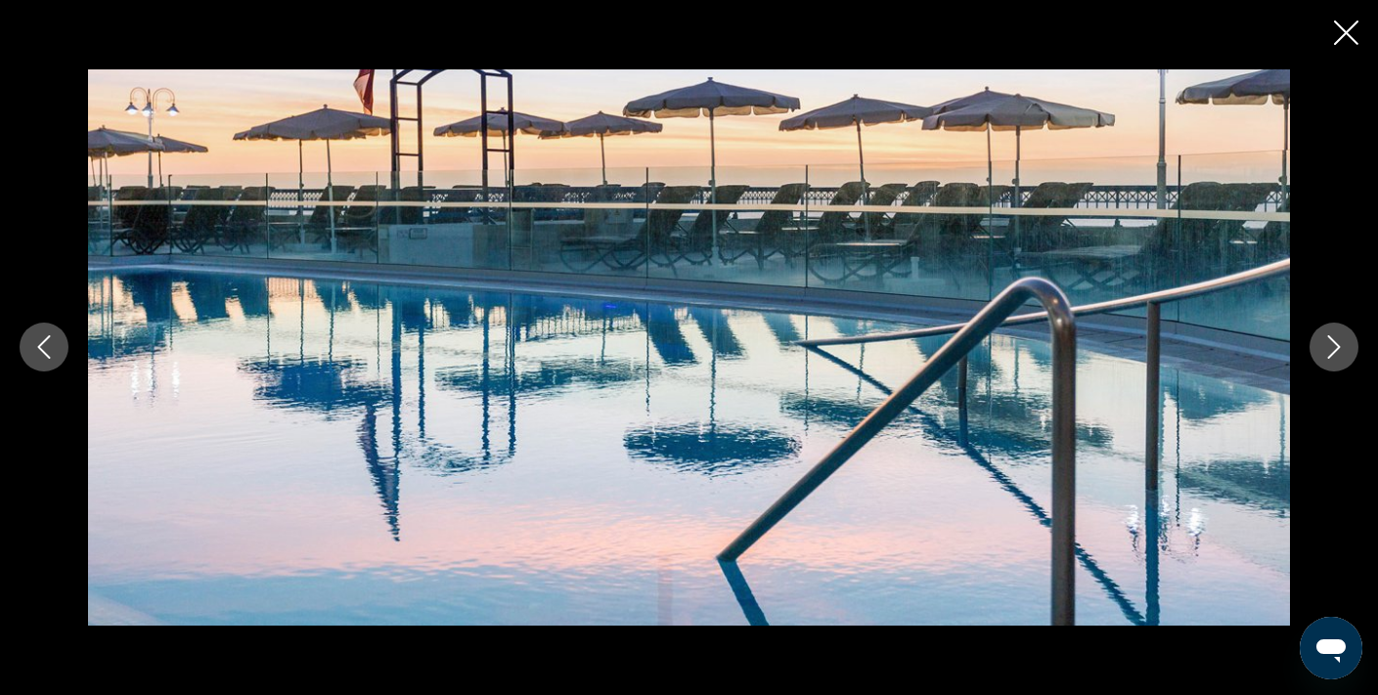
click at [1324, 350] on icon "Next image" at bounding box center [1333, 347] width 23 height 23
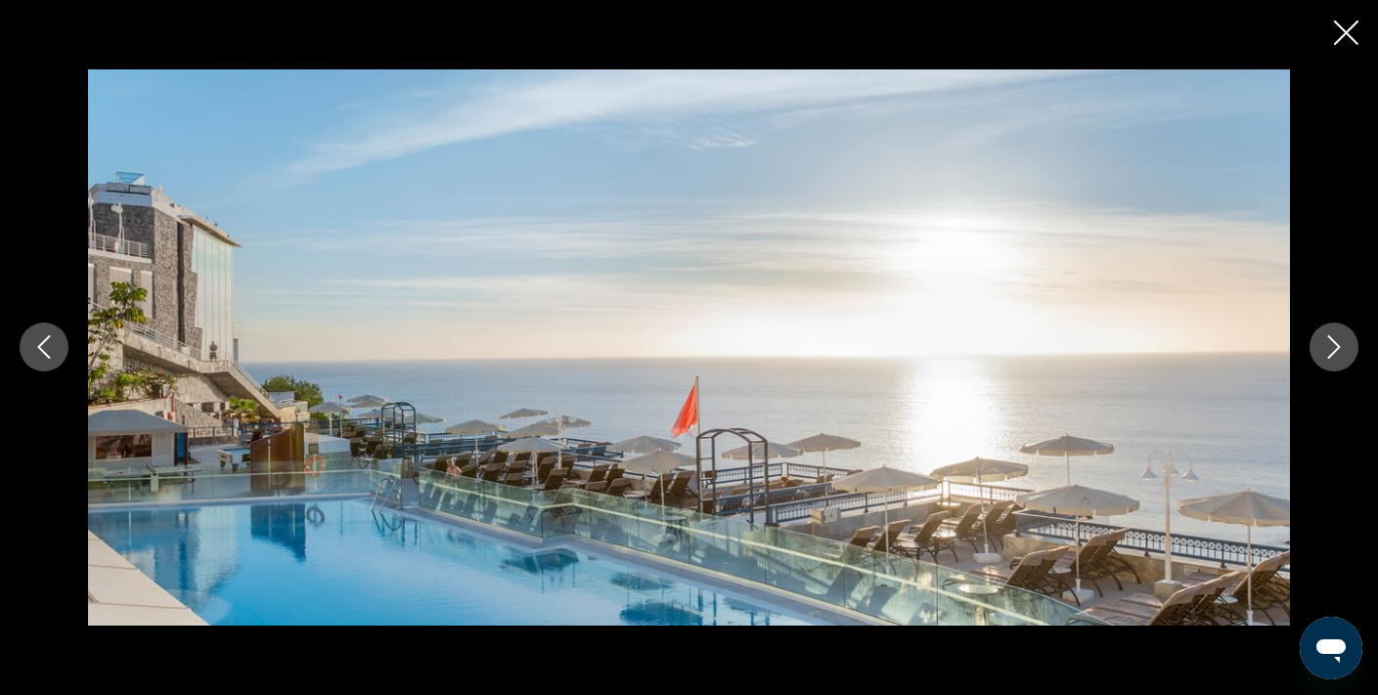
click at [1324, 350] on icon "Next image" at bounding box center [1333, 347] width 23 height 23
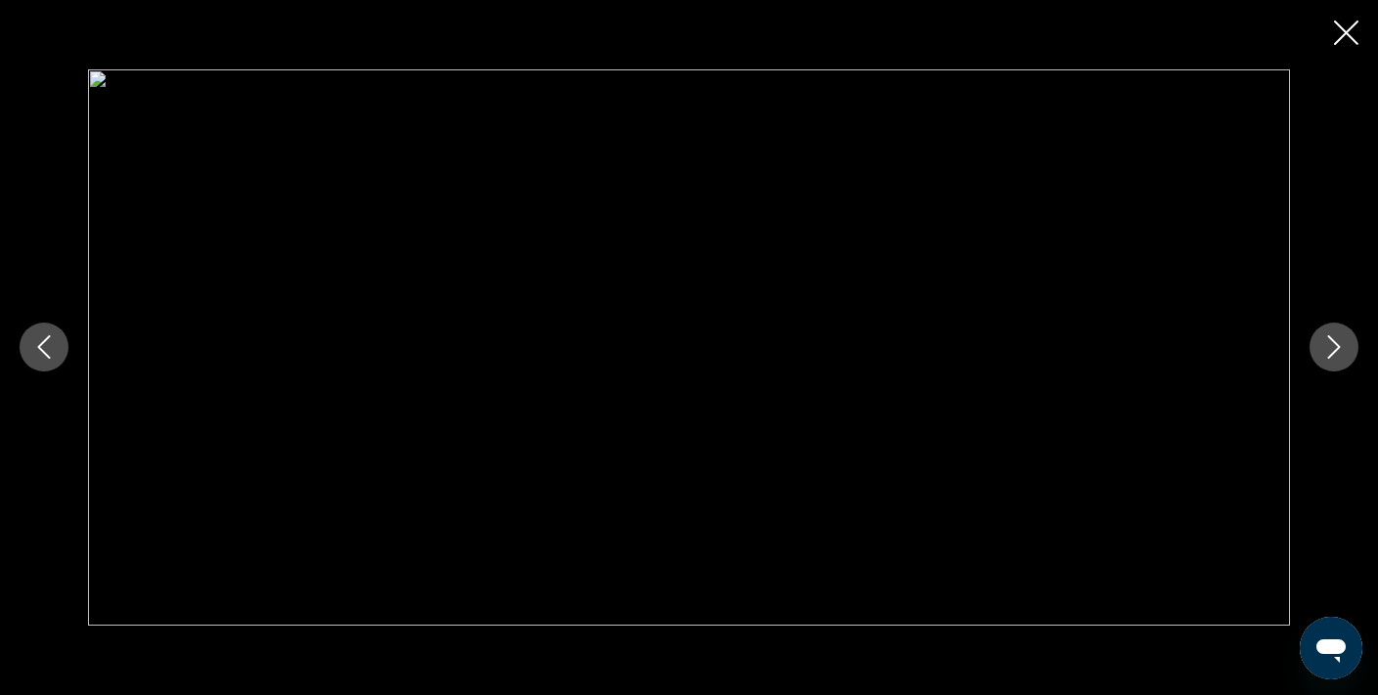
click at [1333, 345] on icon "Next image" at bounding box center [1333, 347] width 23 height 23
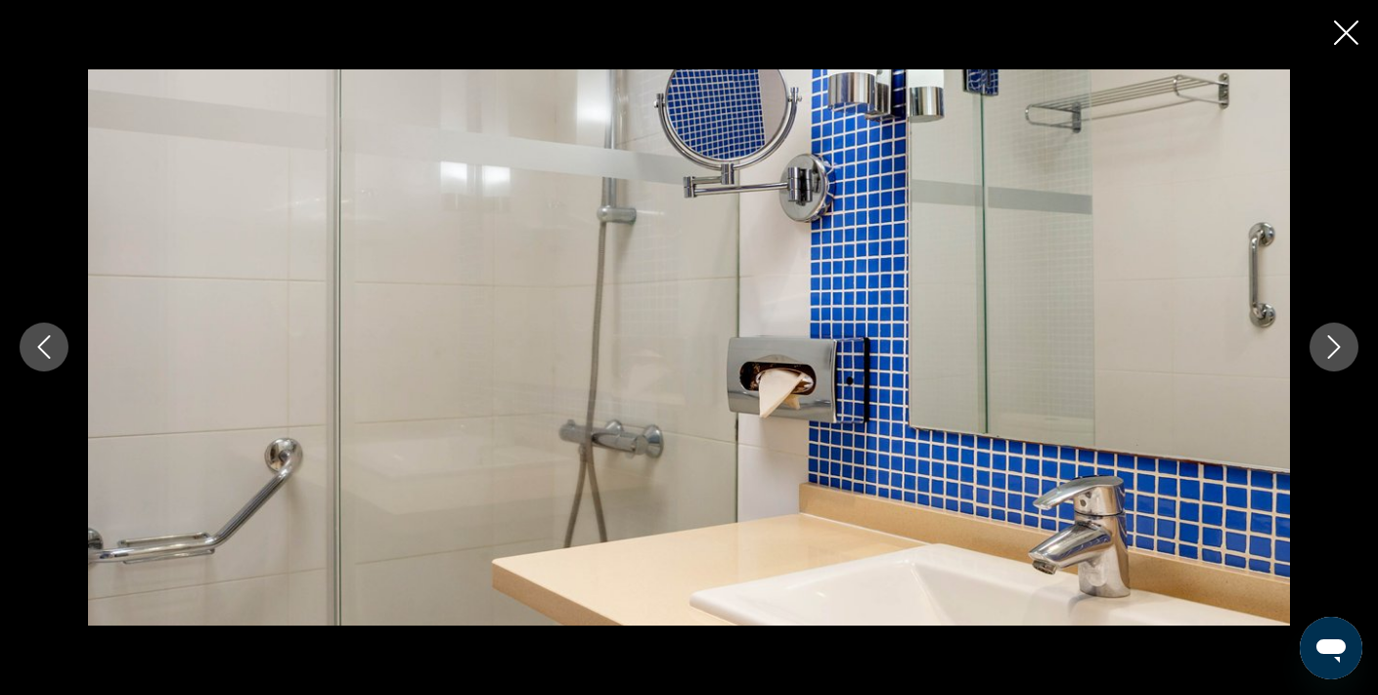
click at [1333, 345] on icon "Next image" at bounding box center [1333, 347] width 23 height 23
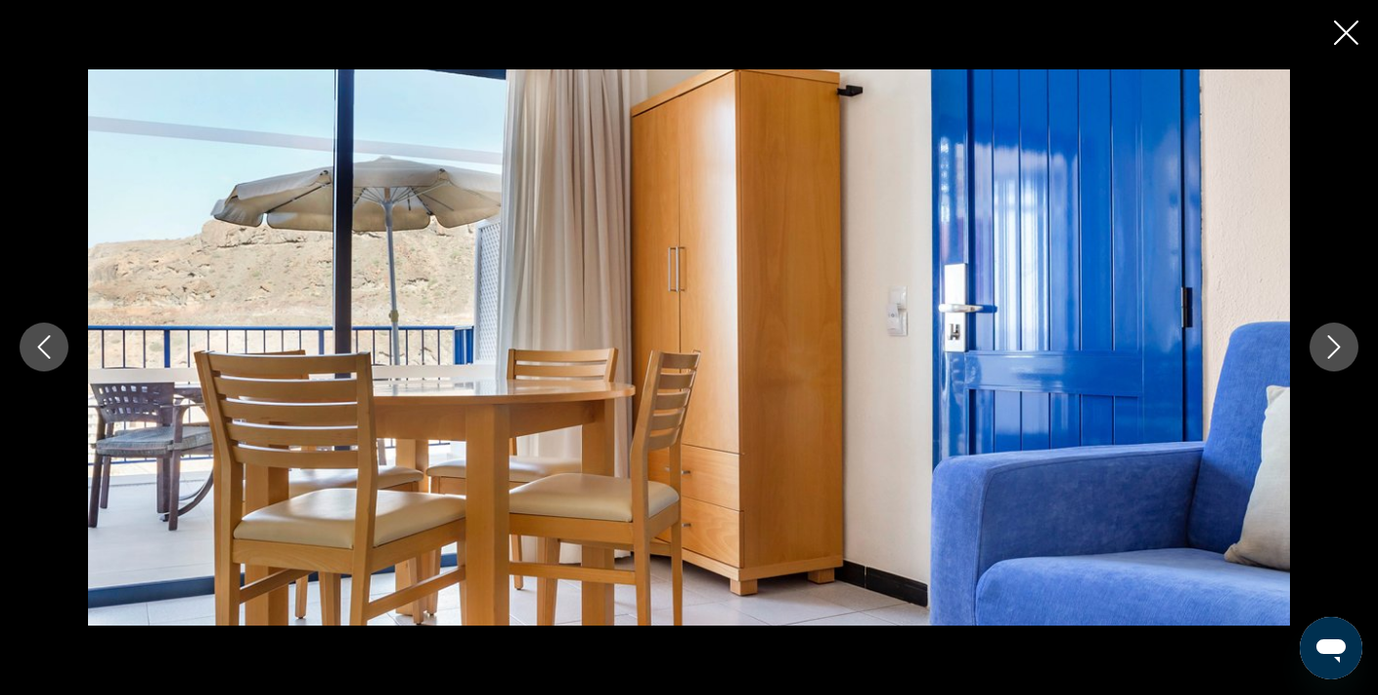
click at [1333, 345] on icon "Next image" at bounding box center [1333, 347] width 23 height 23
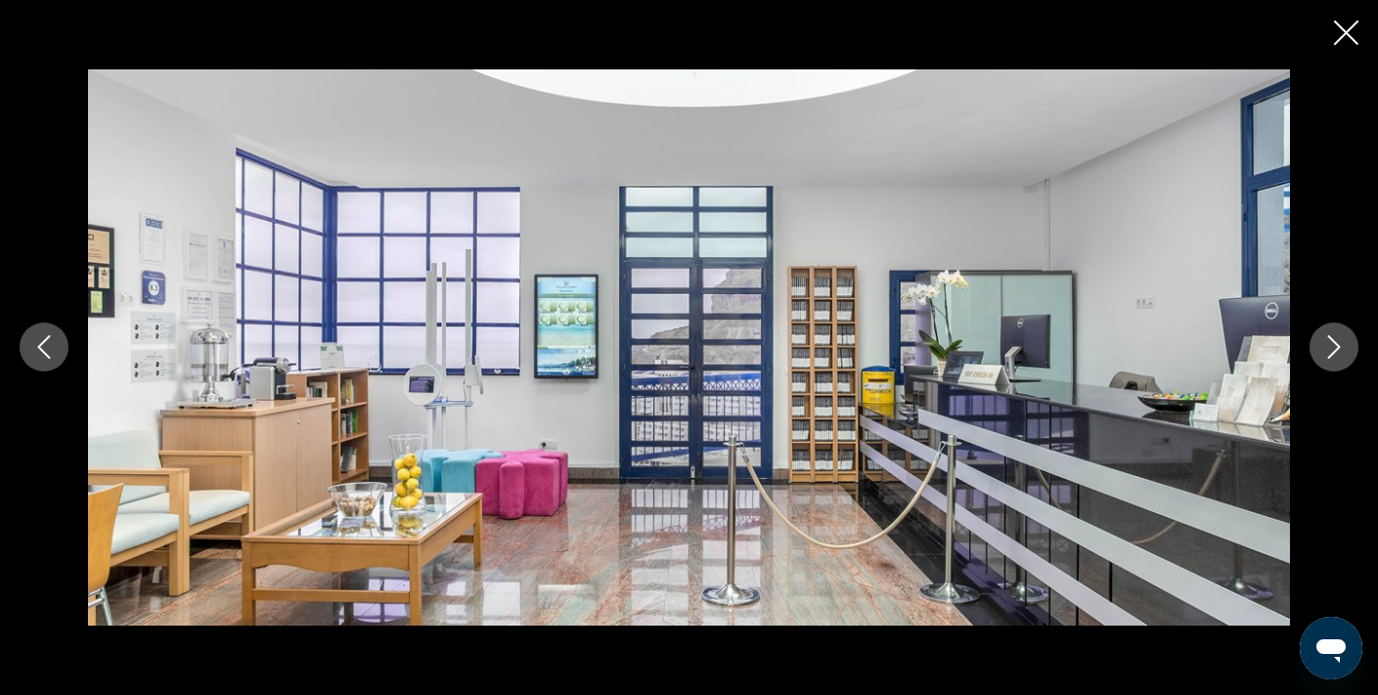
click at [1333, 345] on icon "Next image" at bounding box center [1333, 347] width 23 height 23
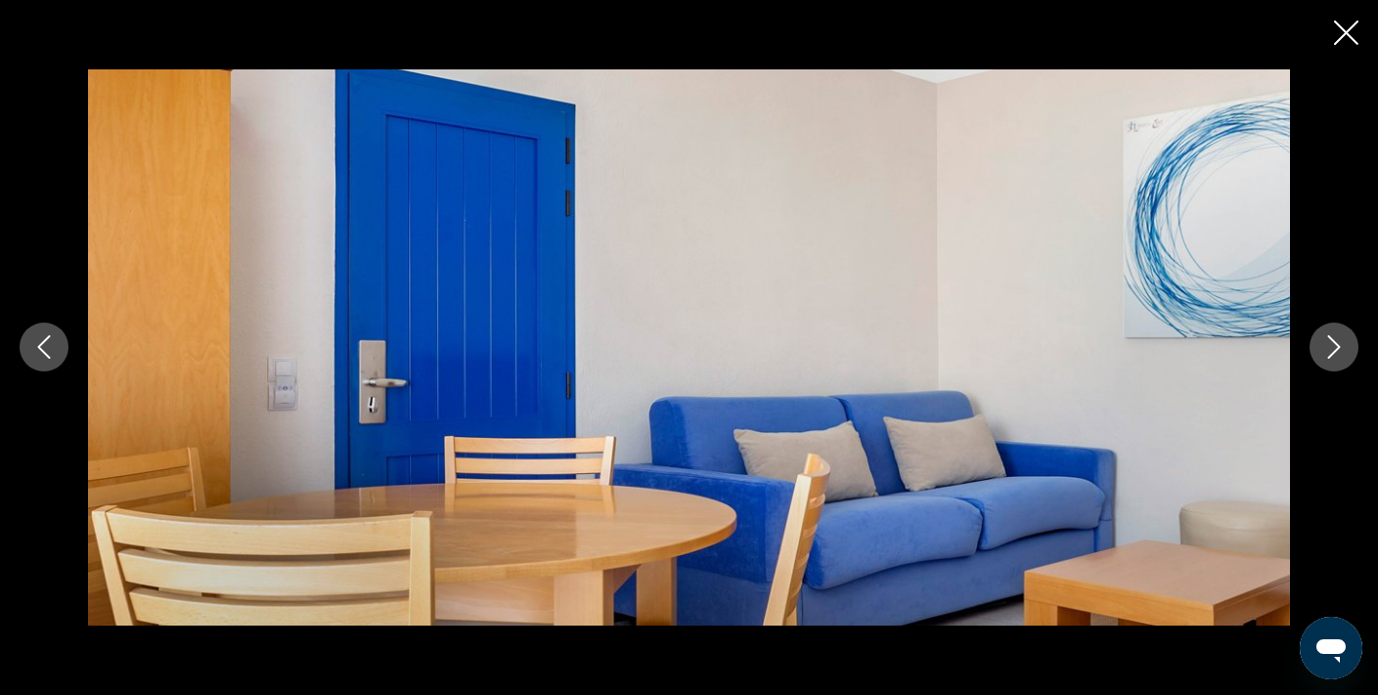
click at [1333, 345] on icon "Next image" at bounding box center [1333, 347] width 23 height 23
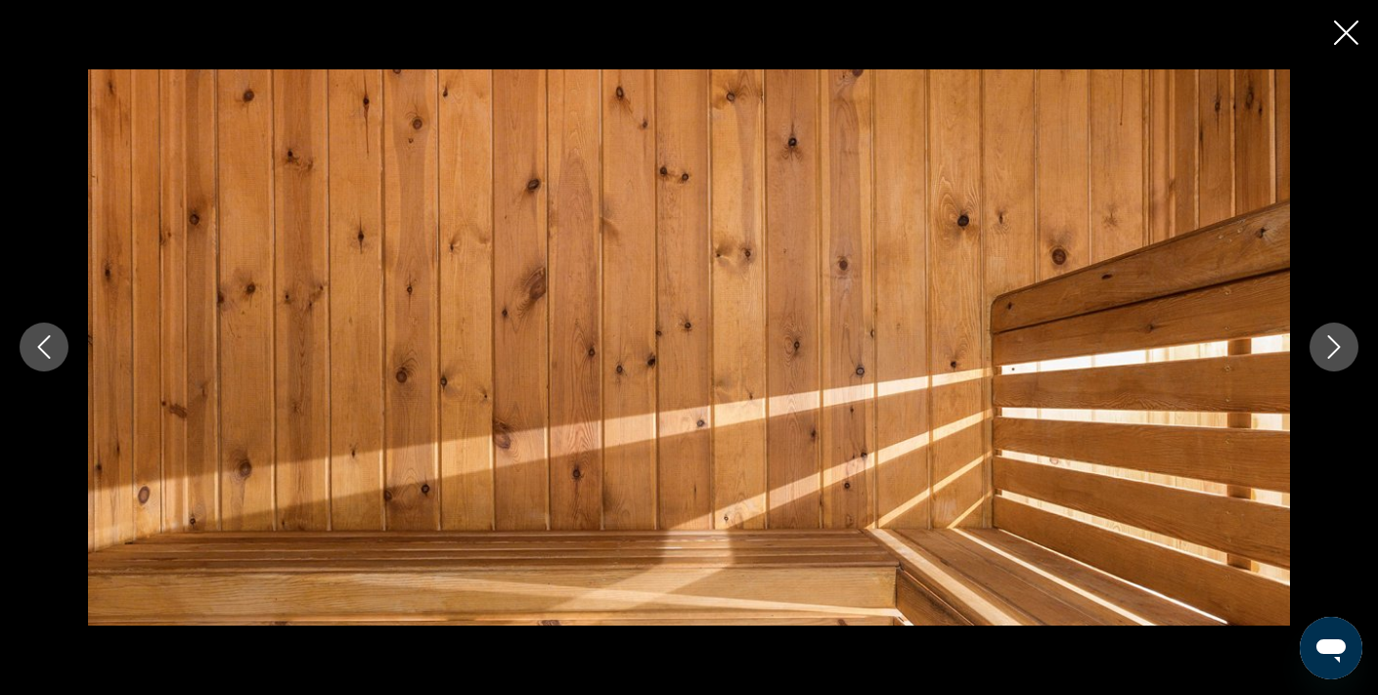
click at [1333, 345] on icon "Next image" at bounding box center [1333, 347] width 23 height 23
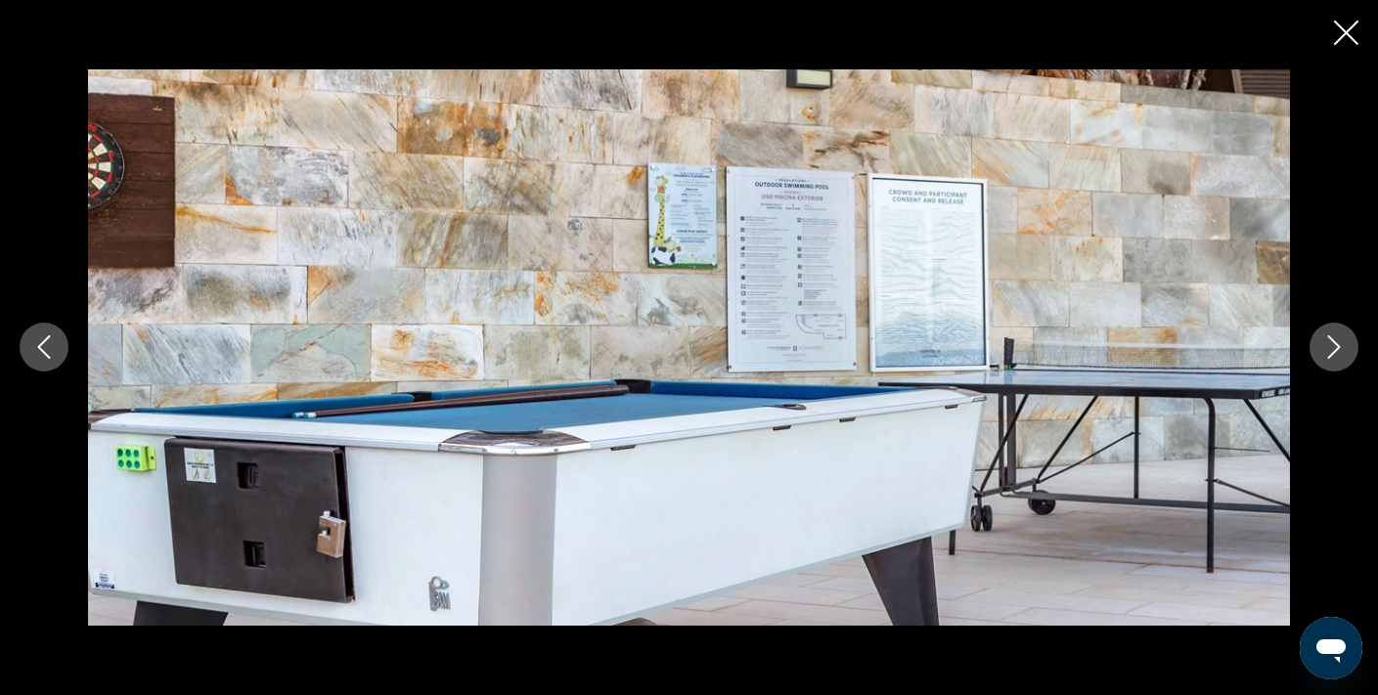
click at [1333, 345] on icon "Next image" at bounding box center [1333, 347] width 23 height 23
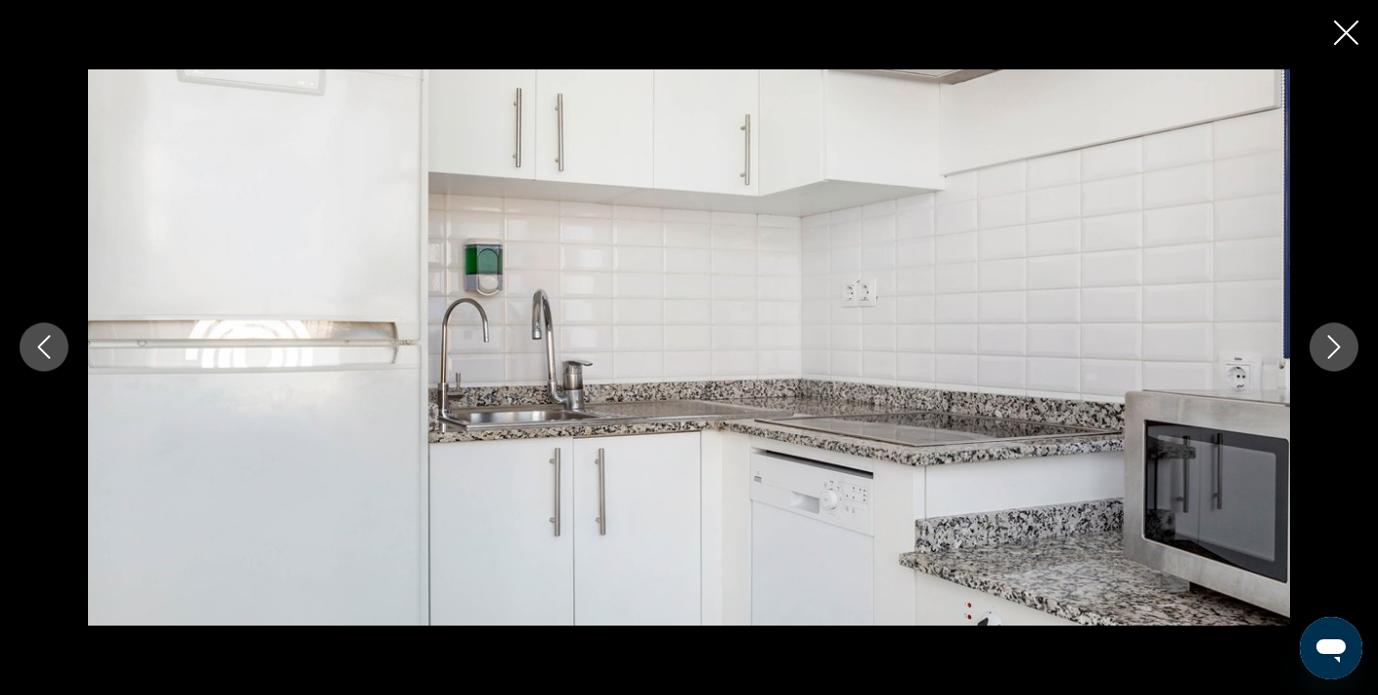
click at [1333, 345] on icon "Next image" at bounding box center [1333, 347] width 23 height 23
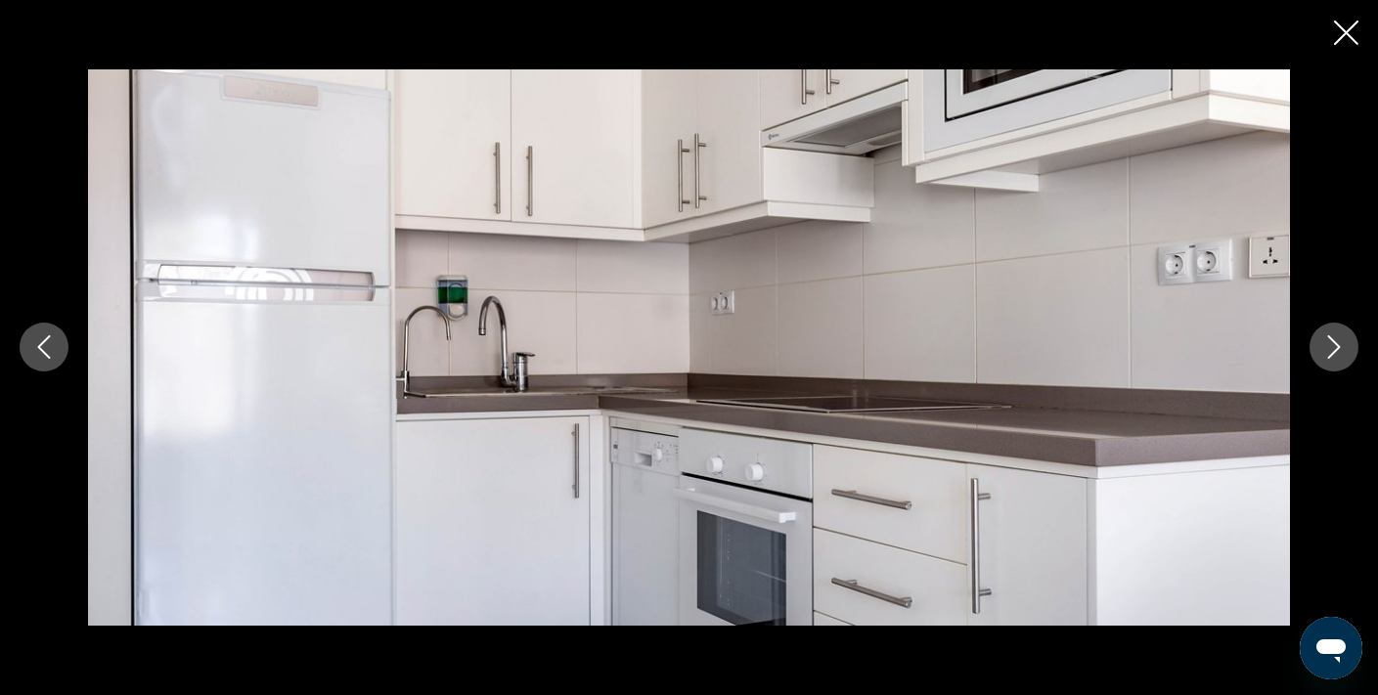
click at [1333, 345] on icon "Next image" at bounding box center [1333, 347] width 23 height 23
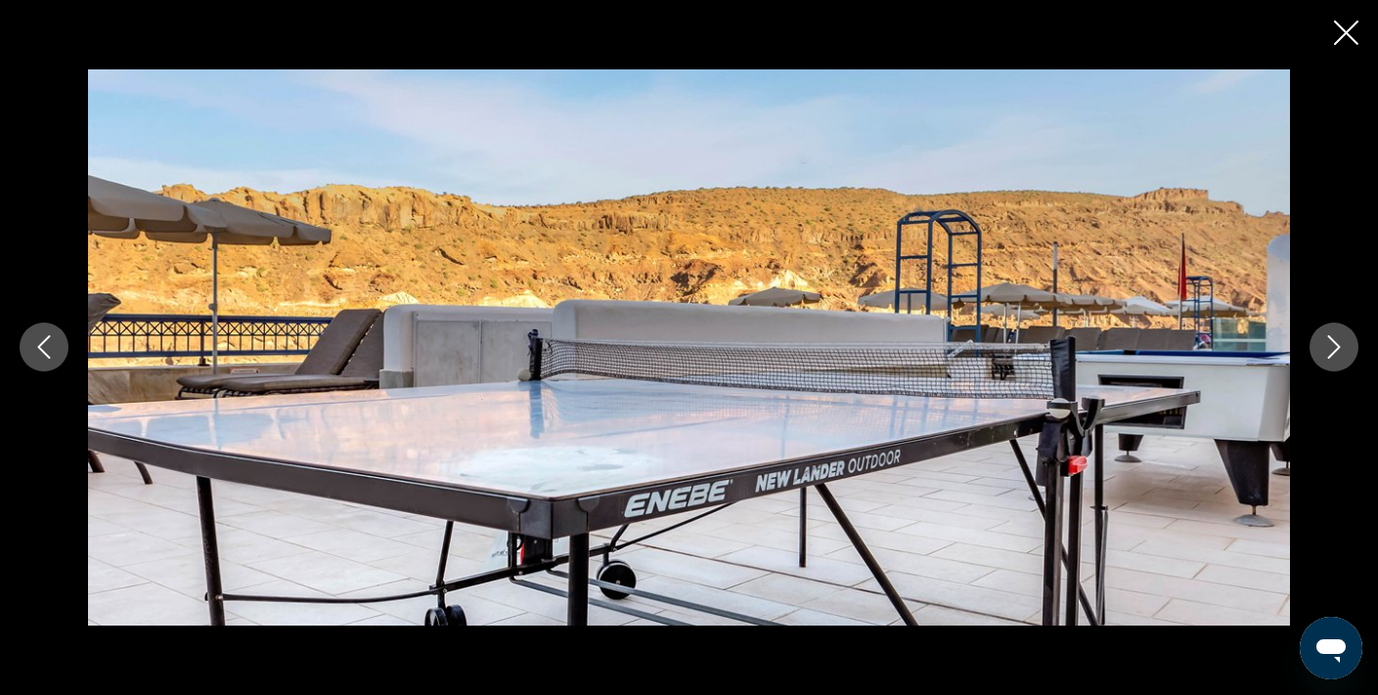
click at [1333, 345] on icon "Next image" at bounding box center [1333, 347] width 23 height 23
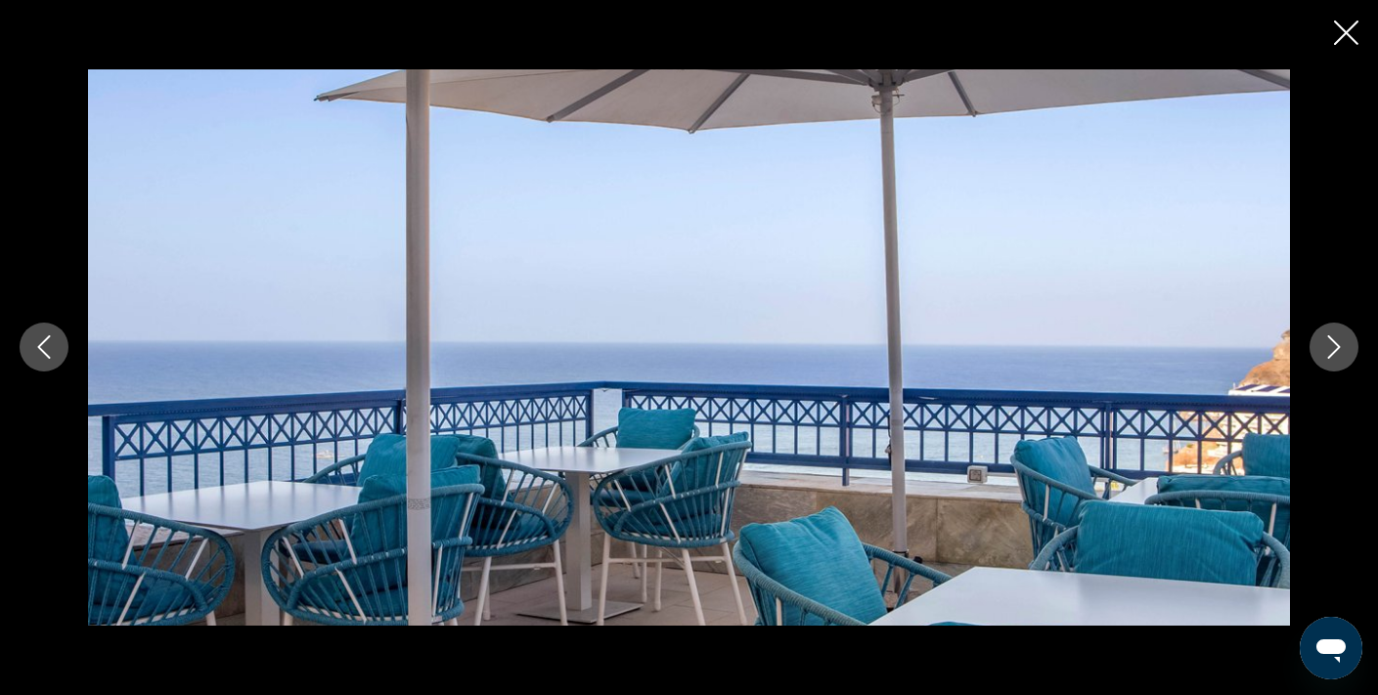
click at [1333, 345] on icon "Next image" at bounding box center [1333, 347] width 23 height 23
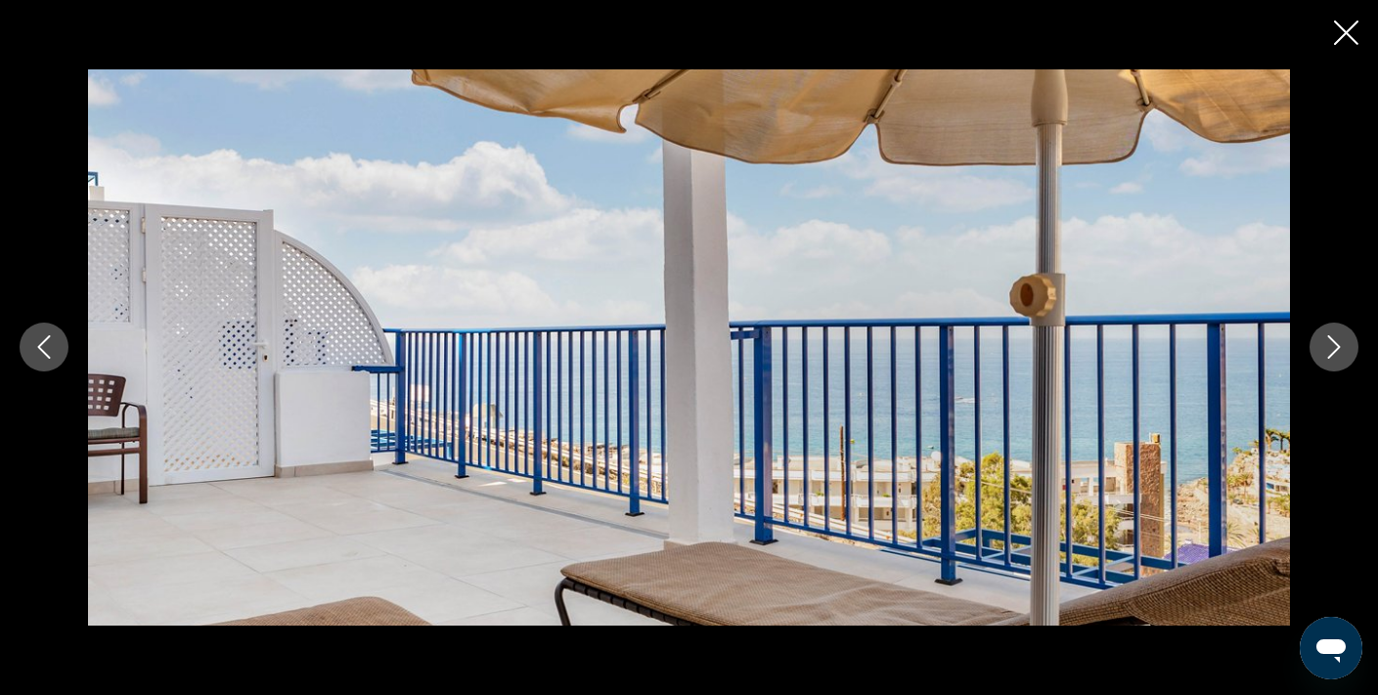
click at [1333, 361] on button "Next image" at bounding box center [1334, 347] width 49 height 49
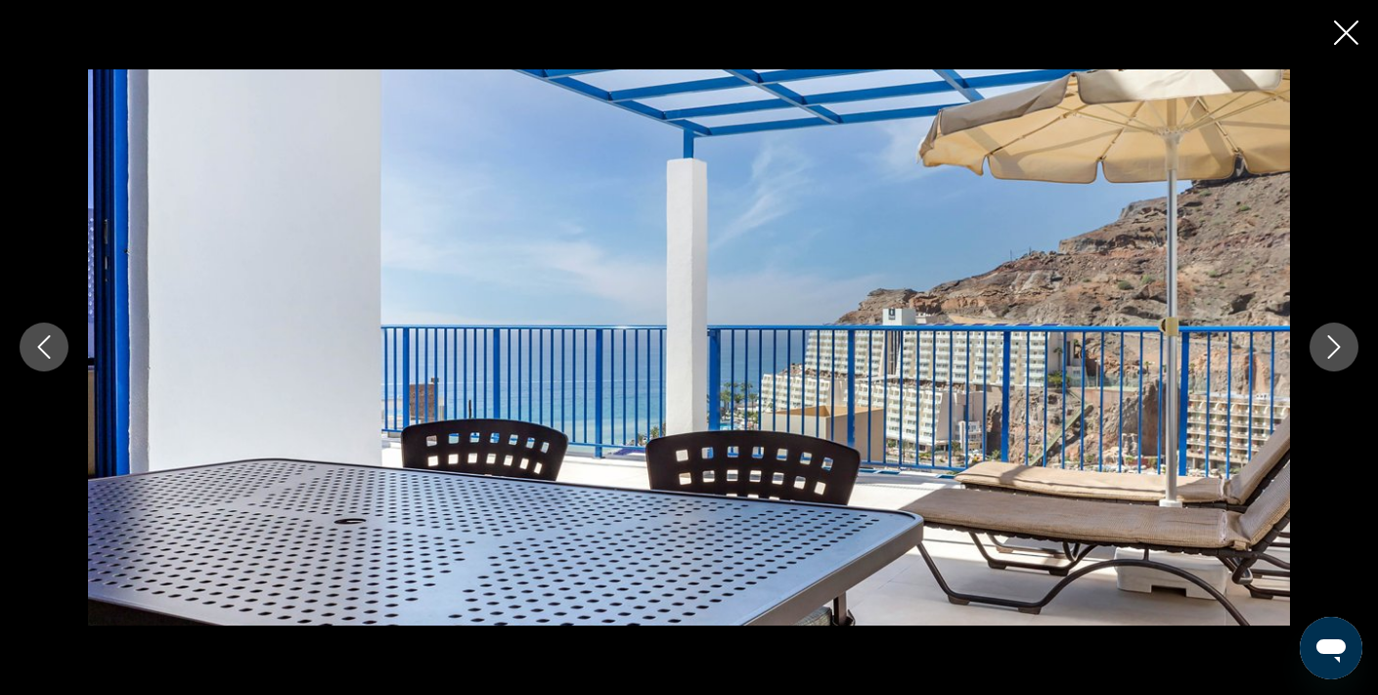
click at [1348, 37] on icon "Close slideshow" at bounding box center [1346, 33] width 24 height 24
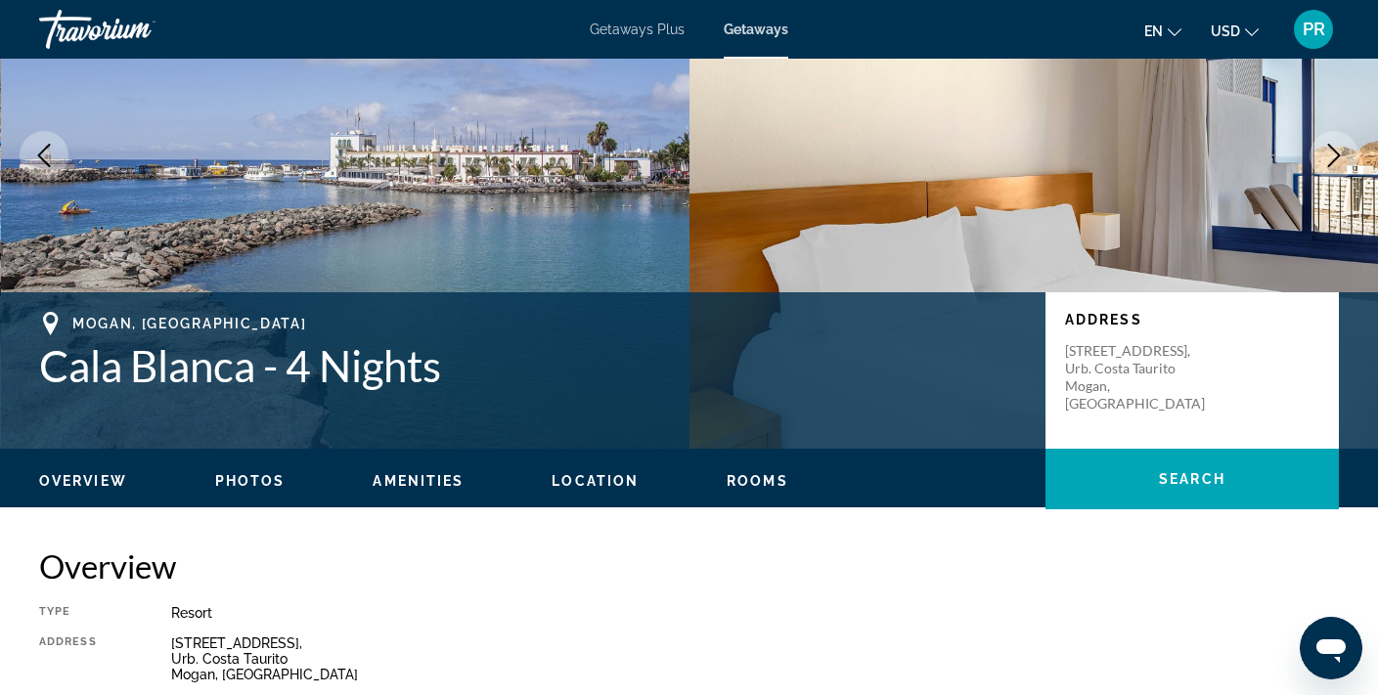
scroll to position [0, 0]
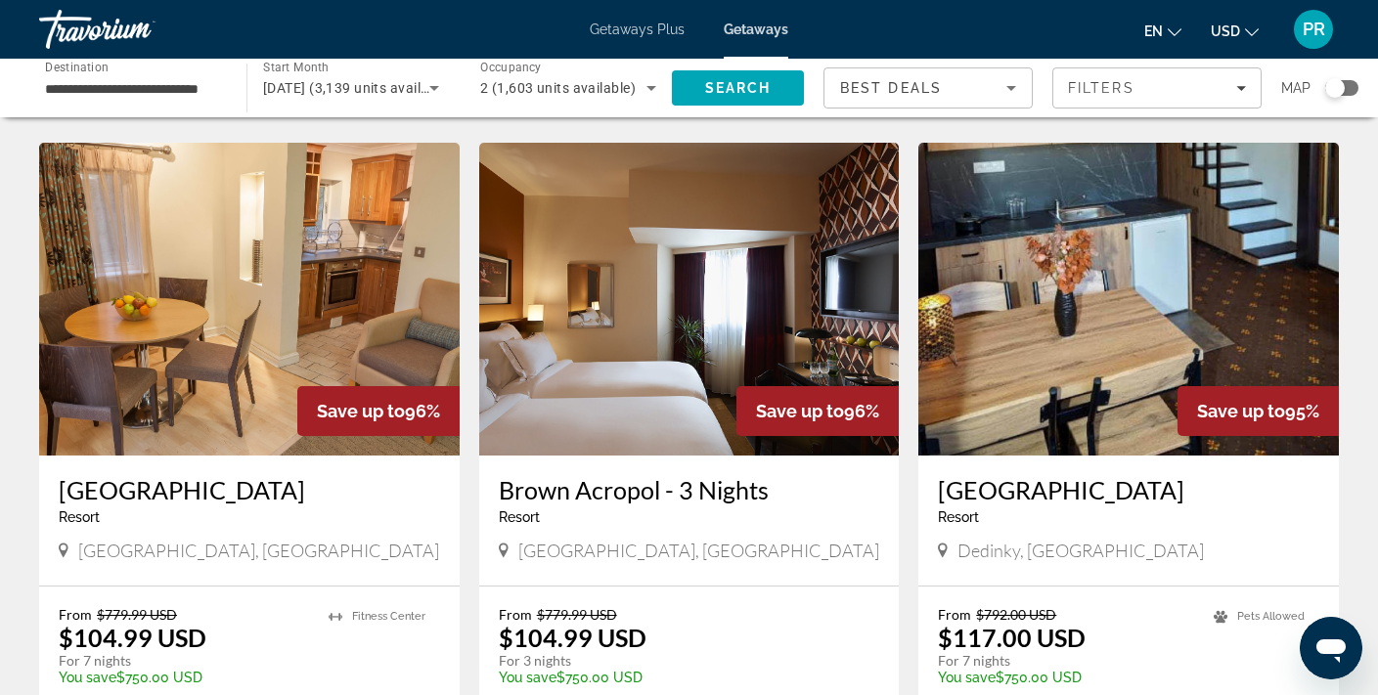
scroll to position [2498, 0]
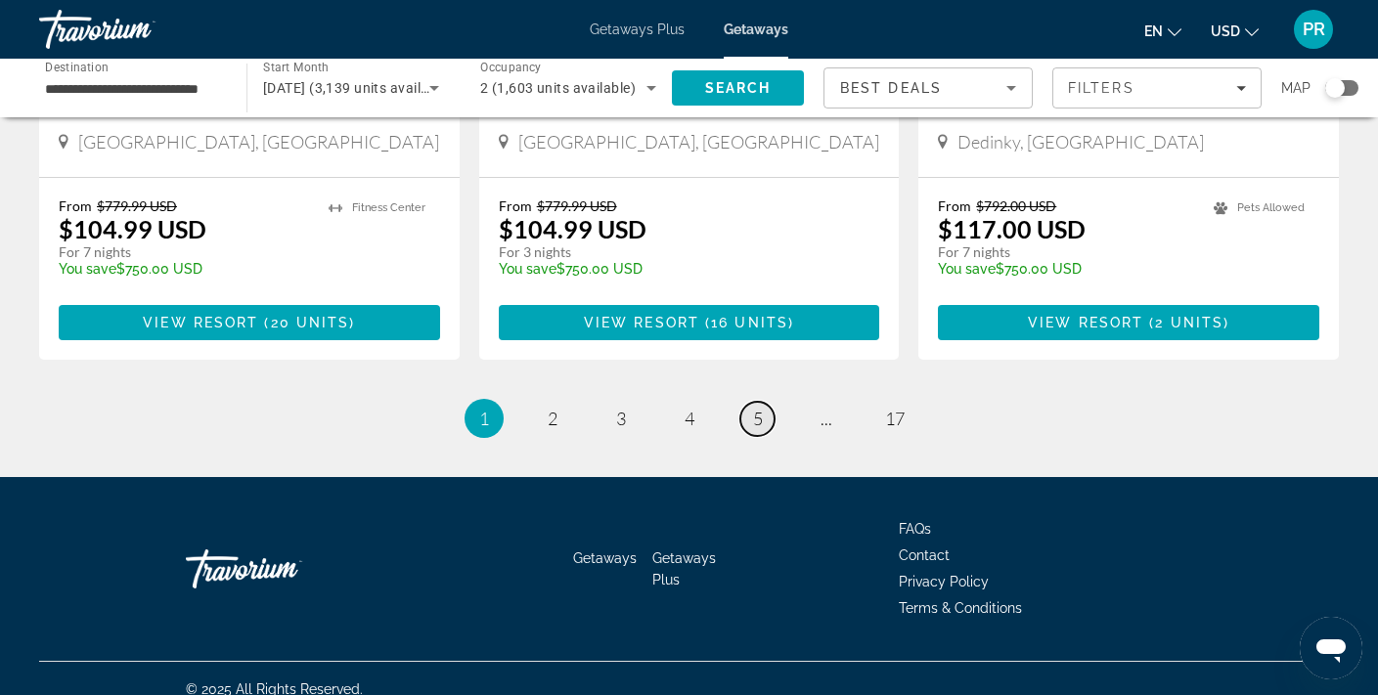
click at [753, 408] on span "5" at bounding box center [758, 419] width 10 height 22
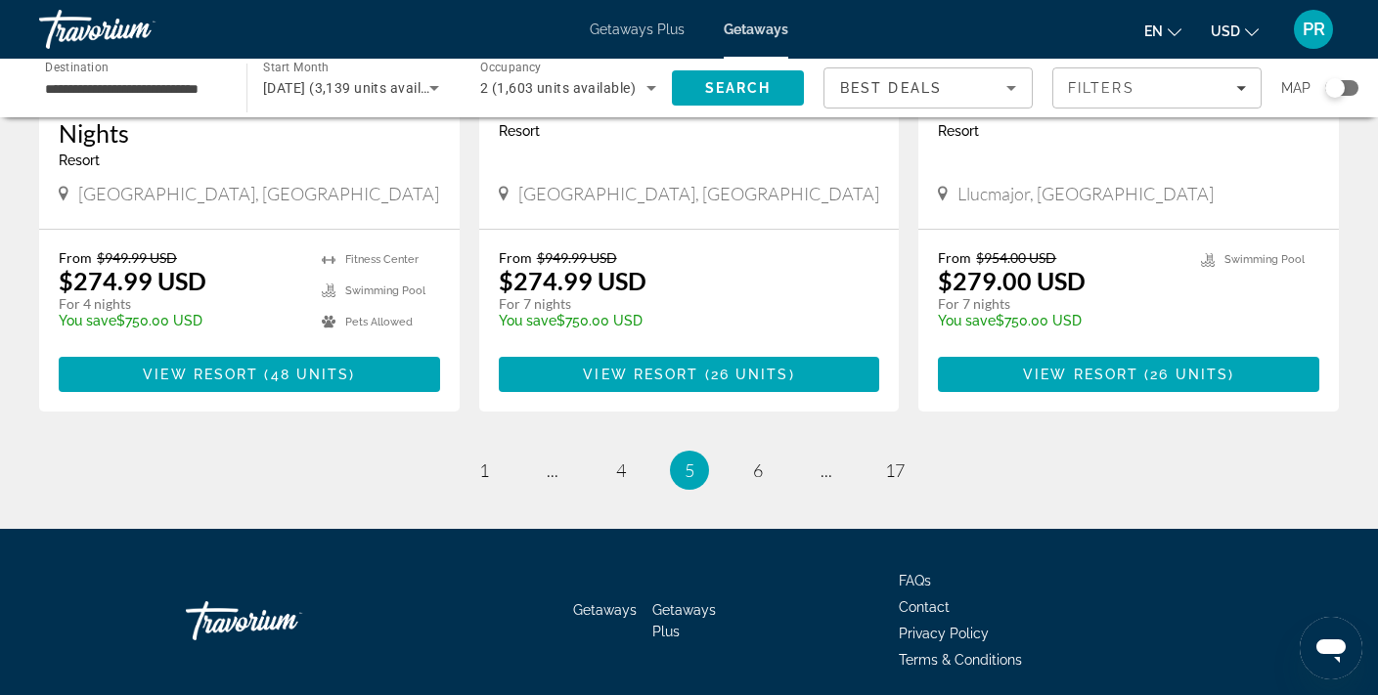
scroll to position [2498, 0]
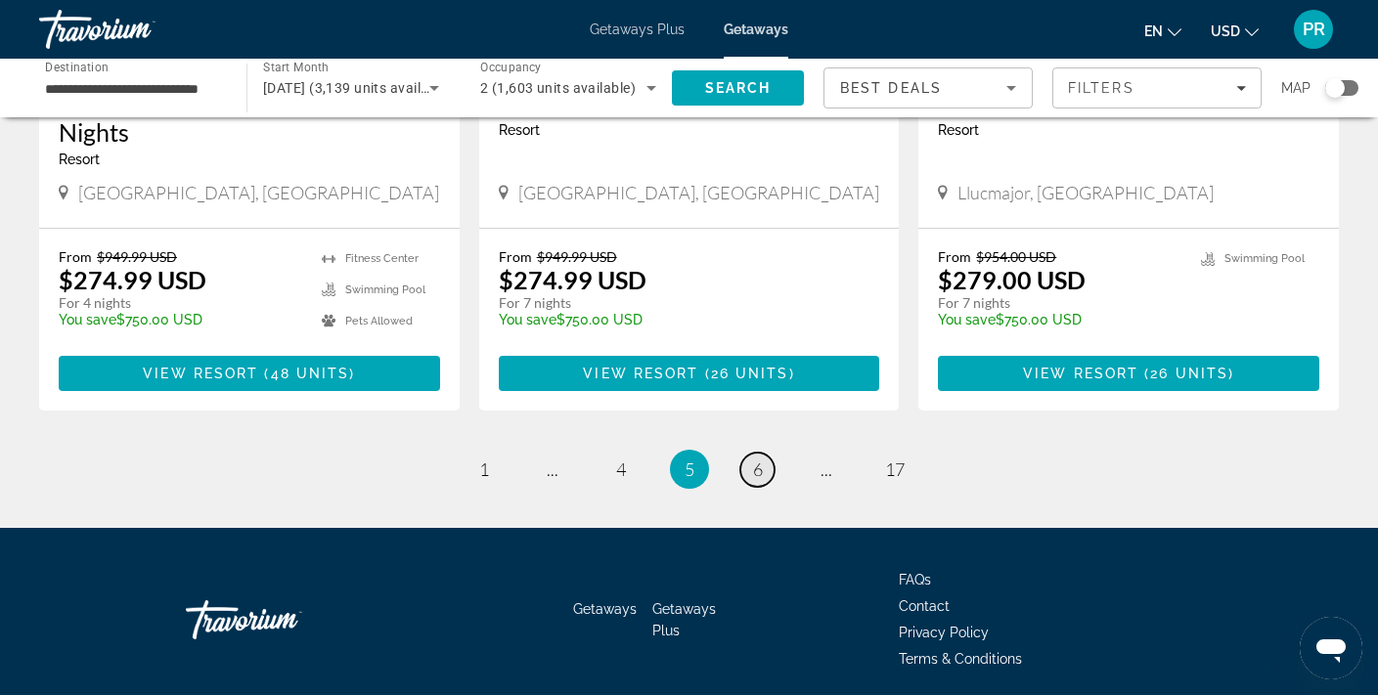
click at [756, 459] on span "6" at bounding box center [758, 470] width 10 height 22
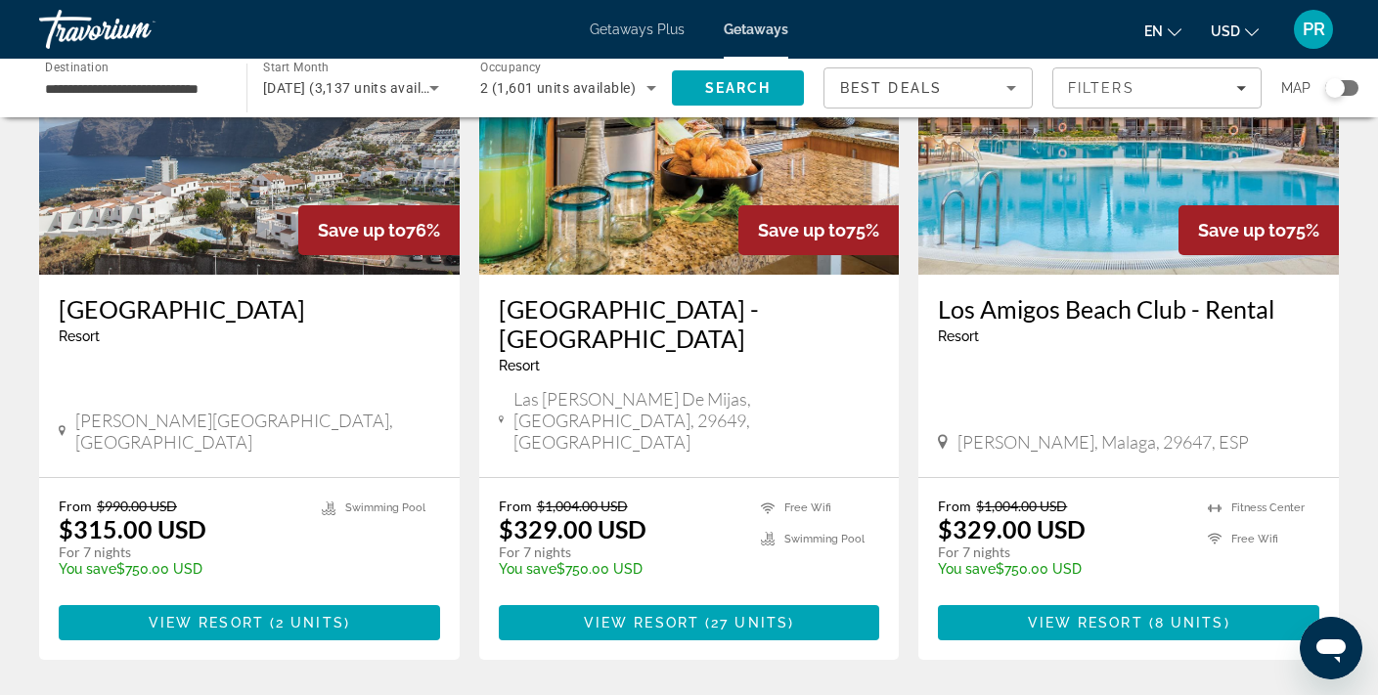
scroll to position [2361, 0]
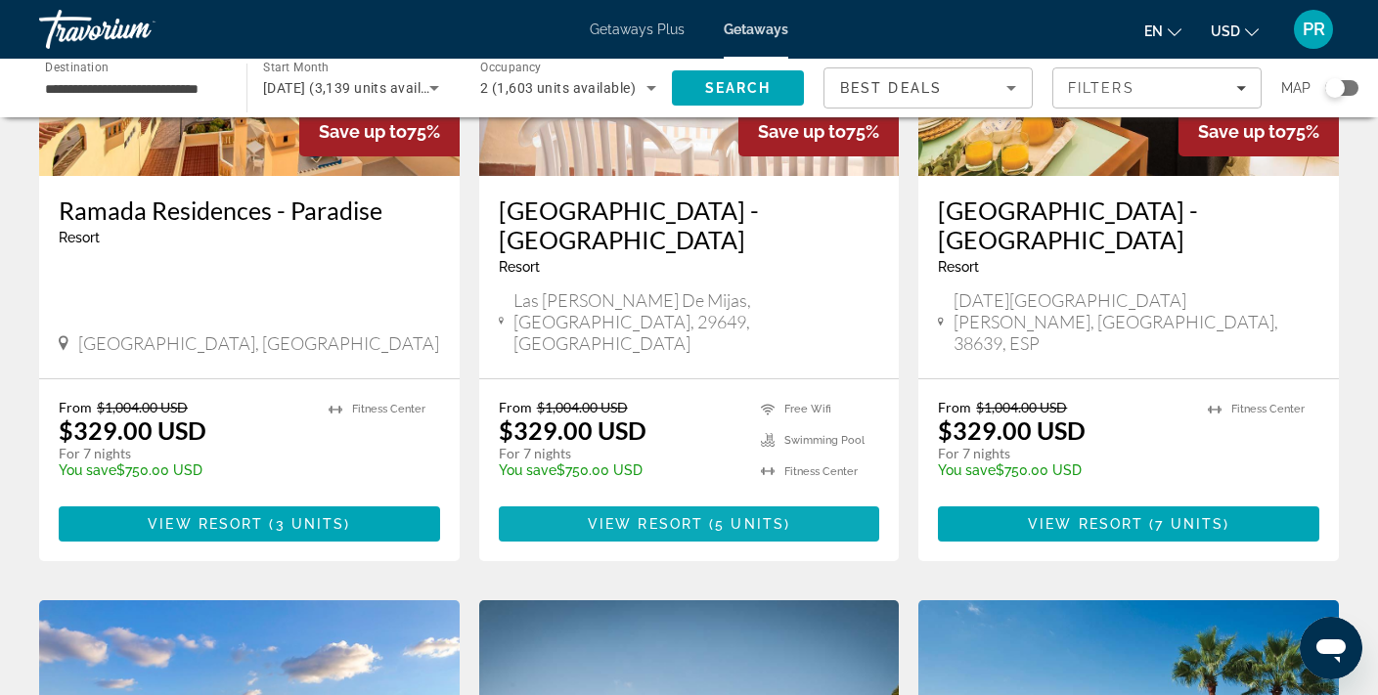
scroll to position [325, 0]
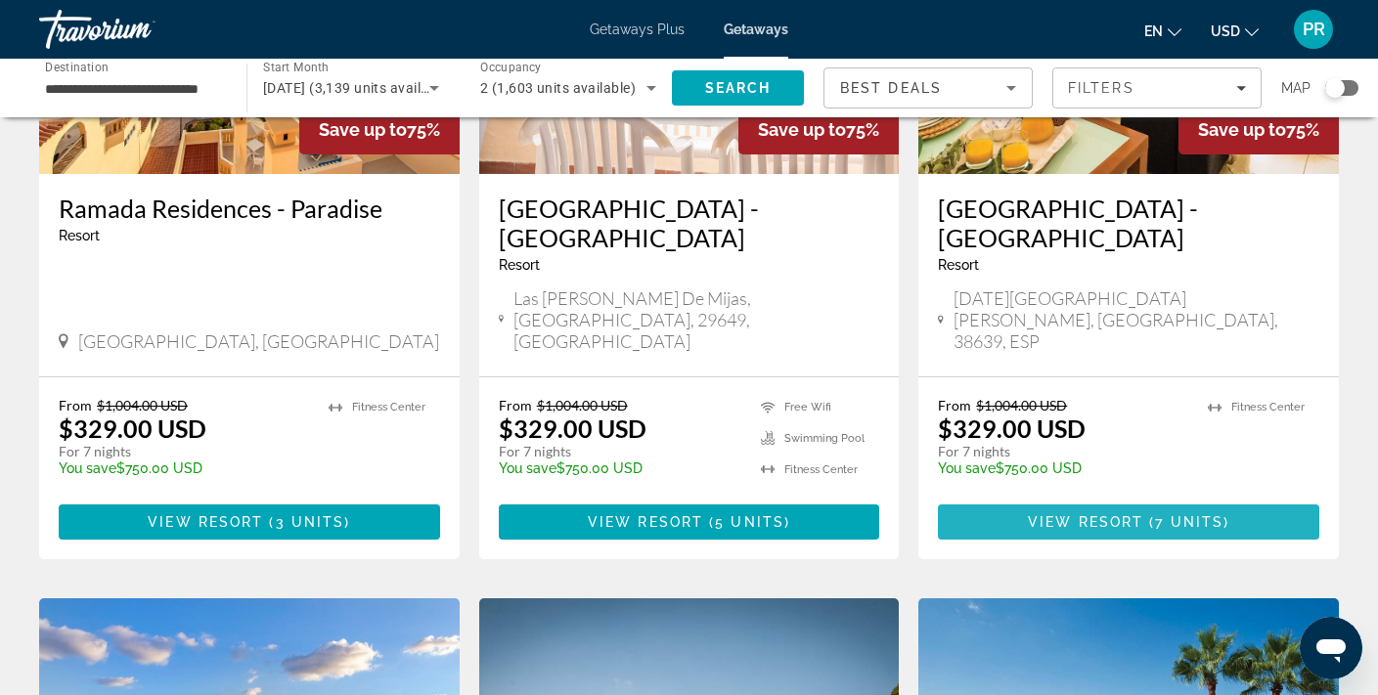
click at [1091, 515] on span "View Resort" at bounding box center [1085, 523] width 115 height 16
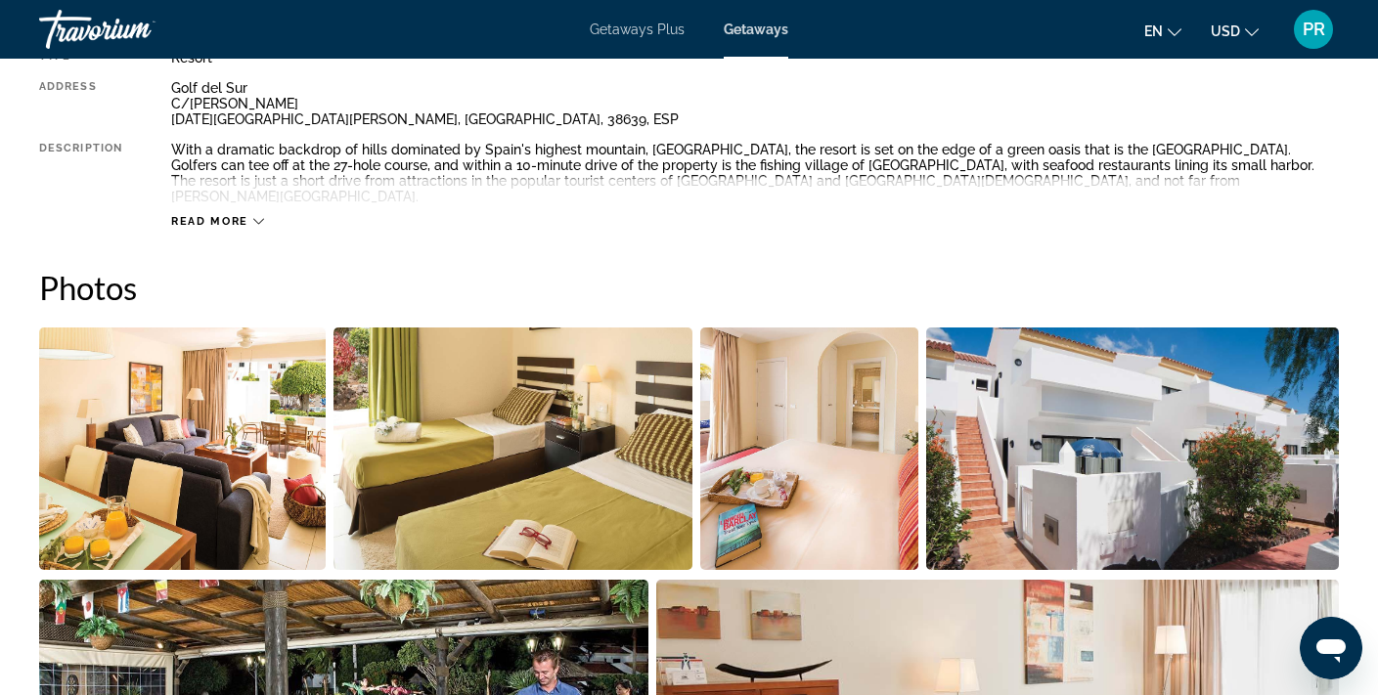
scroll to position [758, 0]
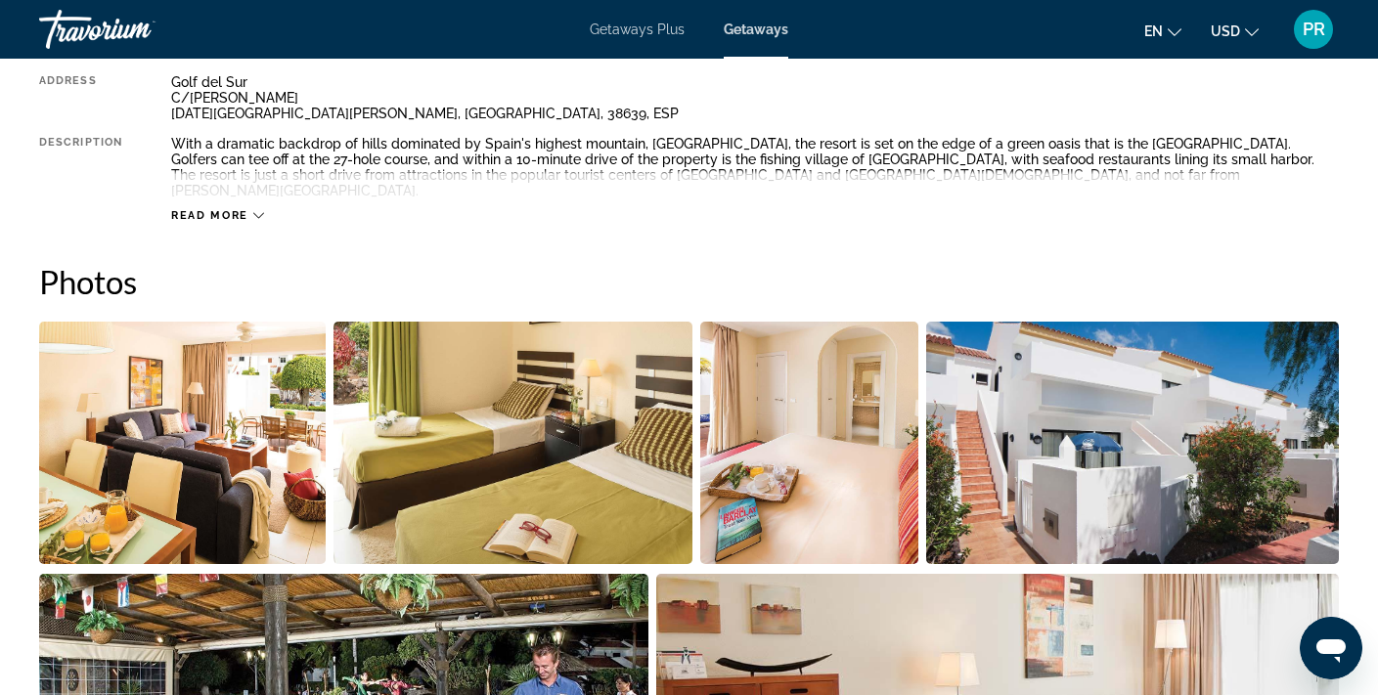
click at [201, 349] on img "Open full-screen image slider" at bounding box center [182, 443] width 287 height 243
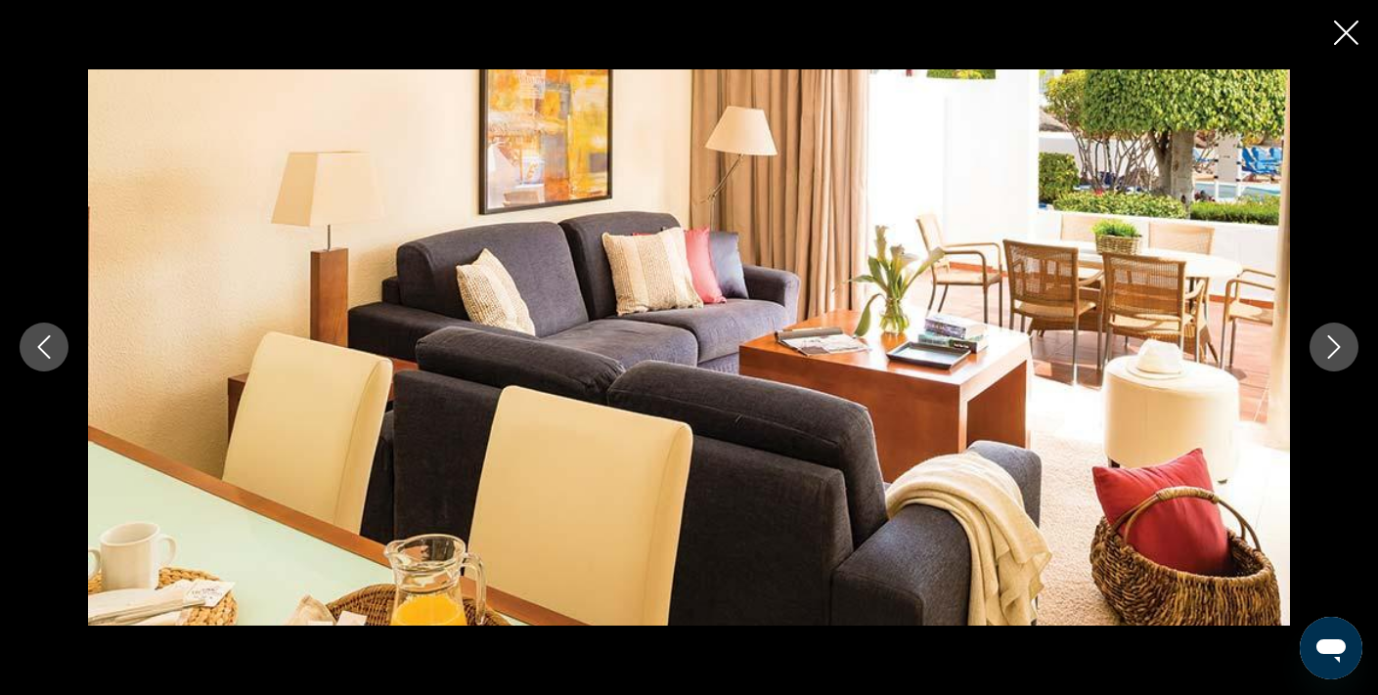
click at [1333, 341] on icon "Next image" at bounding box center [1334, 347] width 13 height 23
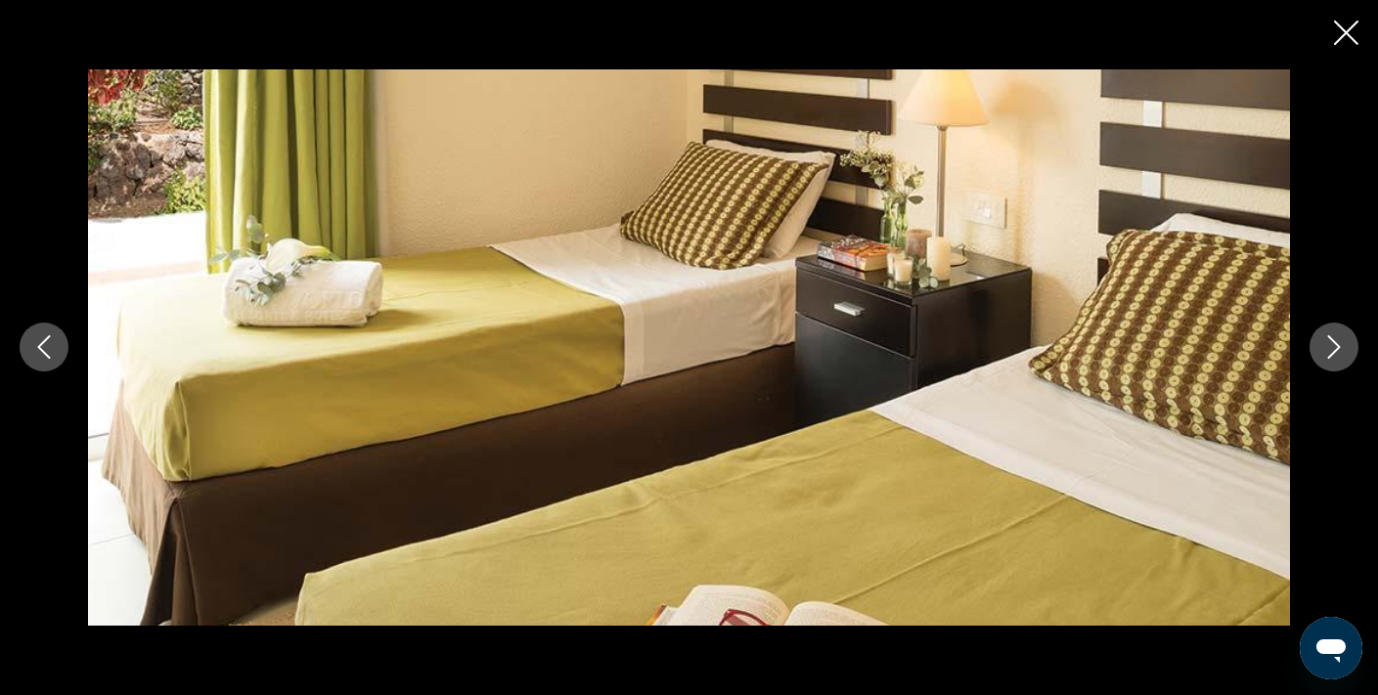
click at [1333, 341] on icon "Next image" at bounding box center [1334, 347] width 13 height 23
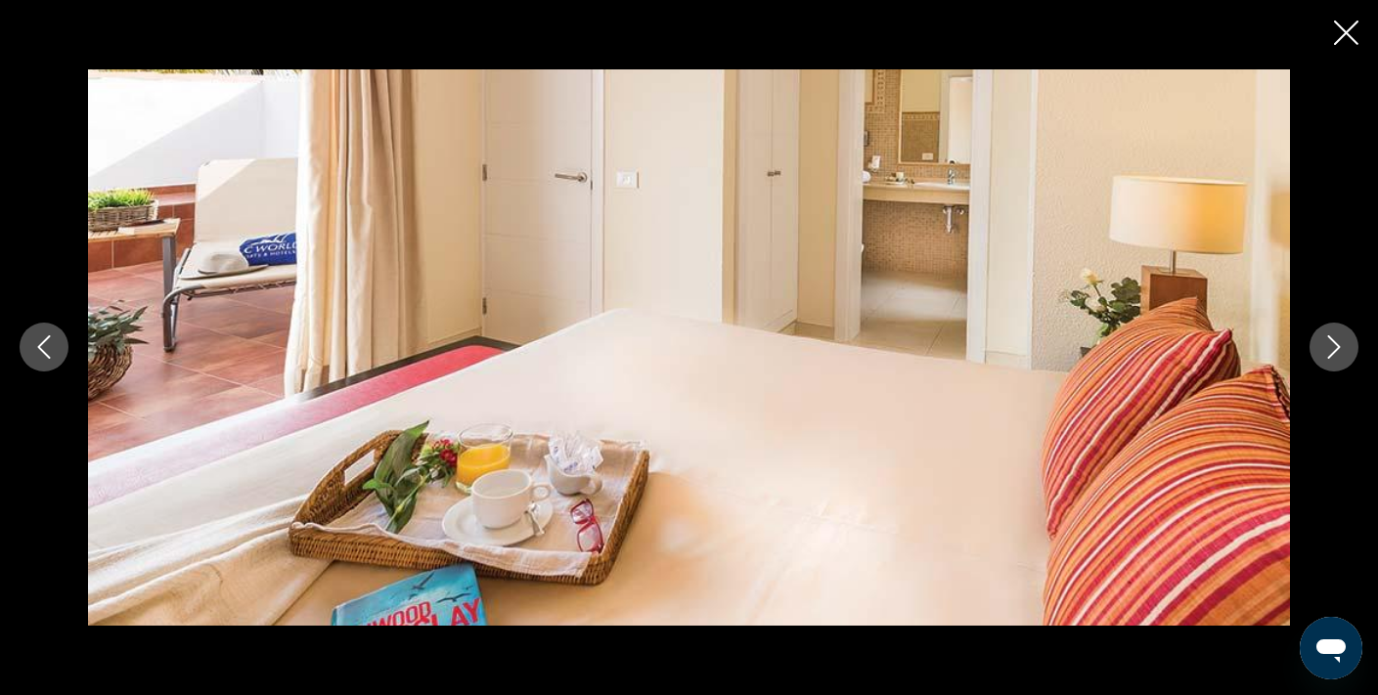
click at [1333, 341] on icon "Next image" at bounding box center [1334, 347] width 13 height 23
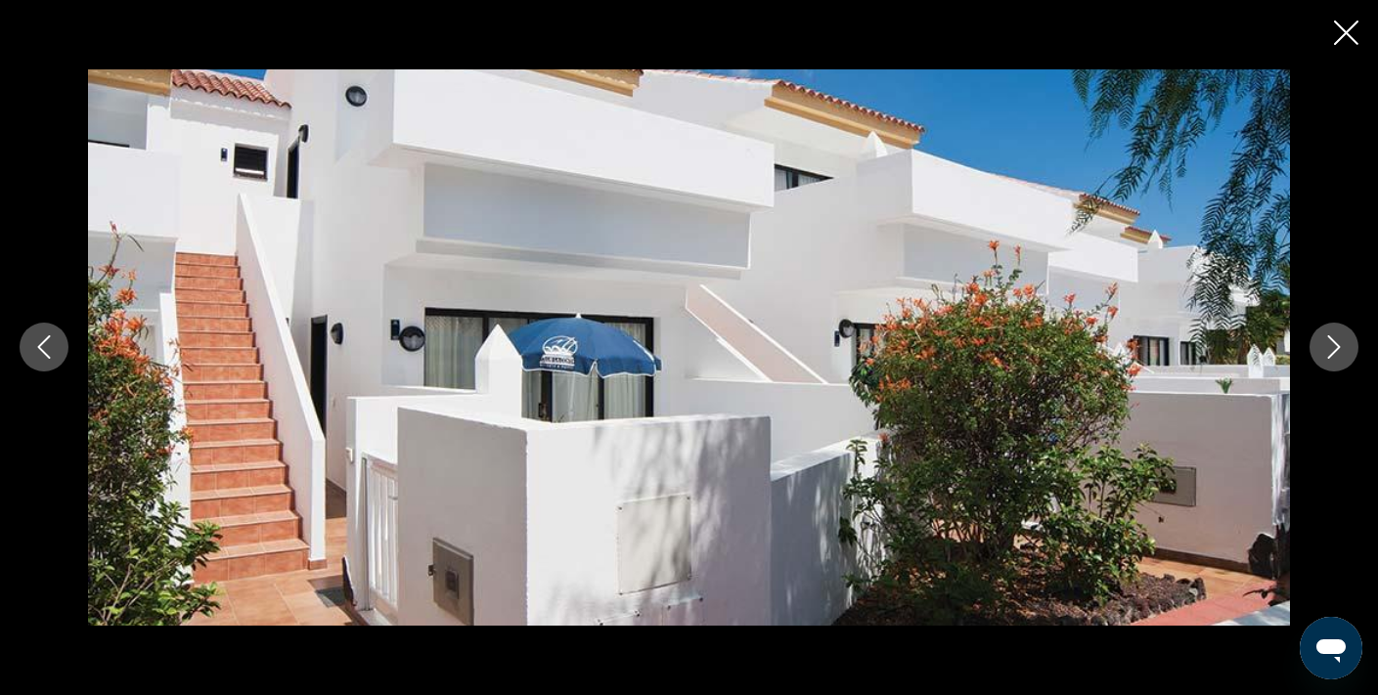
click at [1333, 341] on icon "Next image" at bounding box center [1334, 347] width 13 height 23
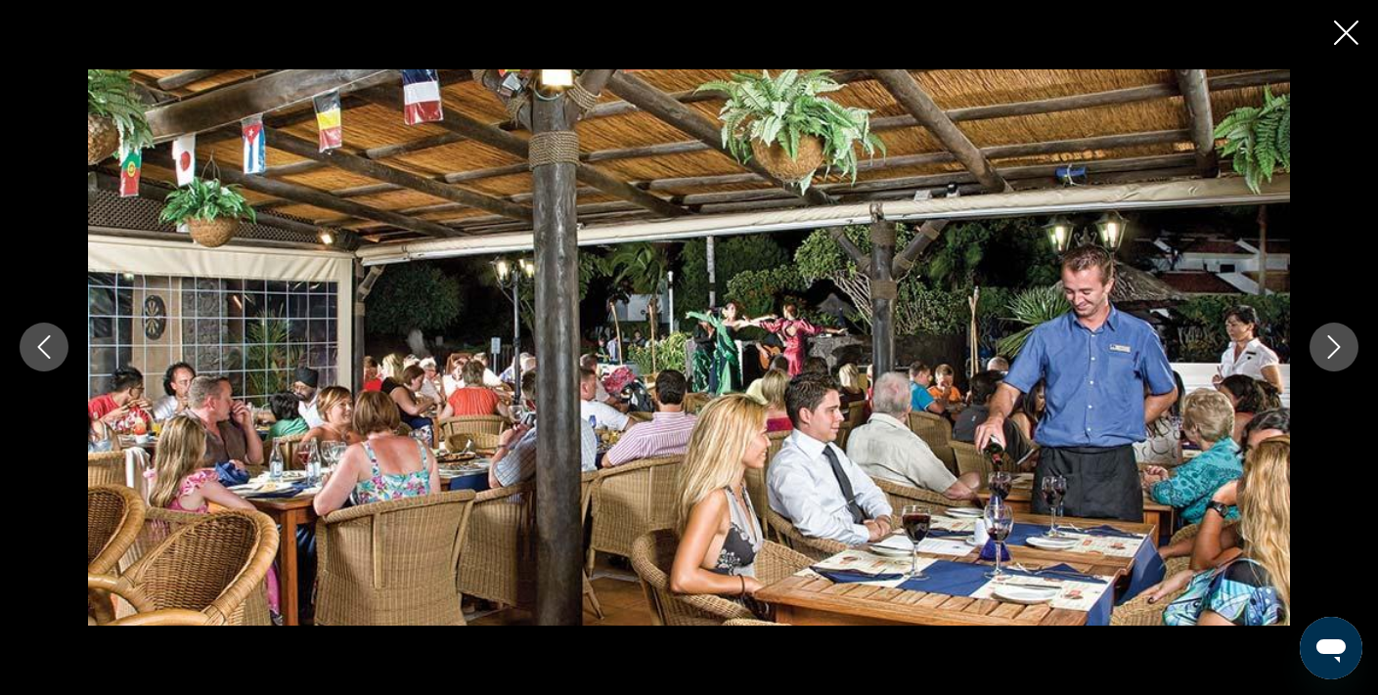
click at [1333, 341] on icon "Next image" at bounding box center [1334, 347] width 13 height 23
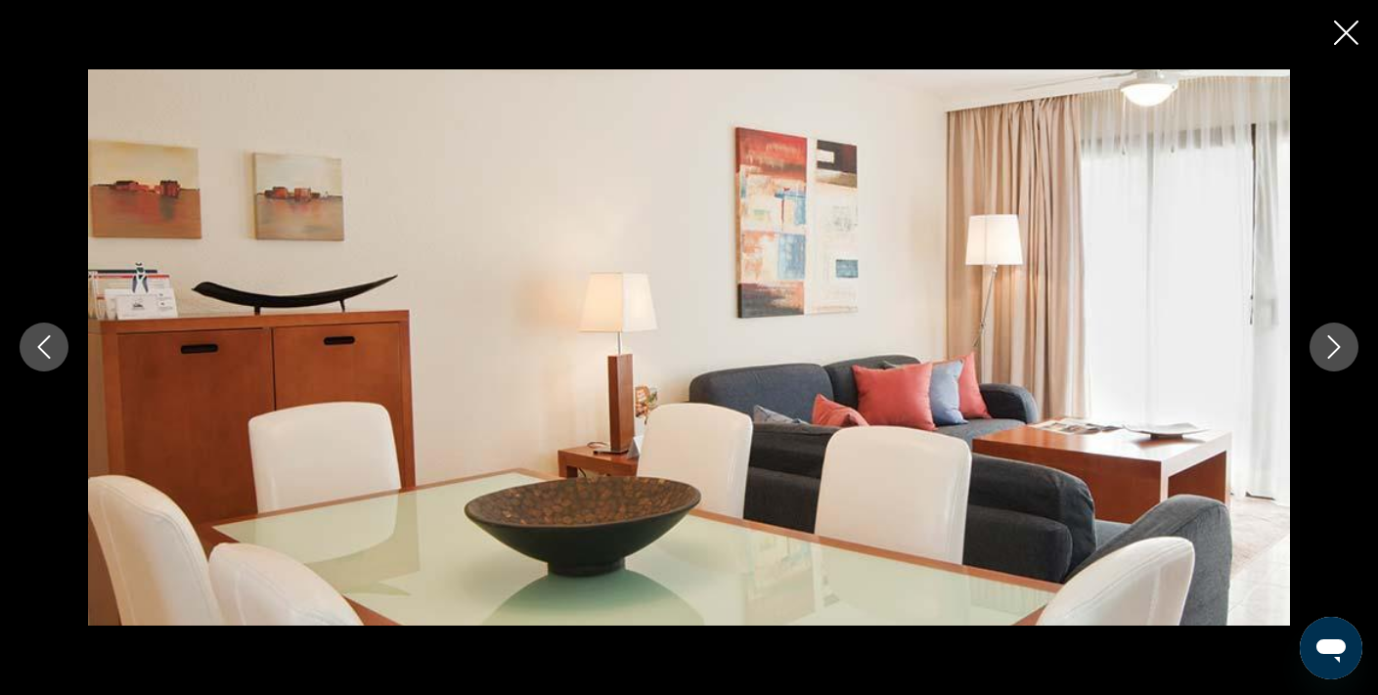
click at [1333, 341] on icon "Next image" at bounding box center [1334, 347] width 13 height 23
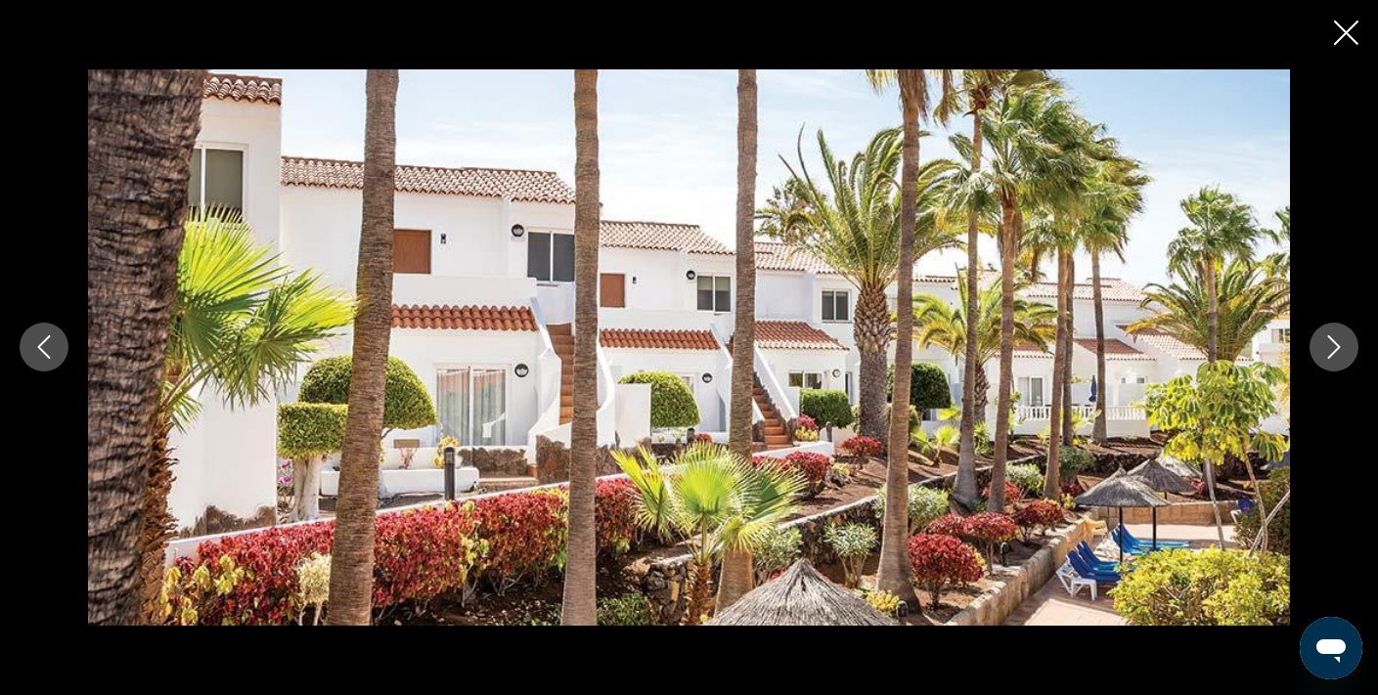
click at [1333, 341] on icon "Next image" at bounding box center [1334, 347] width 13 height 23
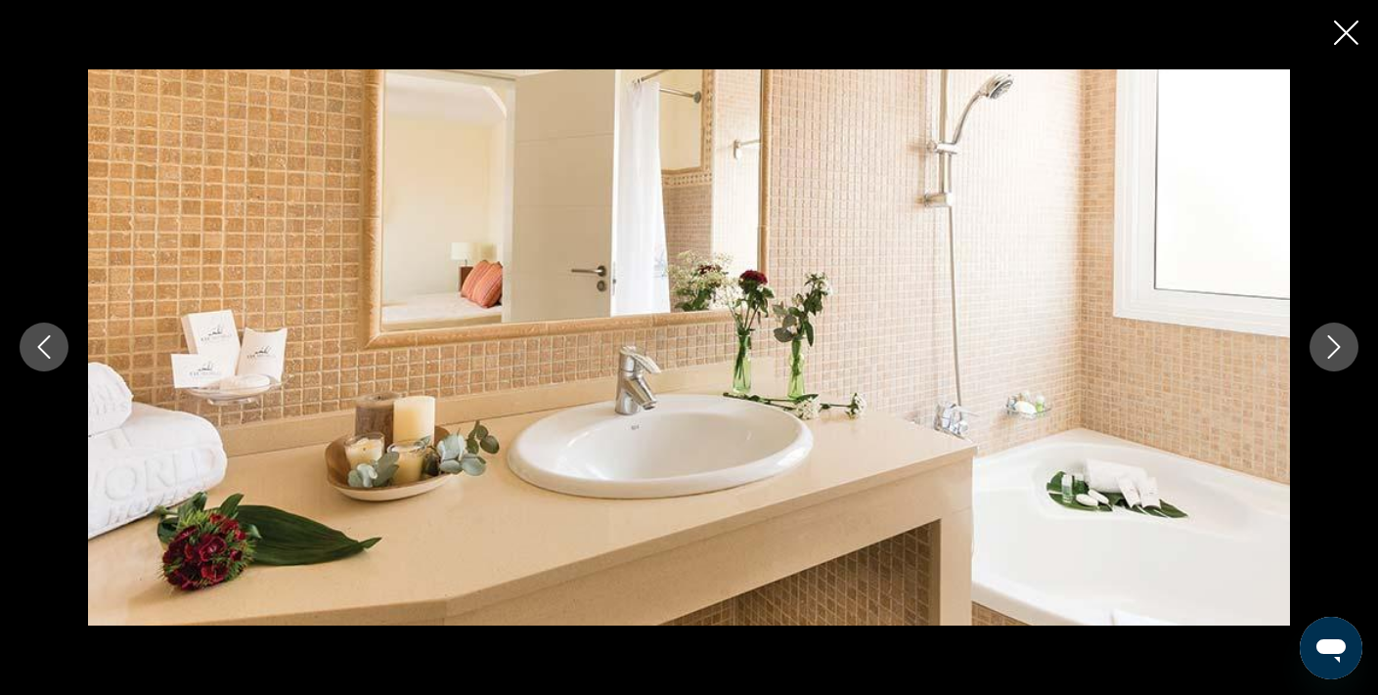
click at [1333, 341] on icon "Next image" at bounding box center [1334, 347] width 13 height 23
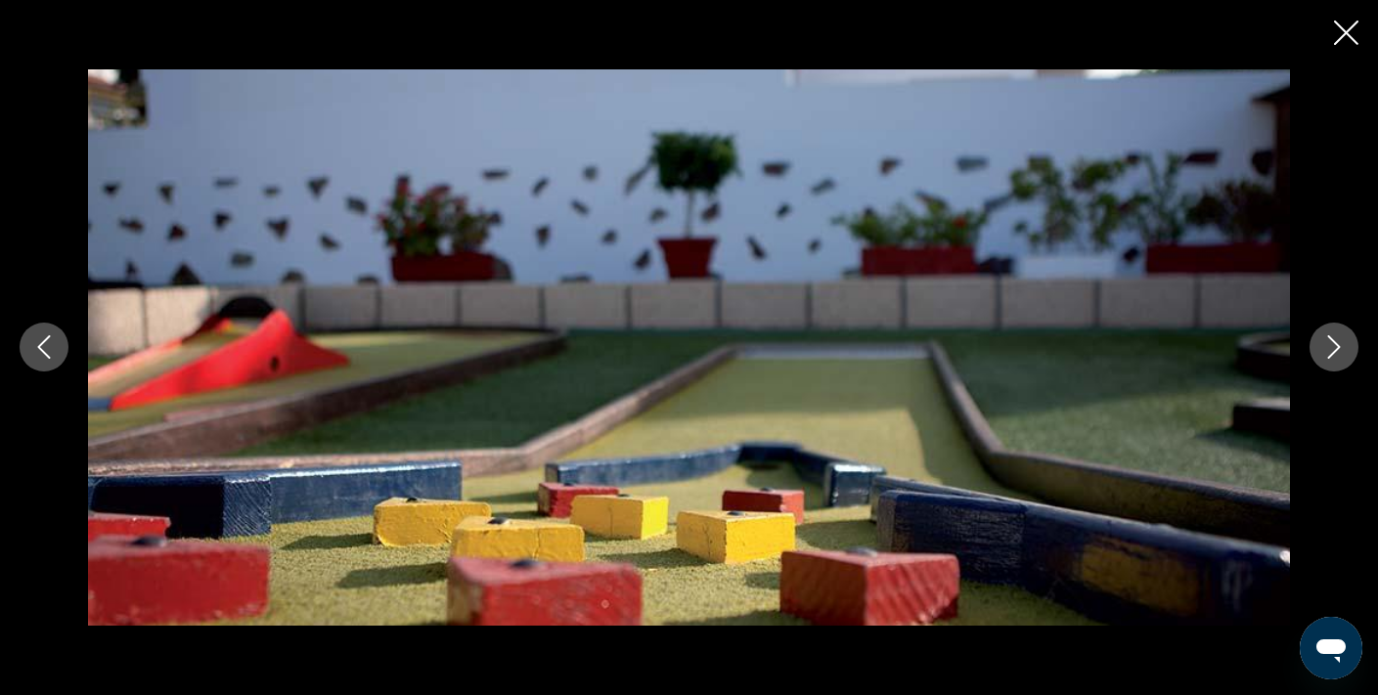
click at [1333, 341] on icon "Next image" at bounding box center [1334, 347] width 13 height 23
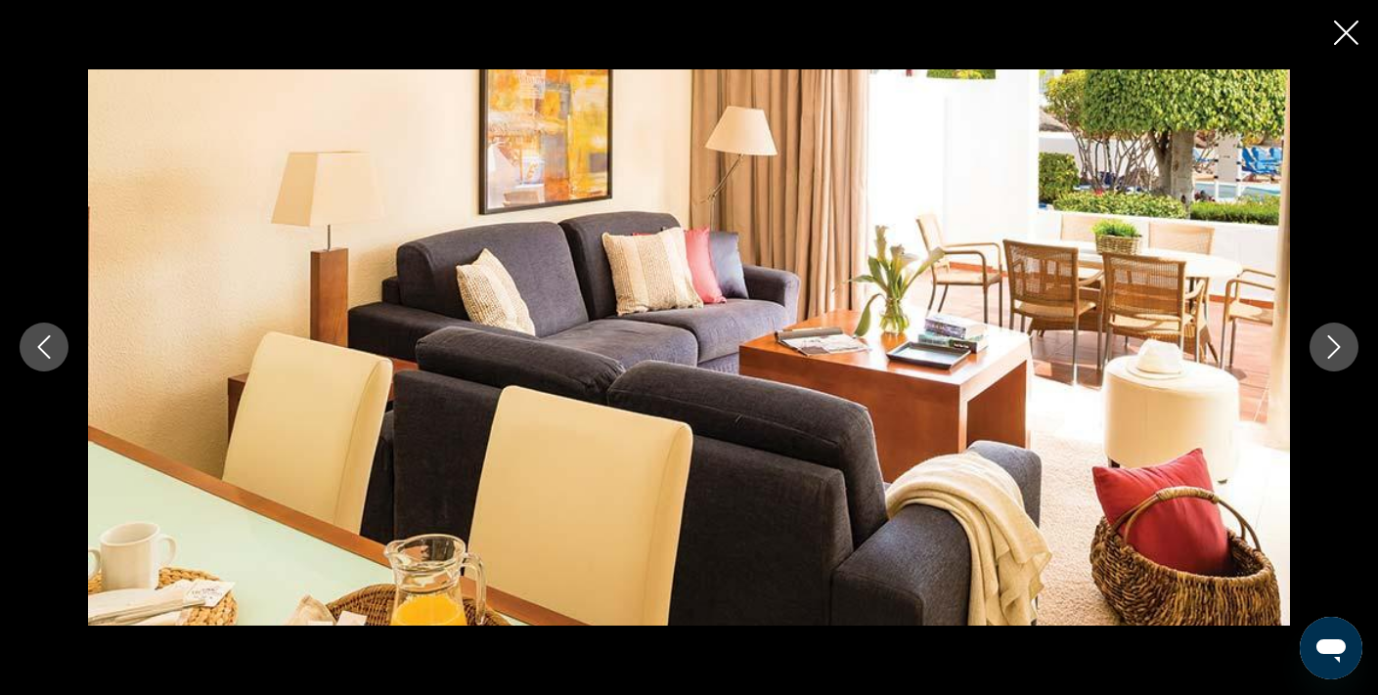
click at [1333, 341] on icon "Next image" at bounding box center [1334, 347] width 13 height 23
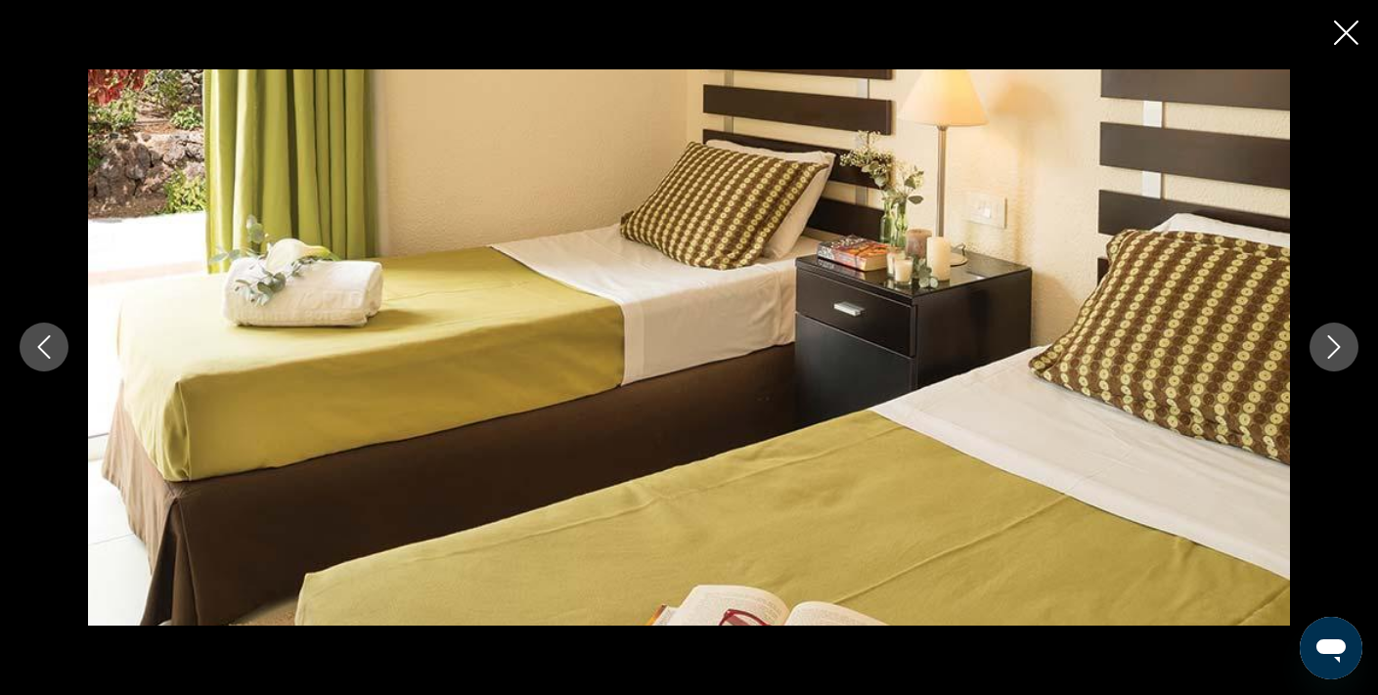
click at [1341, 45] on button "Close slideshow" at bounding box center [1346, 35] width 24 height 30
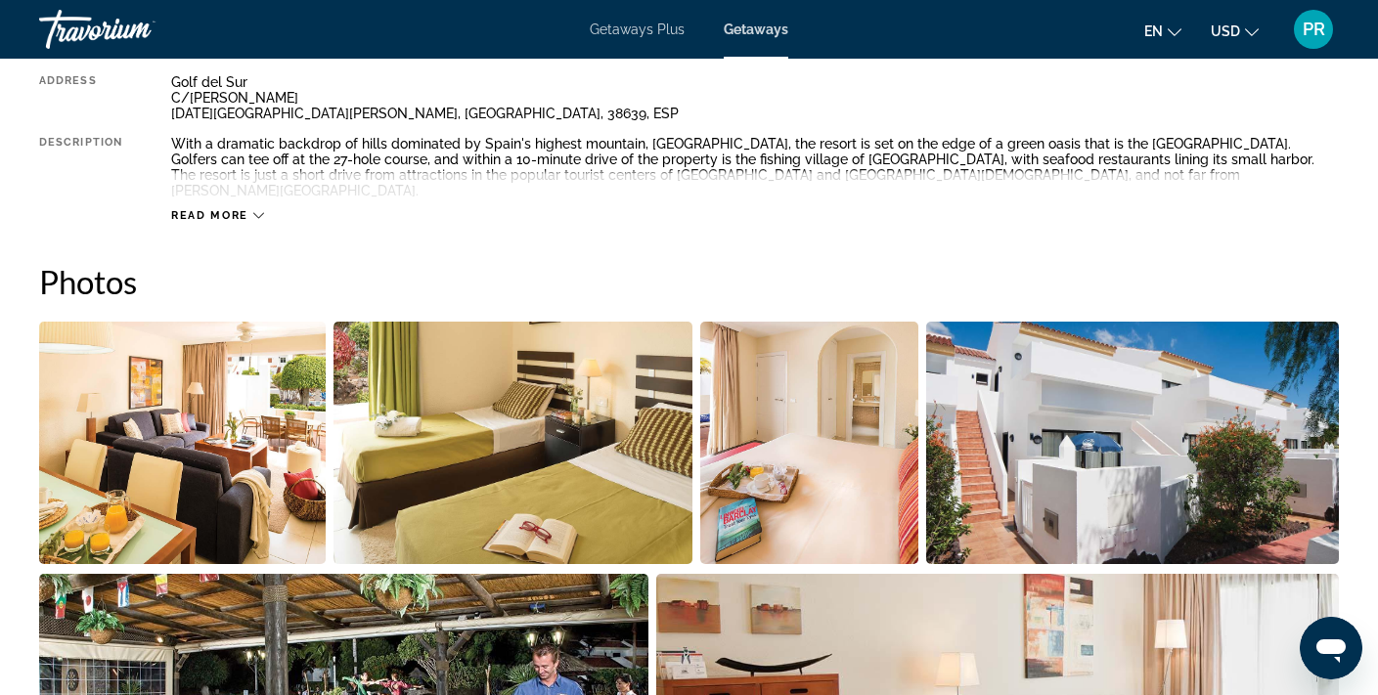
click at [229, 187] on div "Read more" at bounding box center [755, 196] width 1168 height 54
click at [214, 208] on button "Read more" at bounding box center [217, 215] width 93 height 15
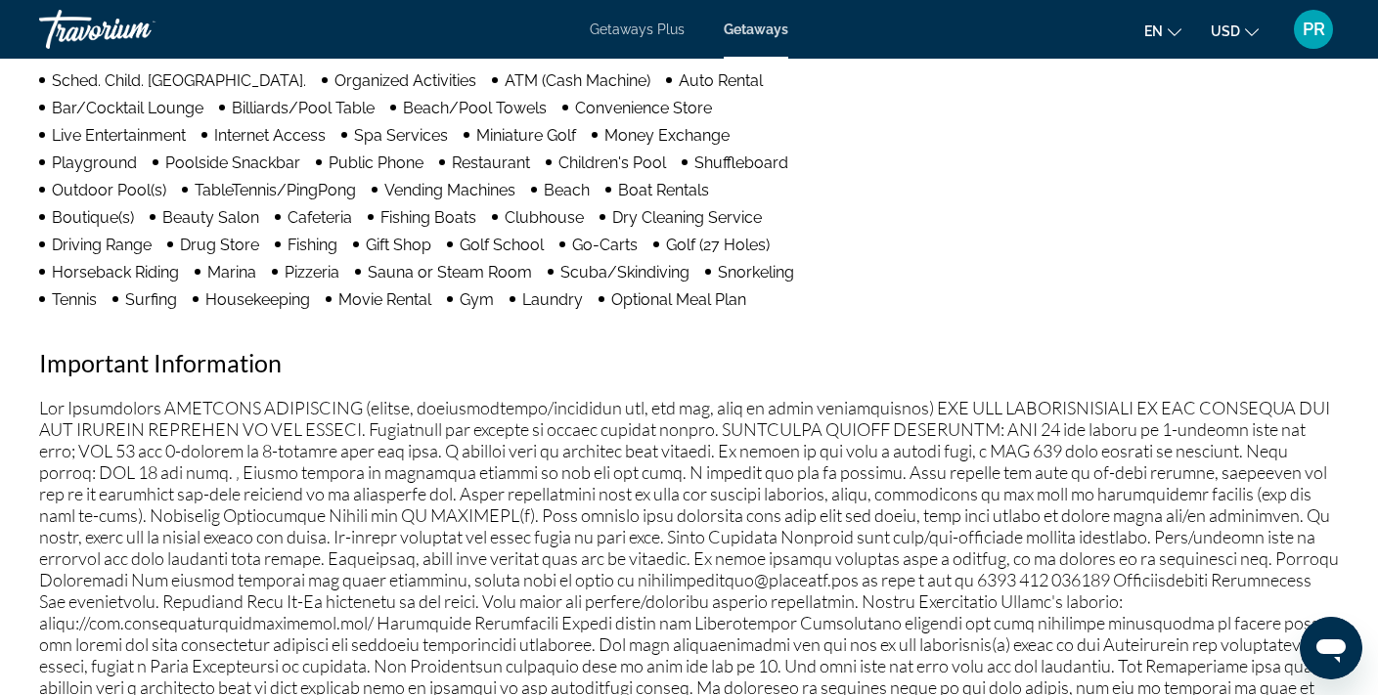
scroll to position [1757, 0]
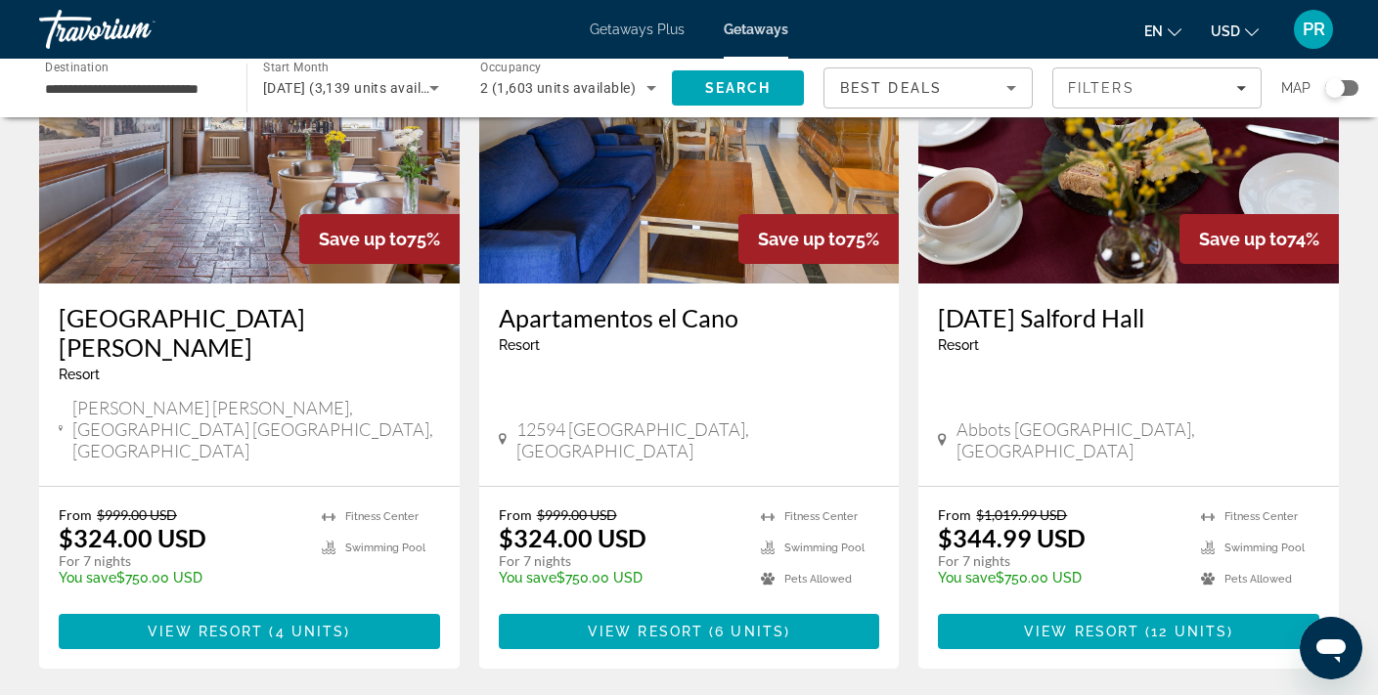
scroll to position [2372, 0]
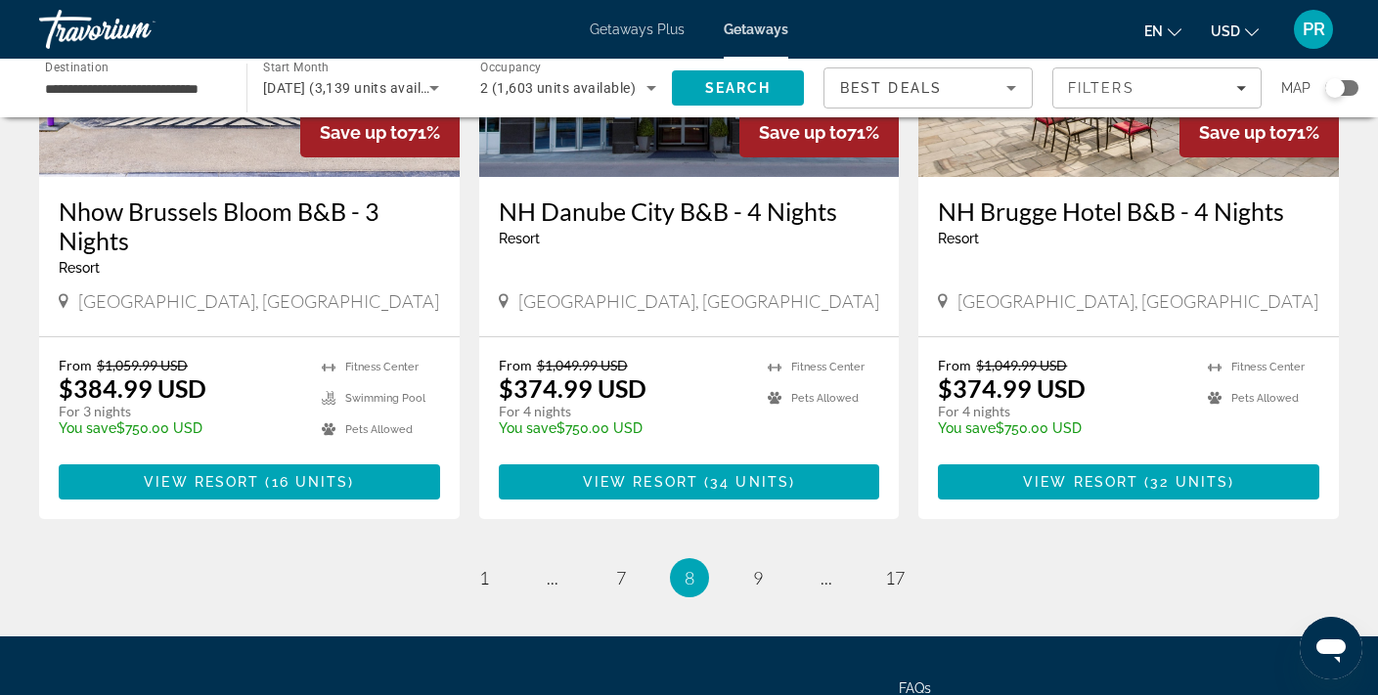
scroll to position [2408, 0]
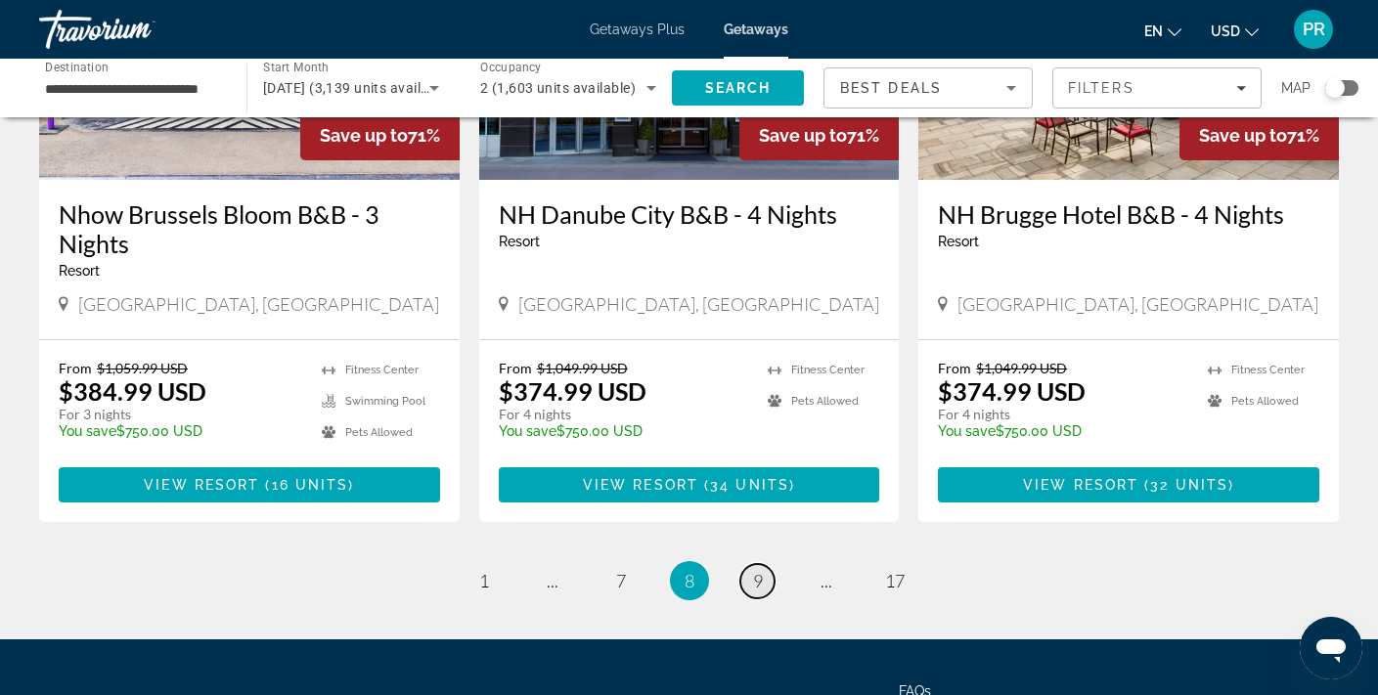
click at [757, 570] on span "9" at bounding box center [758, 581] width 10 height 22
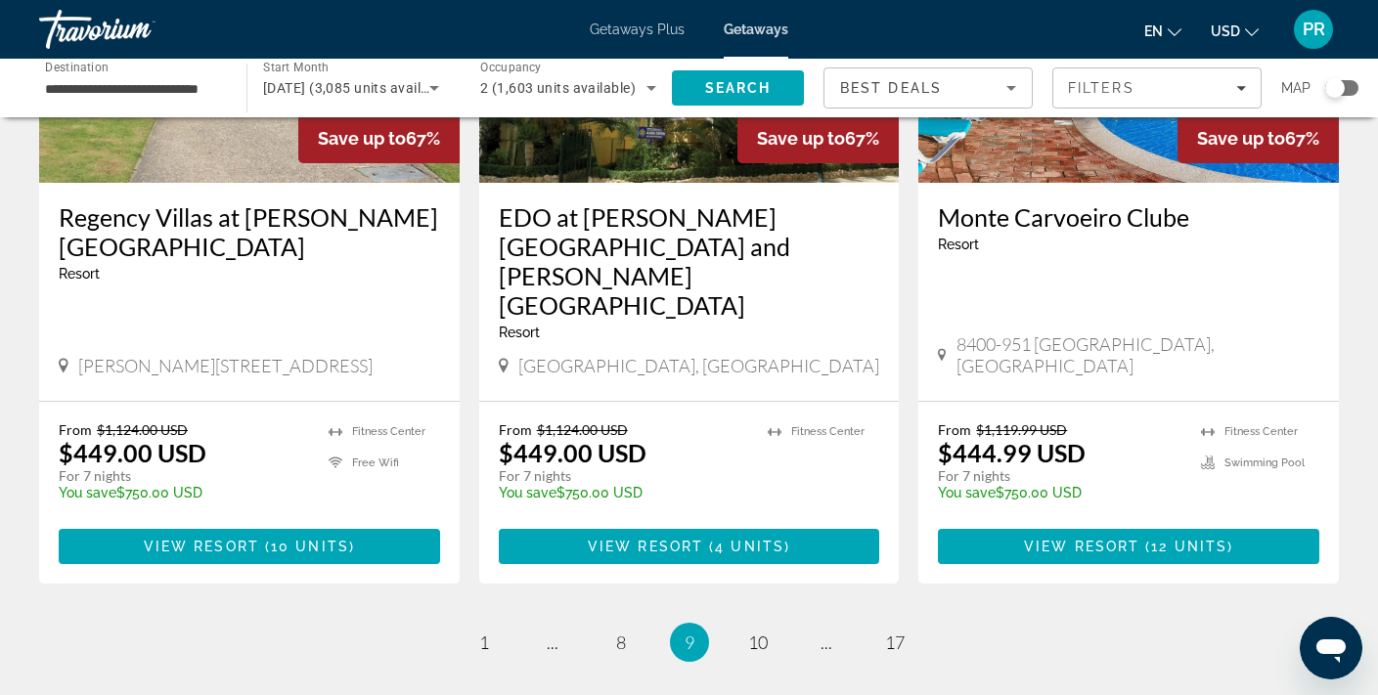
scroll to position [2451, 0]
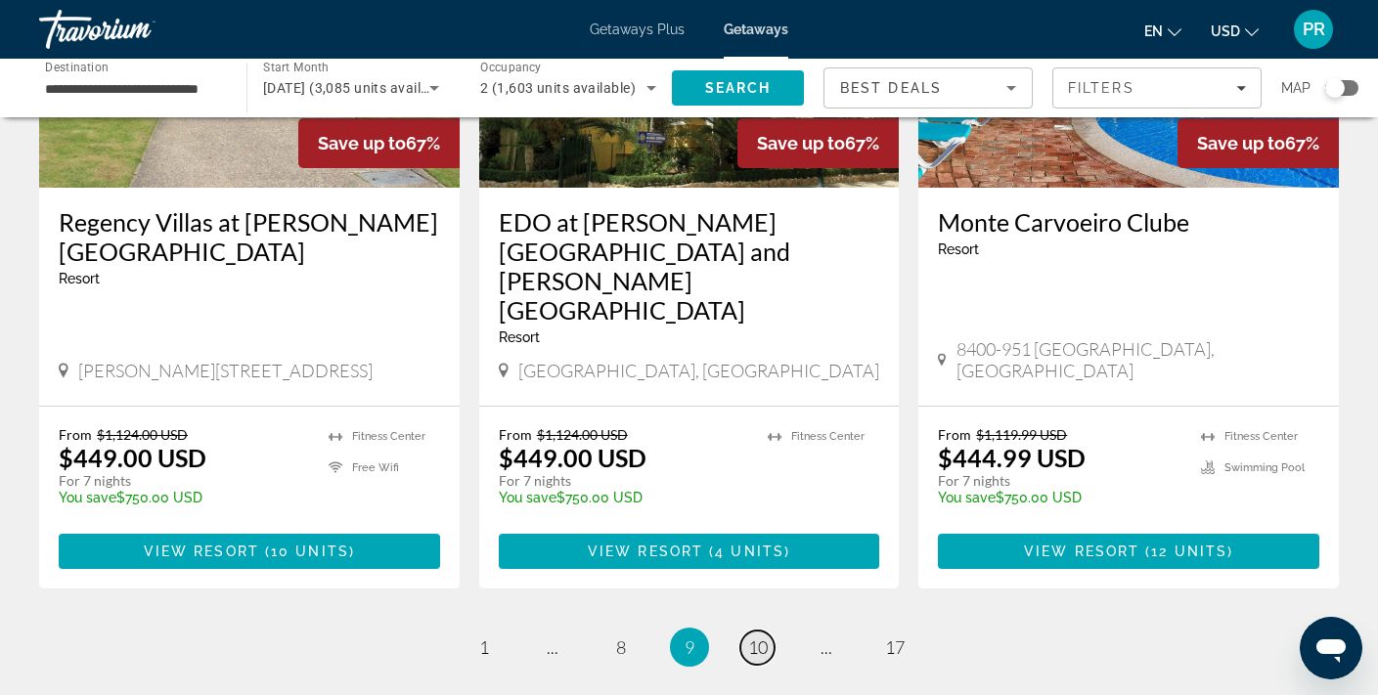
click at [755, 637] on span "10" at bounding box center [758, 648] width 20 height 22
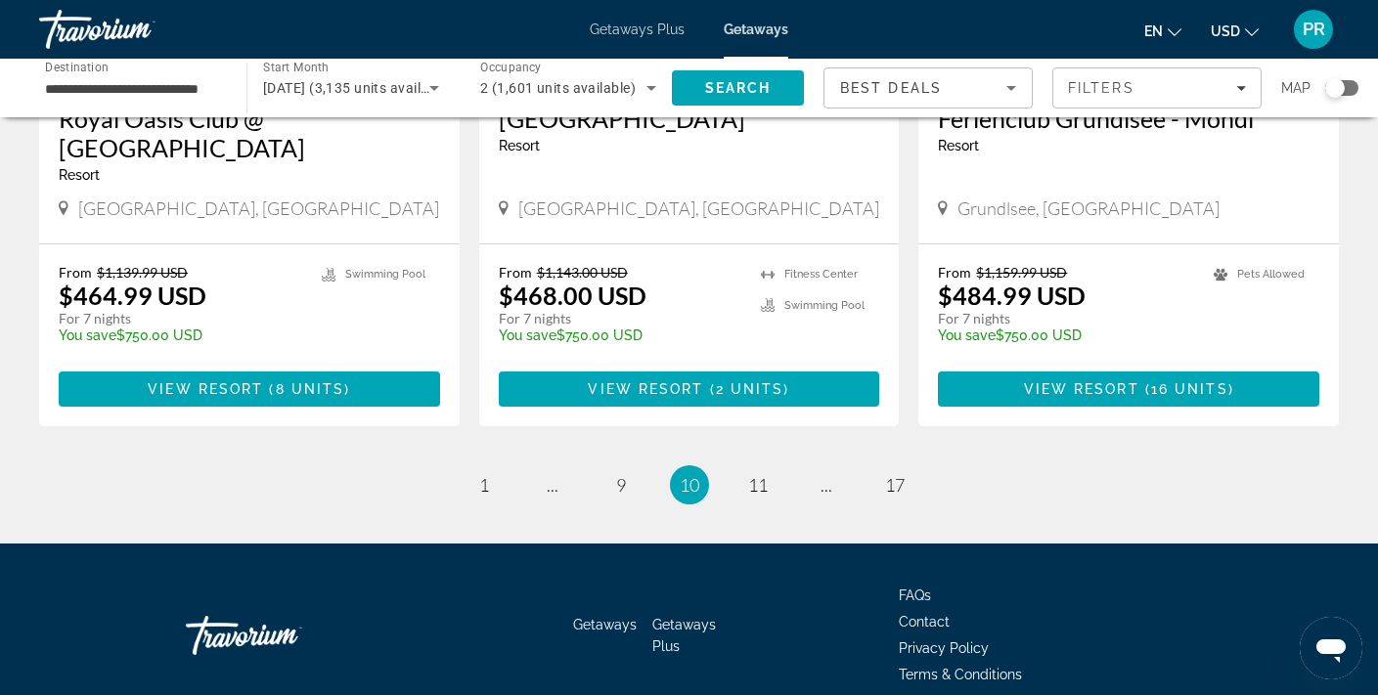
scroll to position [2528, 0]
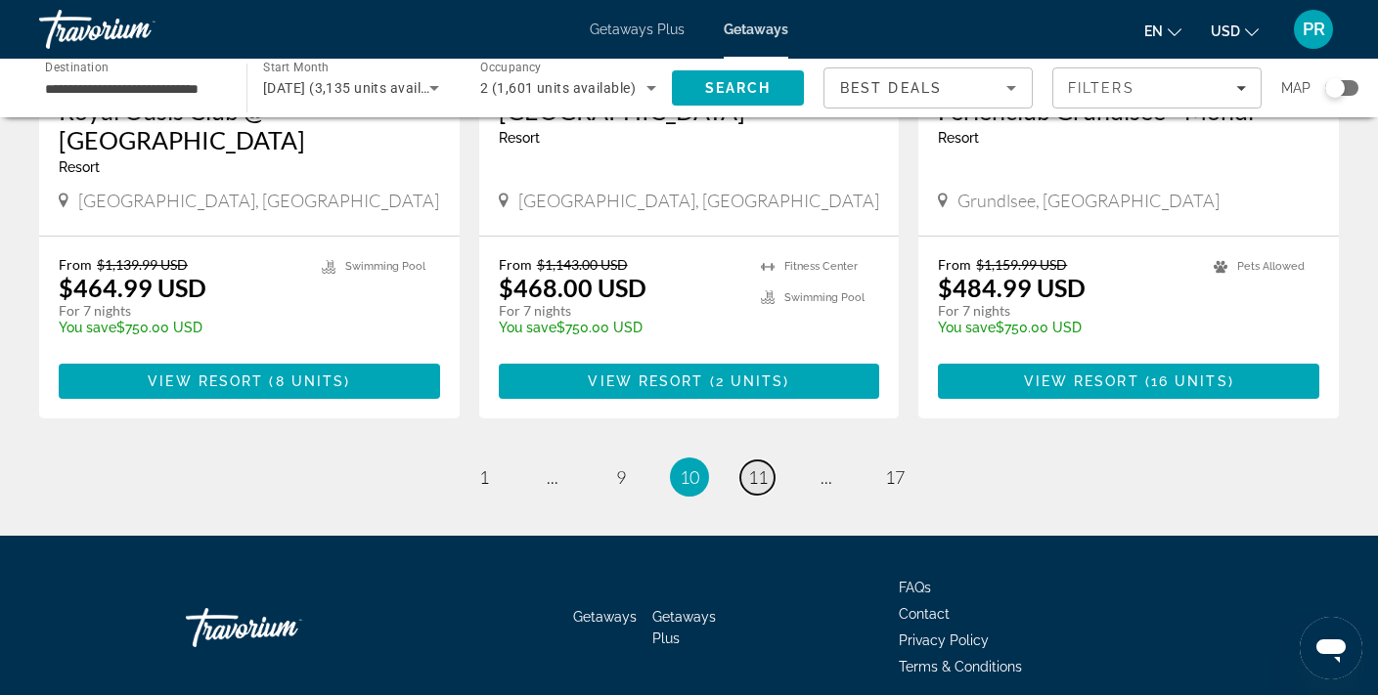
click at [755, 467] on span "11" at bounding box center [758, 478] width 20 height 22
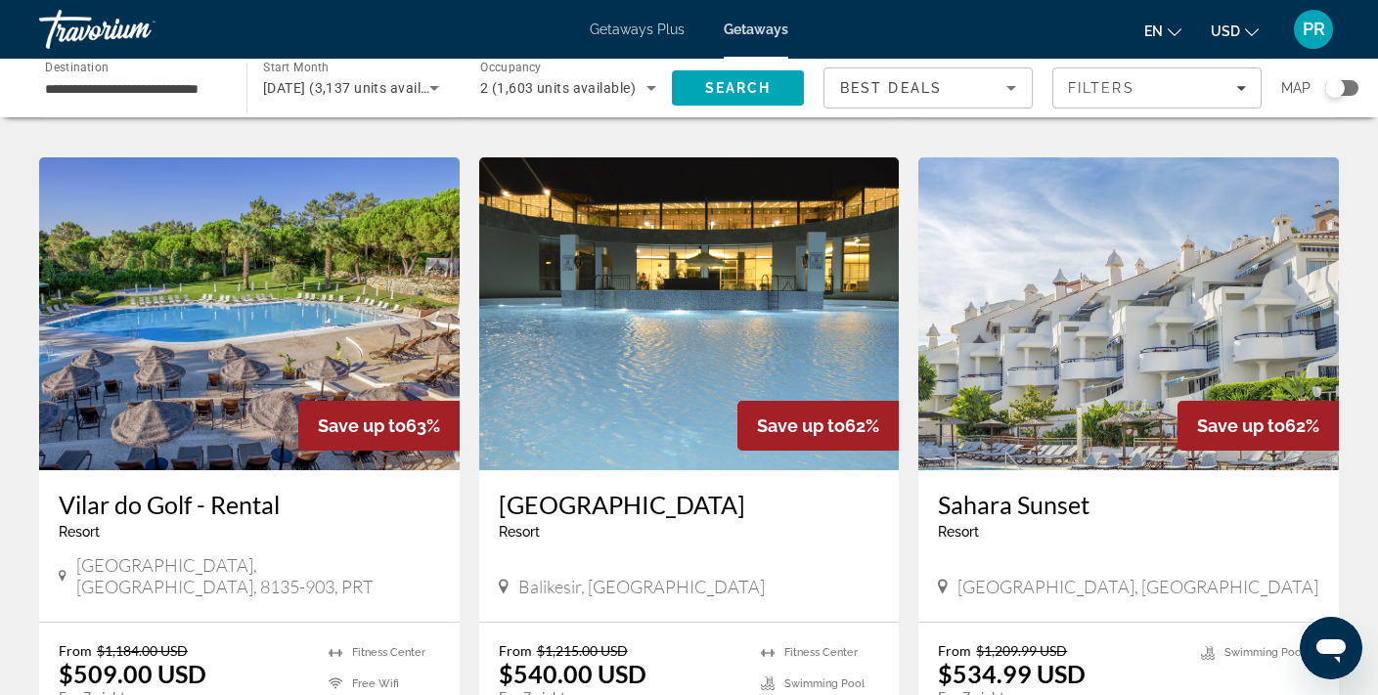
scroll to position [2096, 0]
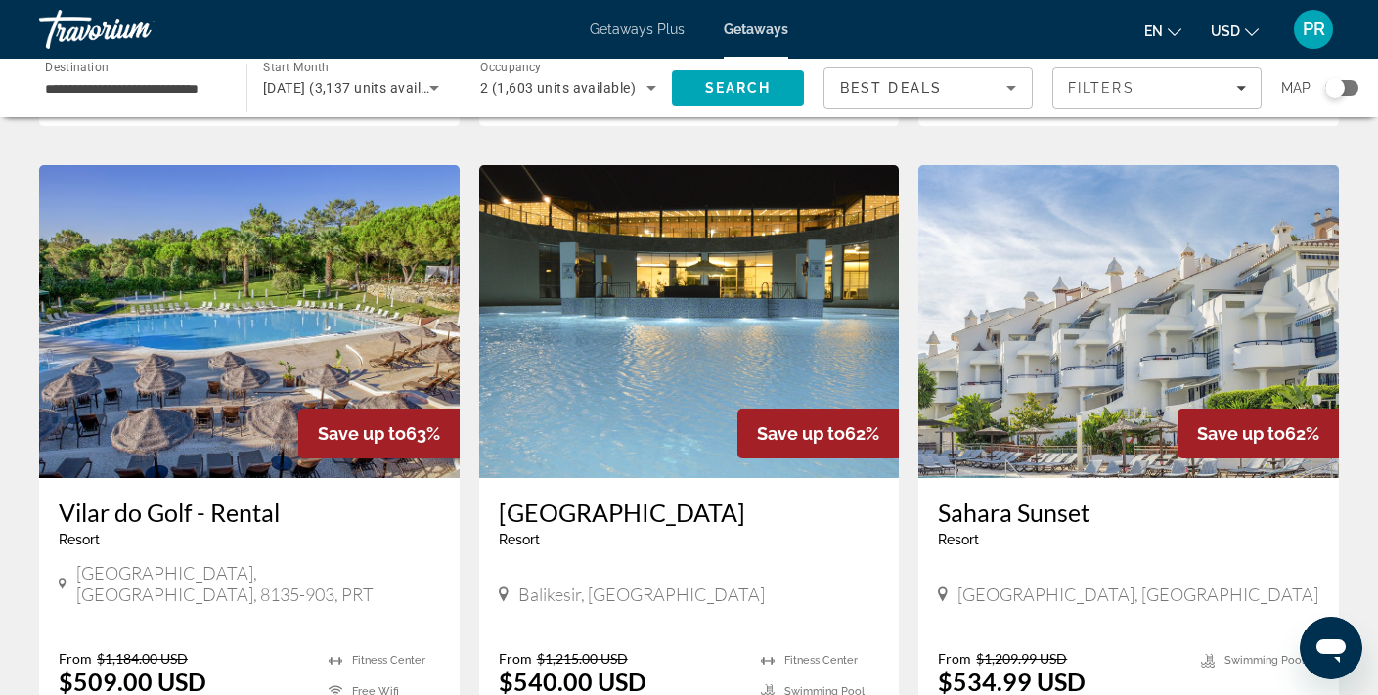
click at [277, 294] on img "Main content" at bounding box center [249, 321] width 421 height 313
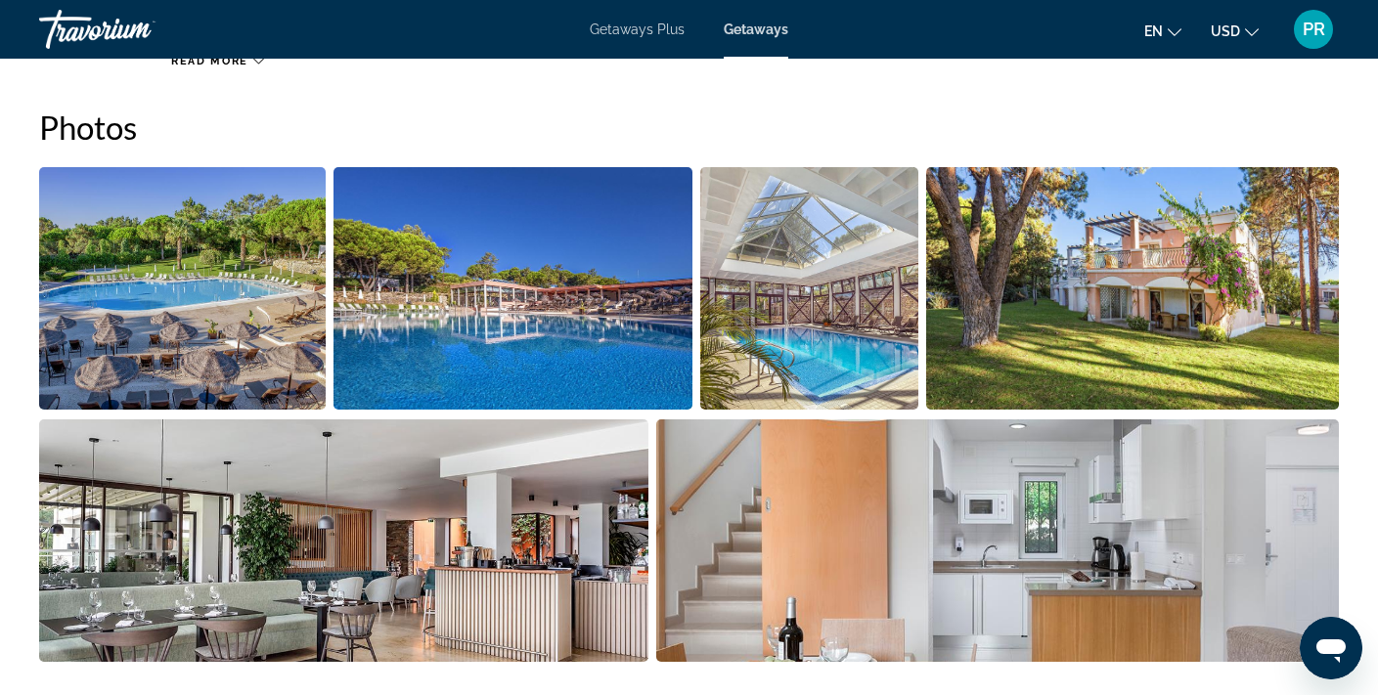
scroll to position [902, 0]
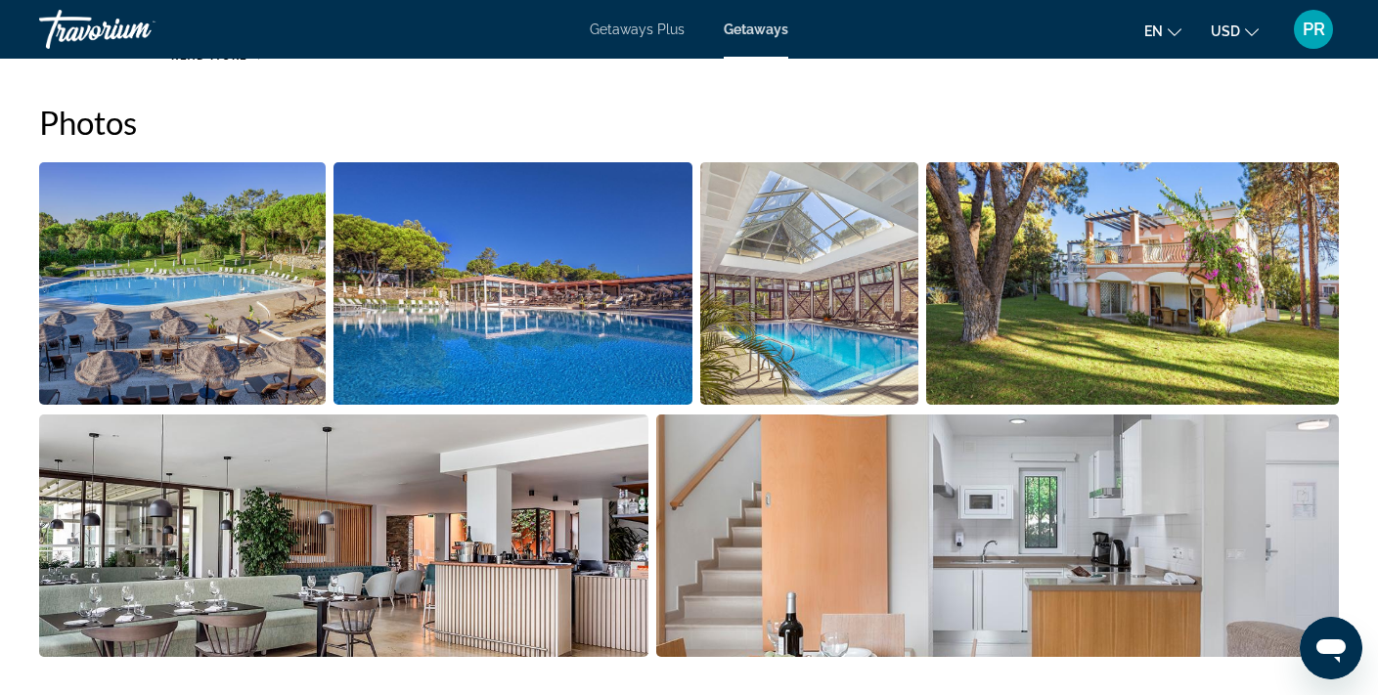
click at [212, 362] on img "Open full-screen image slider" at bounding box center [182, 283] width 287 height 243
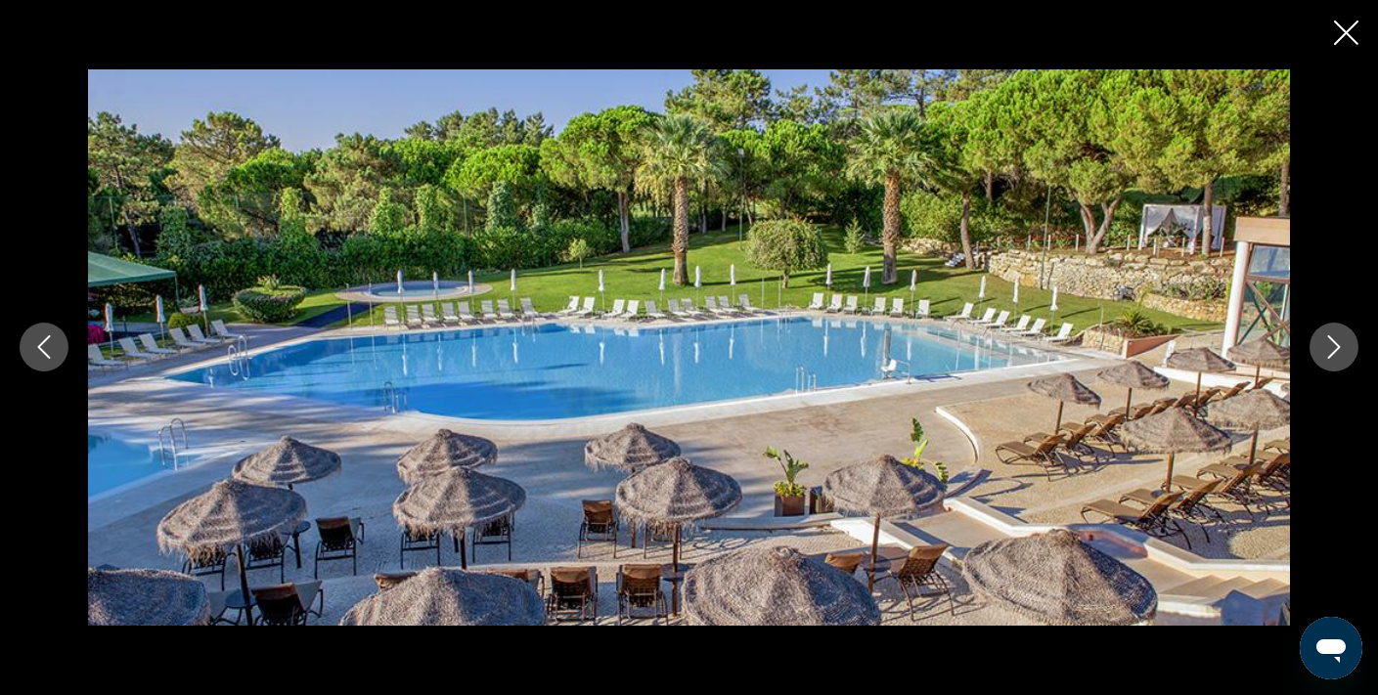
click at [1322, 347] on icon "Next image" at bounding box center [1333, 347] width 23 height 23
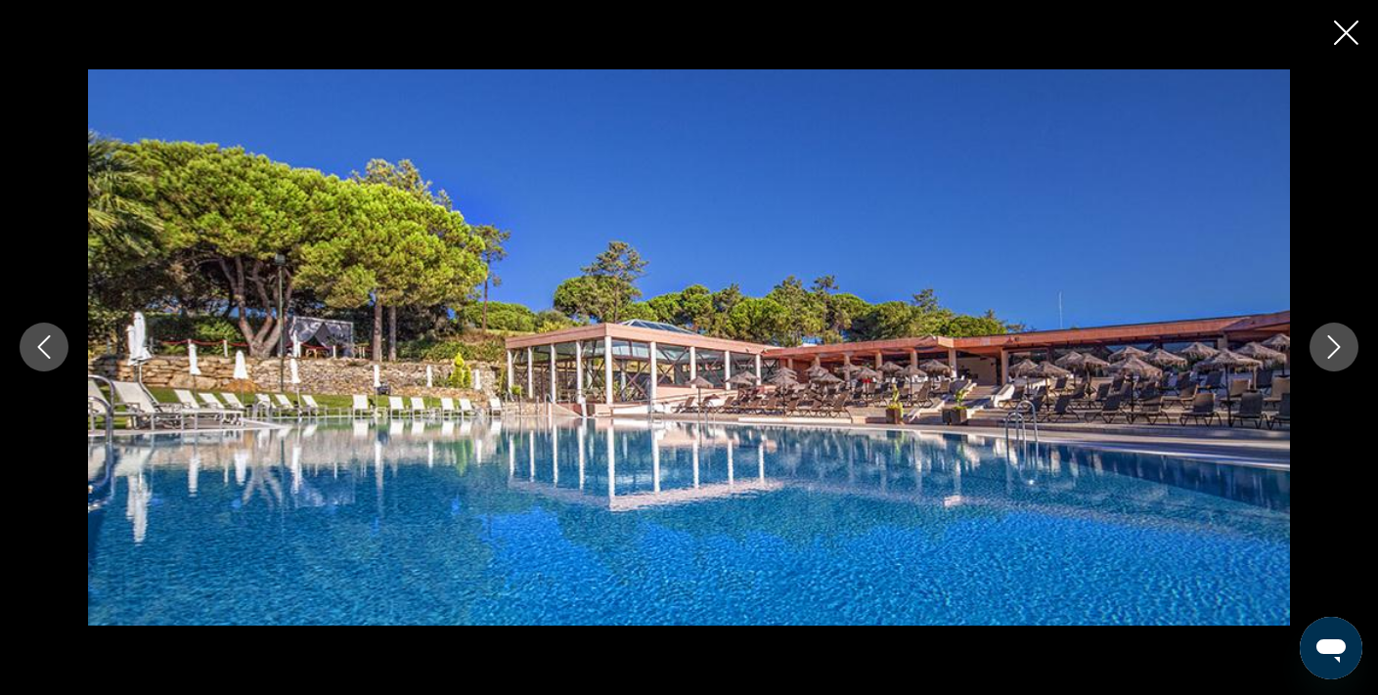
click at [1322, 347] on icon "Next image" at bounding box center [1333, 347] width 23 height 23
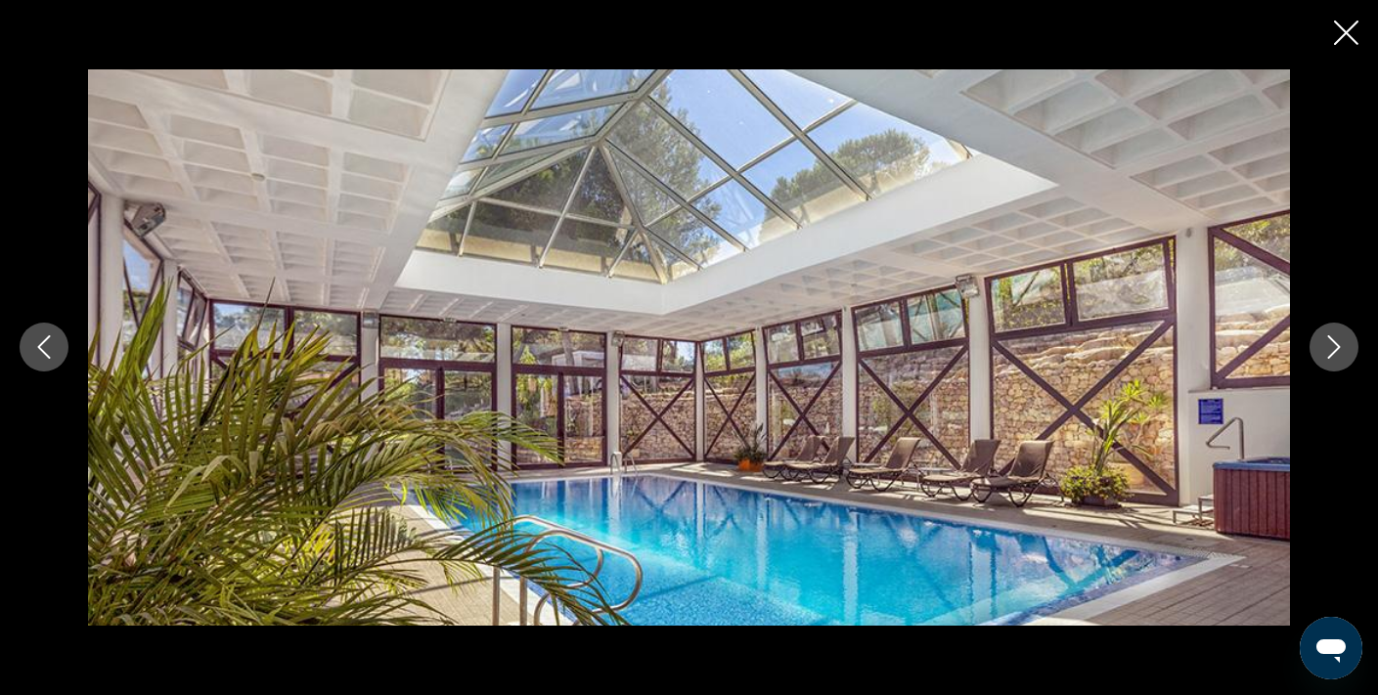
click at [1322, 347] on icon "Next image" at bounding box center [1333, 347] width 23 height 23
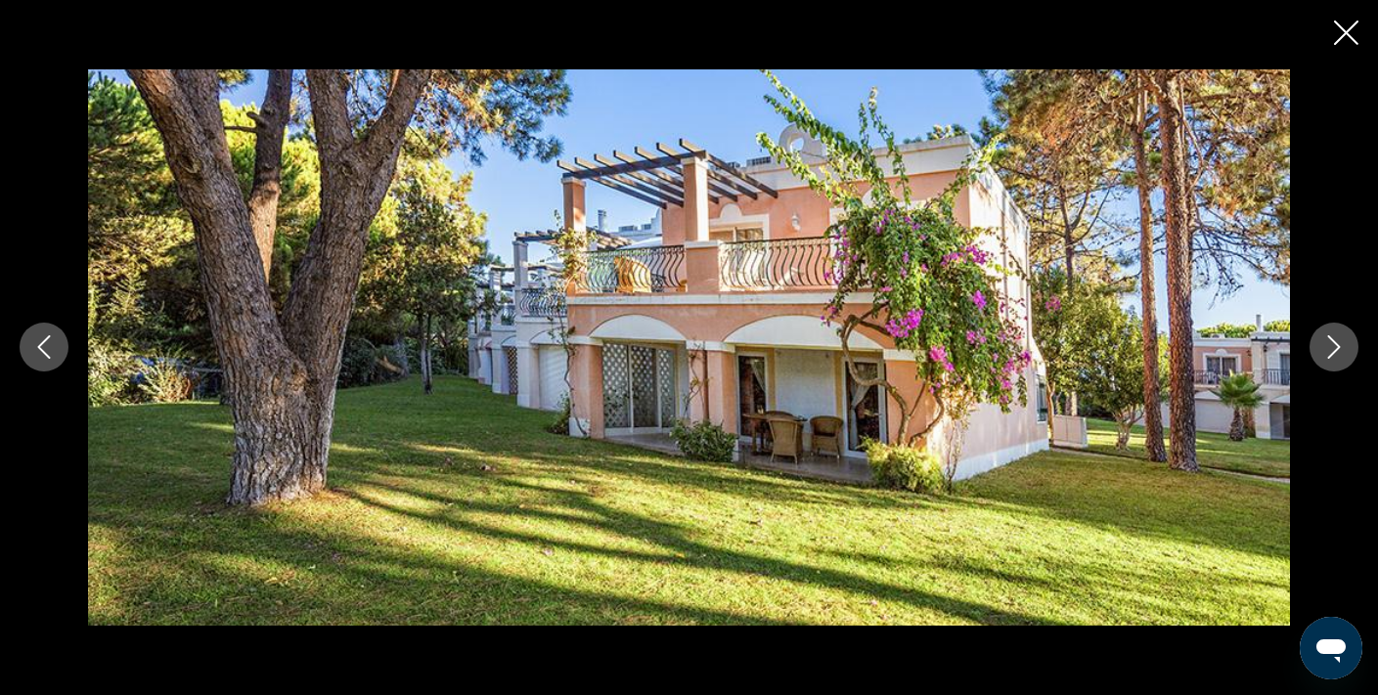
click at [1322, 347] on icon "Next image" at bounding box center [1333, 347] width 23 height 23
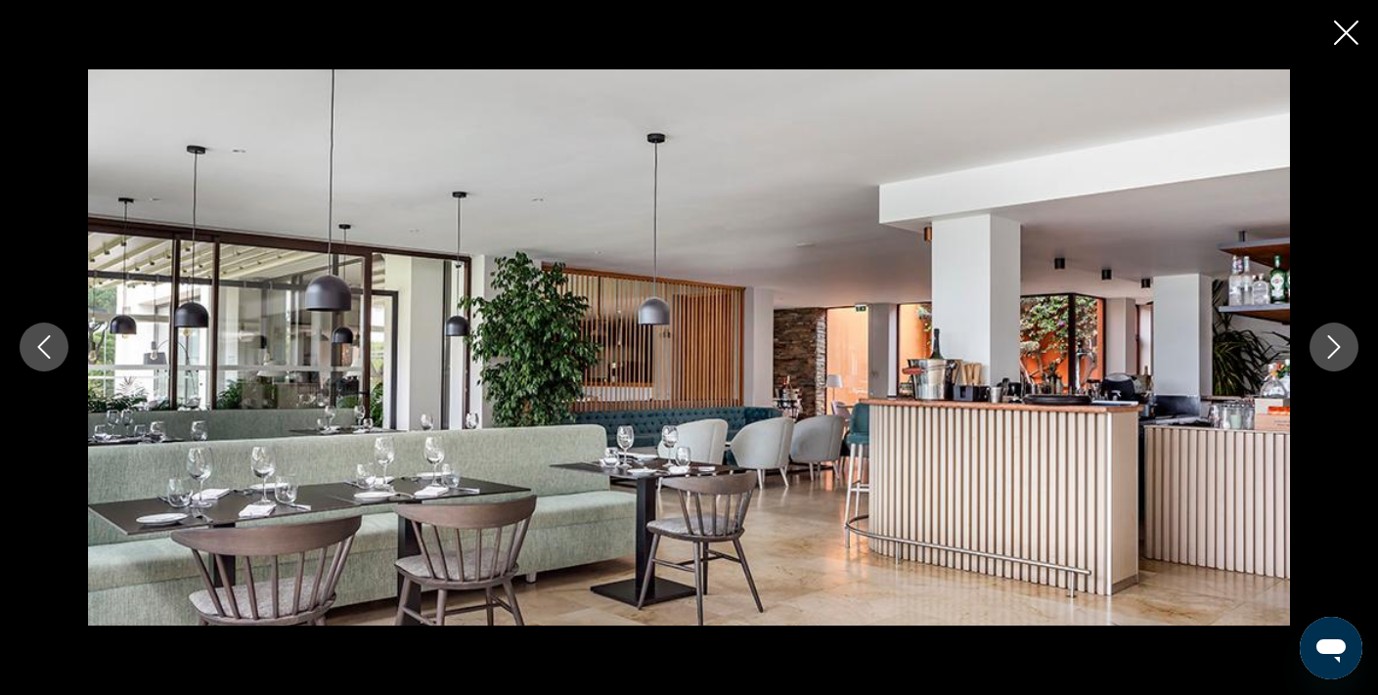
click at [1322, 347] on icon "Next image" at bounding box center [1333, 347] width 23 height 23
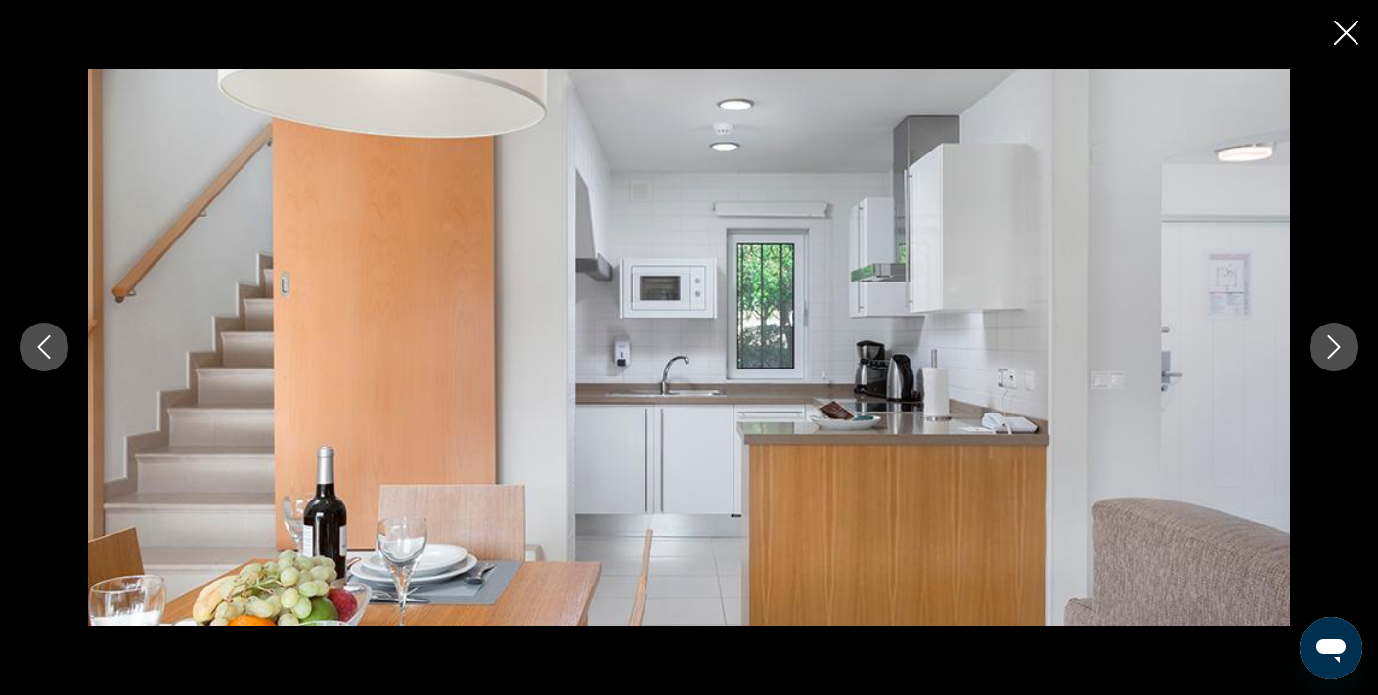
click at [1322, 347] on icon "Next image" at bounding box center [1333, 347] width 23 height 23
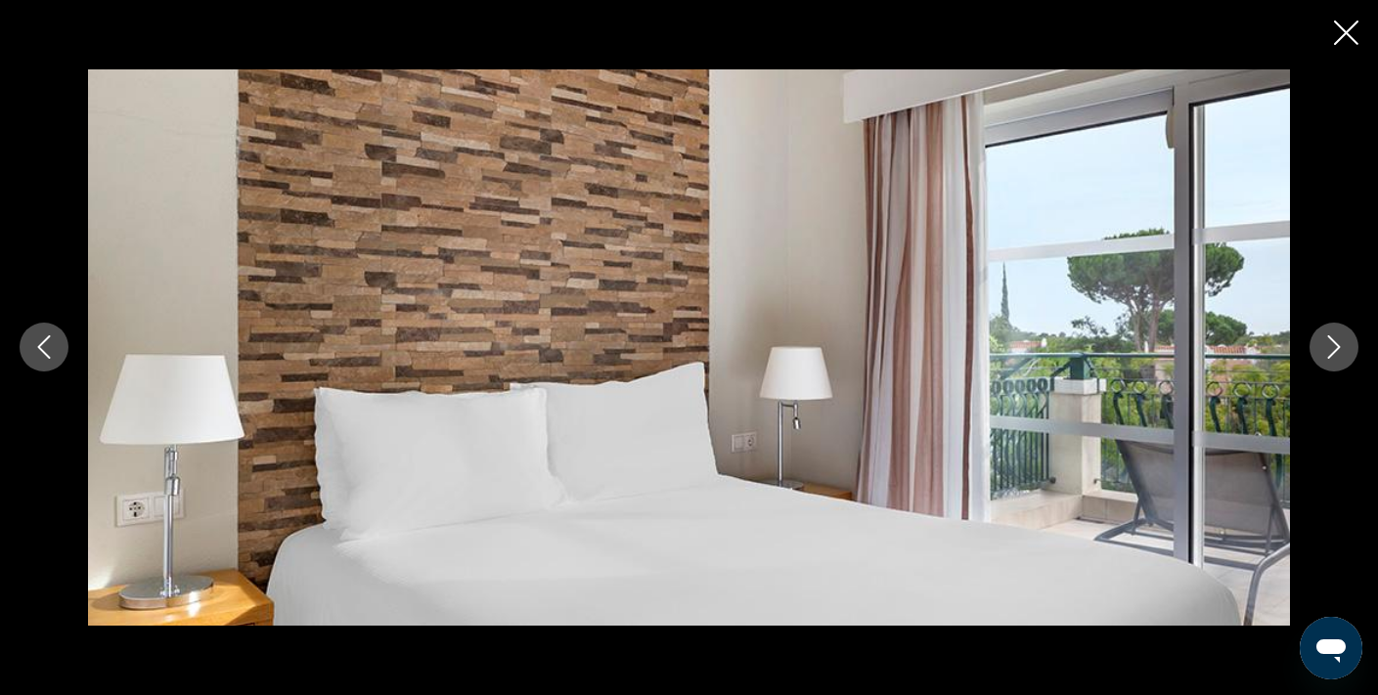
click at [1322, 347] on icon "Next image" at bounding box center [1333, 347] width 23 height 23
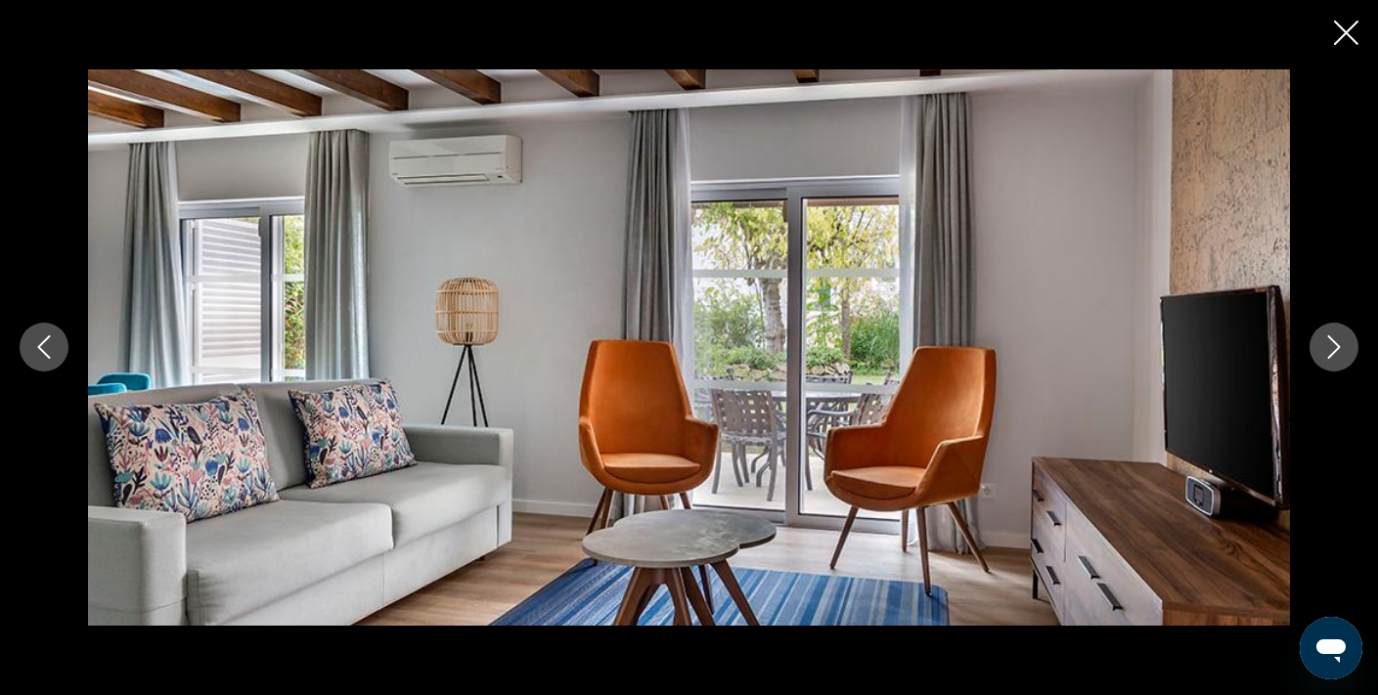
click at [1322, 347] on icon "Next image" at bounding box center [1333, 347] width 23 height 23
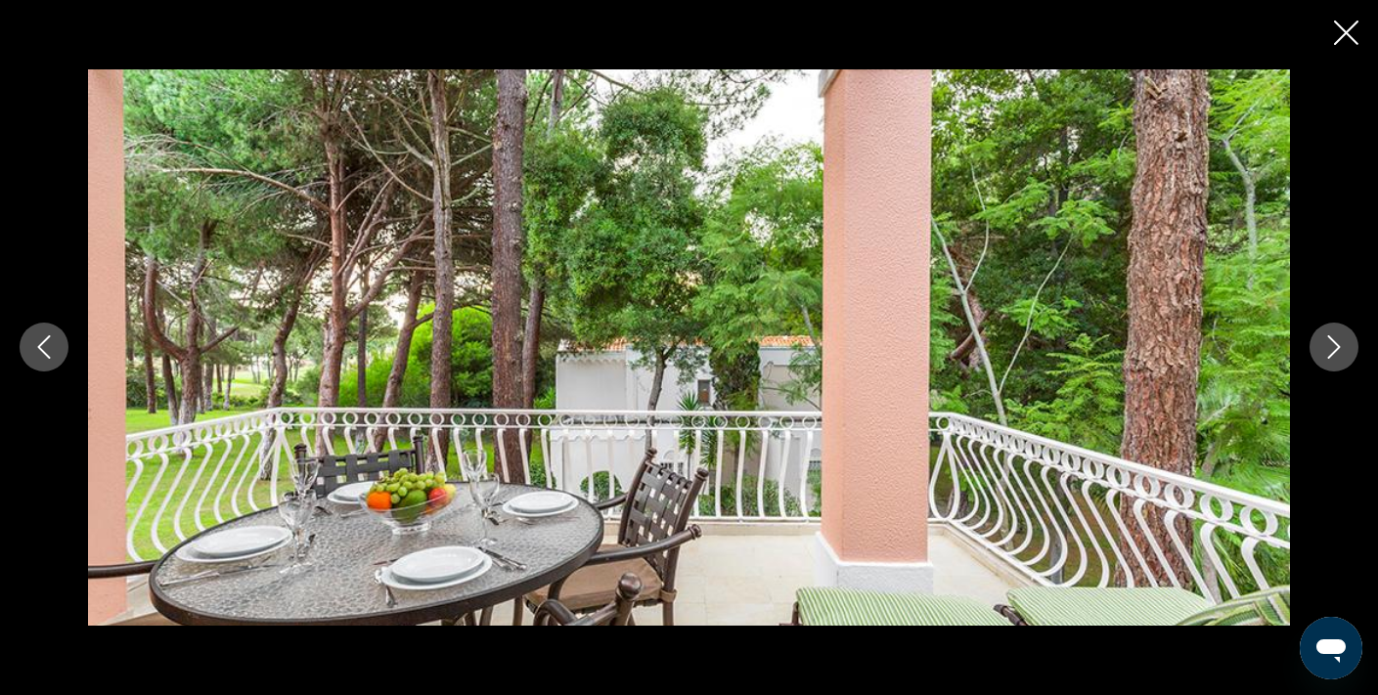
click at [1322, 347] on icon "Next image" at bounding box center [1333, 347] width 23 height 23
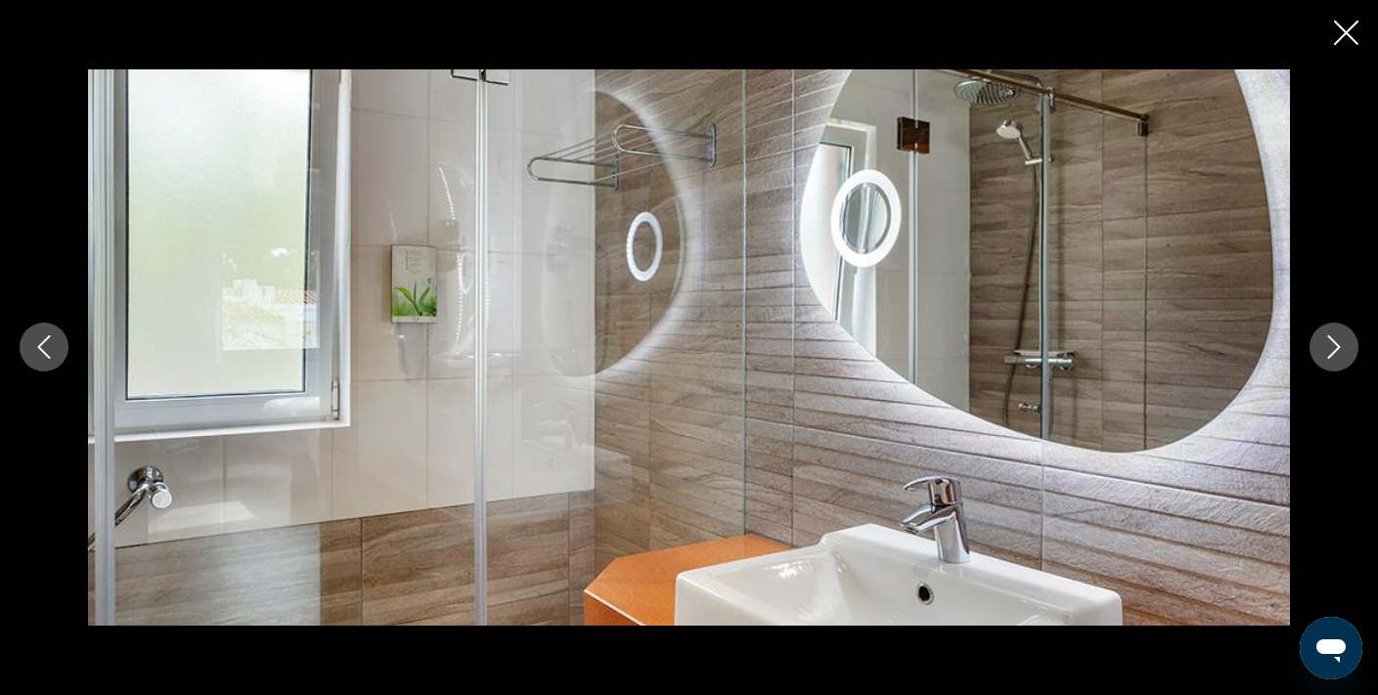
click at [1322, 347] on icon "Next image" at bounding box center [1333, 347] width 23 height 23
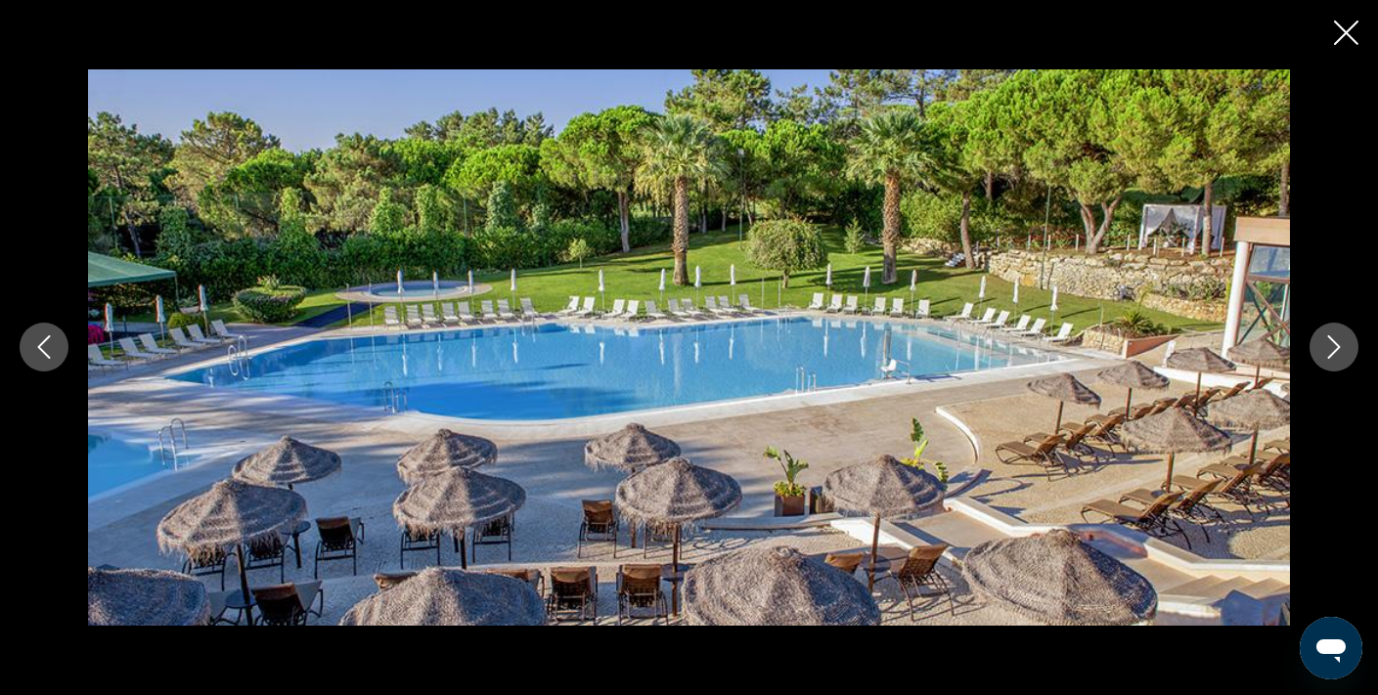
click at [1322, 347] on icon "Next image" at bounding box center [1333, 347] width 23 height 23
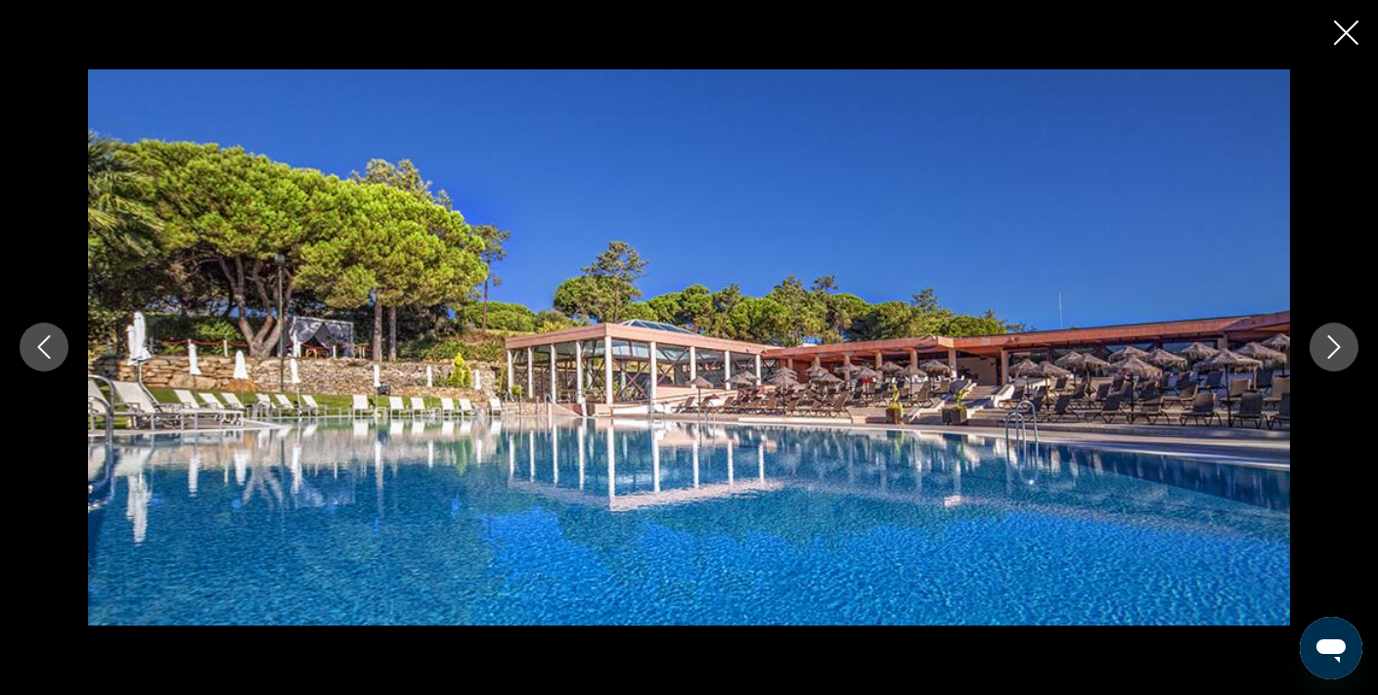
click at [1344, 39] on icon "Close slideshow" at bounding box center [1346, 33] width 24 height 24
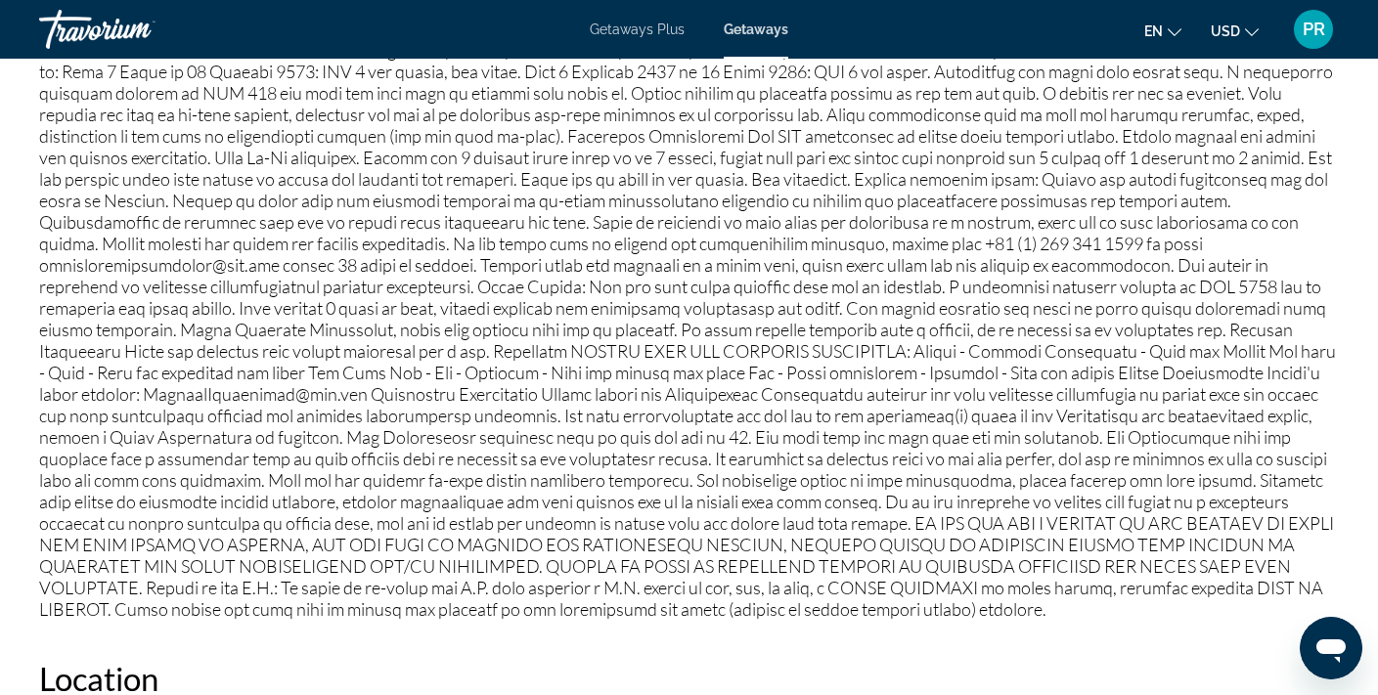
scroll to position [2060, 0]
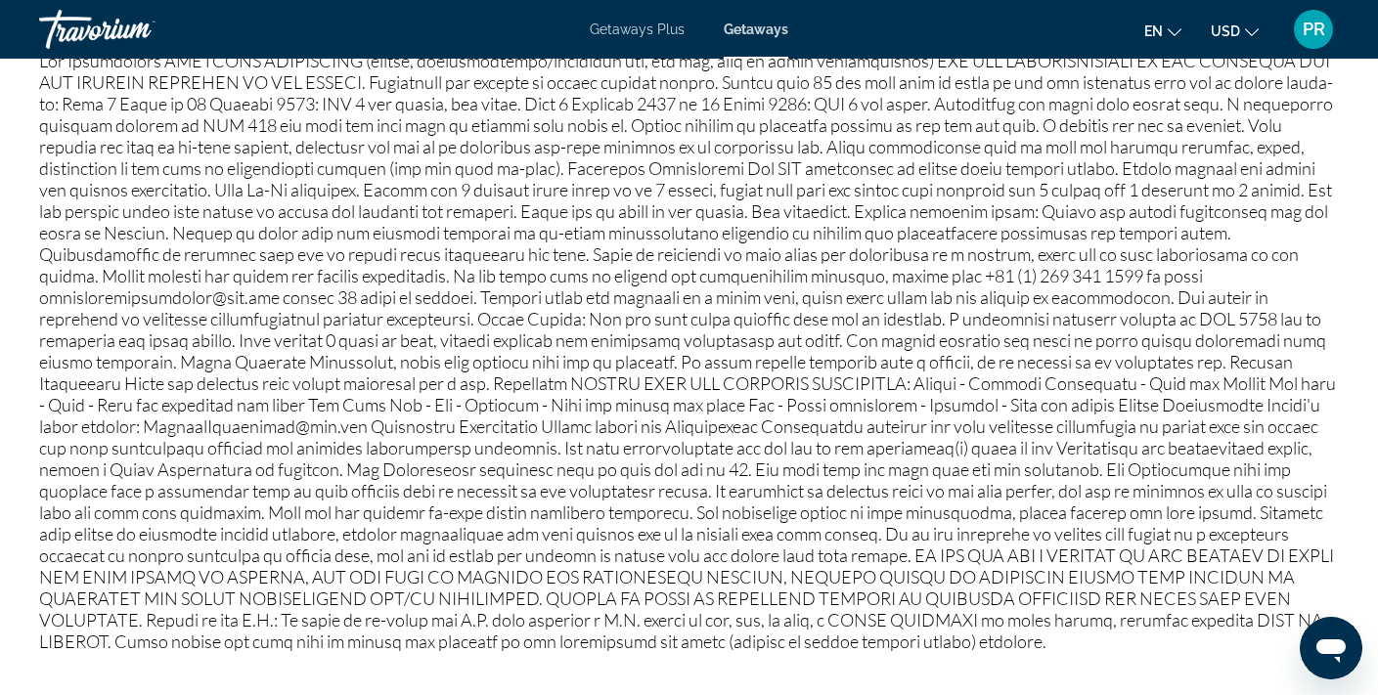
click at [755, 27] on span "Getaways" at bounding box center [756, 30] width 65 height 16
